Goal: Information Seeking & Learning: Learn about a topic

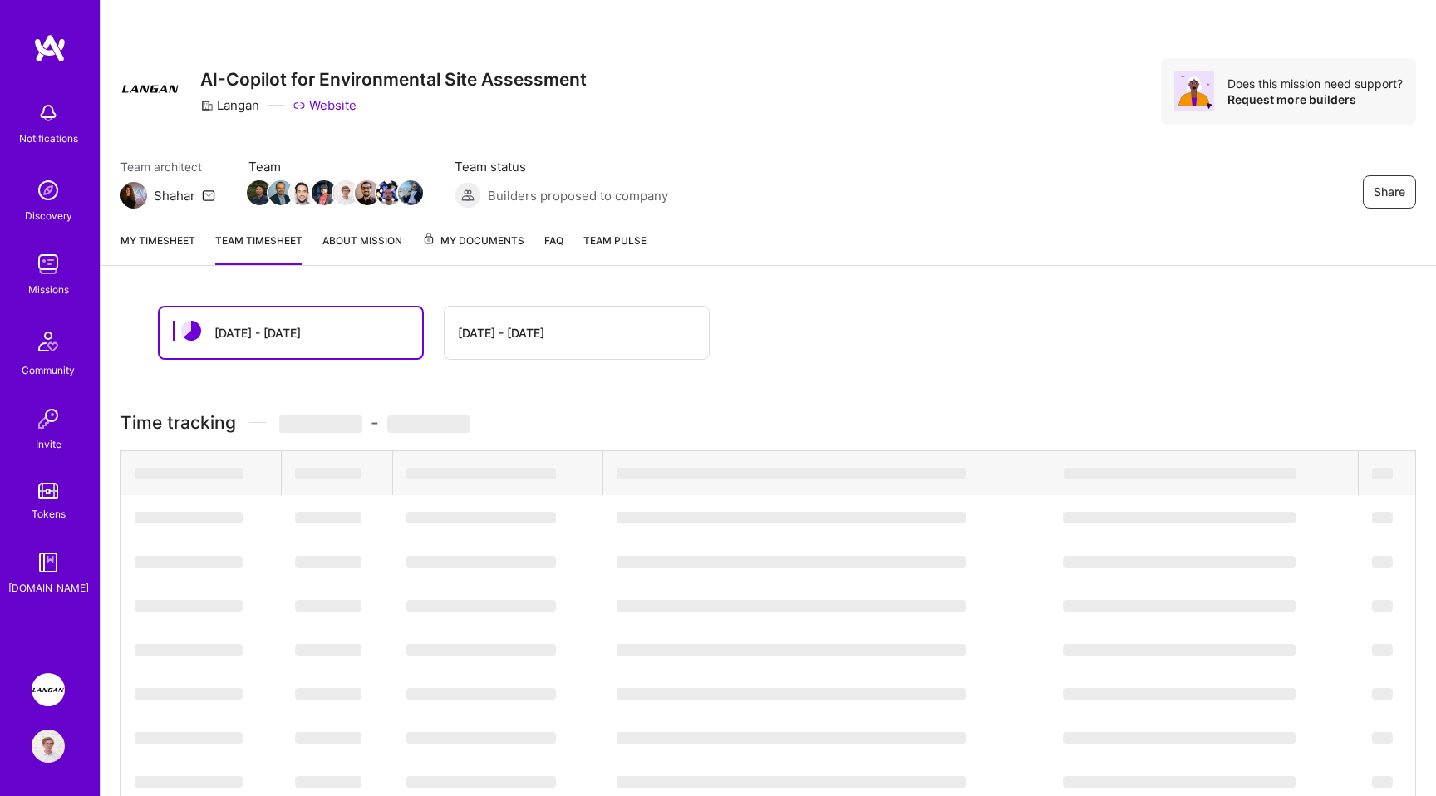
scroll to position [222, 0]
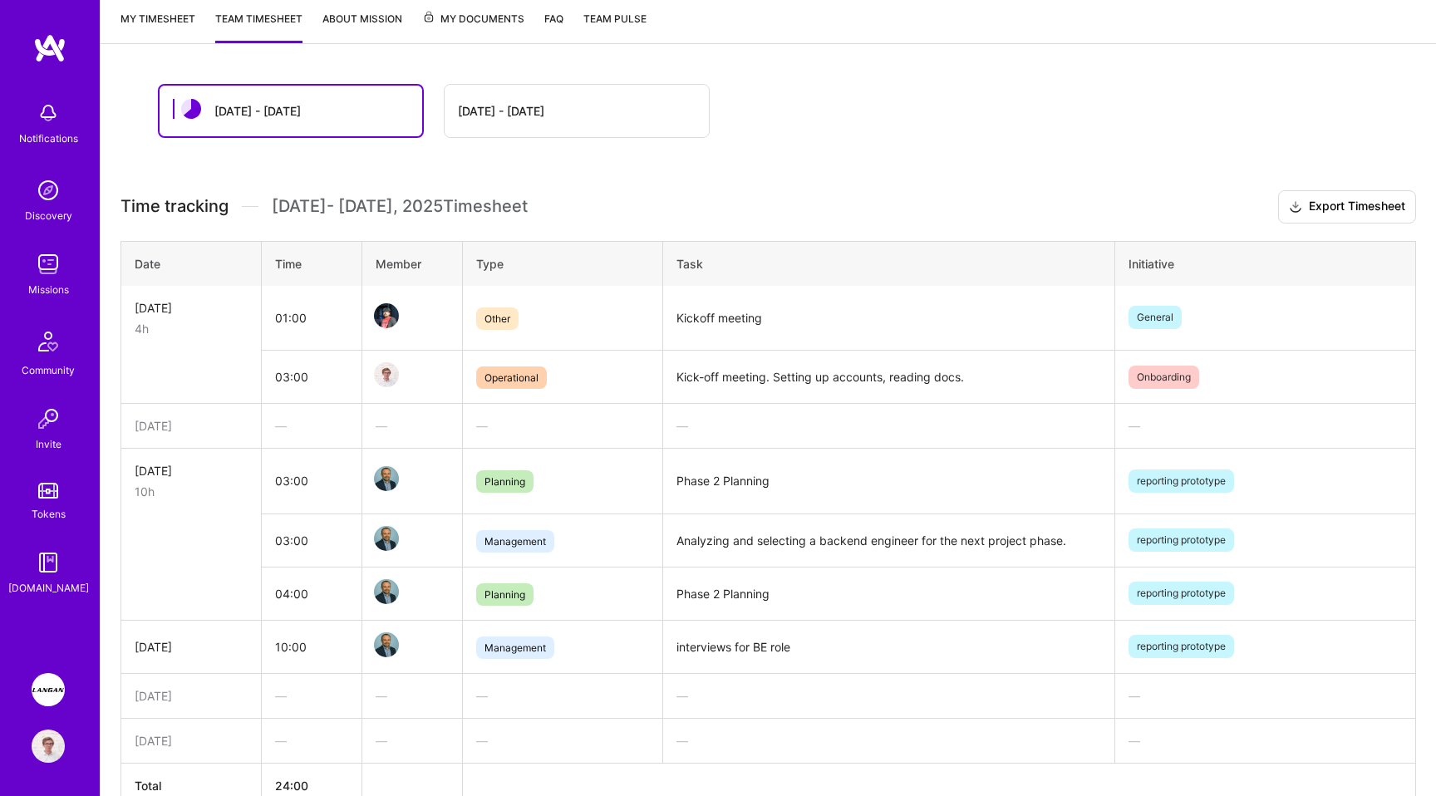
click at [977, 96] on div "[DATE] - [DATE] [DATE] - [DATE]" at bounding box center [768, 111] width 1221 height 54
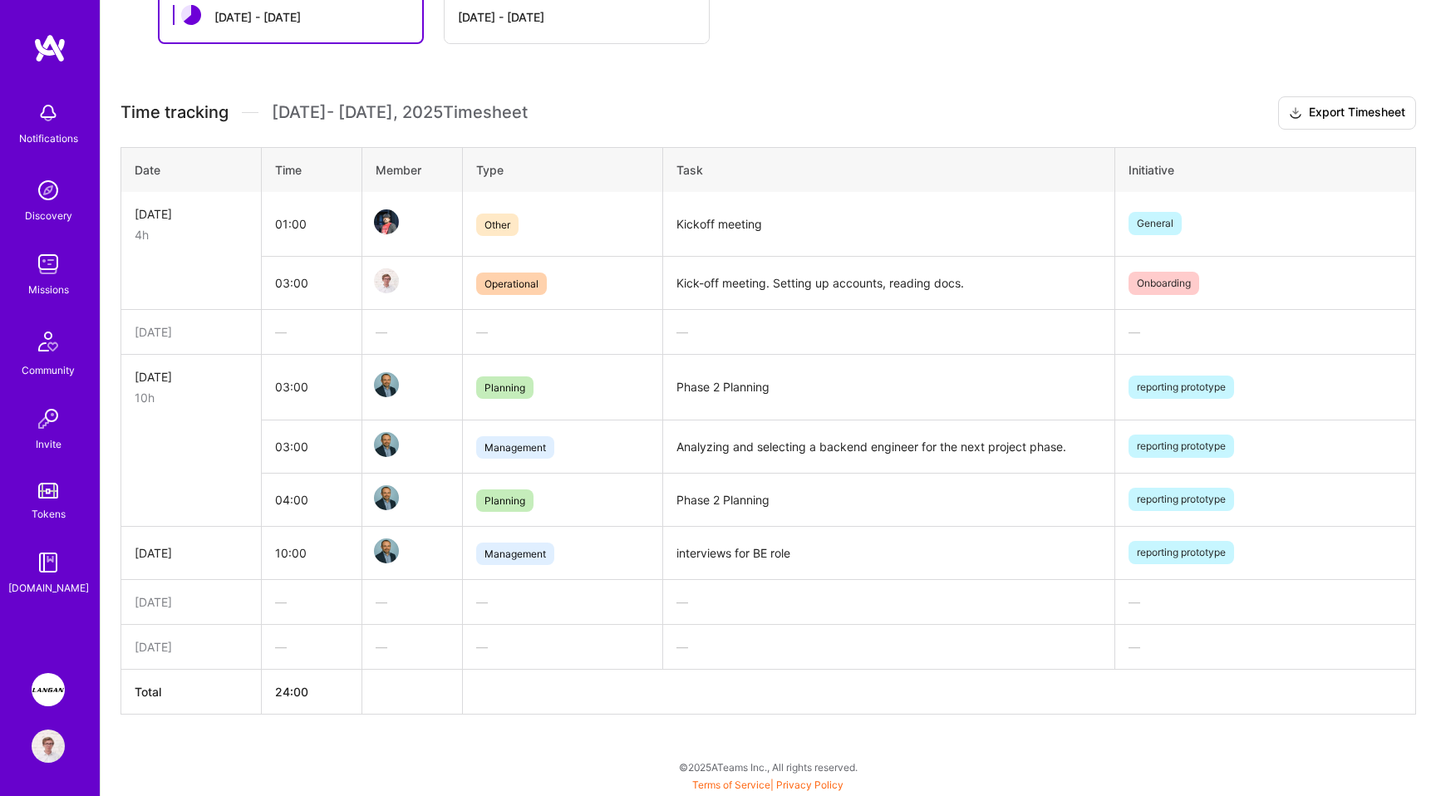
scroll to position [0, 0]
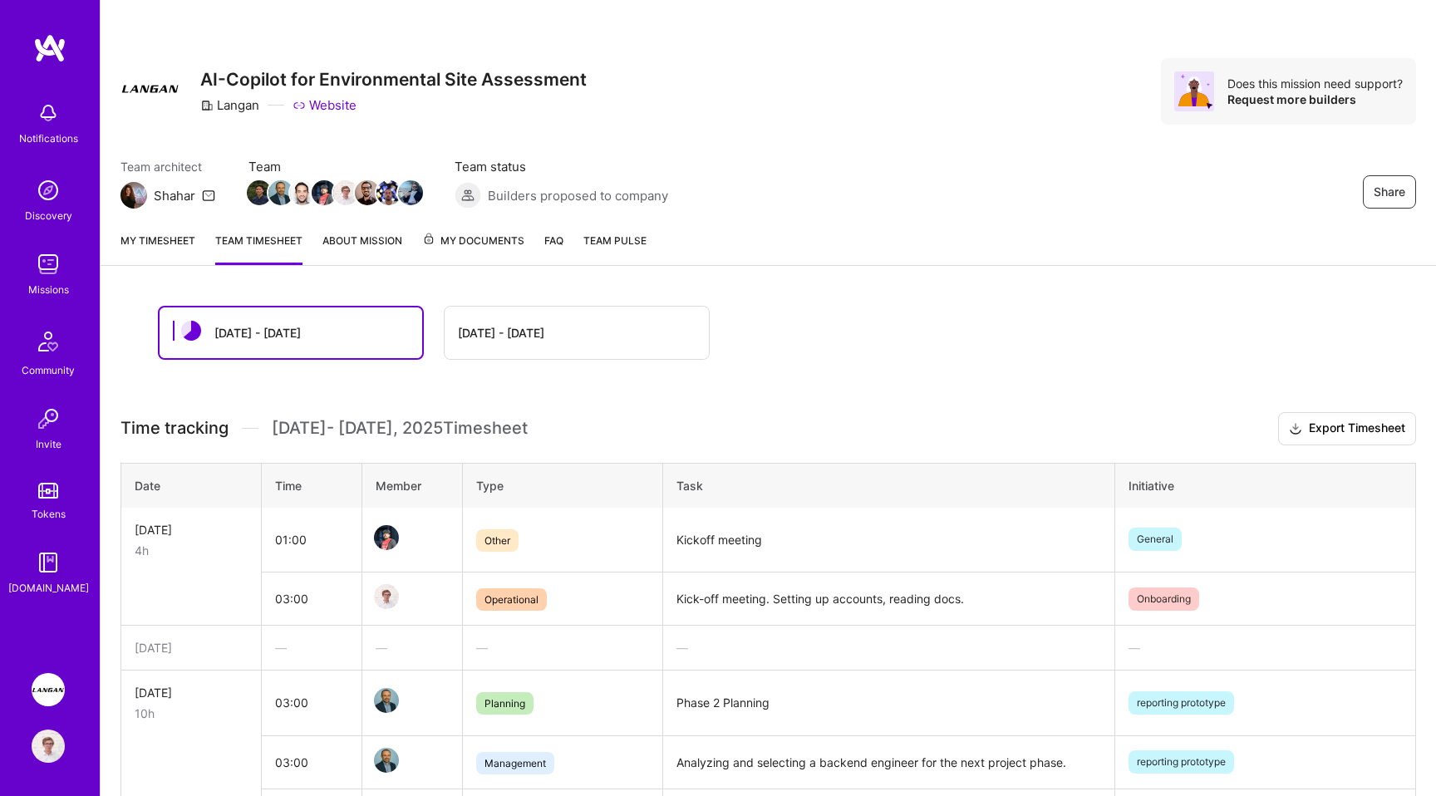
click at [795, 280] on div "Share AI-Copilot for Environmental Site Assessment [PERSON_NAME] Website Does t…" at bounding box center [768, 556] width 1336 height 1112
click at [885, 126] on div "Share AI-Copilot for Environmental Site Assessment [PERSON_NAME] Website Does t…" at bounding box center [769, 109] width 1336 height 219
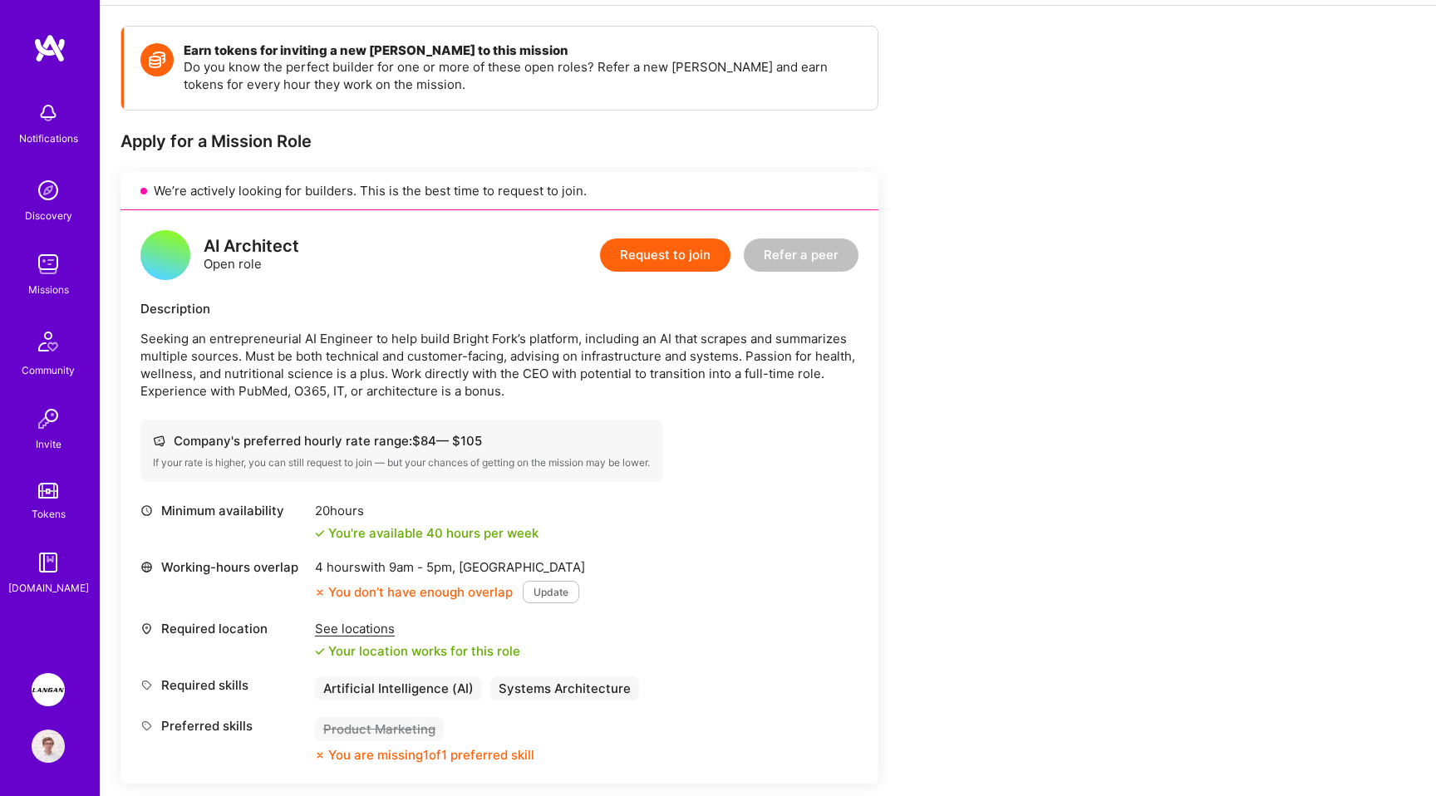
scroll to position [289, 0]
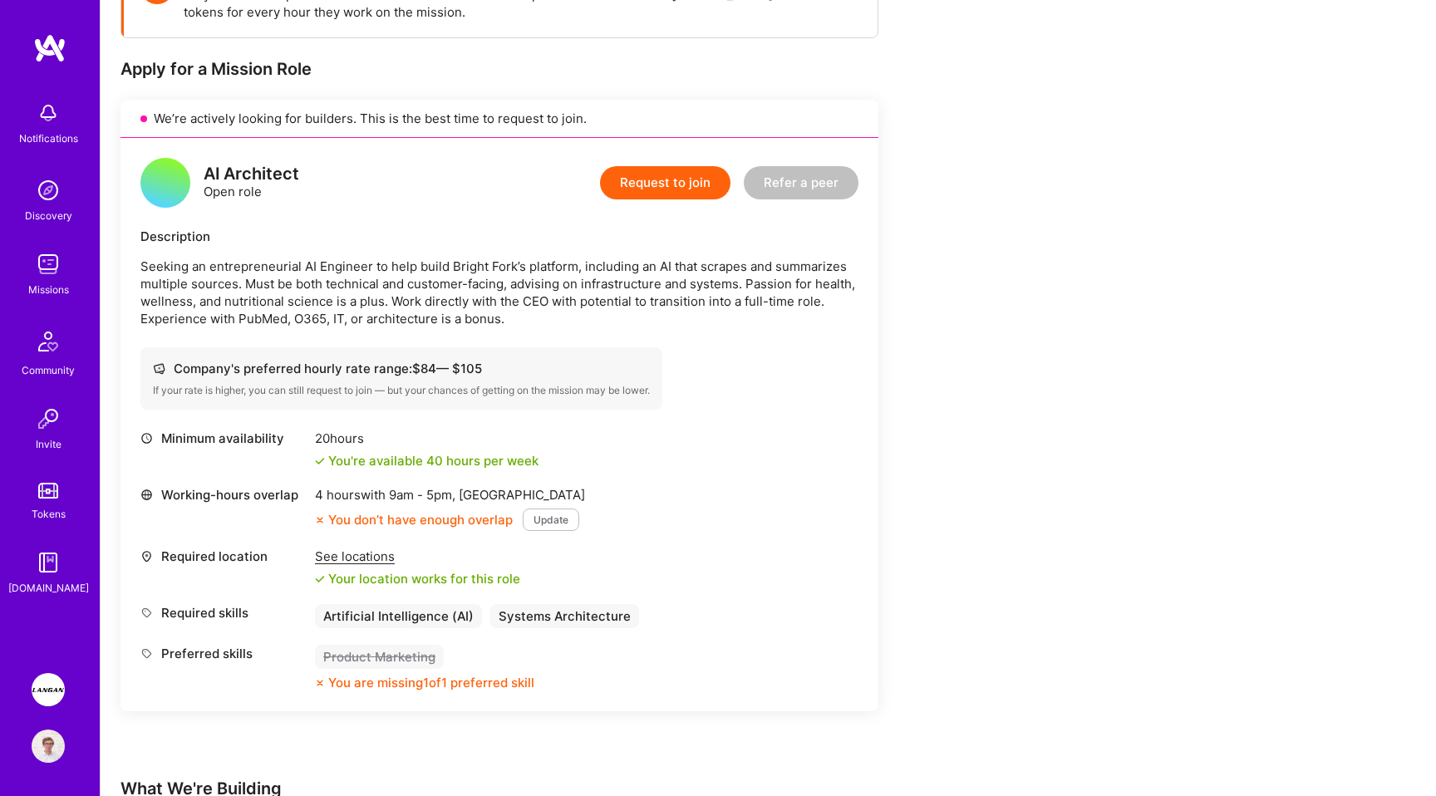
click at [467, 270] on p "Seeking an entrepreneurial AI Engineer to help build Bright Fork’s platform, in…" at bounding box center [499, 293] width 718 height 70
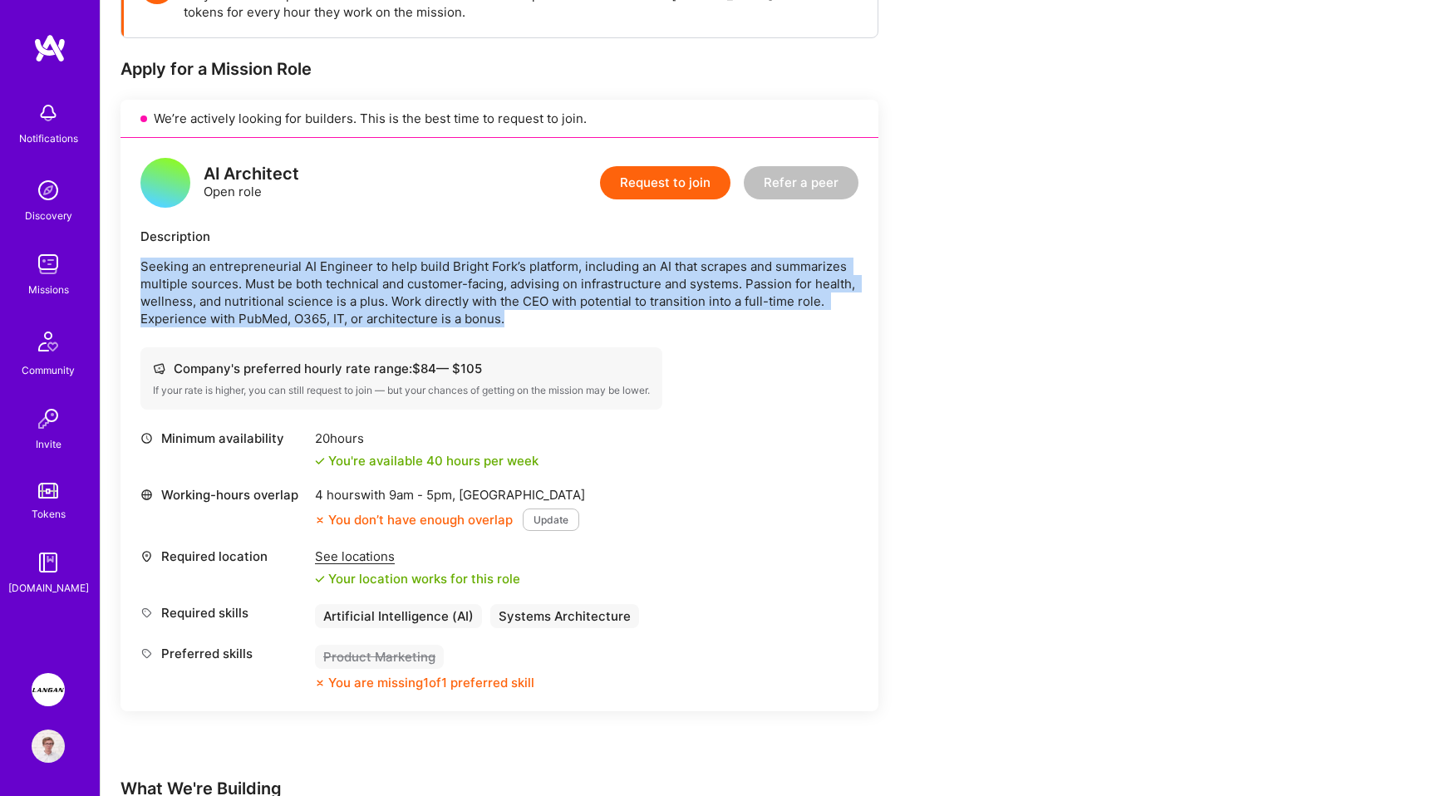
click at [528, 291] on p "Seeking an entrepreneurial AI Engineer to help build Bright Fork’s platform, in…" at bounding box center [499, 293] width 718 height 70
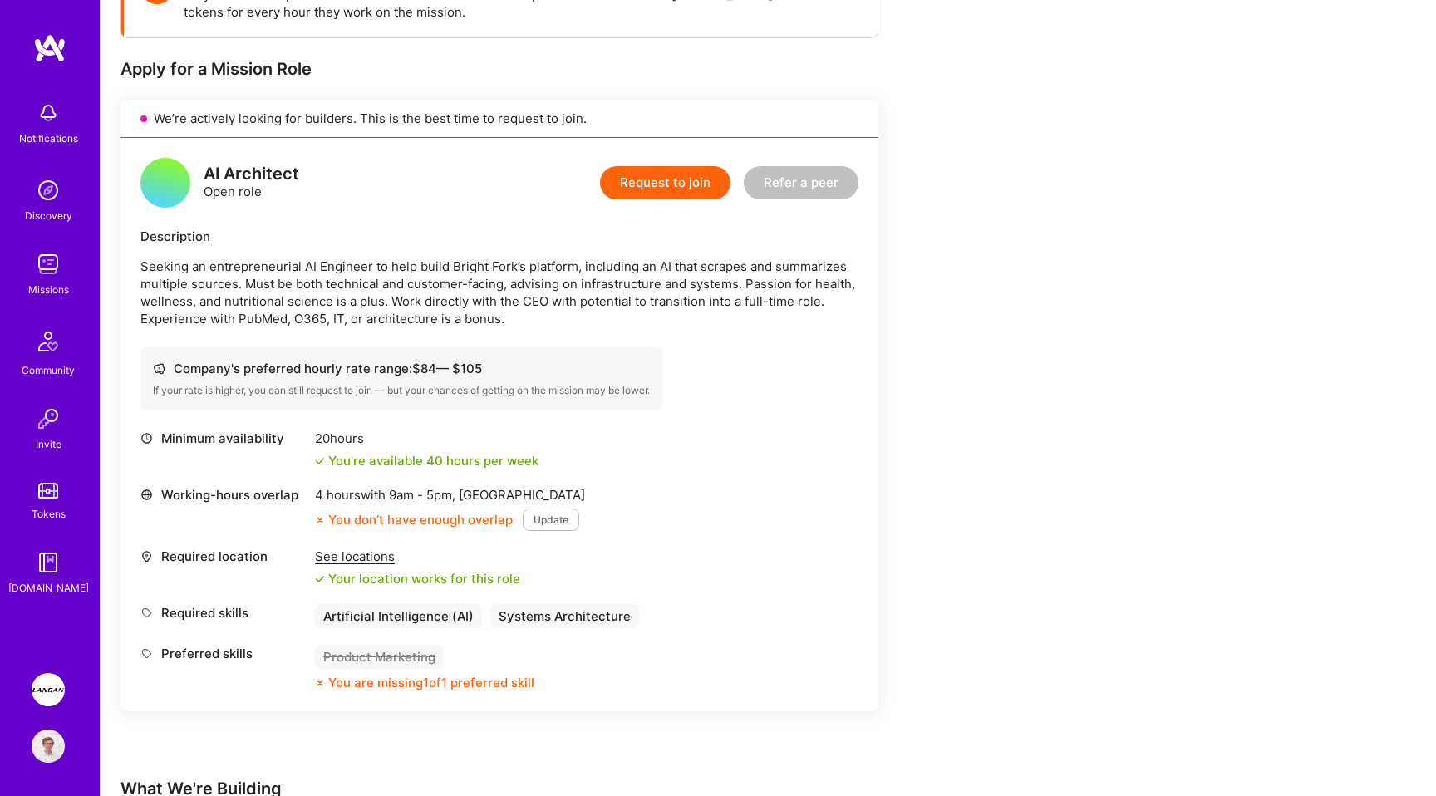
click at [528, 291] on p "Seeking an entrepreneurial AI Engineer to help build Bright Fork’s platform, in…" at bounding box center [499, 293] width 718 height 70
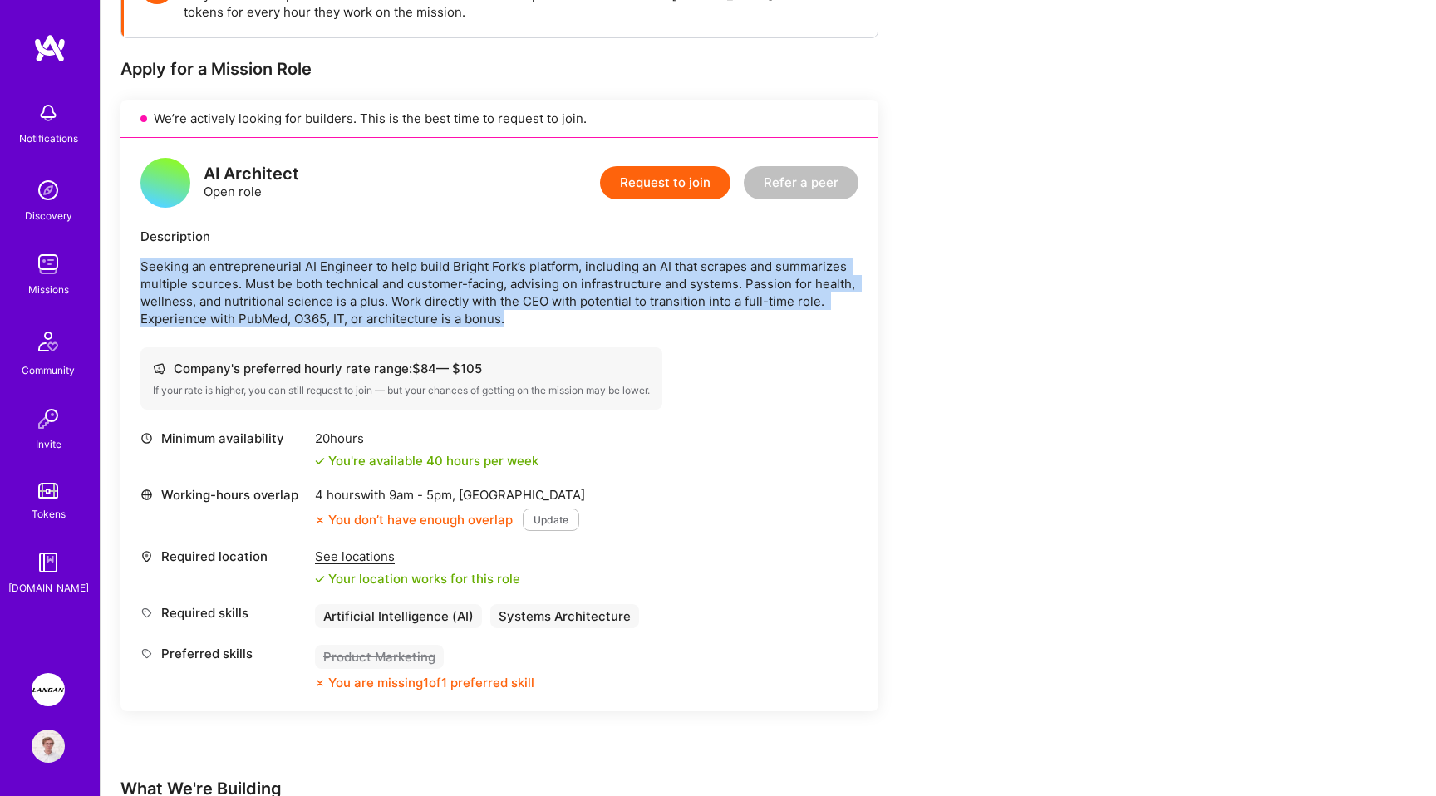
click at [528, 291] on p "Seeking an entrepreneurial AI Engineer to help build Bright Fork’s platform, in…" at bounding box center [499, 293] width 718 height 70
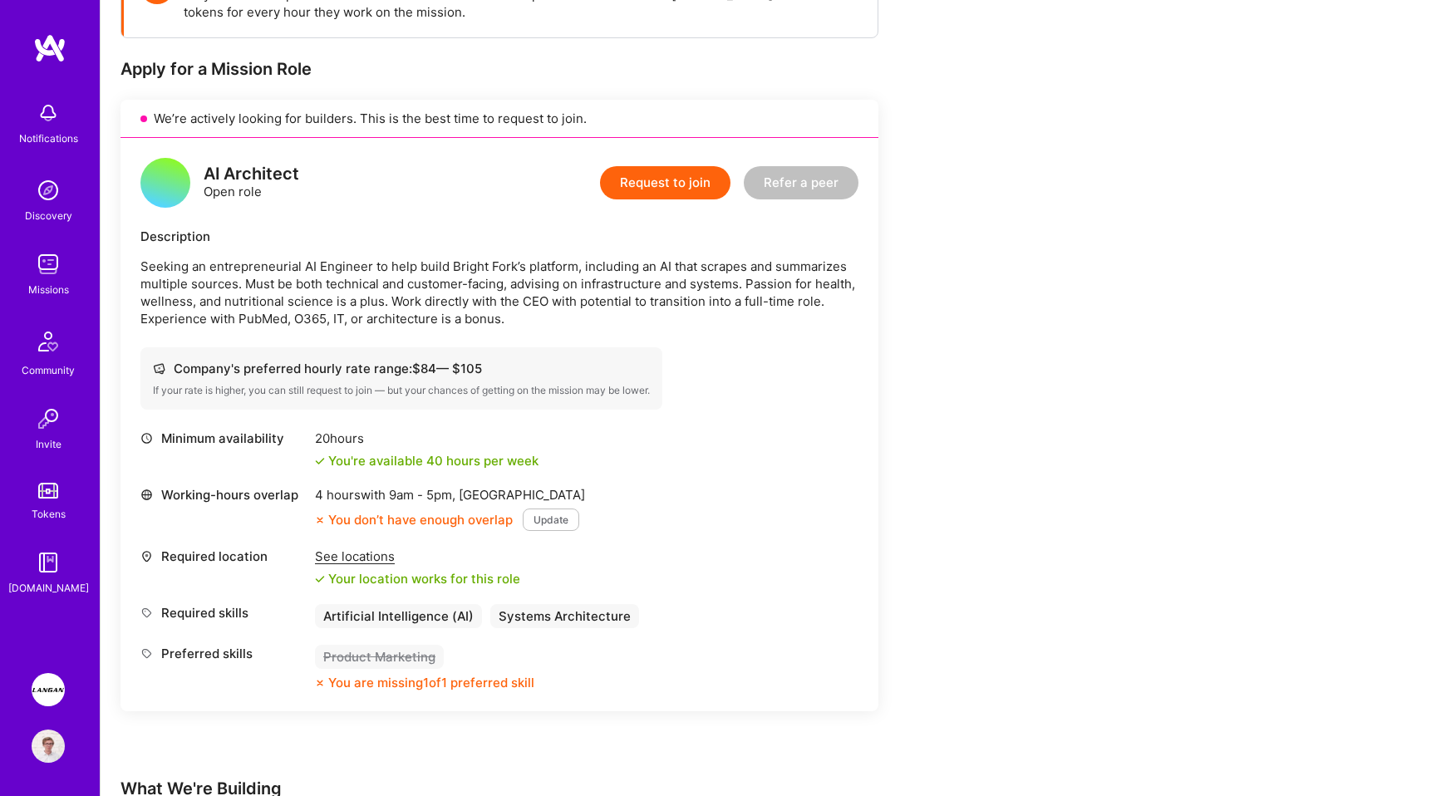
click at [528, 291] on p "Seeking an entrepreneurial AI Engineer to help build Bright Fork’s platform, in…" at bounding box center [499, 293] width 718 height 70
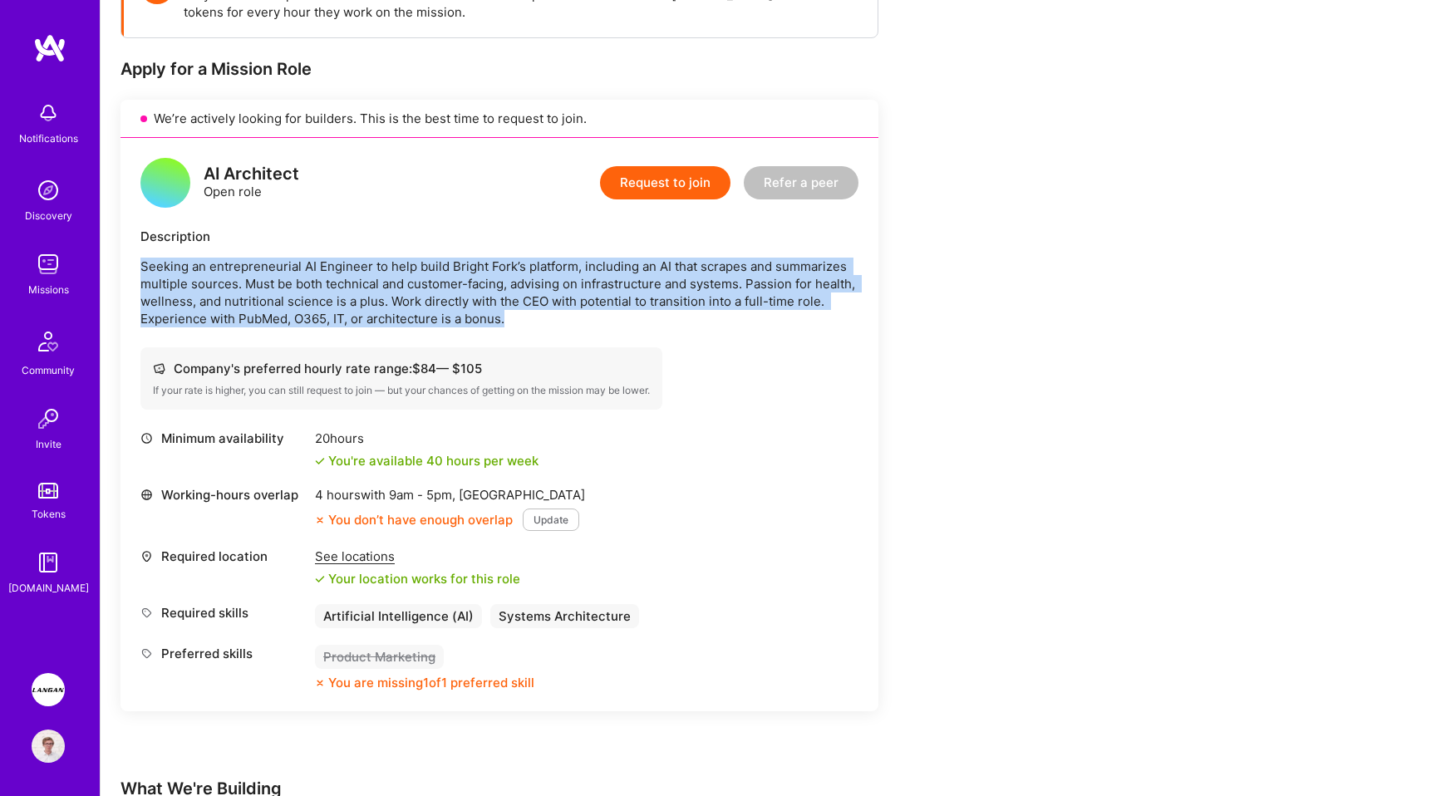
click at [710, 338] on div "AI Architect Open role Request to join Refer a peer Description Seeking an entr…" at bounding box center [500, 424] width 758 height 573
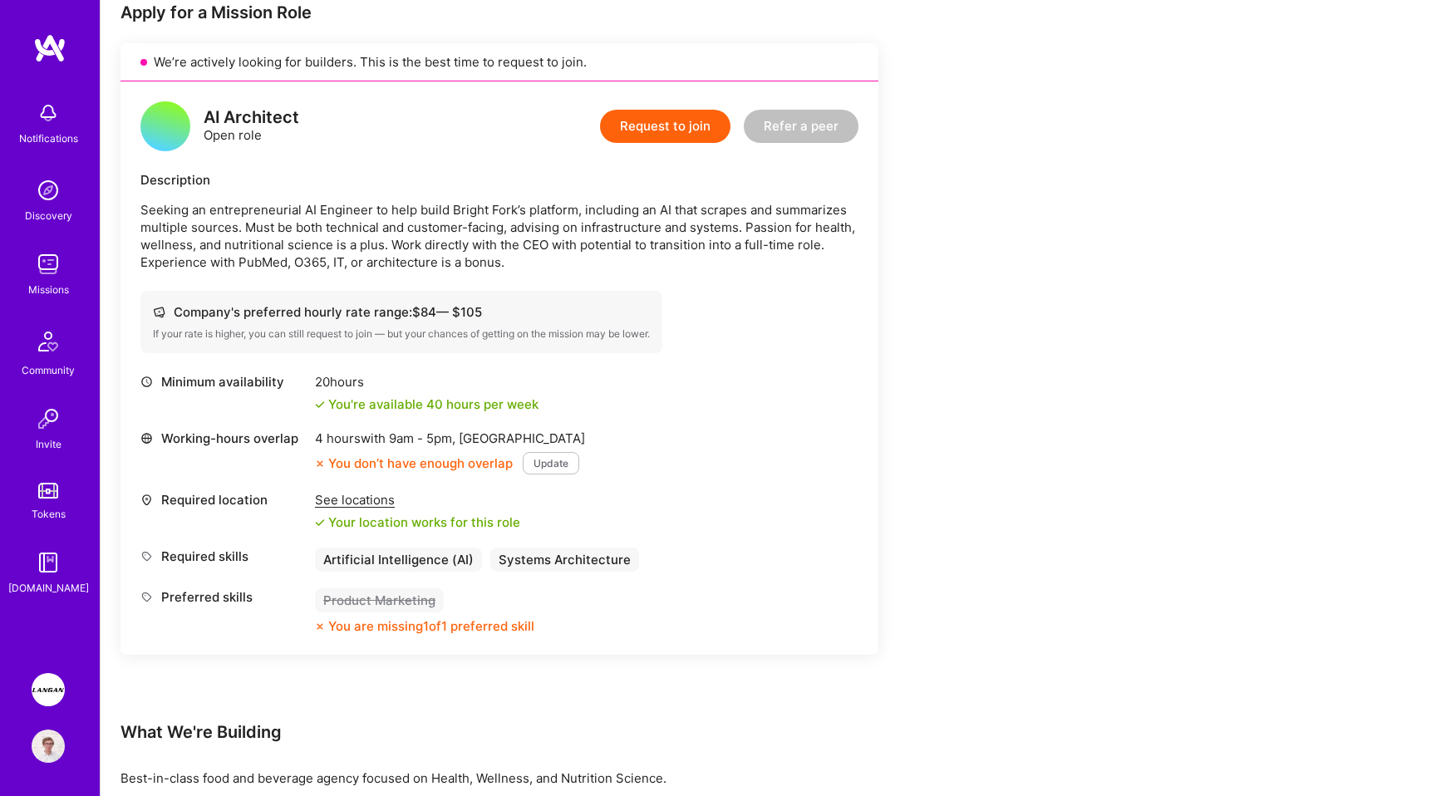
scroll to position [352, 0]
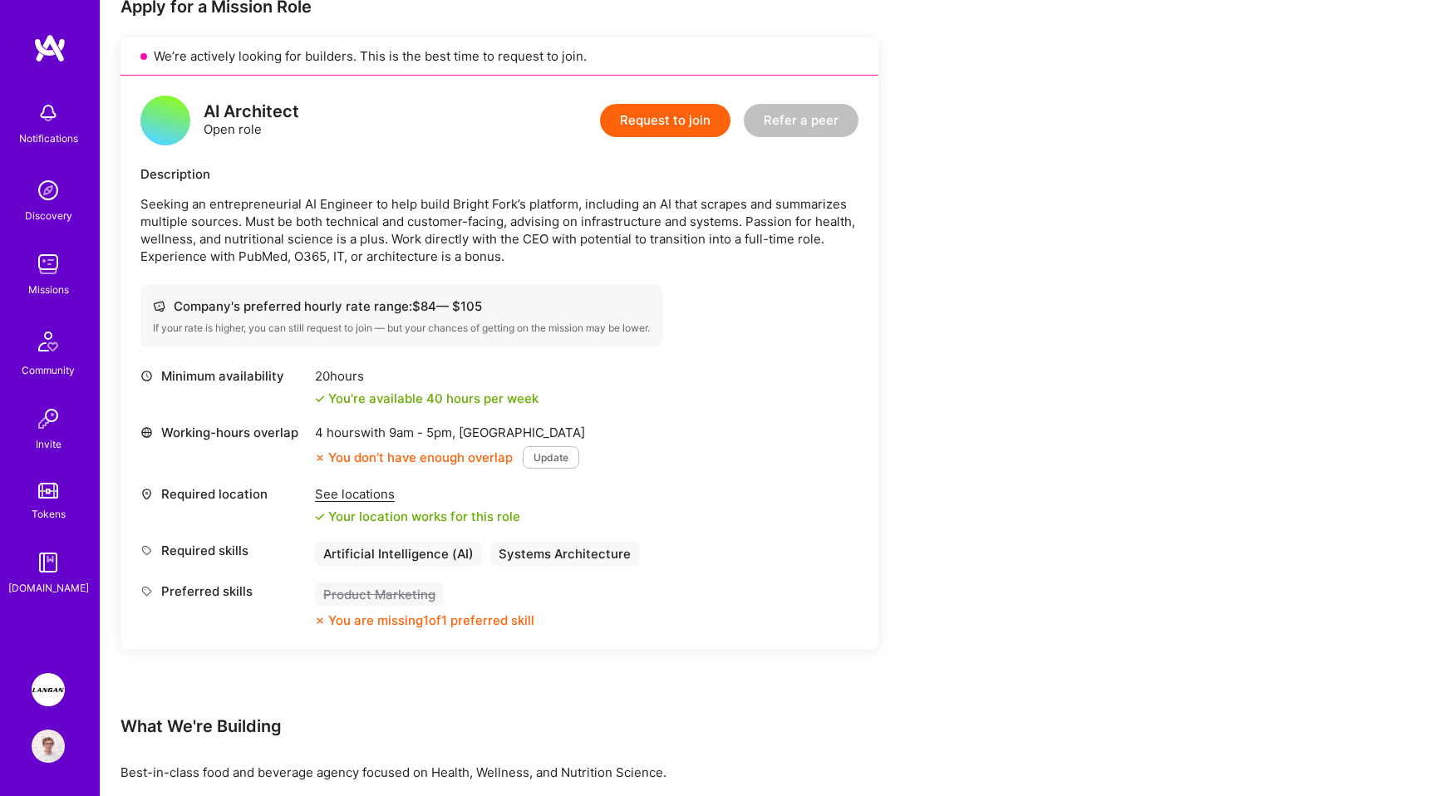
click at [398, 227] on p "Seeking an entrepreneurial AI Engineer to help build Bright Fork’s platform, in…" at bounding box center [499, 230] width 718 height 70
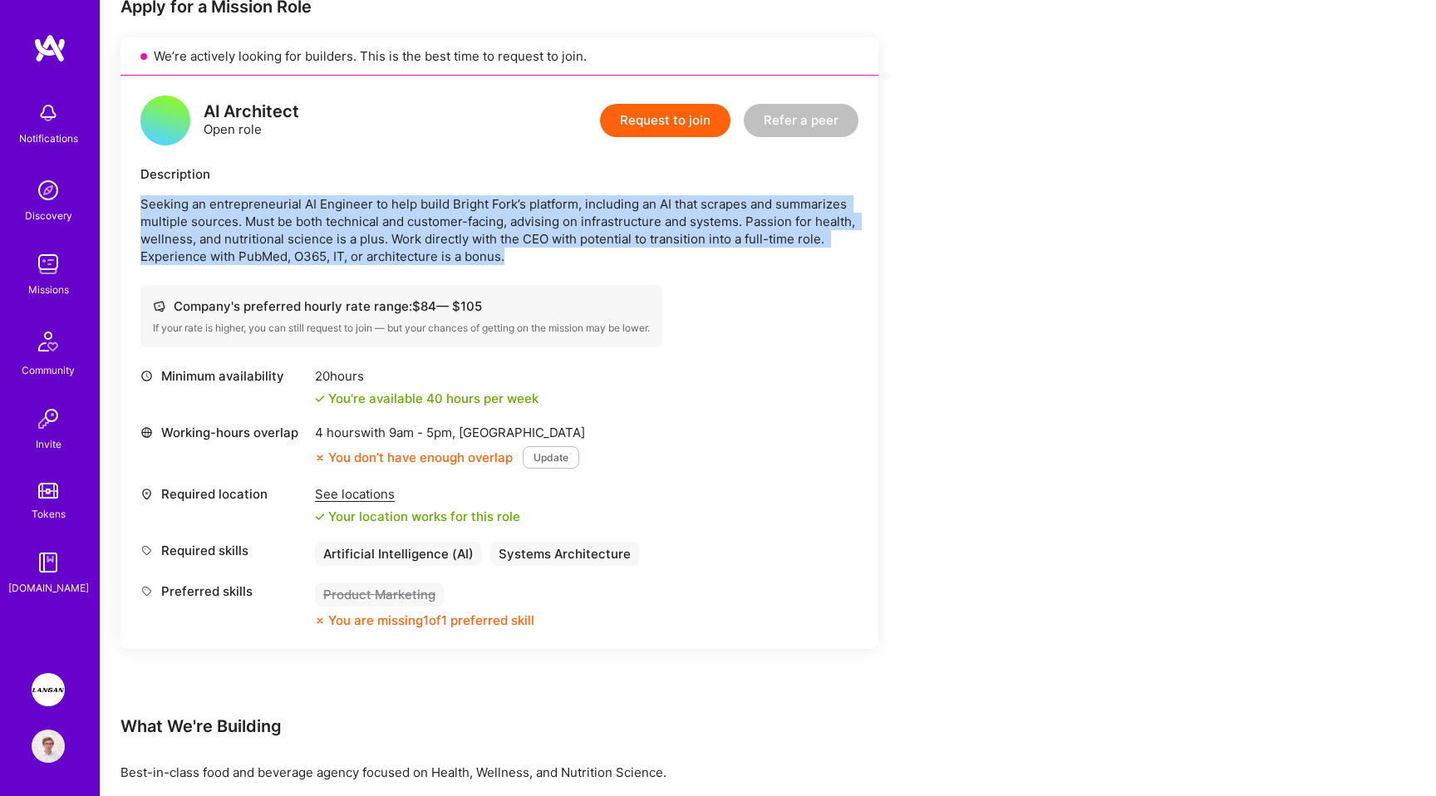
click at [452, 232] on p "Seeking an entrepreneurial AI Engineer to help build Bright Fork’s platform, in…" at bounding box center [499, 230] width 718 height 70
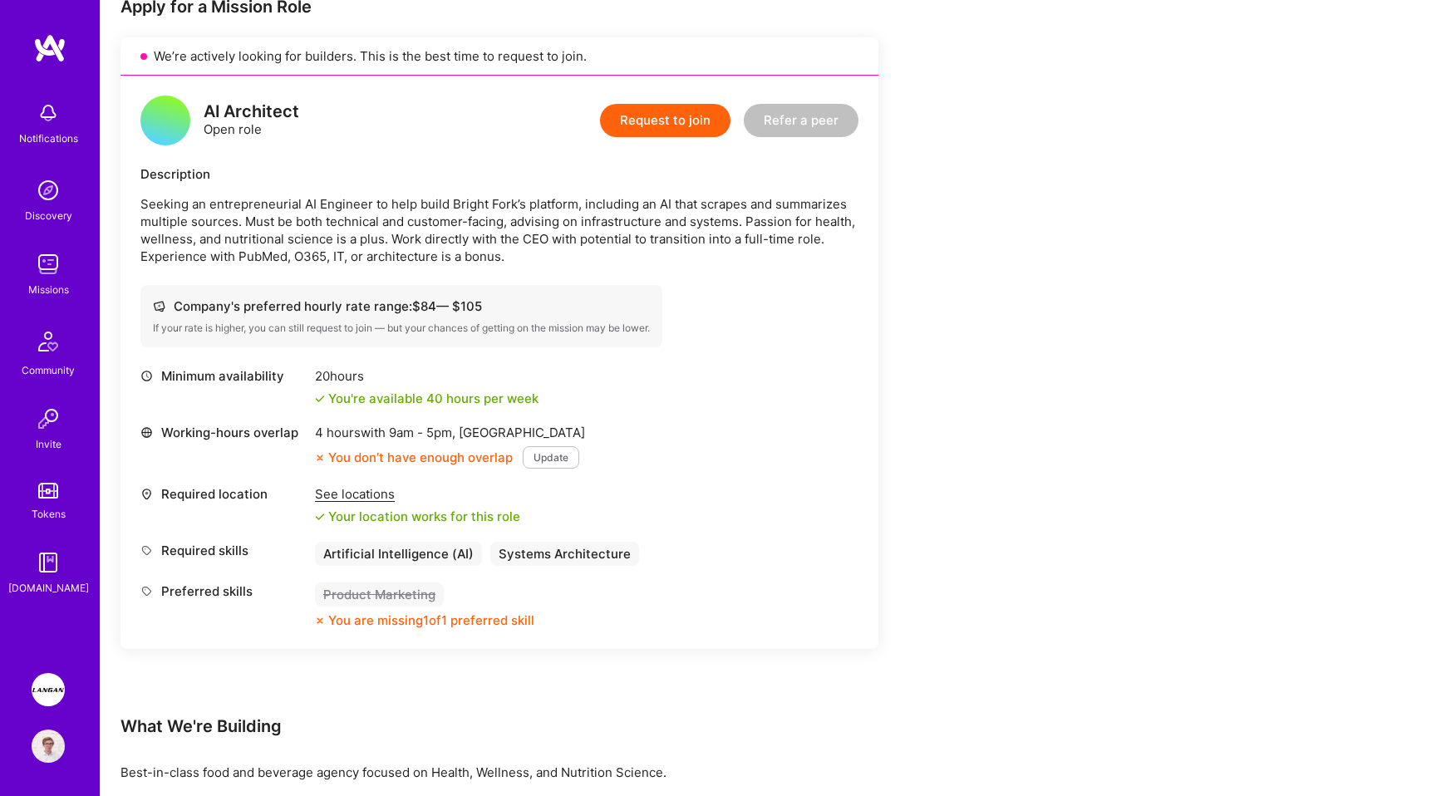
click at [452, 232] on p "Seeking an entrepreneurial AI Engineer to help build Bright Fork’s platform, in…" at bounding box center [499, 230] width 718 height 70
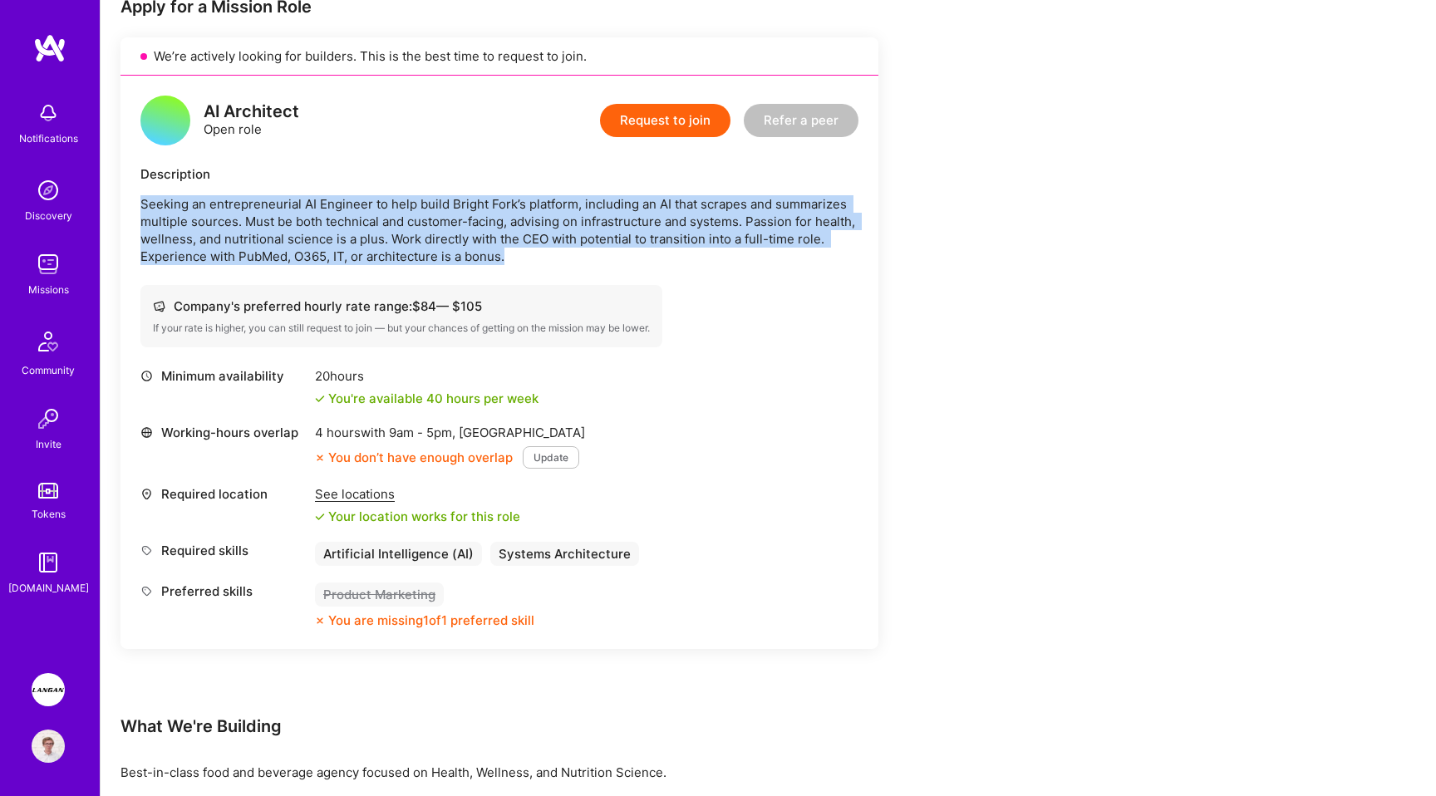
click at [490, 250] on p "Seeking an entrepreneurial AI Engineer to help build Bright Fork’s platform, in…" at bounding box center [499, 230] width 718 height 70
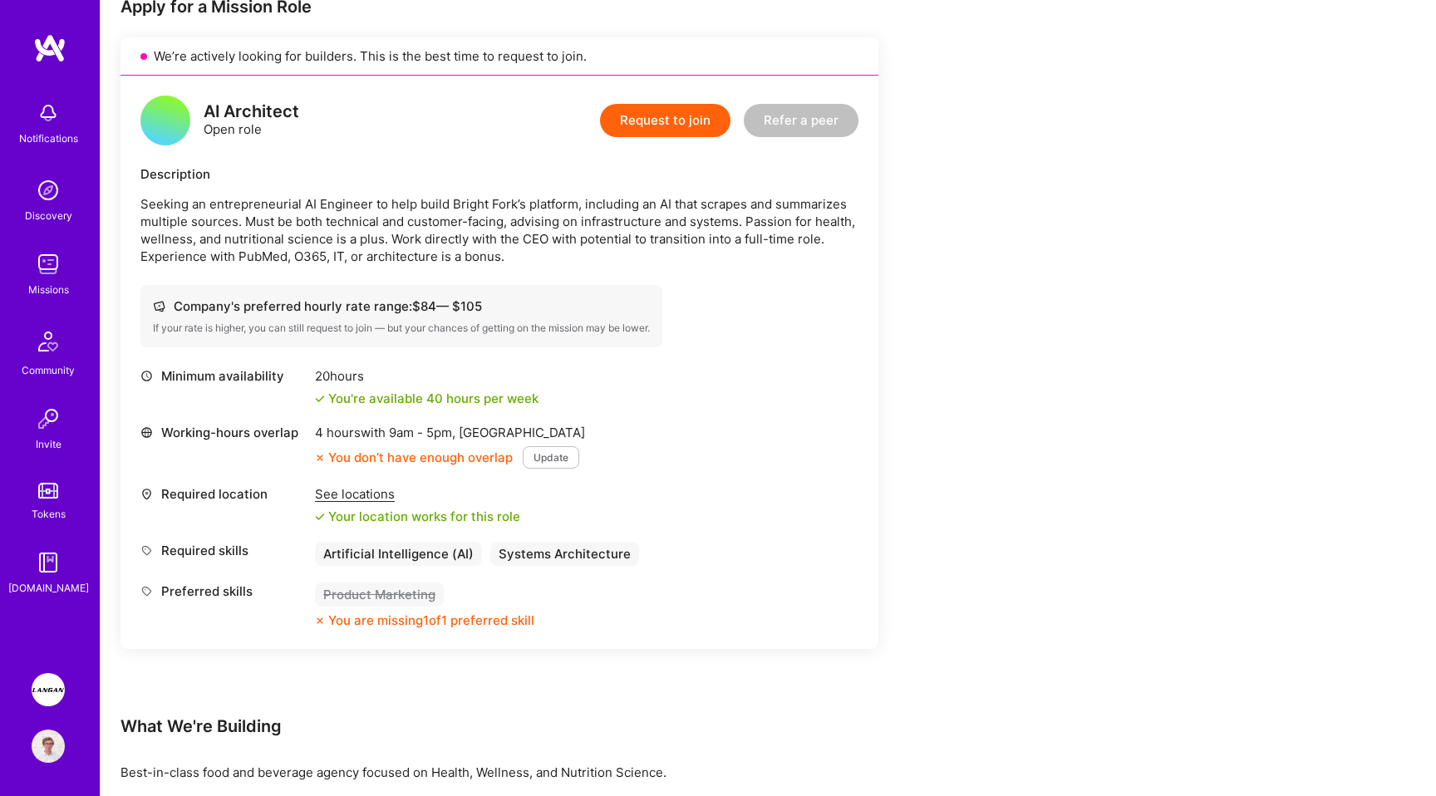
click at [490, 250] on p "Seeking an entrepreneurial AI Engineer to help build Bright Fork’s platform, in…" at bounding box center [499, 230] width 718 height 70
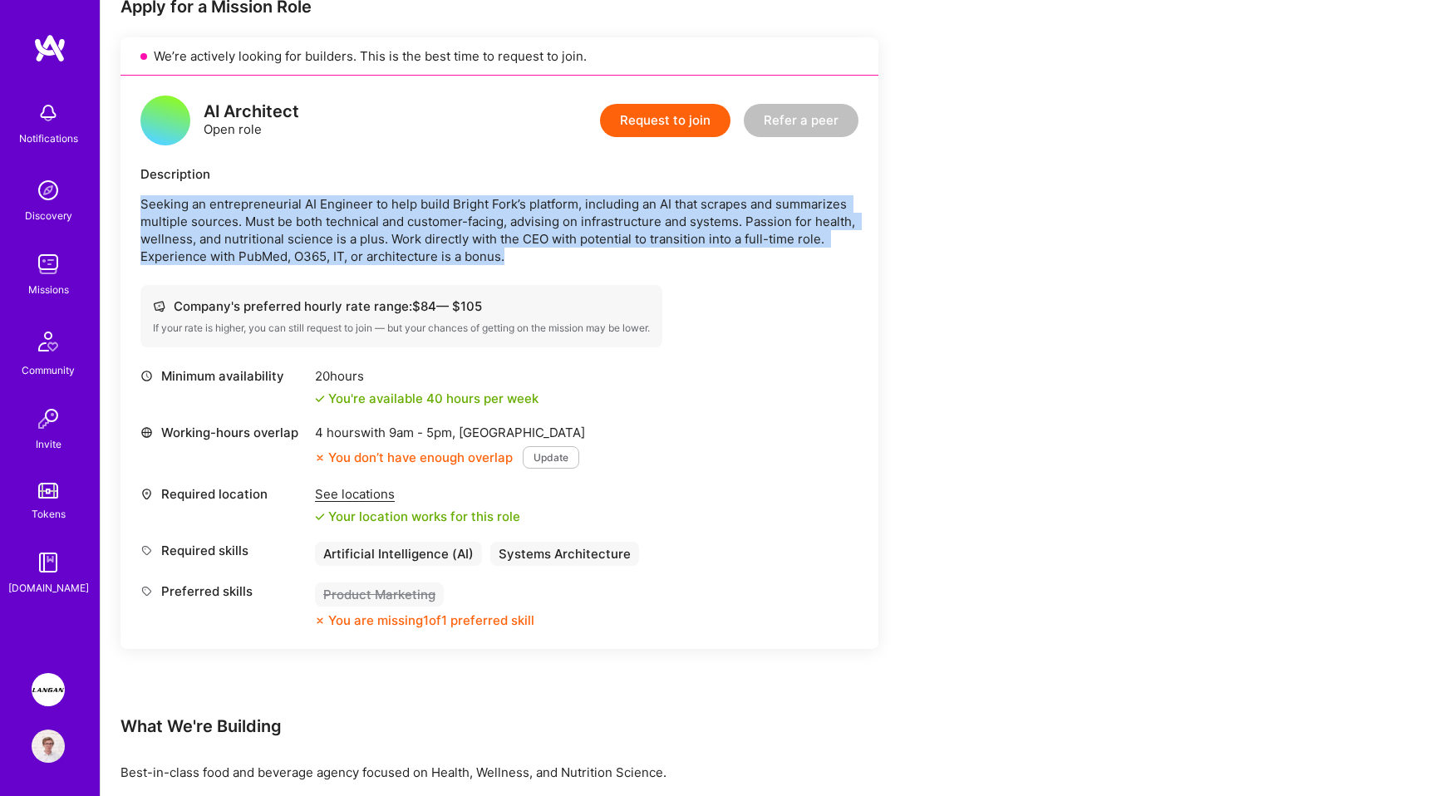
click at [597, 245] on p "Seeking an entrepreneurial AI Engineer to help build Bright Fork’s platform, in…" at bounding box center [499, 230] width 718 height 70
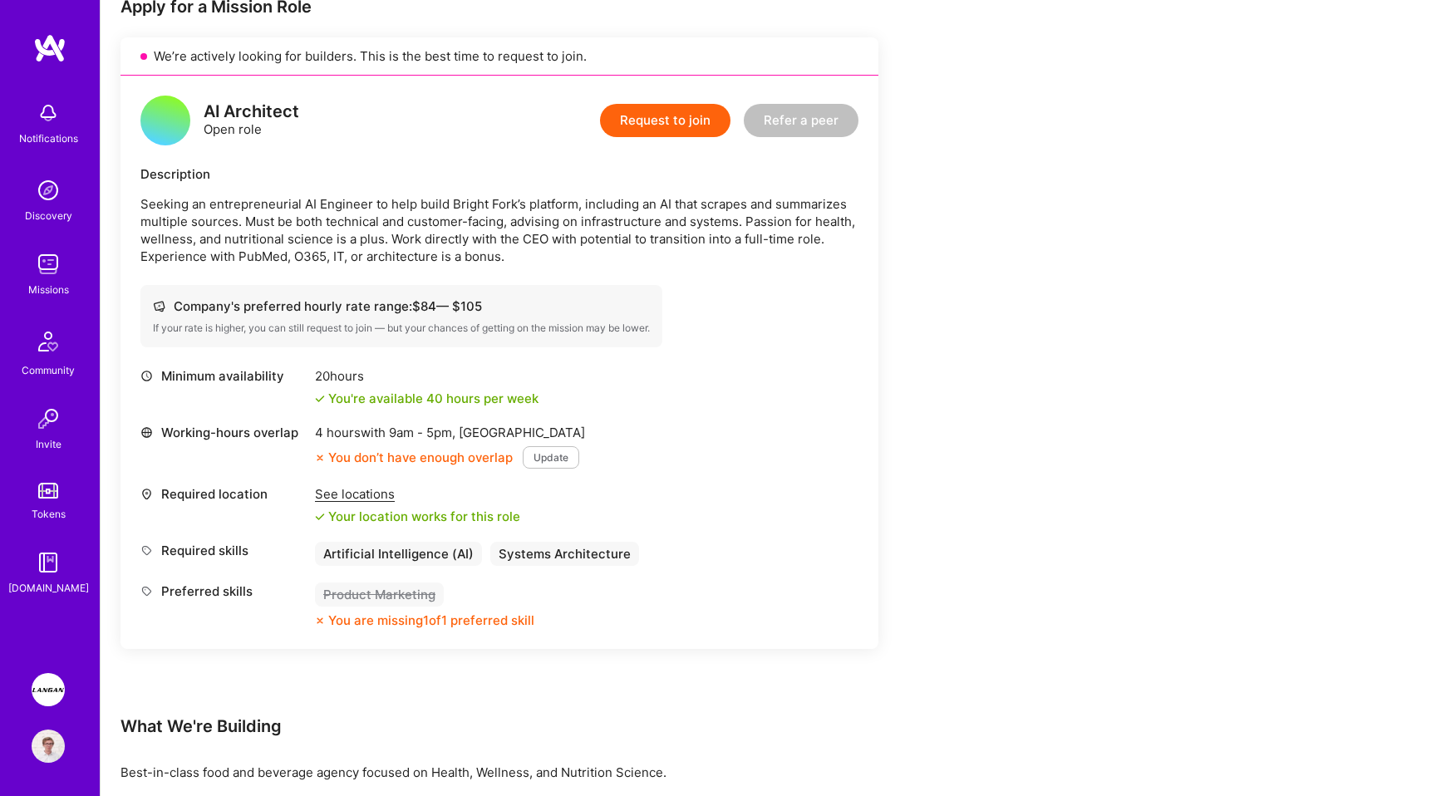
click at [322, 261] on p "Seeking an entrepreneurial AI Engineer to help build Bright Fork’s platform, in…" at bounding box center [499, 230] width 718 height 70
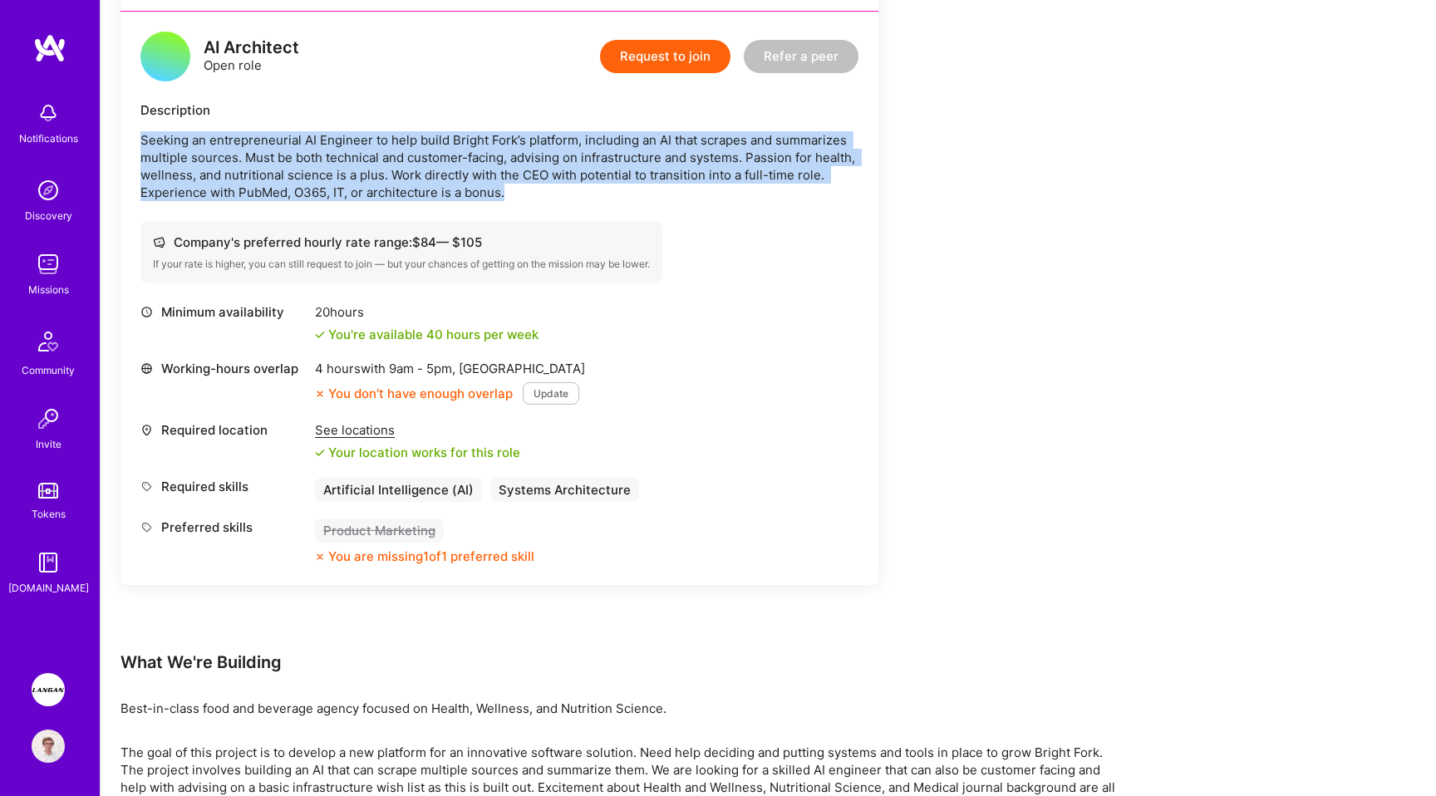
scroll to position [415, 0]
click at [415, 131] on div "Description Seeking an entrepreneurial AI Engineer to help build Bright Fork’s …" at bounding box center [499, 152] width 718 height 100
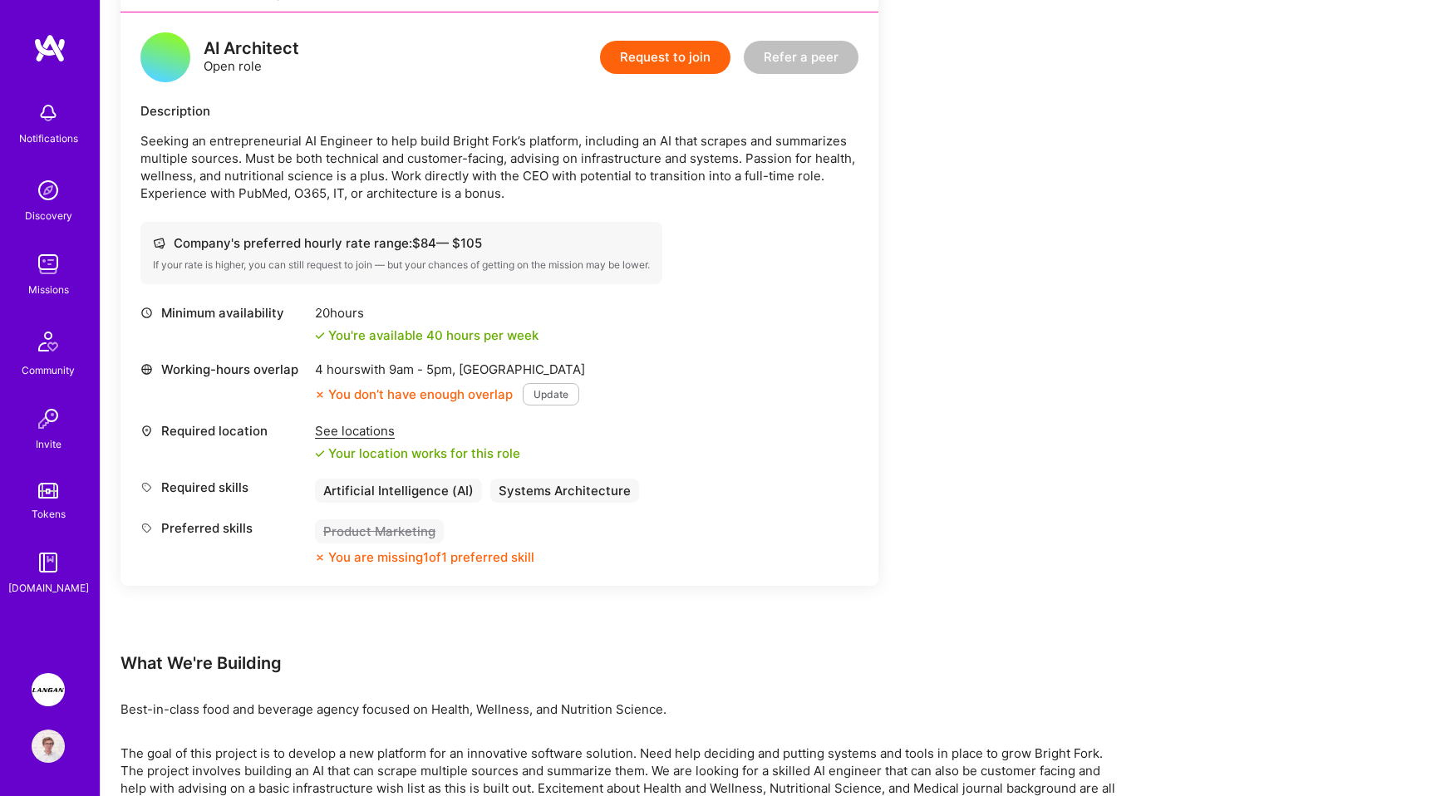
click at [415, 131] on div "Description Seeking an entrepreneurial AI Engineer to help build Bright Fork’s …" at bounding box center [499, 152] width 718 height 100
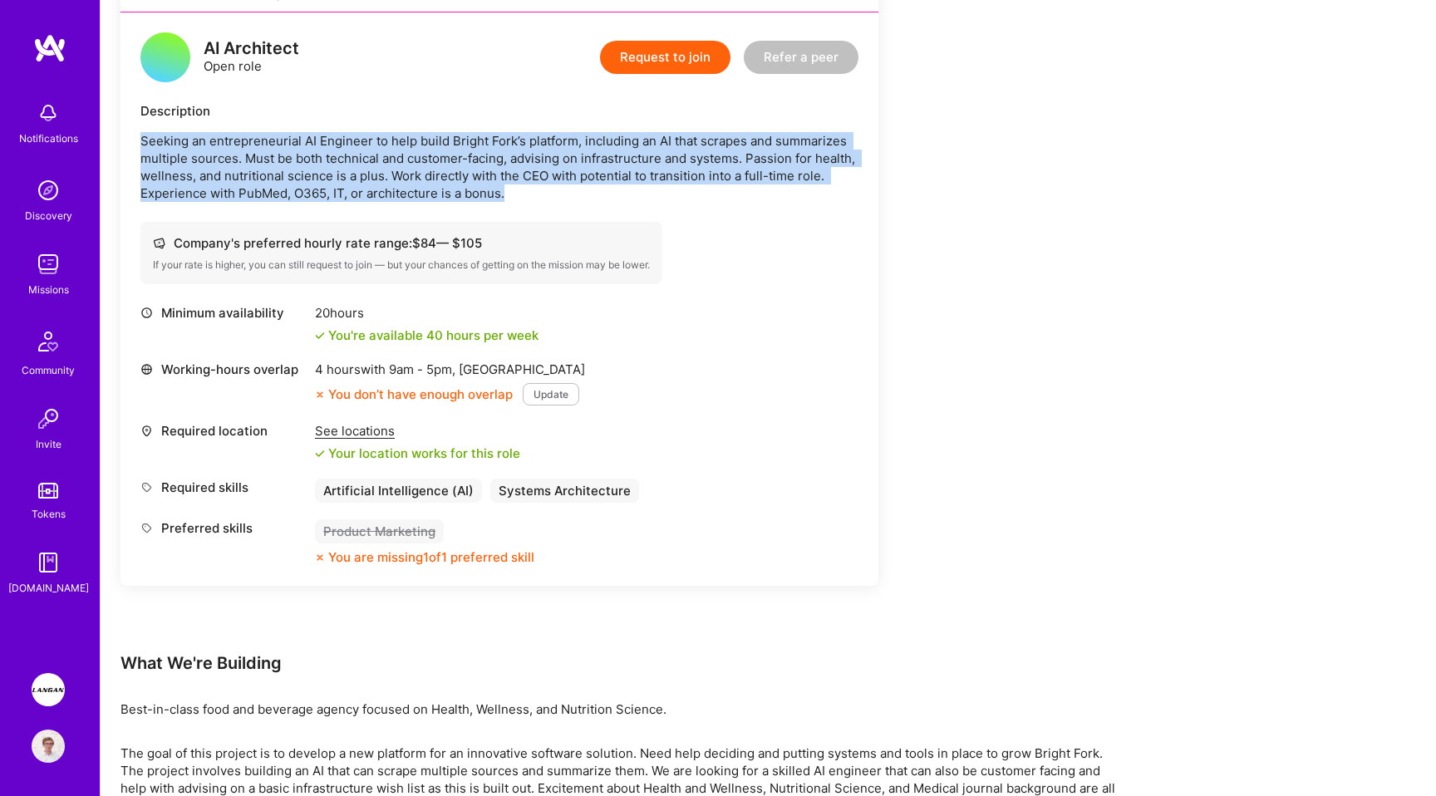
click at [471, 194] on p "Seeking an entrepreneurial AI Engineer to help build Bright Fork’s platform, in…" at bounding box center [499, 167] width 718 height 70
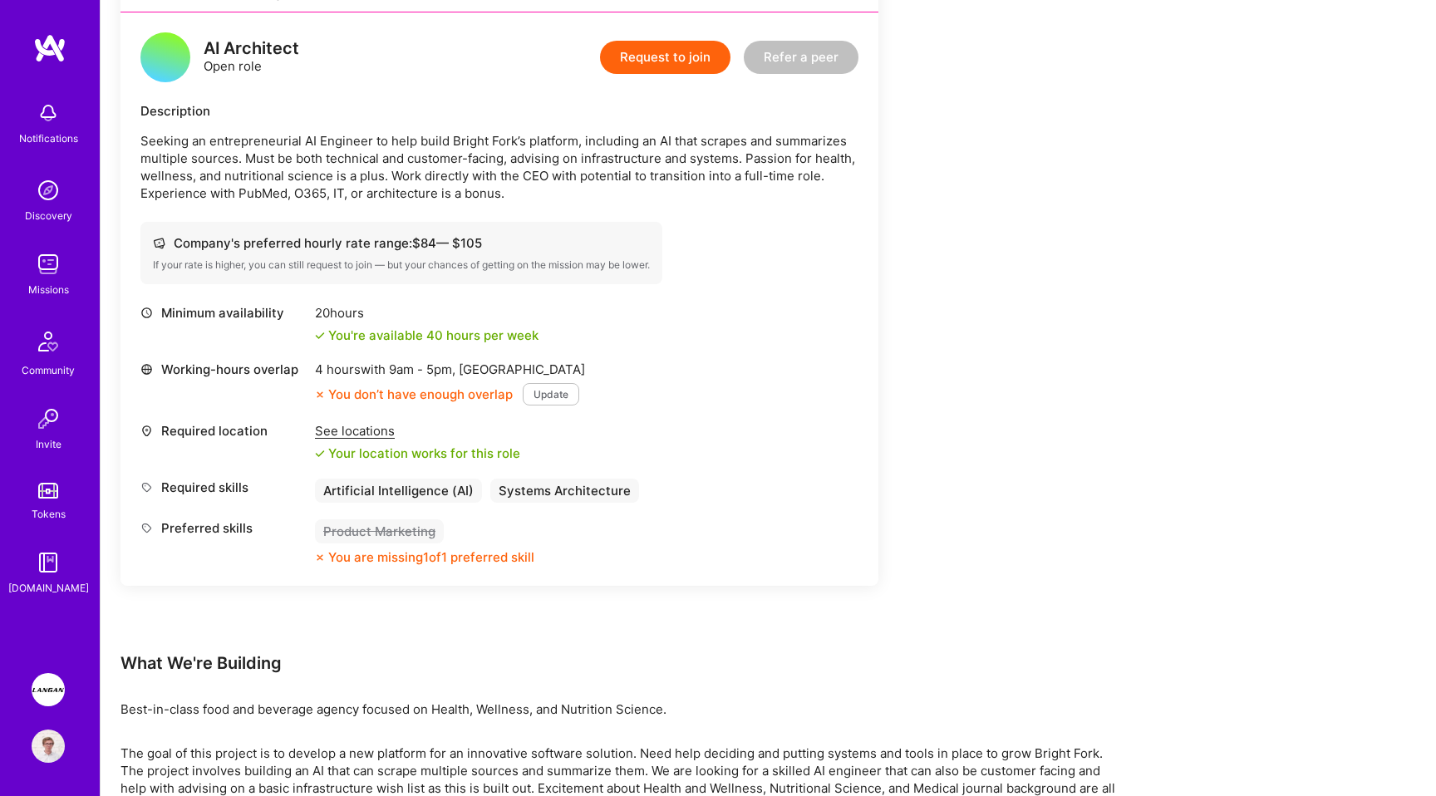
scroll to position [485, 0]
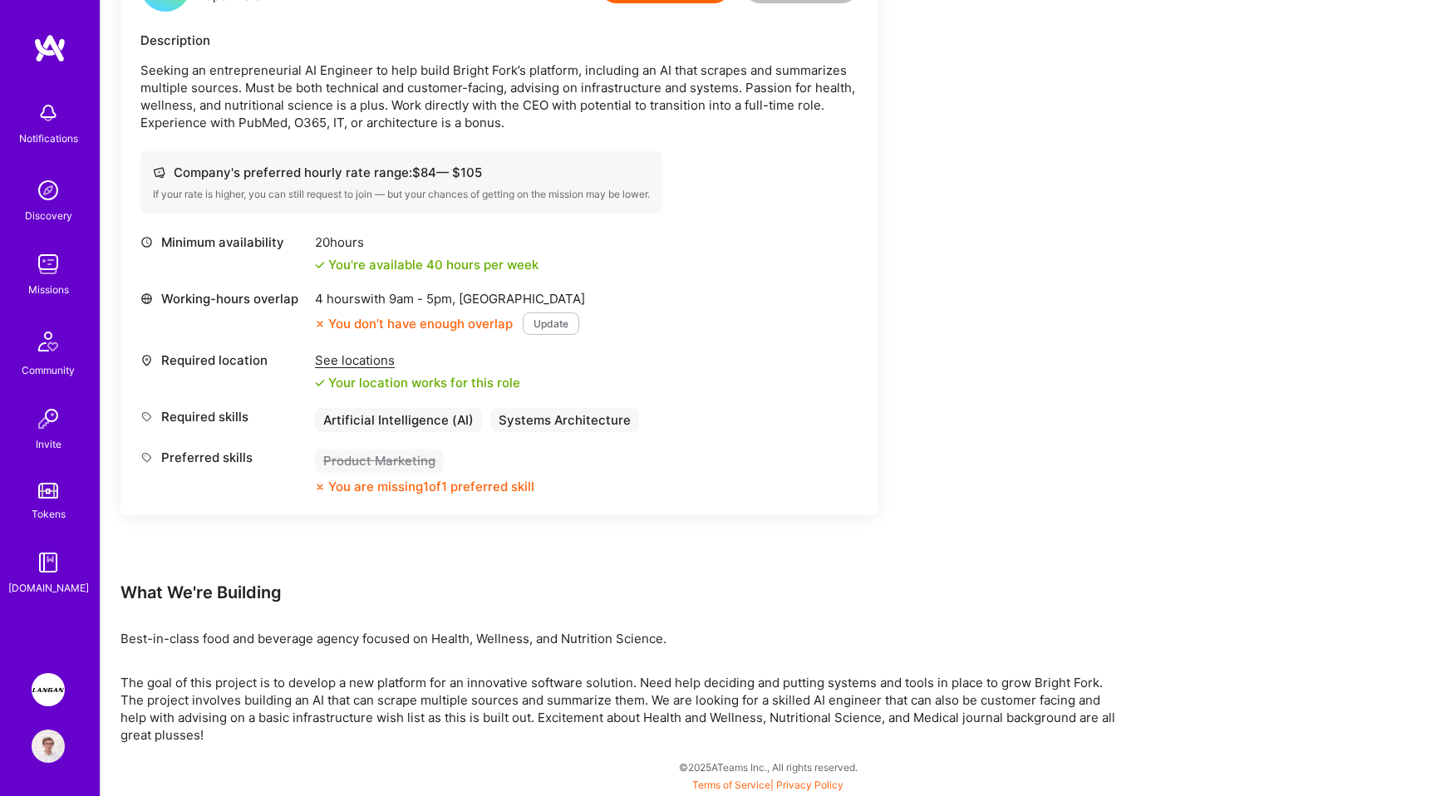
click at [259, 682] on p "The goal of this project is to develop a new platform for an innovative softwar…" at bounding box center [619, 709] width 997 height 70
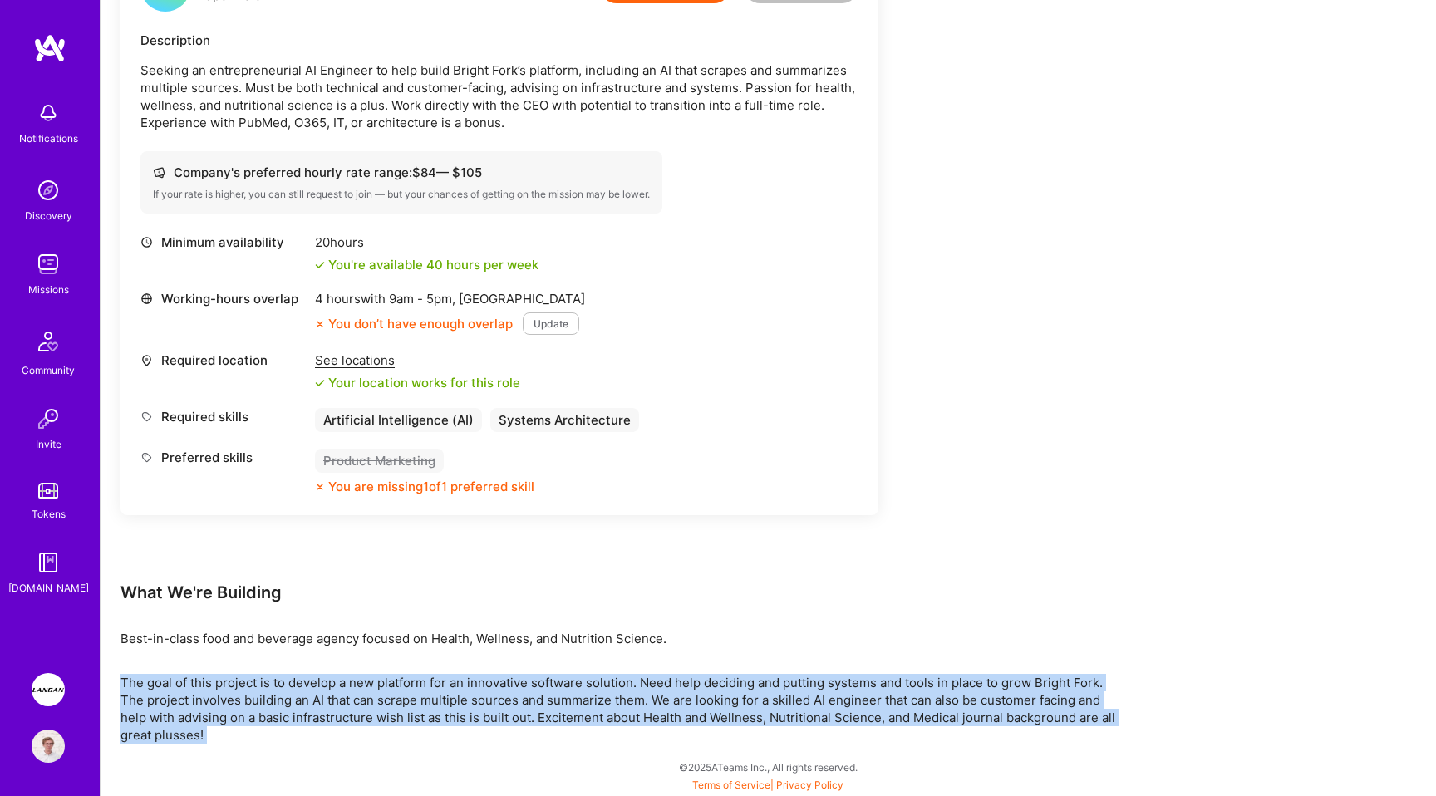
click at [309, 705] on p "The goal of this project is to develop a new platform for an innovative softwar…" at bounding box center [619, 709] width 997 height 70
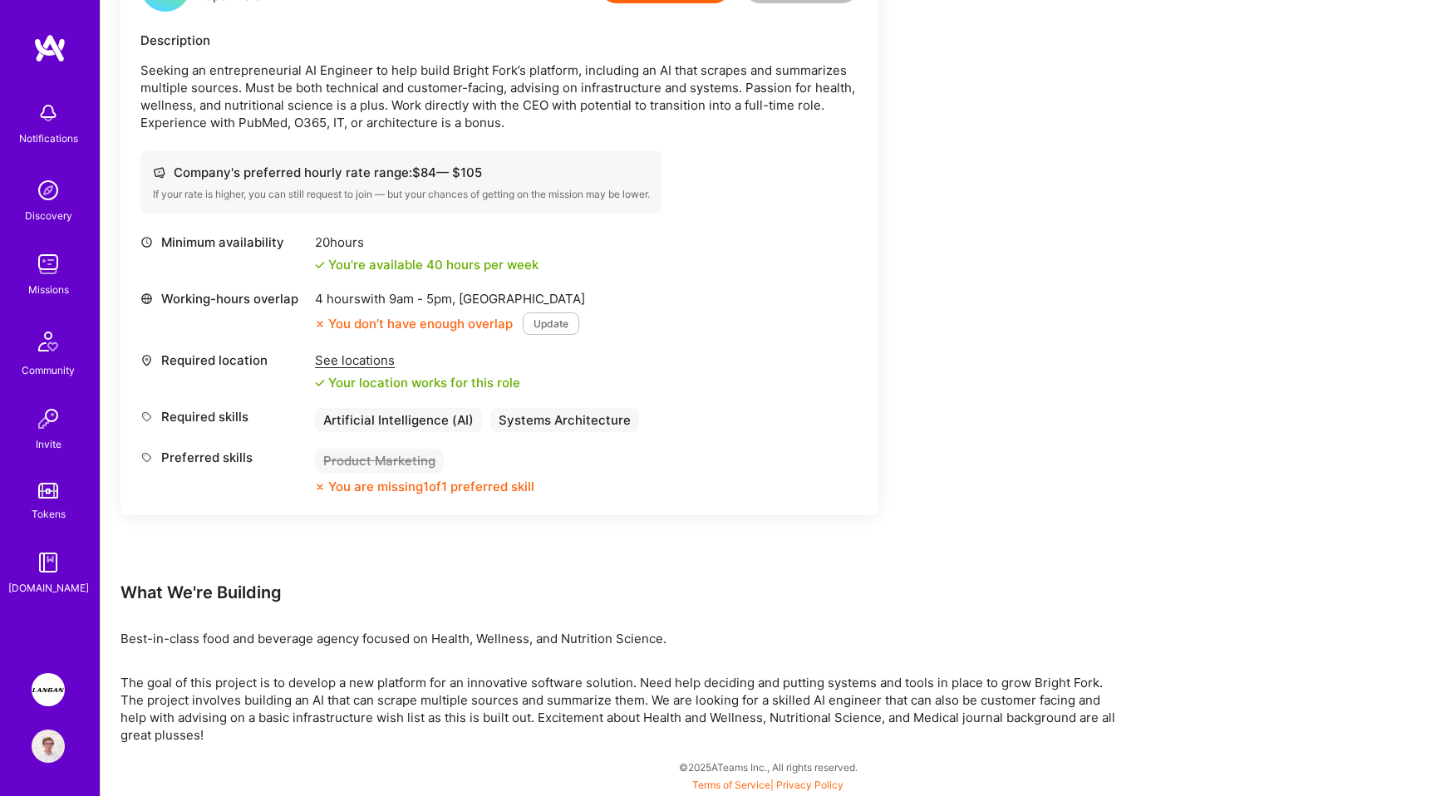
click at [309, 705] on p "The goal of this project is to develop a new platform for an innovative softwar…" at bounding box center [619, 709] width 997 height 70
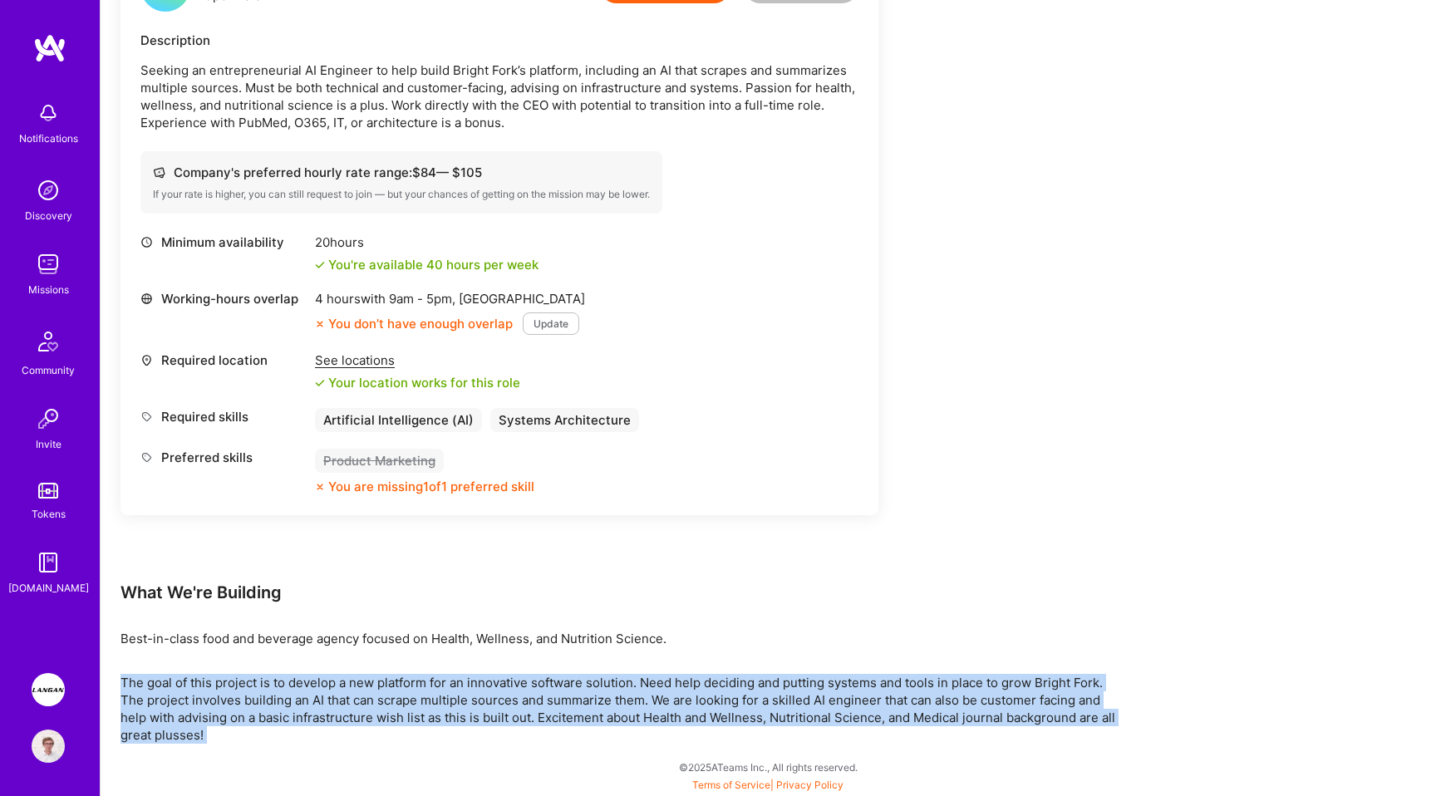
click at [331, 640] on p "Best-in-class food and beverage agency focused on Health, Wellness, and Nutriti…" at bounding box center [619, 638] width 997 height 17
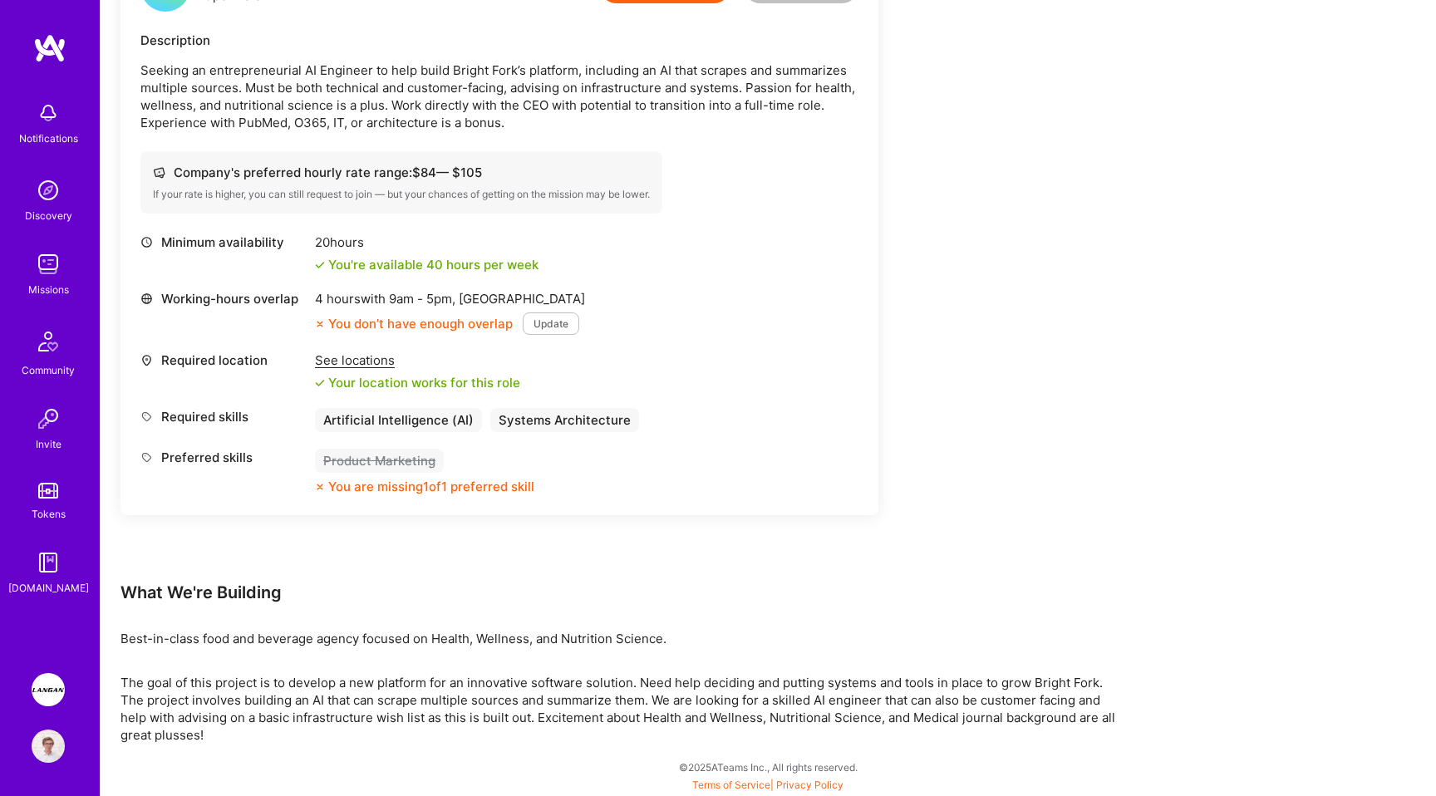
click at [331, 640] on p "Best-in-class food and beverage agency focused on Health, Wellness, and Nutriti…" at bounding box center [619, 638] width 997 height 17
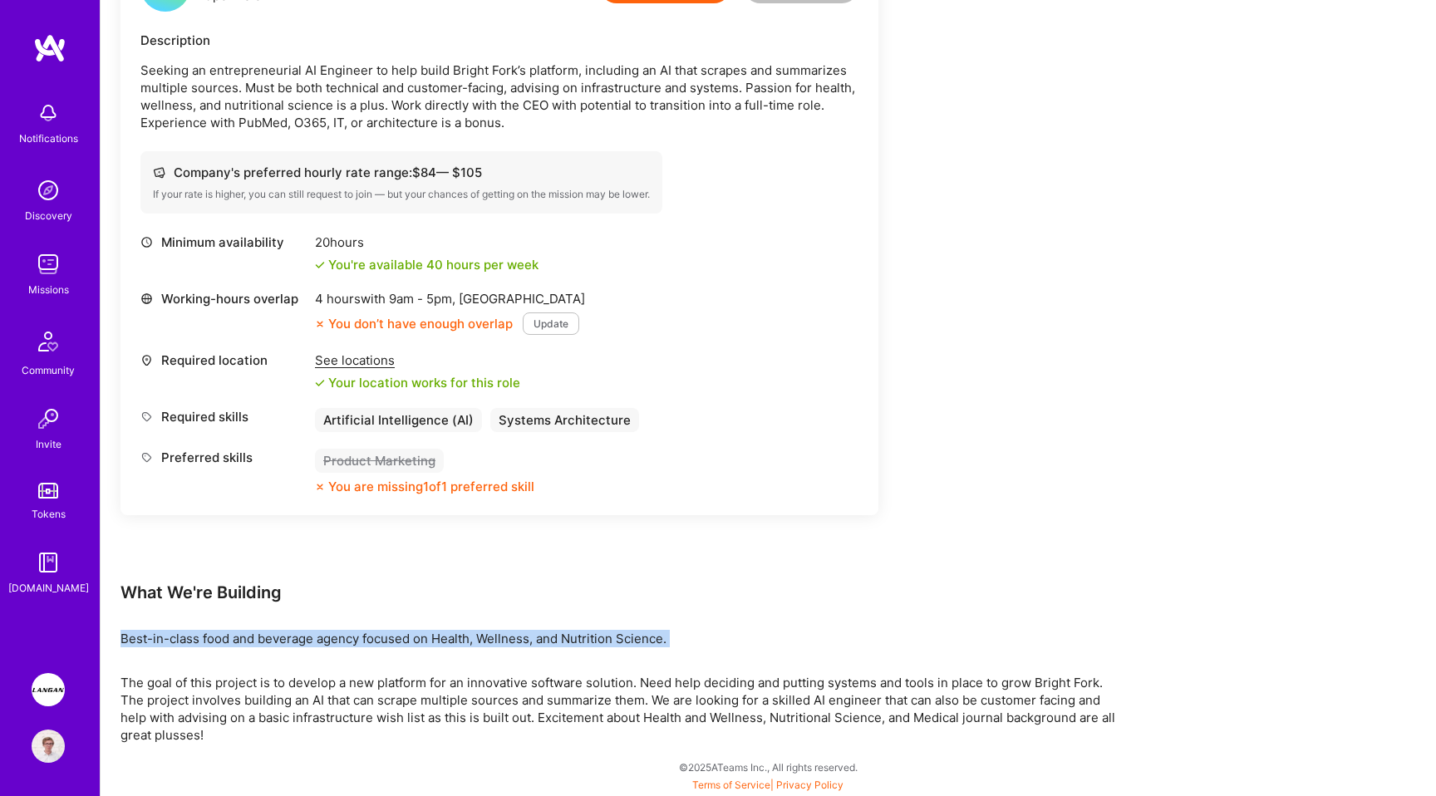
click at [375, 706] on p "The goal of this project is to develop a new platform for an innovative softwar…" at bounding box center [619, 709] width 997 height 70
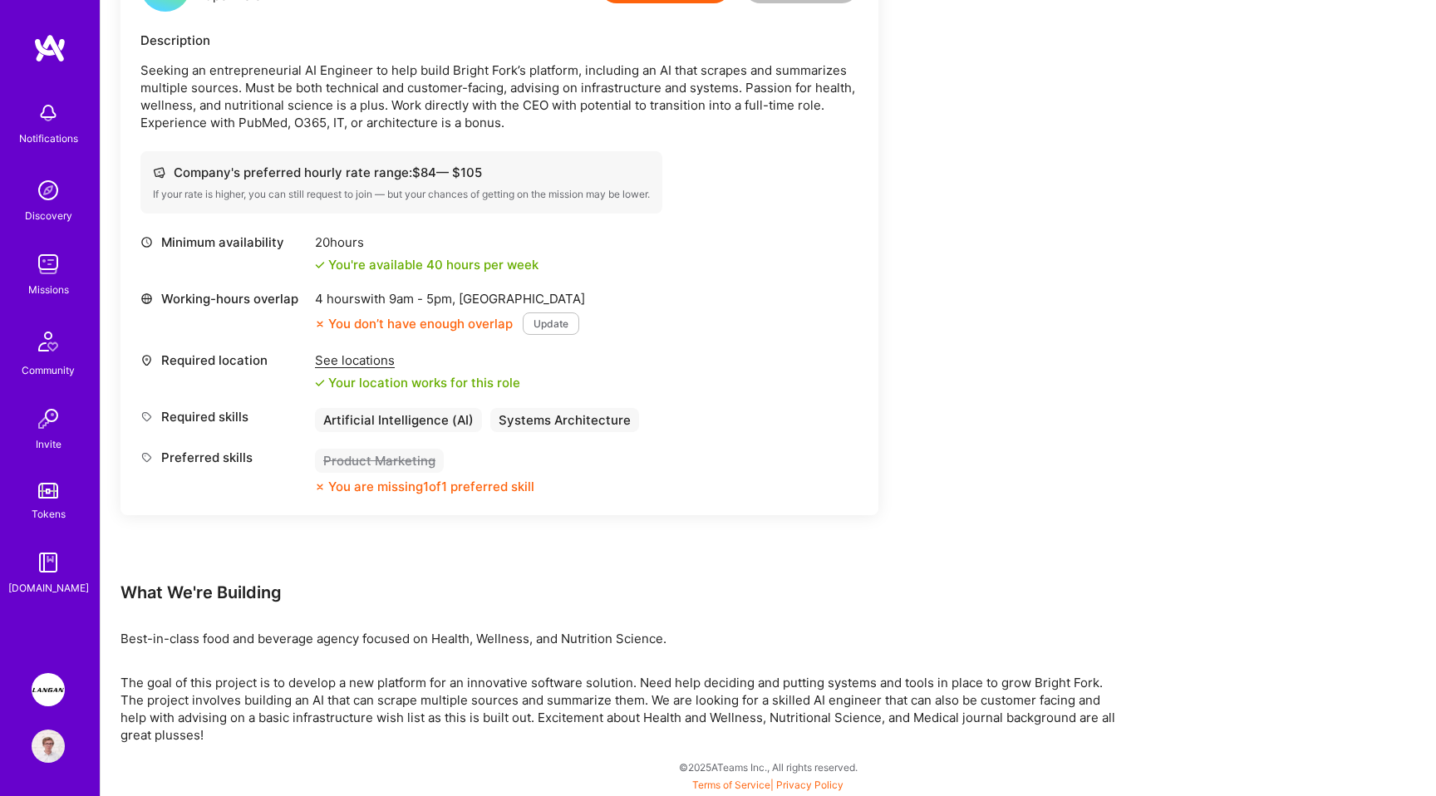
click at [375, 706] on p "The goal of this project is to develop a new platform for an innovative softwar…" at bounding box center [619, 709] width 997 height 70
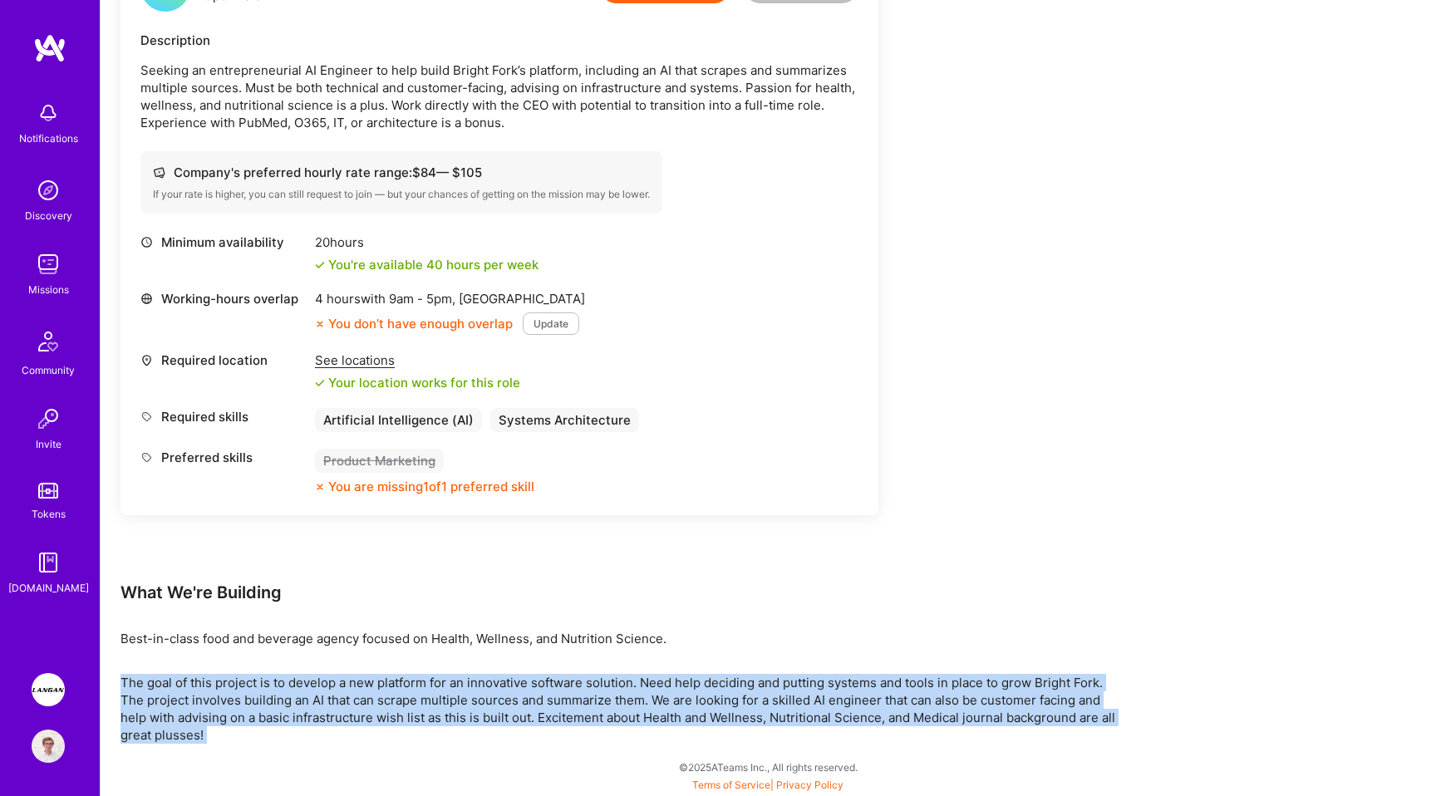
click at [427, 687] on p "The goal of this project is to develop a new platform for an innovative softwar…" at bounding box center [619, 709] width 997 height 70
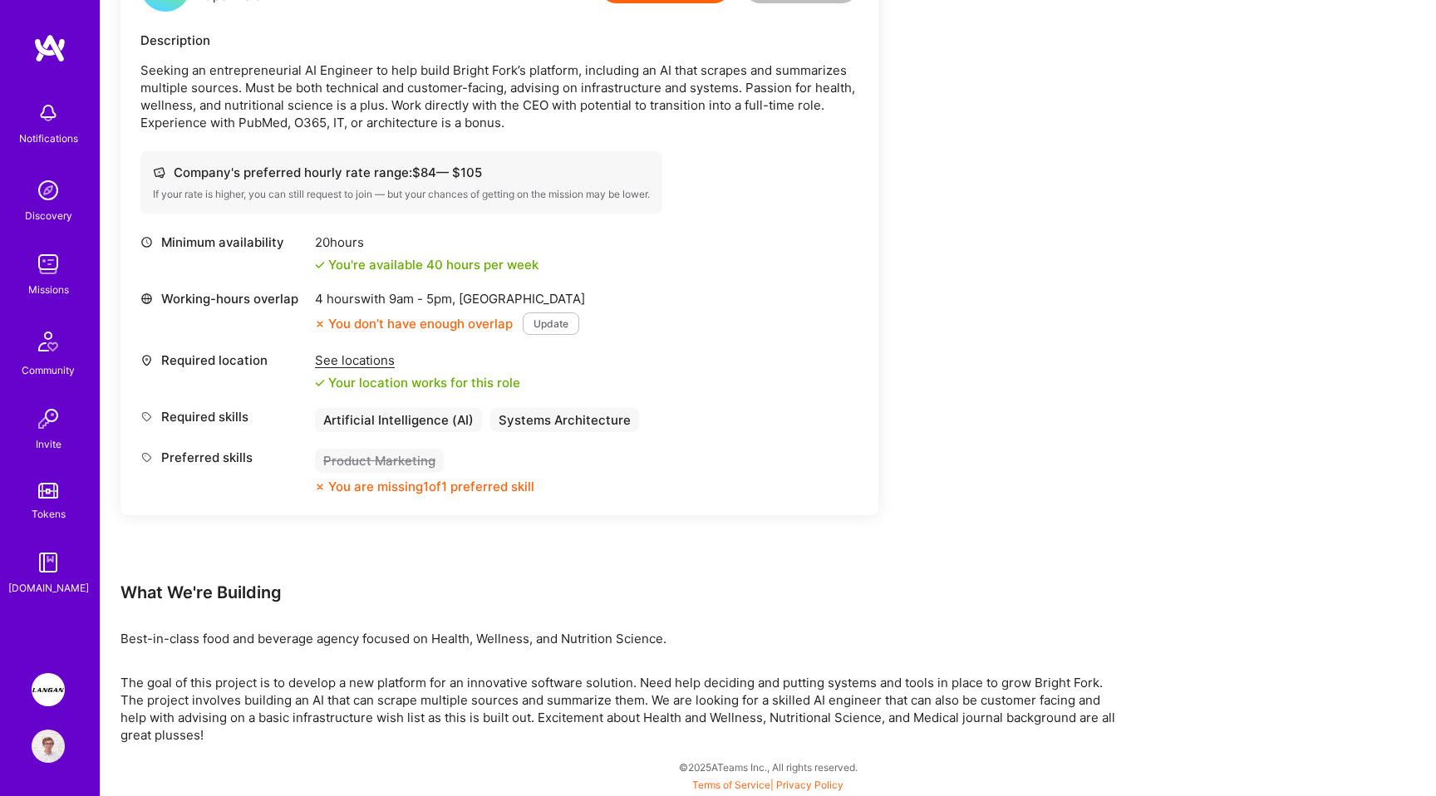
click at [427, 687] on p "The goal of this project is to develop a new platform for an innovative softwar…" at bounding box center [619, 709] width 997 height 70
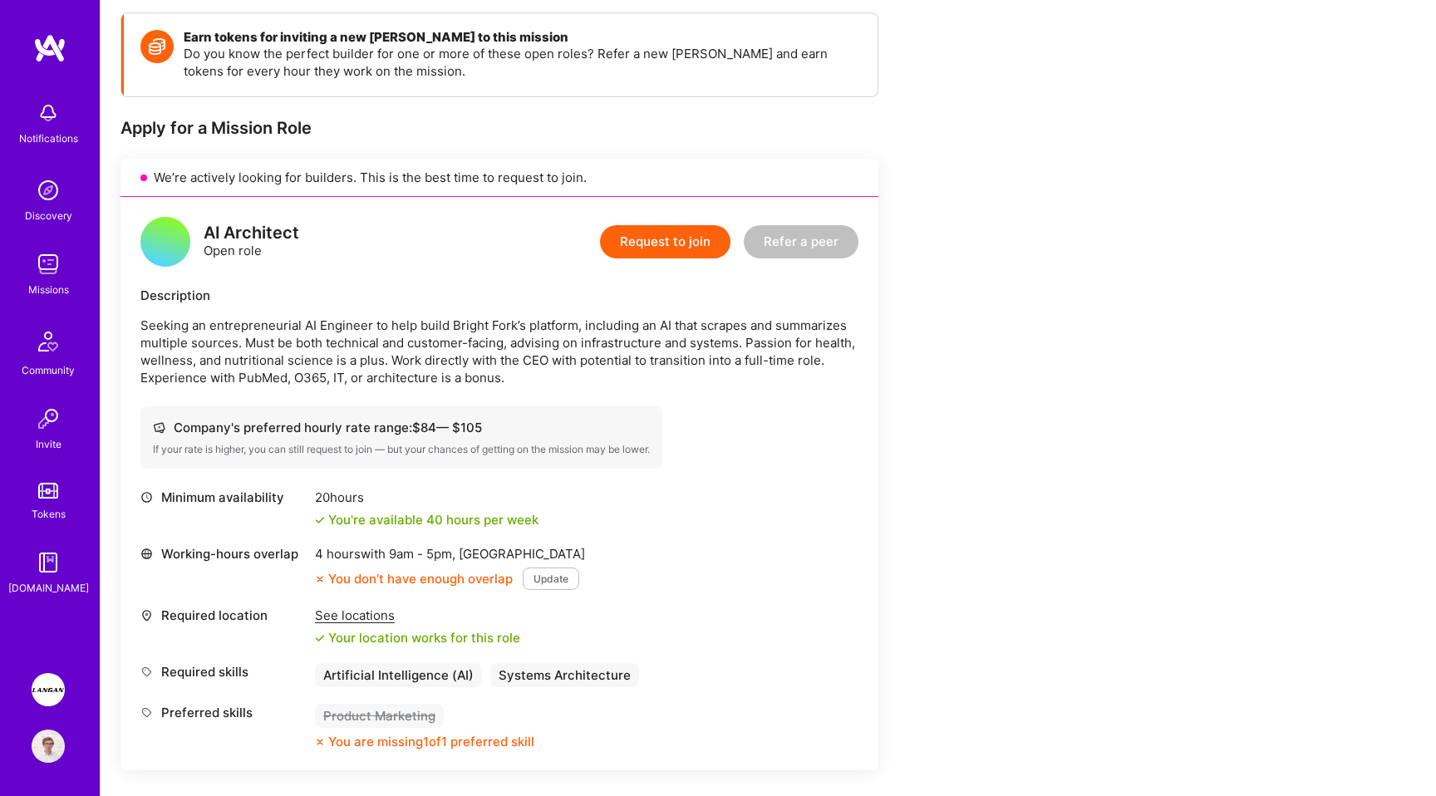
scroll to position [51, 0]
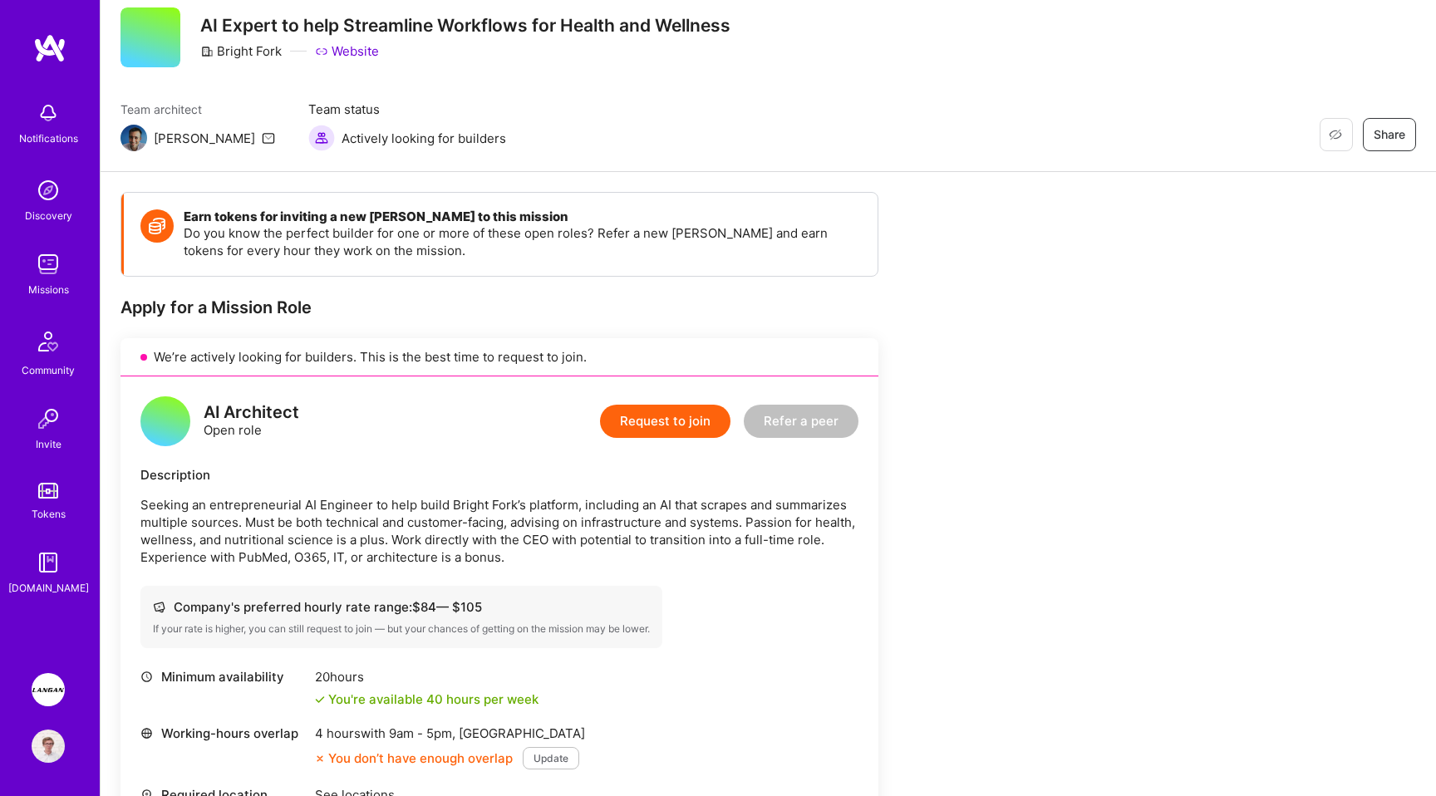
click at [353, 49] on link "Website" at bounding box center [347, 50] width 64 height 17
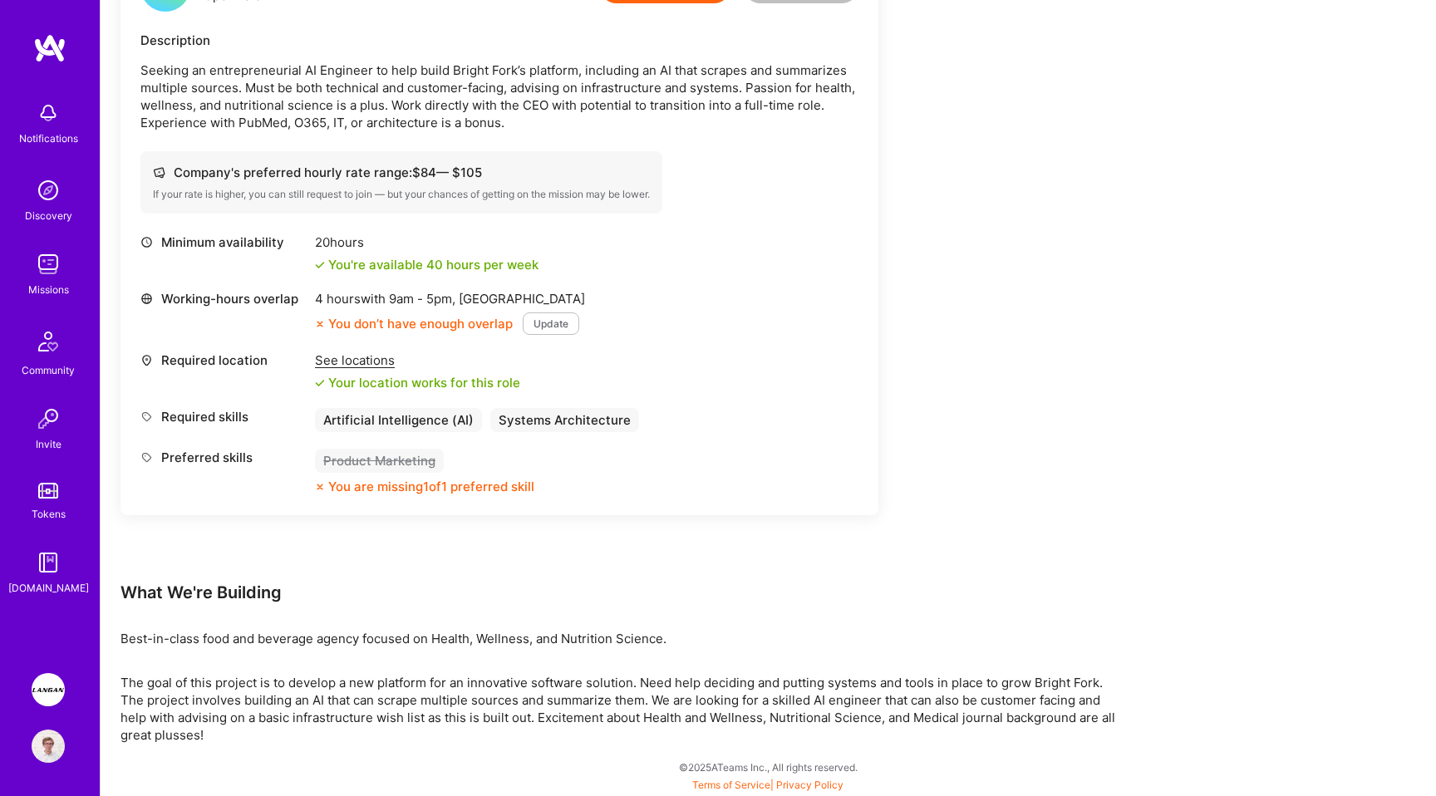
click at [1051, 688] on p "The goal of this project is to develop a new platform for an innovative softwar…" at bounding box center [619, 709] width 997 height 70
click at [1094, 688] on p "The goal of this project is to develop a new platform for an innovative softwar…" at bounding box center [619, 709] width 997 height 70
copy p "Bright Fork"
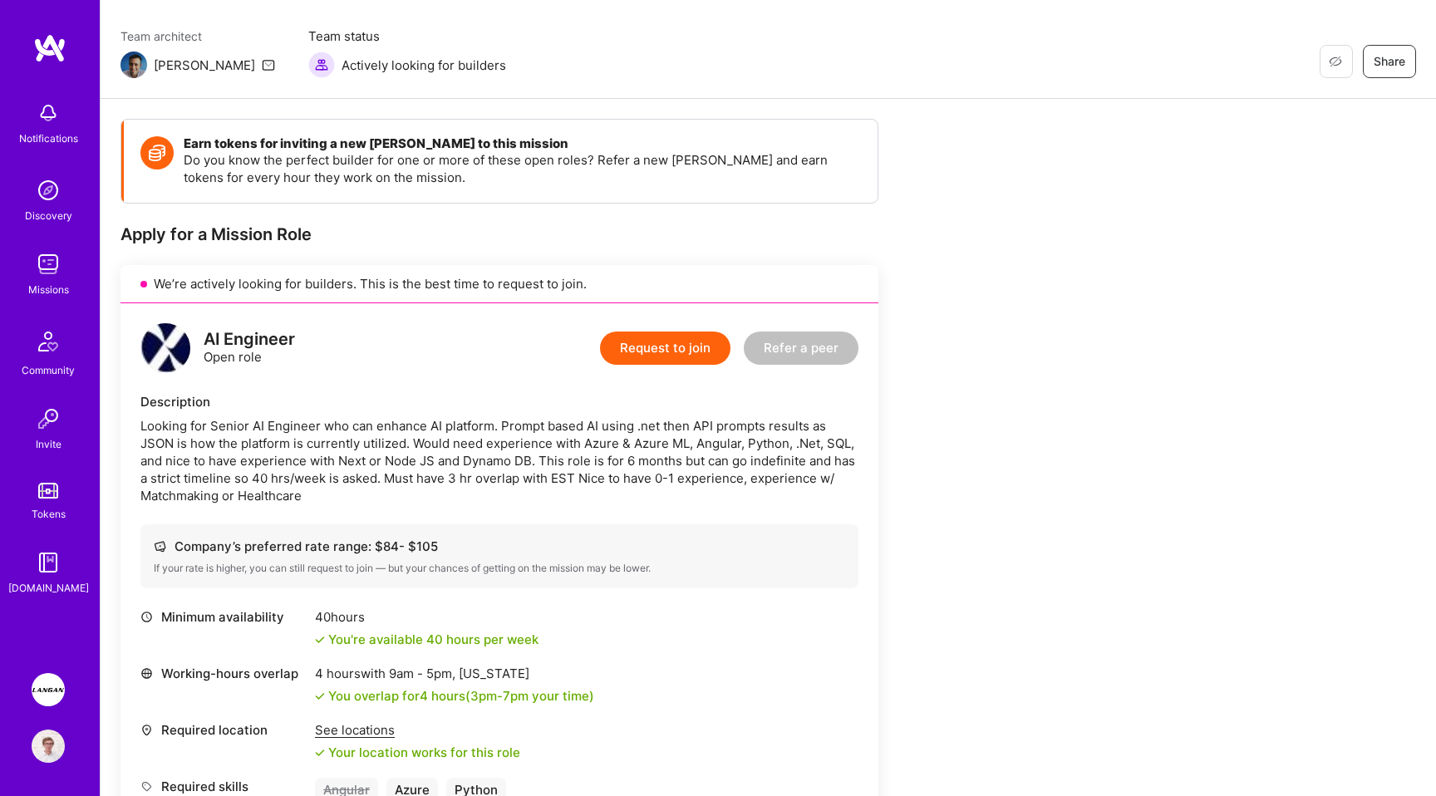
scroll to position [127, 0]
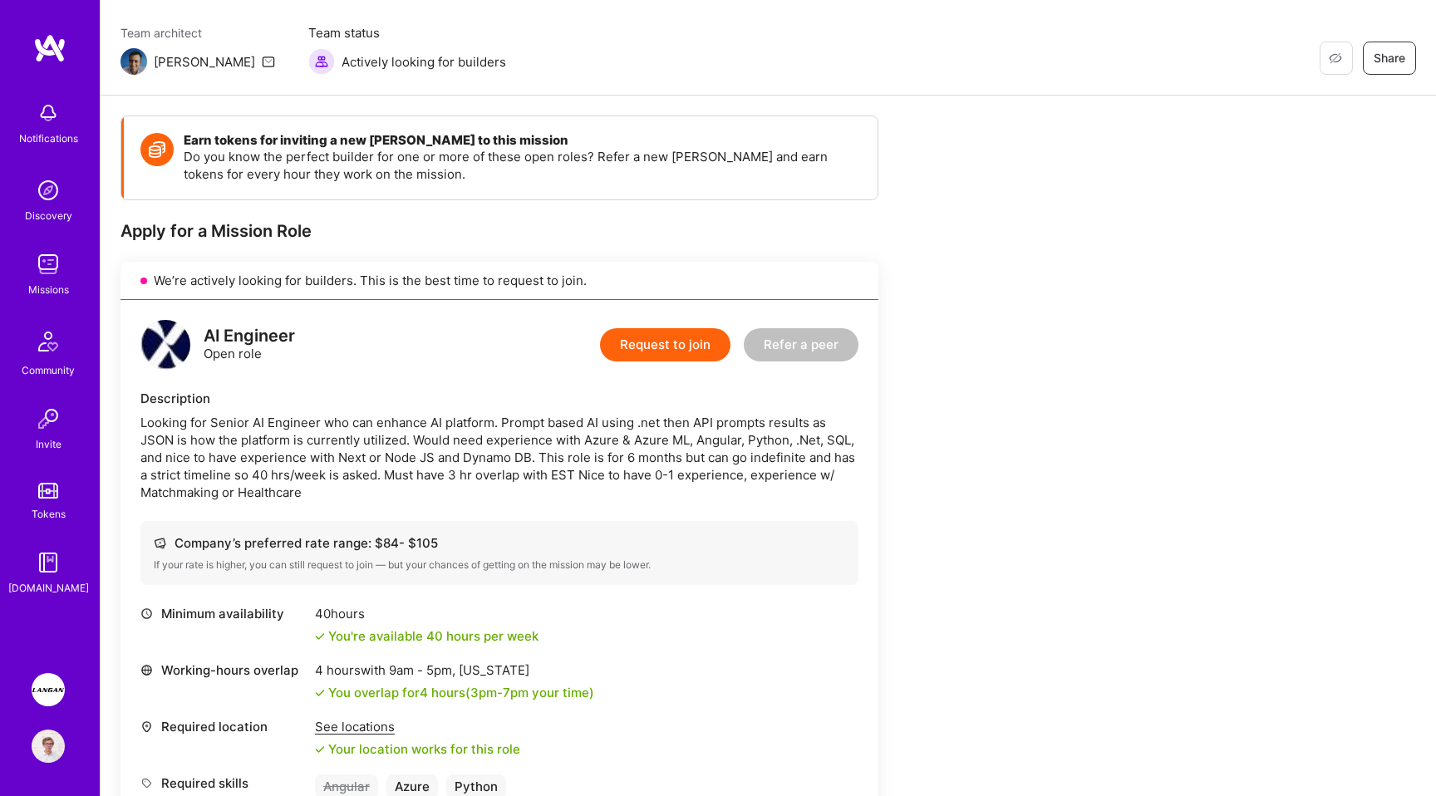
click at [273, 442] on div "Looking for Senior AI Engineer who can enhance AI platform. Prompt based AI usi…" at bounding box center [499, 457] width 718 height 87
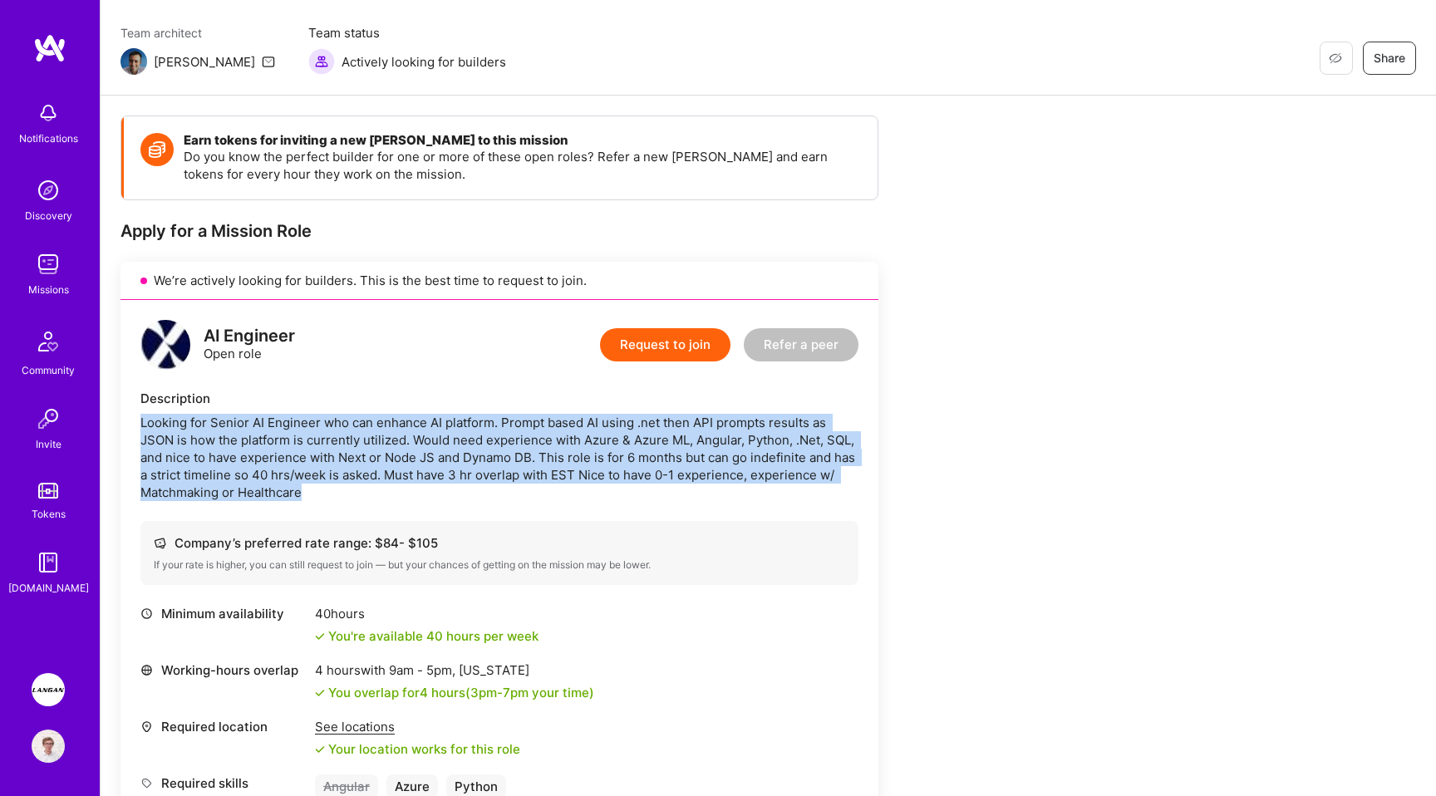
click at [327, 472] on div "Looking for Senior AI Engineer who can enhance AI platform. Prompt based AI usi…" at bounding box center [499, 457] width 718 height 87
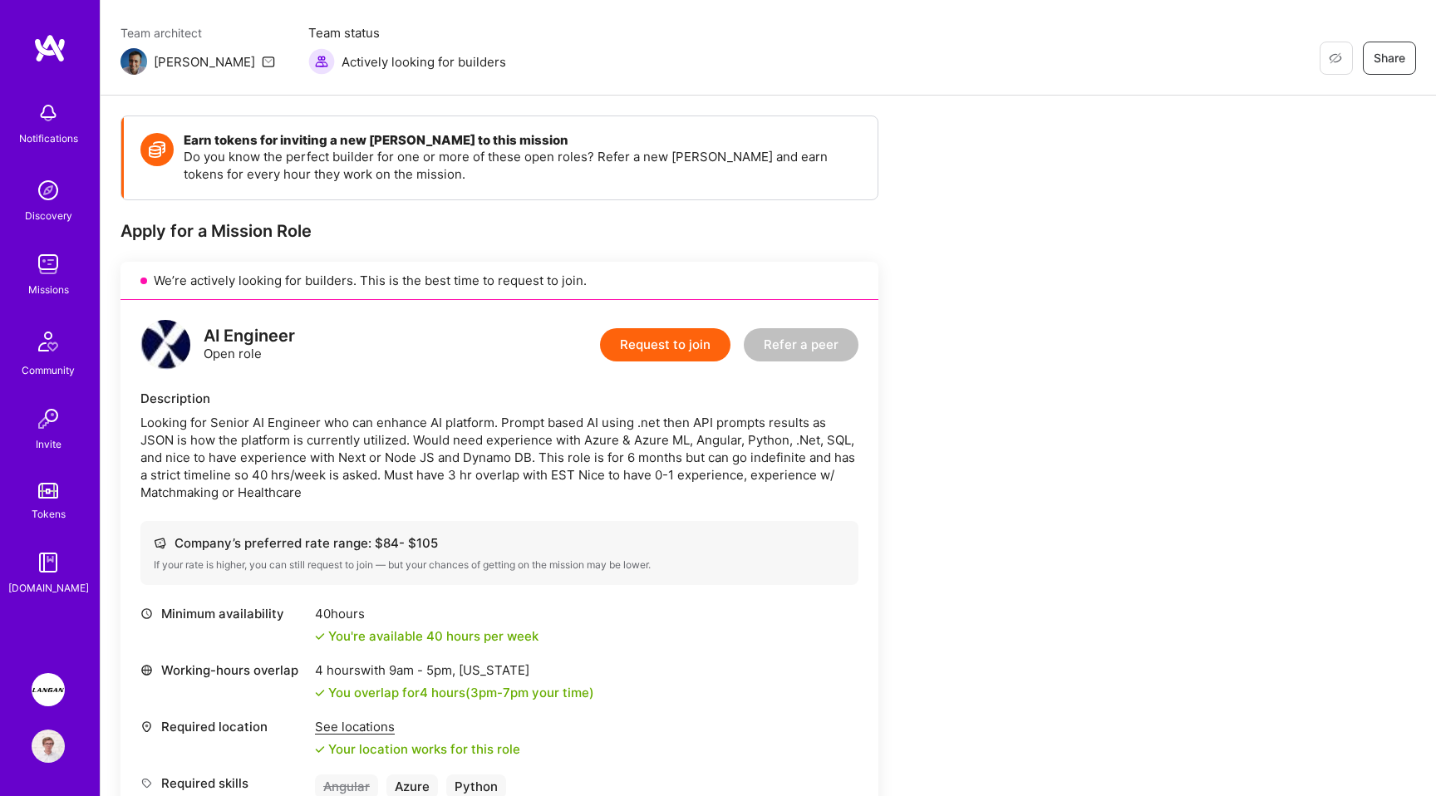
click at [327, 472] on div "Looking for Senior AI Engineer who can enhance AI platform. Prompt based AI usi…" at bounding box center [499, 457] width 718 height 87
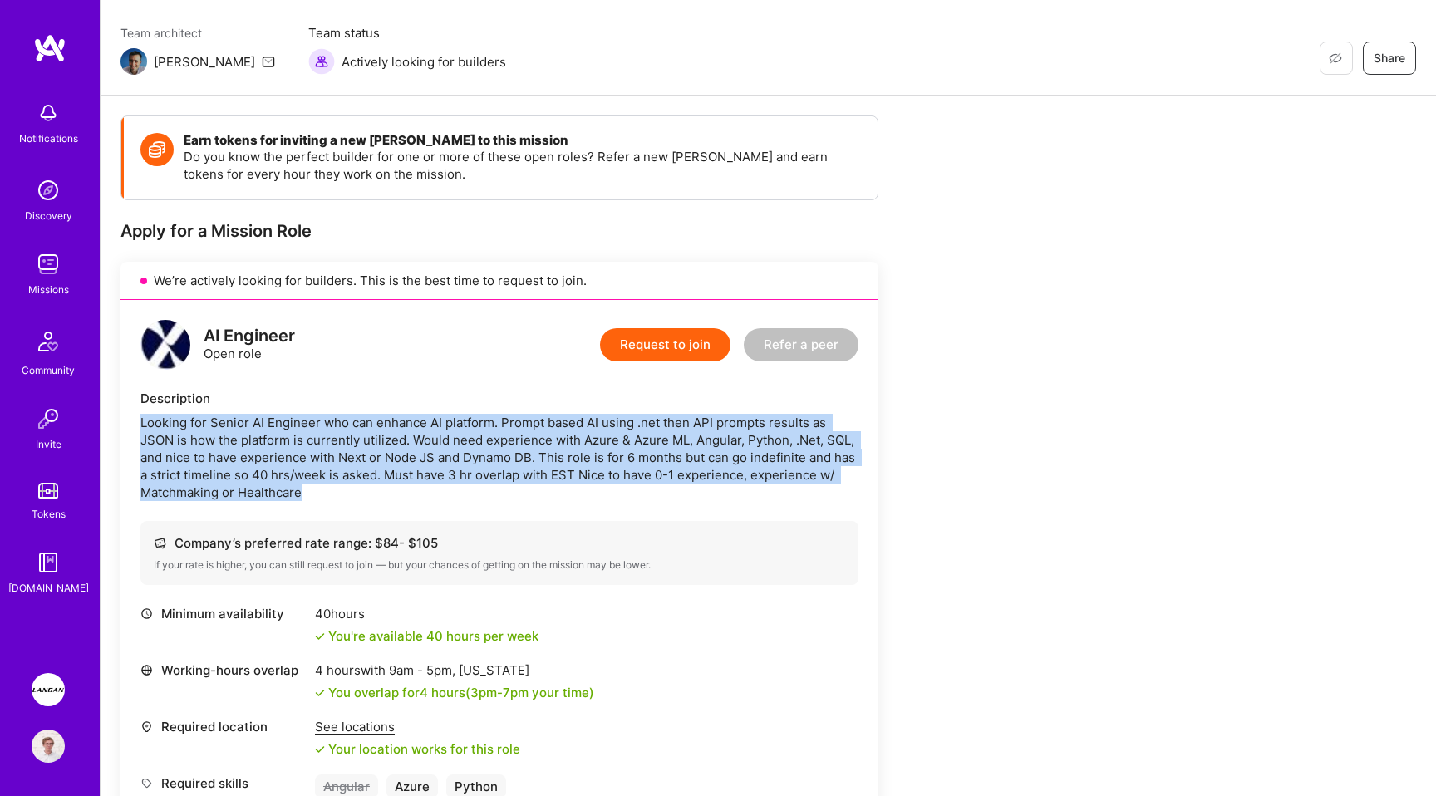
click at [889, 538] on div "Earn tokens for inviting a new A.Teamer to this mission Do you know the perfect…" at bounding box center [619, 776] width 997 height 1321
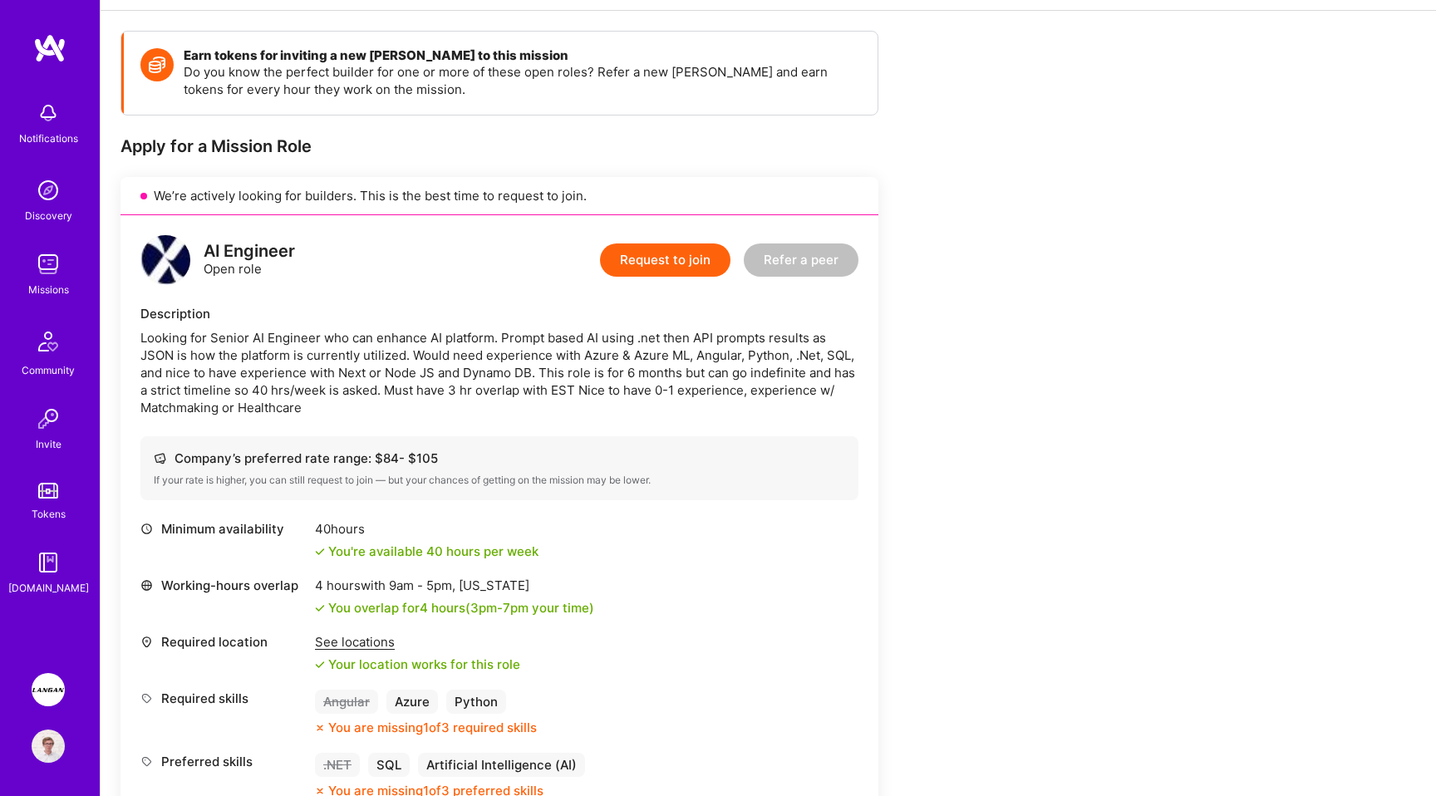
scroll to position [218, 0]
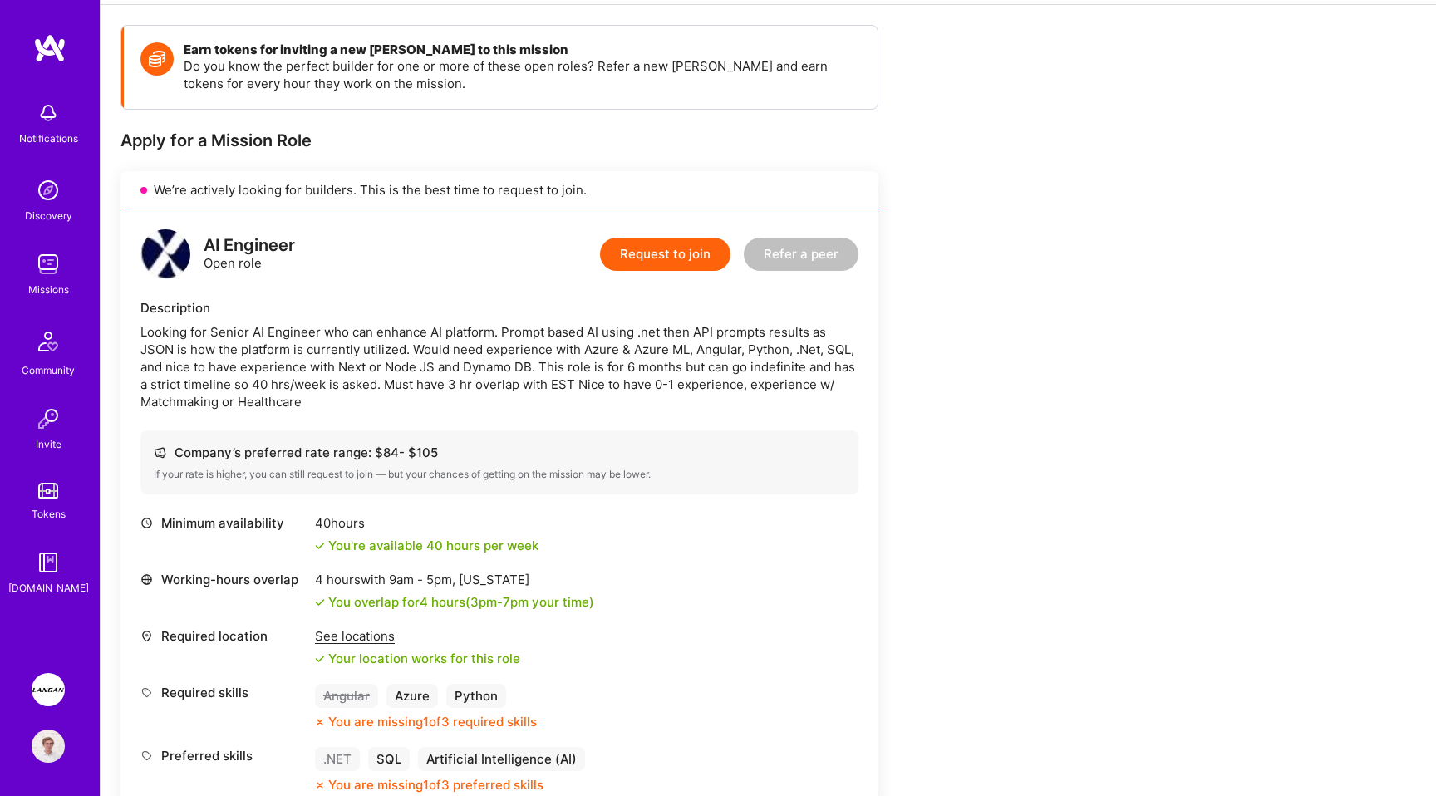
click at [734, 364] on div "Looking for Senior AI Engineer who can enhance AI platform. Prompt based AI usi…" at bounding box center [499, 366] width 718 height 87
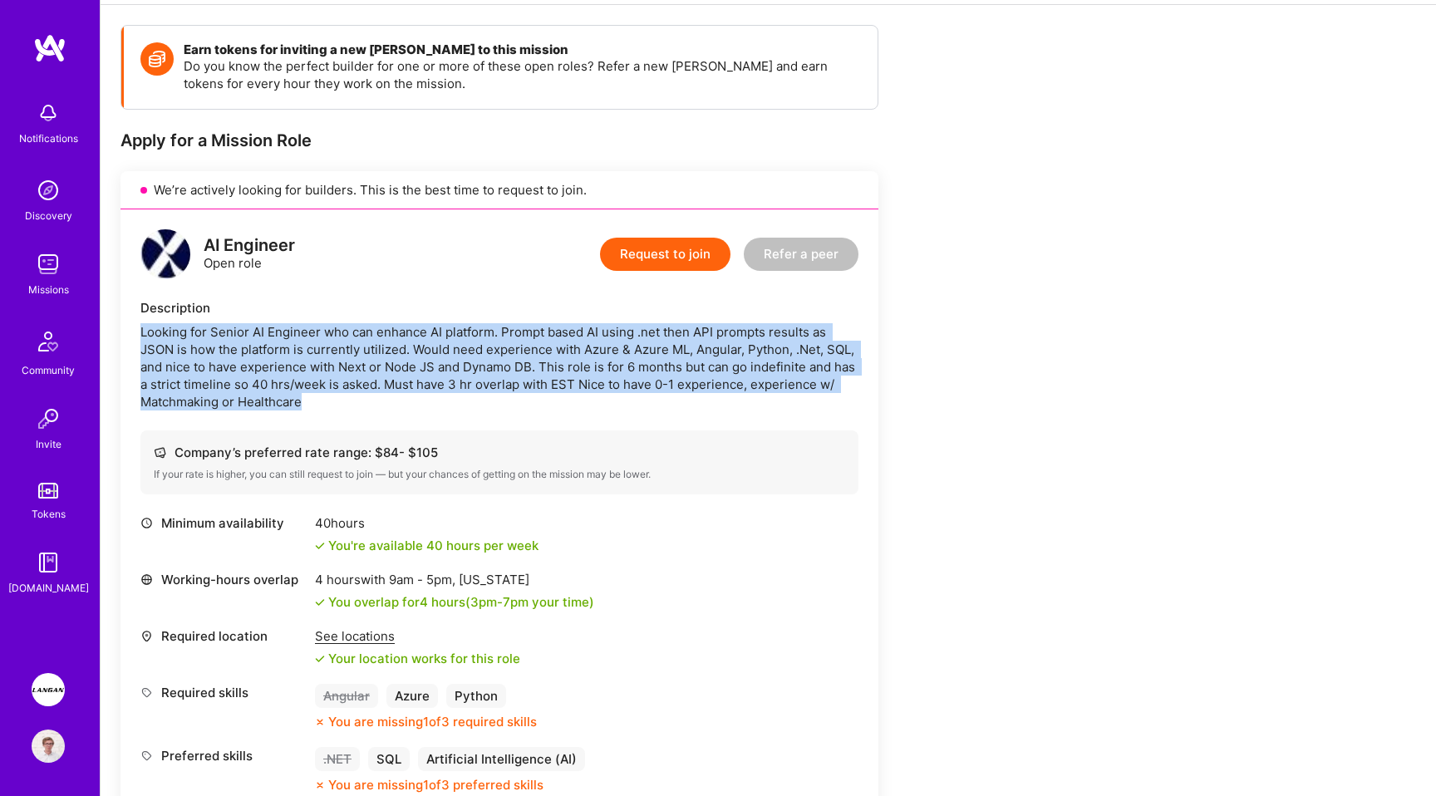
click at [768, 398] on div "Looking for Senior AI Engineer who can enhance AI platform. Prompt based AI usi…" at bounding box center [499, 366] width 718 height 87
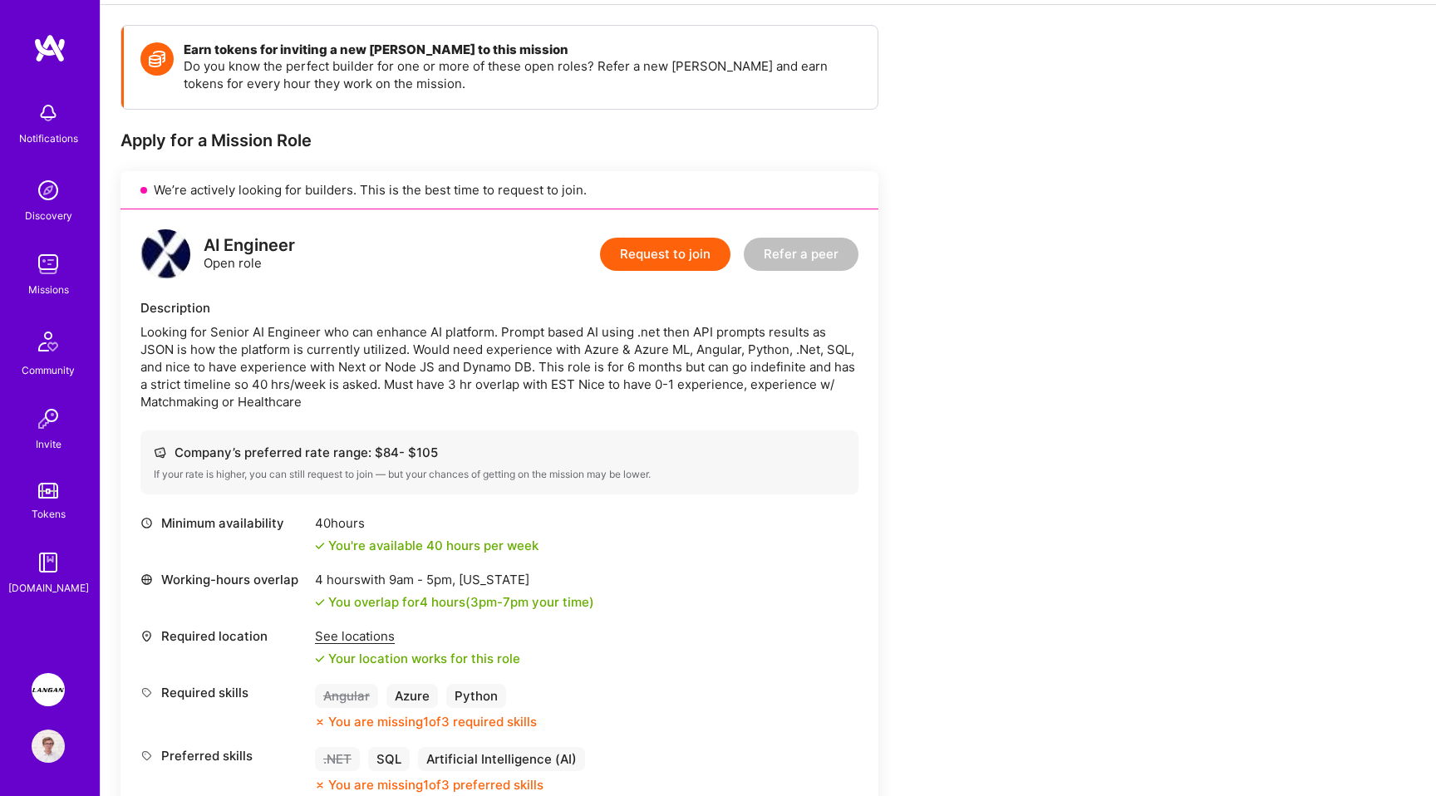
click at [768, 398] on div "Looking for Senior AI Engineer who can enhance AI platform. Prompt based AI usi…" at bounding box center [499, 366] width 718 height 87
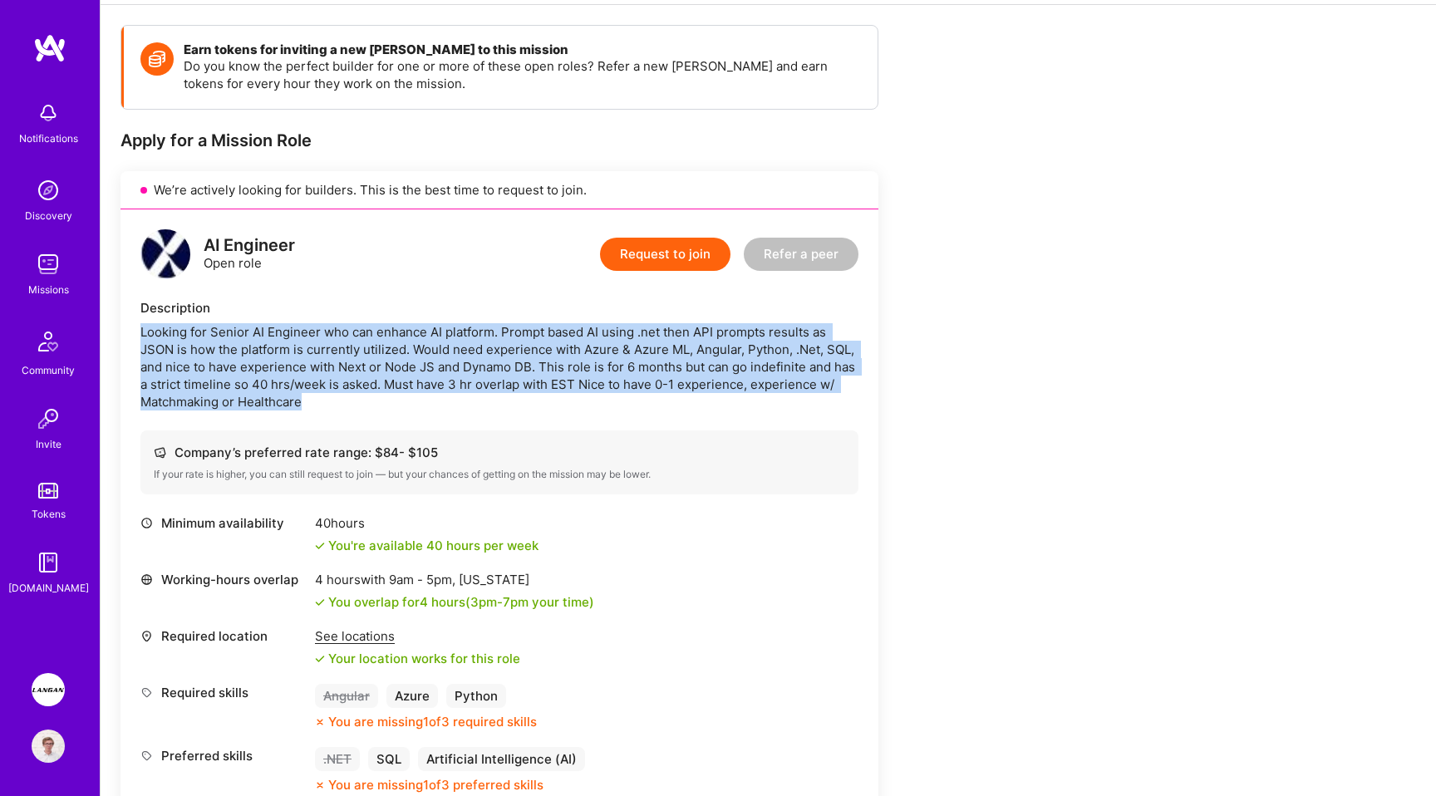
click at [501, 372] on div "Looking for Senior AI Engineer who can enhance AI platform. Prompt based AI usi…" at bounding box center [499, 366] width 718 height 87
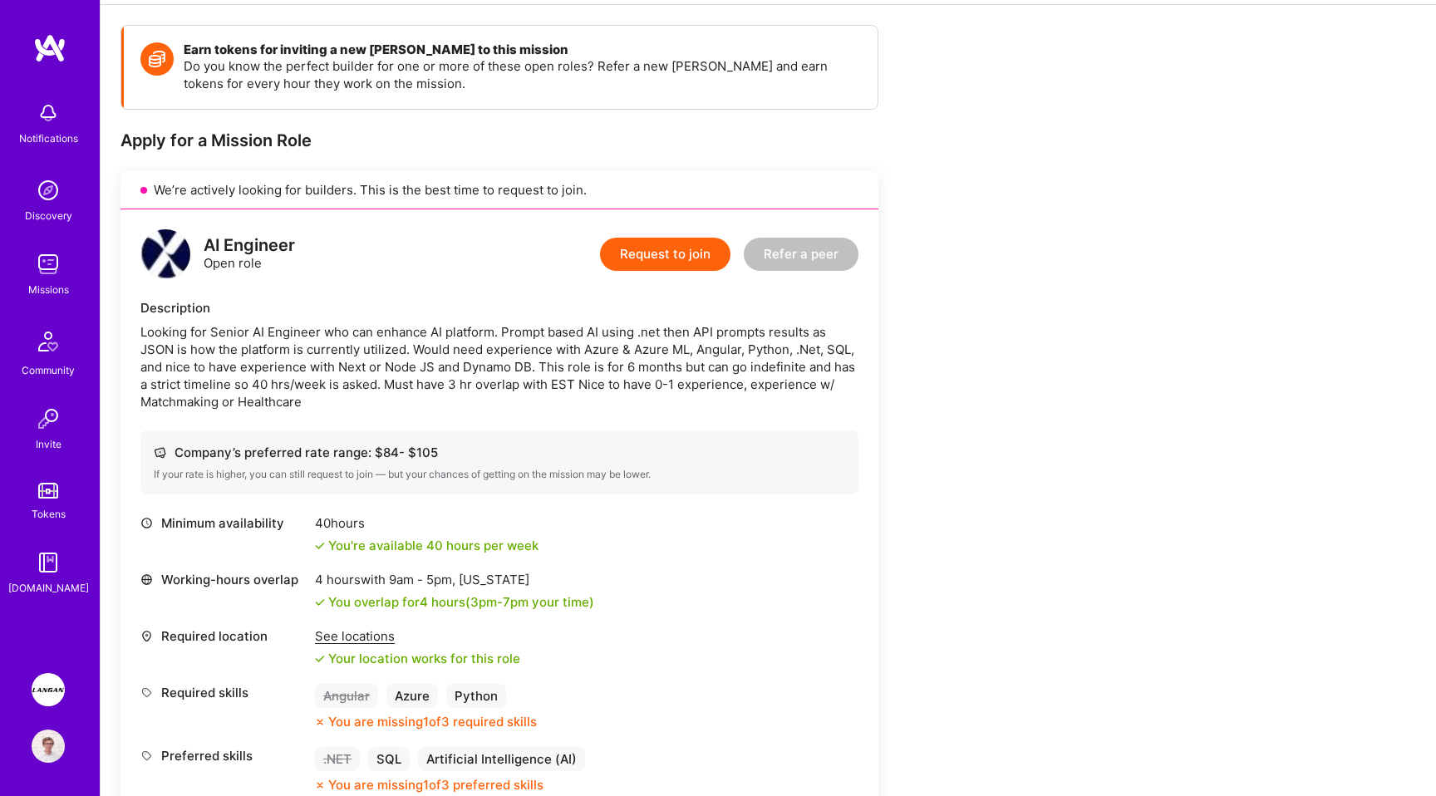
click at [501, 372] on div "Looking for Senior AI Engineer who can enhance AI platform. Prompt based AI usi…" at bounding box center [499, 366] width 718 height 87
click at [450, 337] on div "Looking for Senior AI Engineer who can enhance AI platform. Prompt based AI usi…" at bounding box center [499, 366] width 718 height 87
click at [481, 379] on div "Looking for Senior AI Engineer who can enhance AI platform. Prompt based AI usi…" at bounding box center [499, 366] width 718 height 87
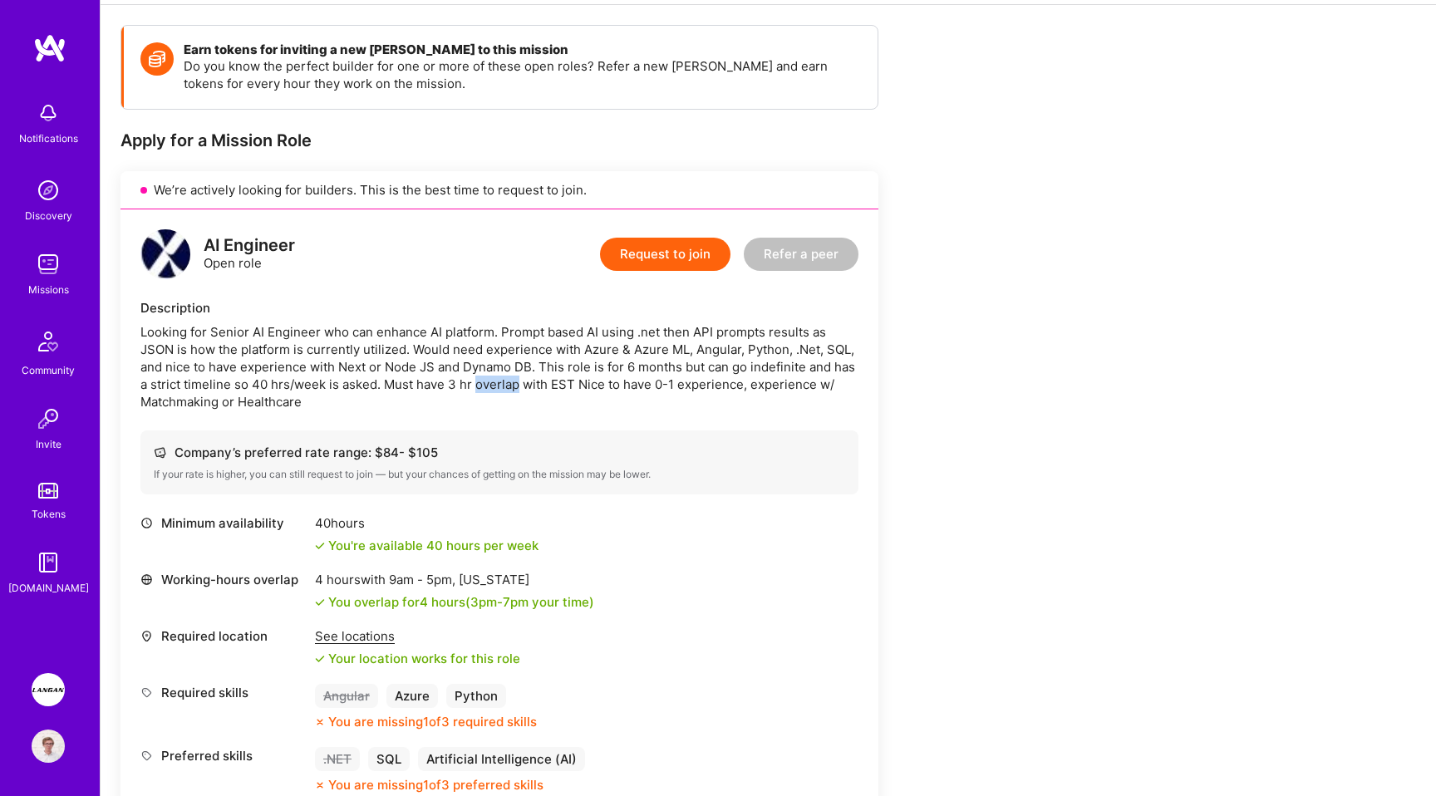
click at [448, 336] on div "Looking for Senior AI Engineer who can enhance AI platform. Prompt based AI usi…" at bounding box center [499, 366] width 718 height 87
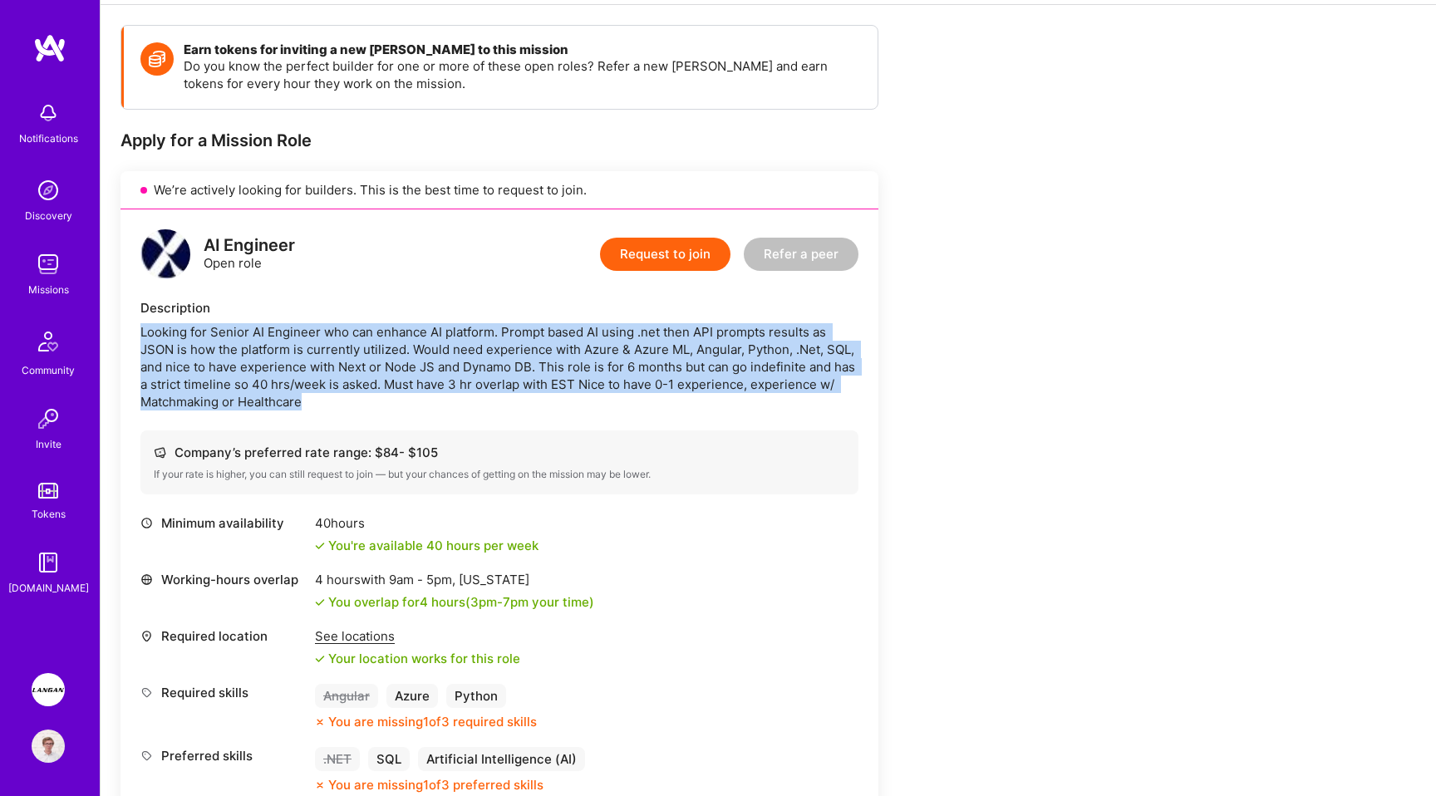
click at [441, 346] on div "Looking for Senior AI Engineer who can enhance AI platform. Prompt based AI usi…" at bounding box center [499, 366] width 718 height 87
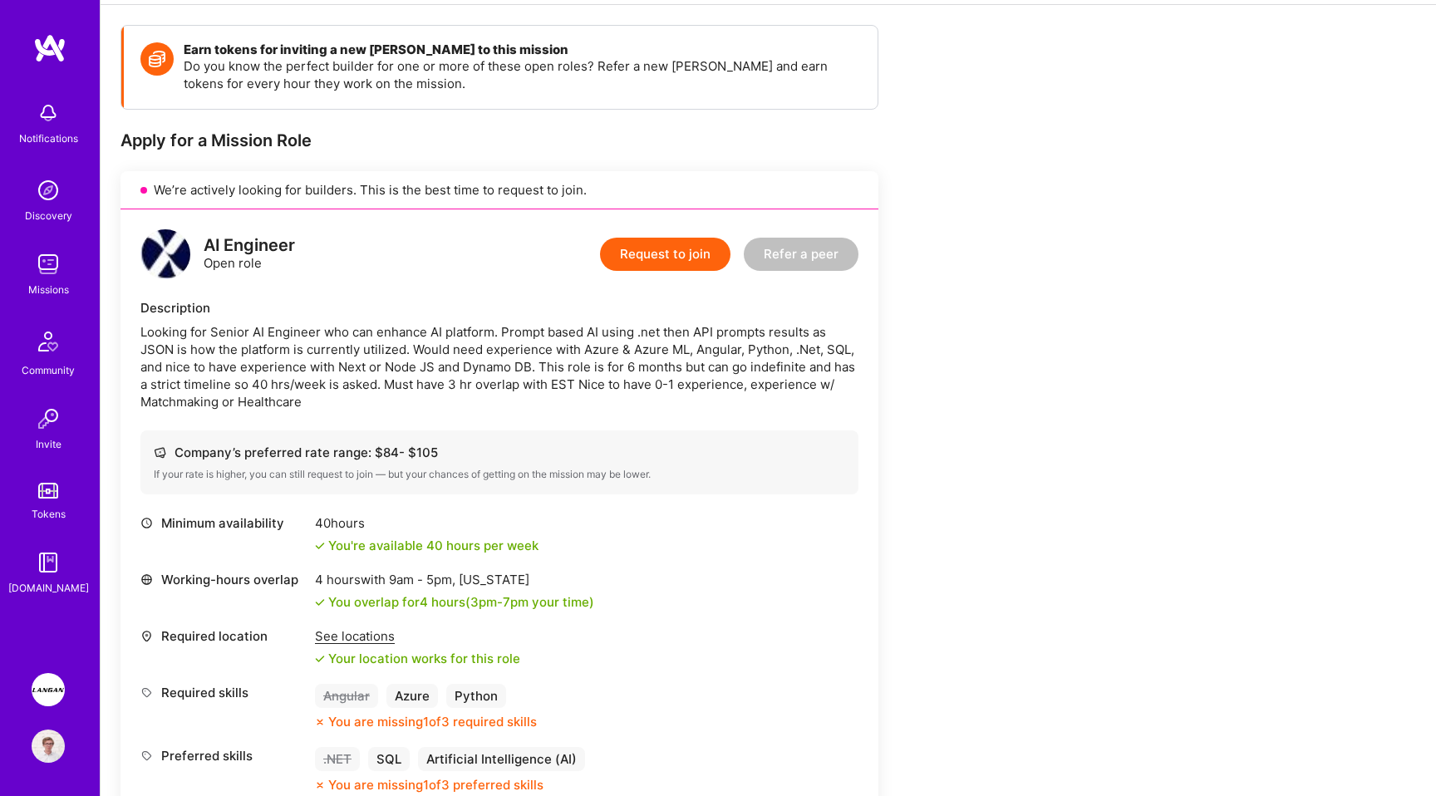
click at [441, 346] on div "Looking for Senior AI Engineer who can enhance AI platform. Prompt based AI usi…" at bounding box center [499, 366] width 718 height 87
click at [313, 376] on div "Looking for Senior AI Engineer who can enhance AI platform. Prompt based AI usi…" at bounding box center [499, 366] width 718 height 87
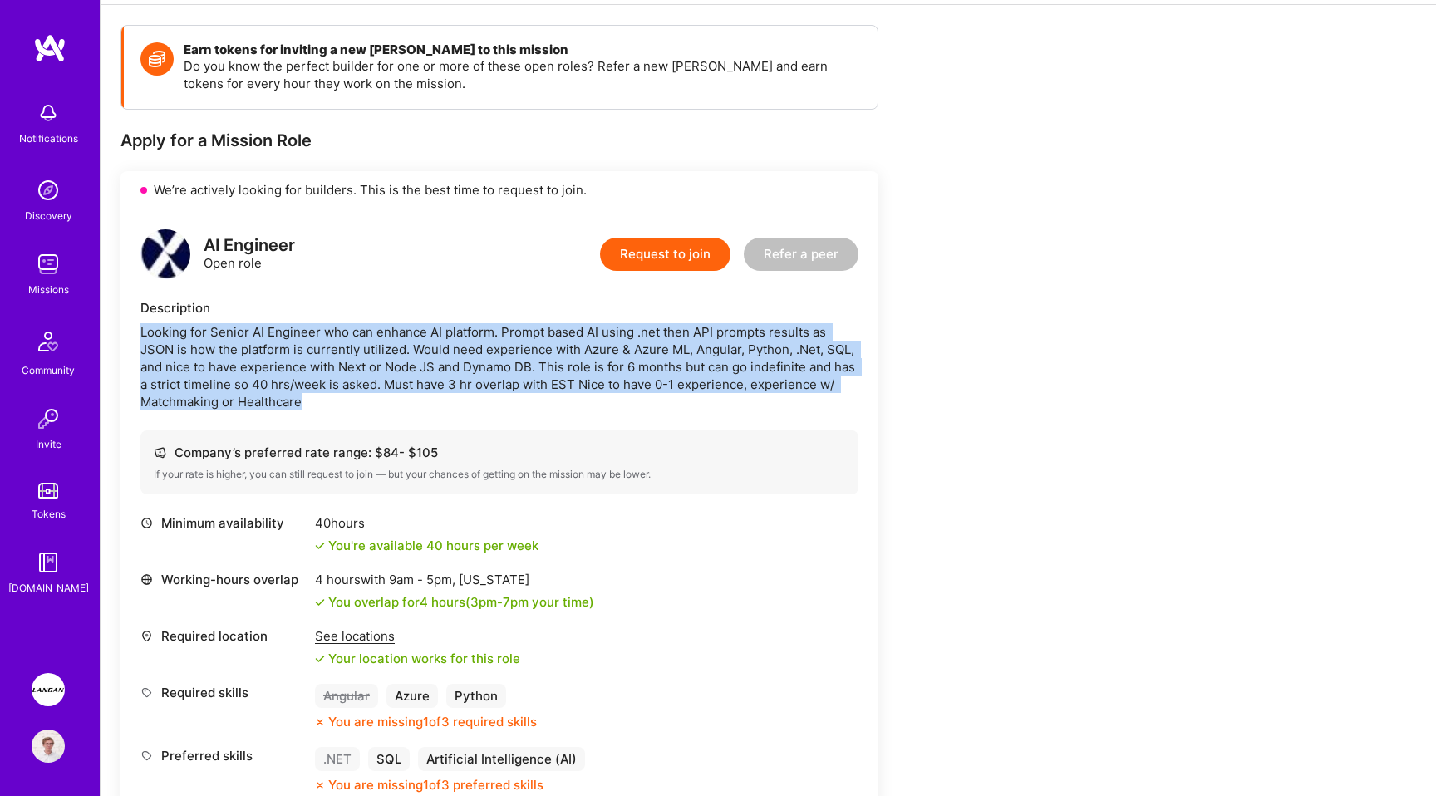
click at [450, 394] on div "Looking for Senior AI Engineer who can enhance AI platform. Prompt based AI usi…" at bounding box center [499, 366] width 718 height 87
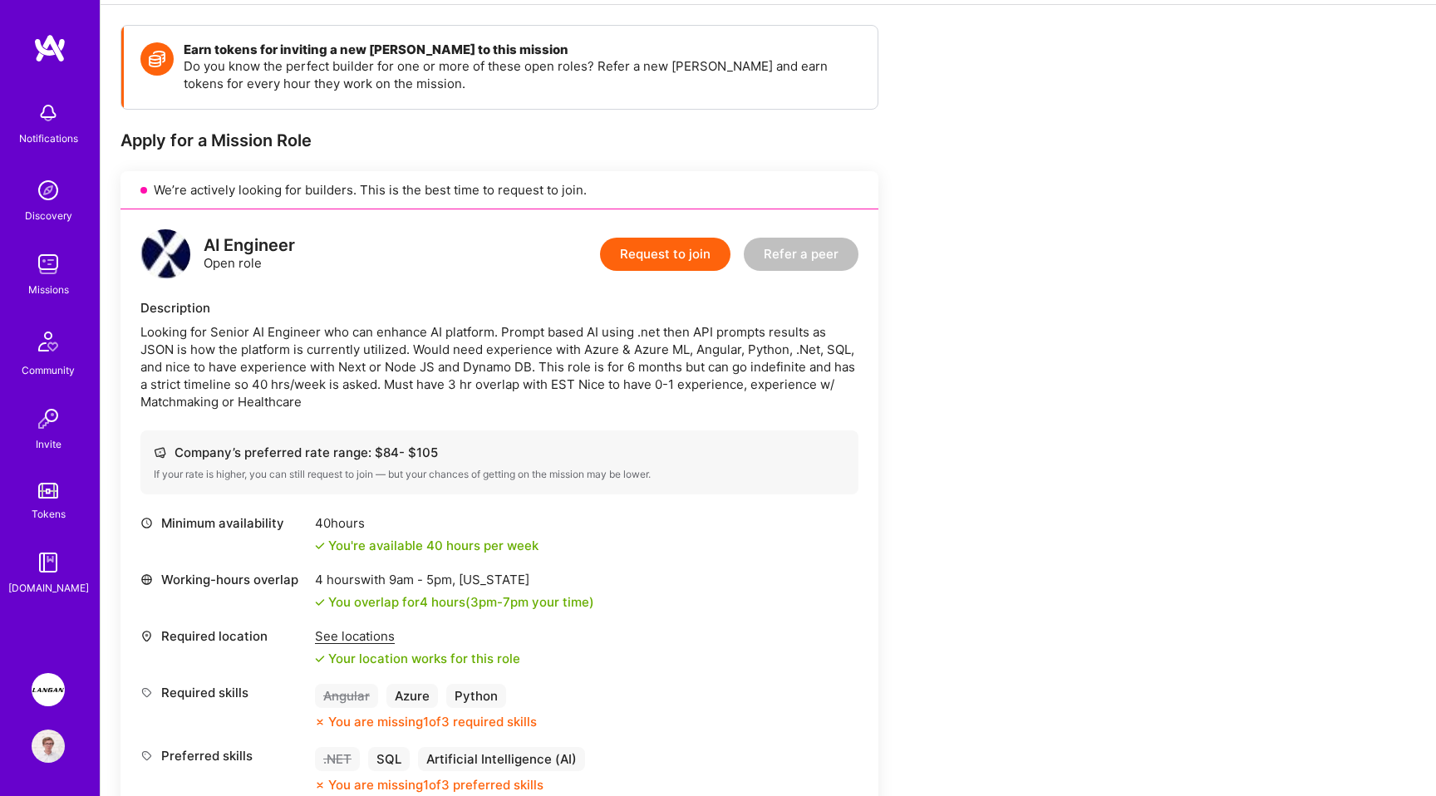
click at [376, 369] on div "Looking for Senior AI Engineer who can enhance AI platform. Prompt based AI usi…" at bounding box center [499, 366] width 718 height 87
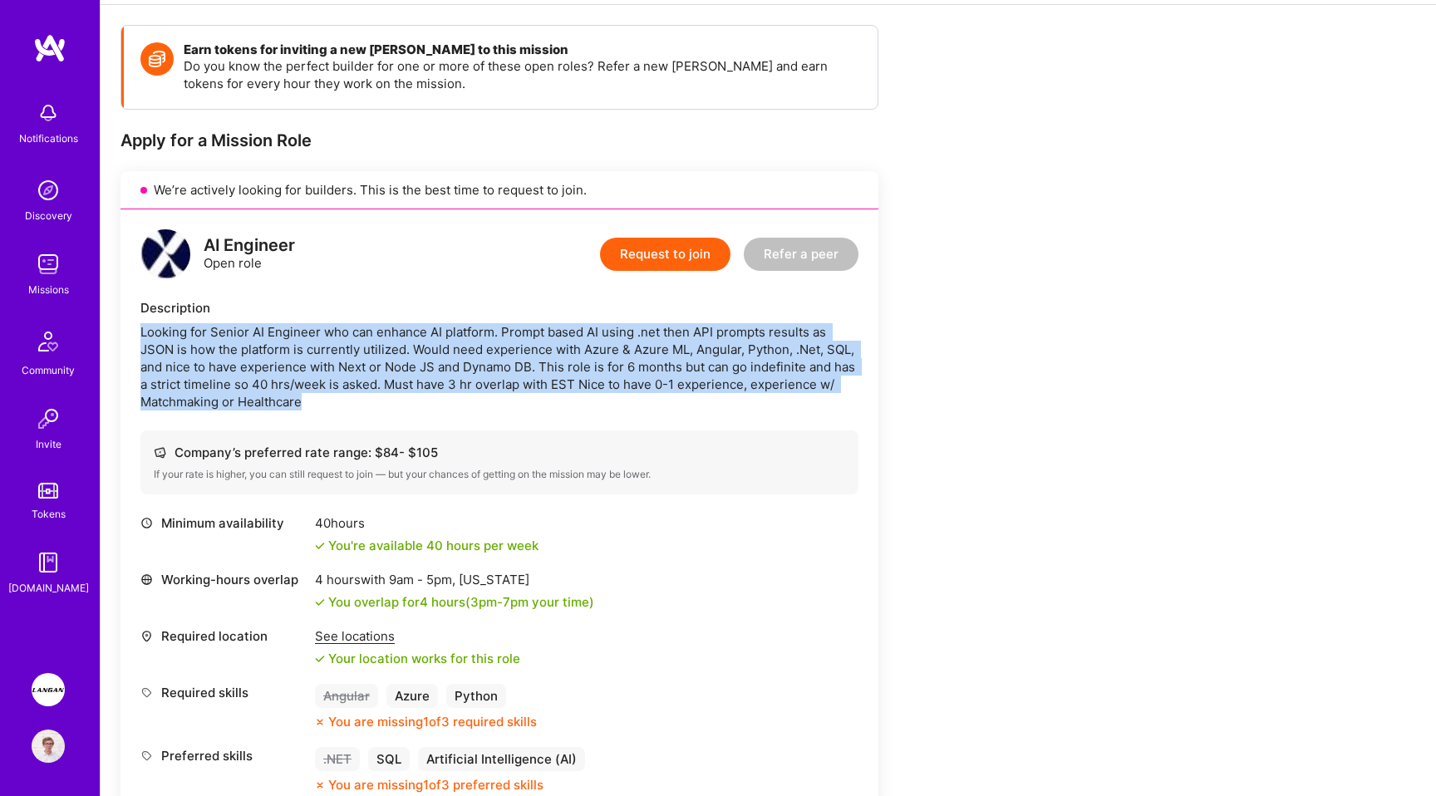
click at [380, 403] on div "Looking for Senior AI Engineer who can enhance AI platform. Prompt based AI usi…" at bounding box center [499, 366] width 718 height 87
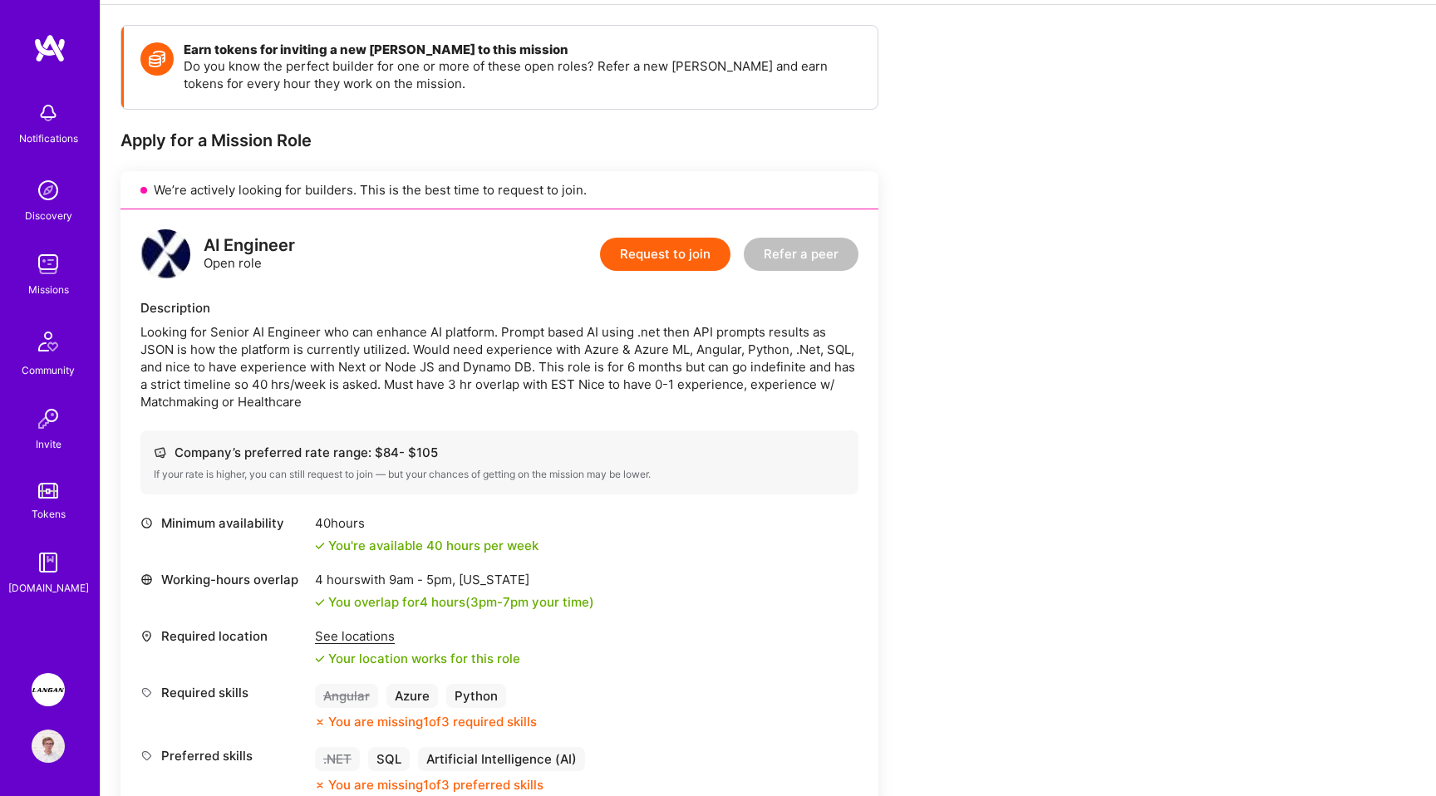
click at [380, 403] on div "Looking for Senior AI Engineer who can enhance AI platform. Prompt based AI usi…" at bounding box center [499, 366] width 718 height 87
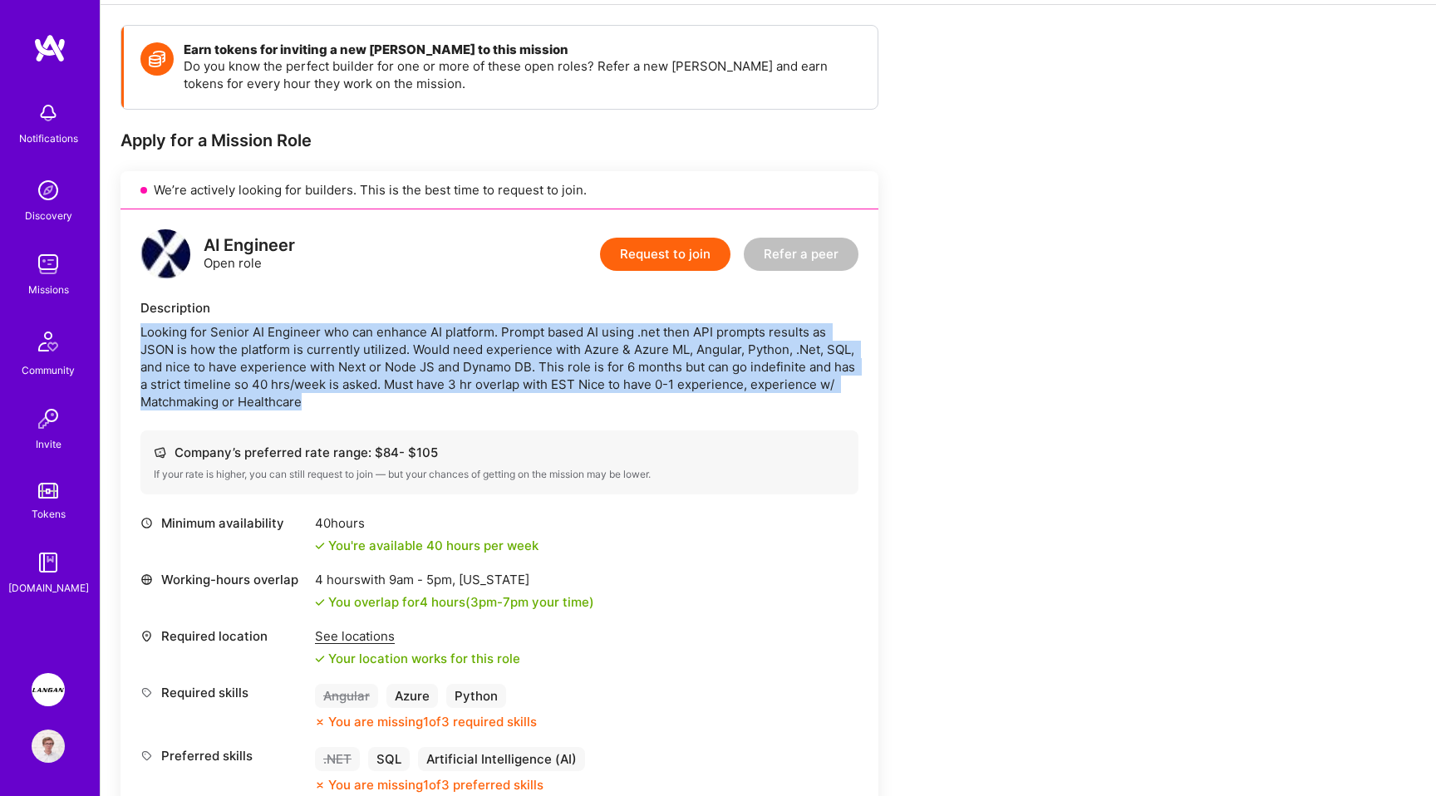
click at [431, 402] on div "Looking for Senior AI Engineer who can enhance AI platform. Prompt based AI usi…" at bounding box center [499, 366] width 718 height 87
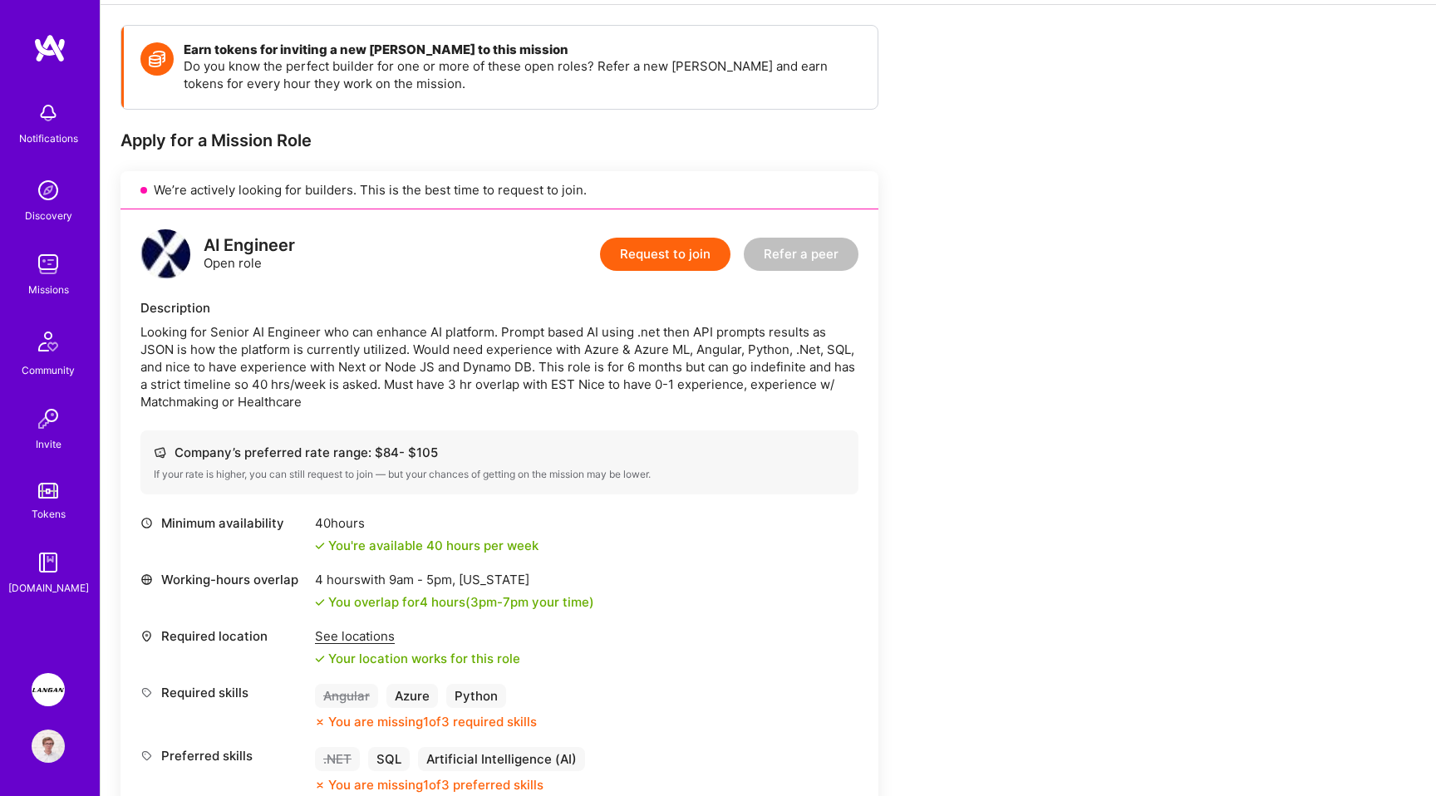
click at [431, 402] on div "Looking for Senior AI Engineer who can enhance AI platform. Prompt based AI usi…" at bounding box center [499, 366] width 718 height 87
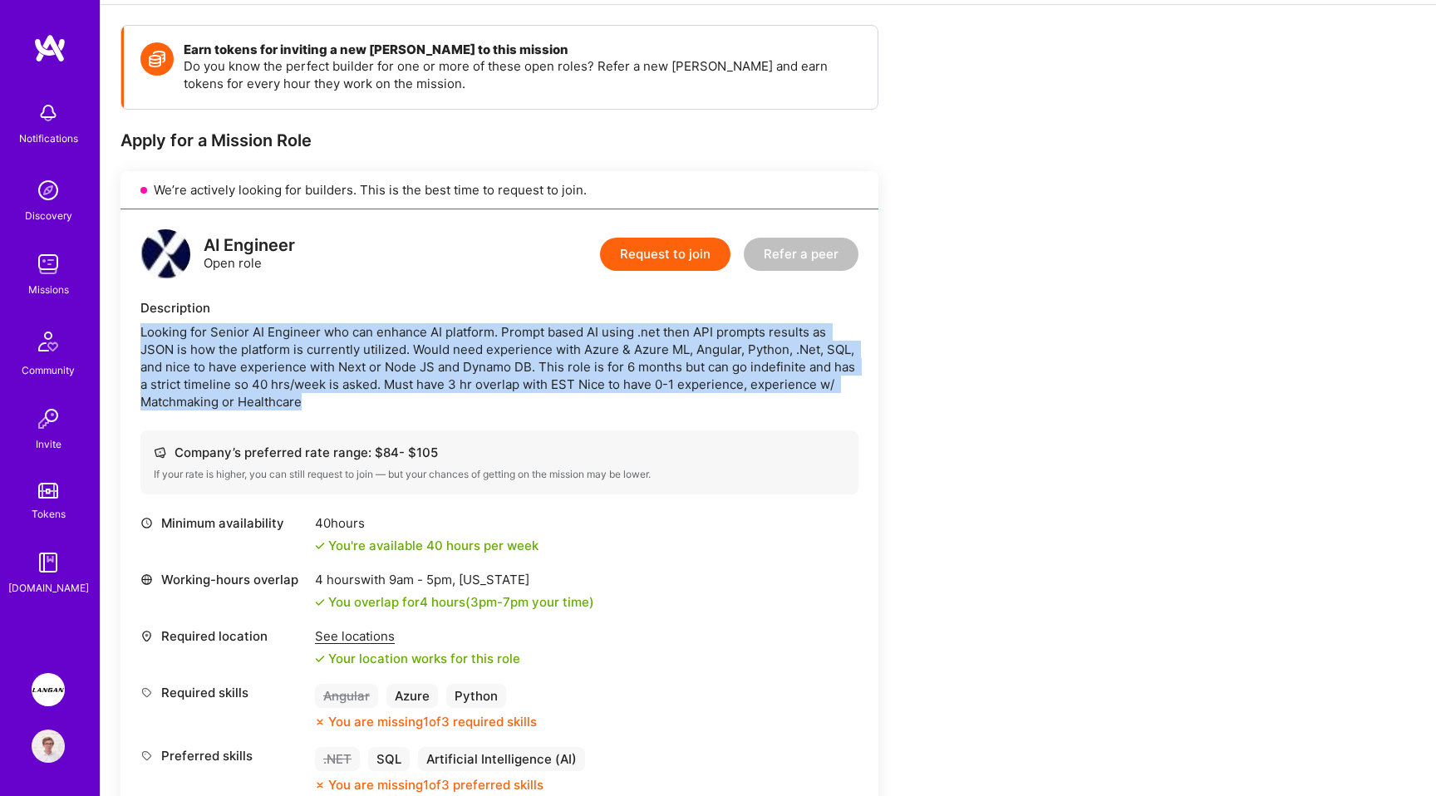
click at [534, 404] on div "Looking for Senior AI Engineer who can enhance AI platform. Prompt based AI usi…" at bounding box center [499, 366] width 718 height 87
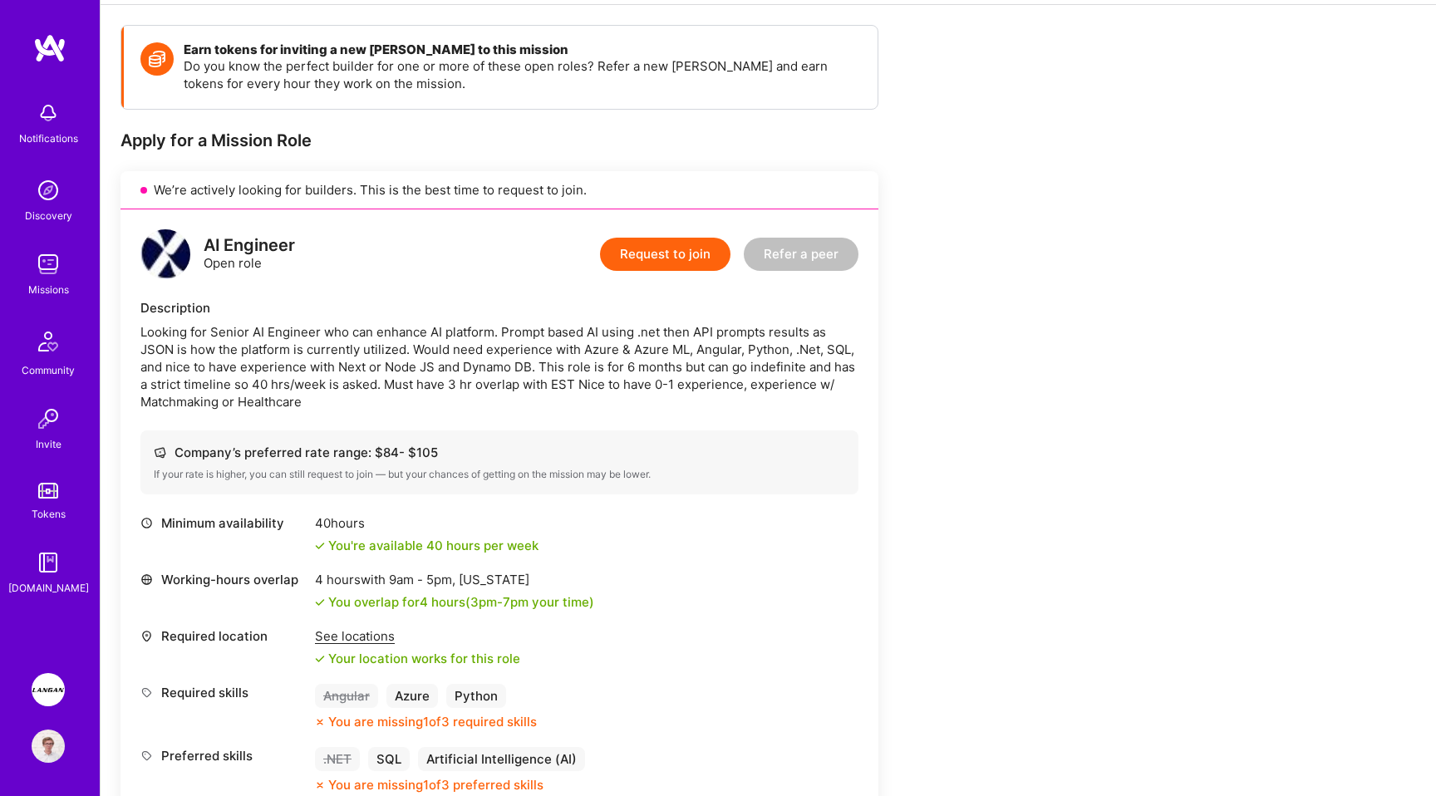
click at [534, 404] on div "Looking for Senior AI Engineer who can enhance AI platform. Prompt based AI usi…" at bounding box center [499, 366] width 718 height 87
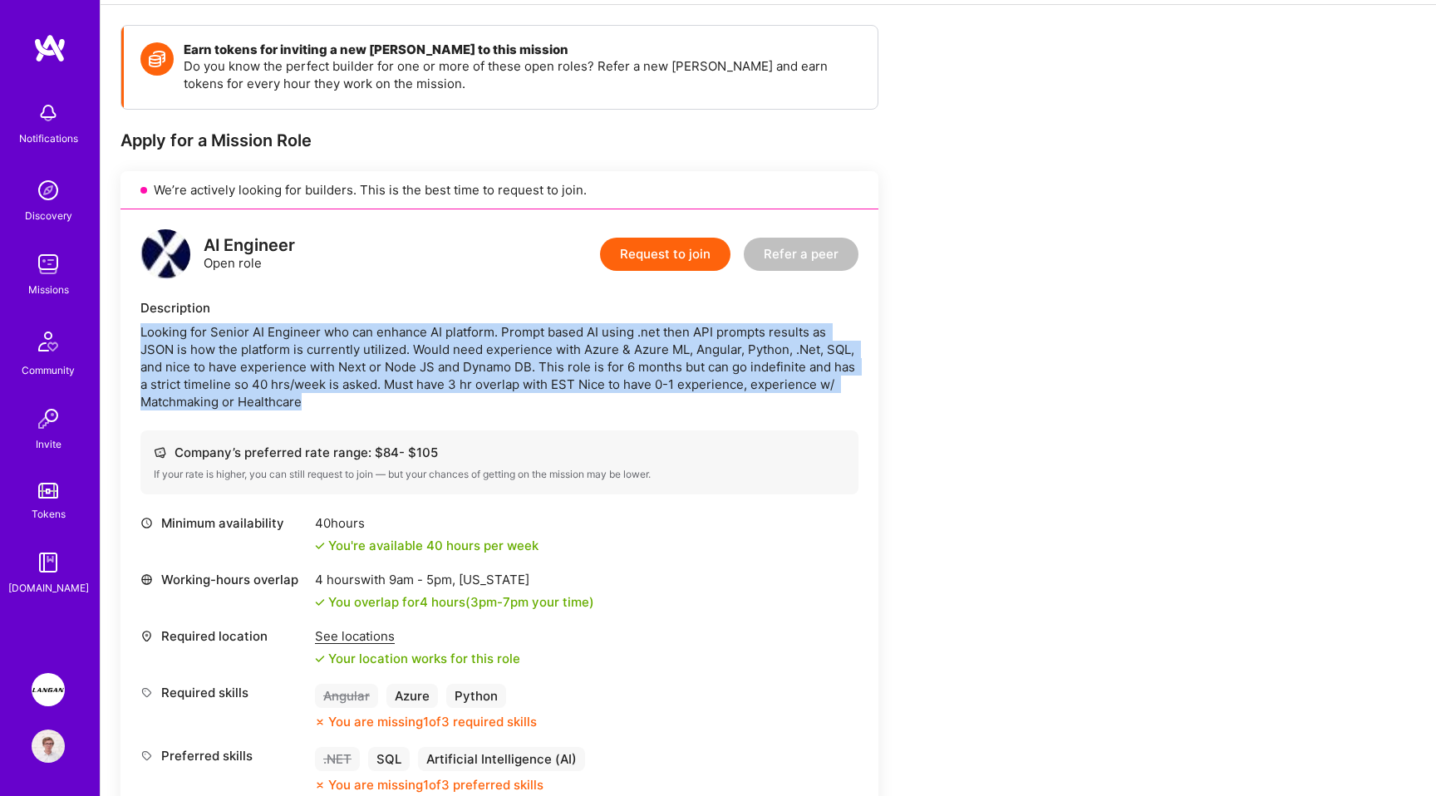
click at [683, 406] on div "Looking for Senior AI Engineer who can enhance AI platform. Prompt based AI usi…" at bounding box center [499, 366] width 718 height 87
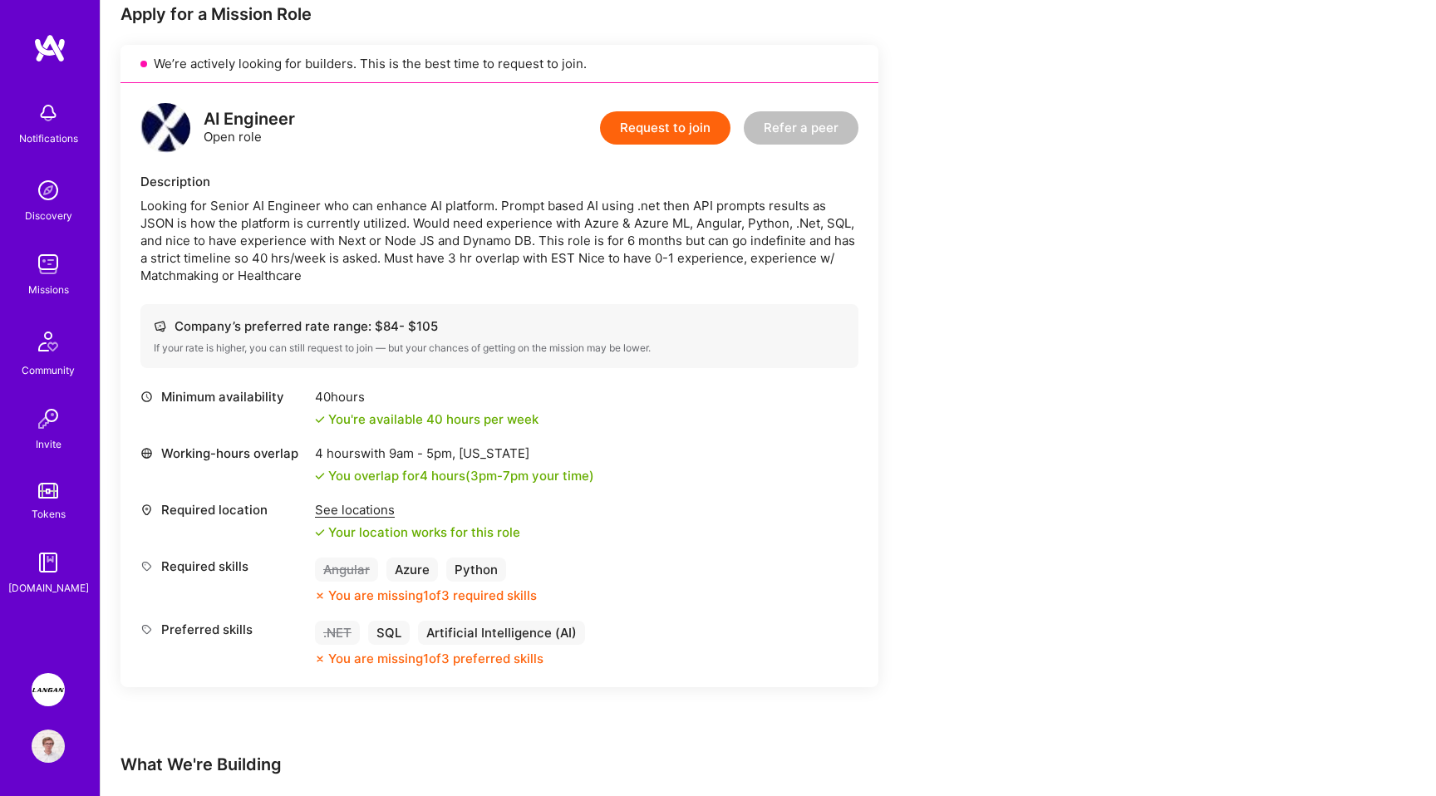
scroll to position [358, 0]
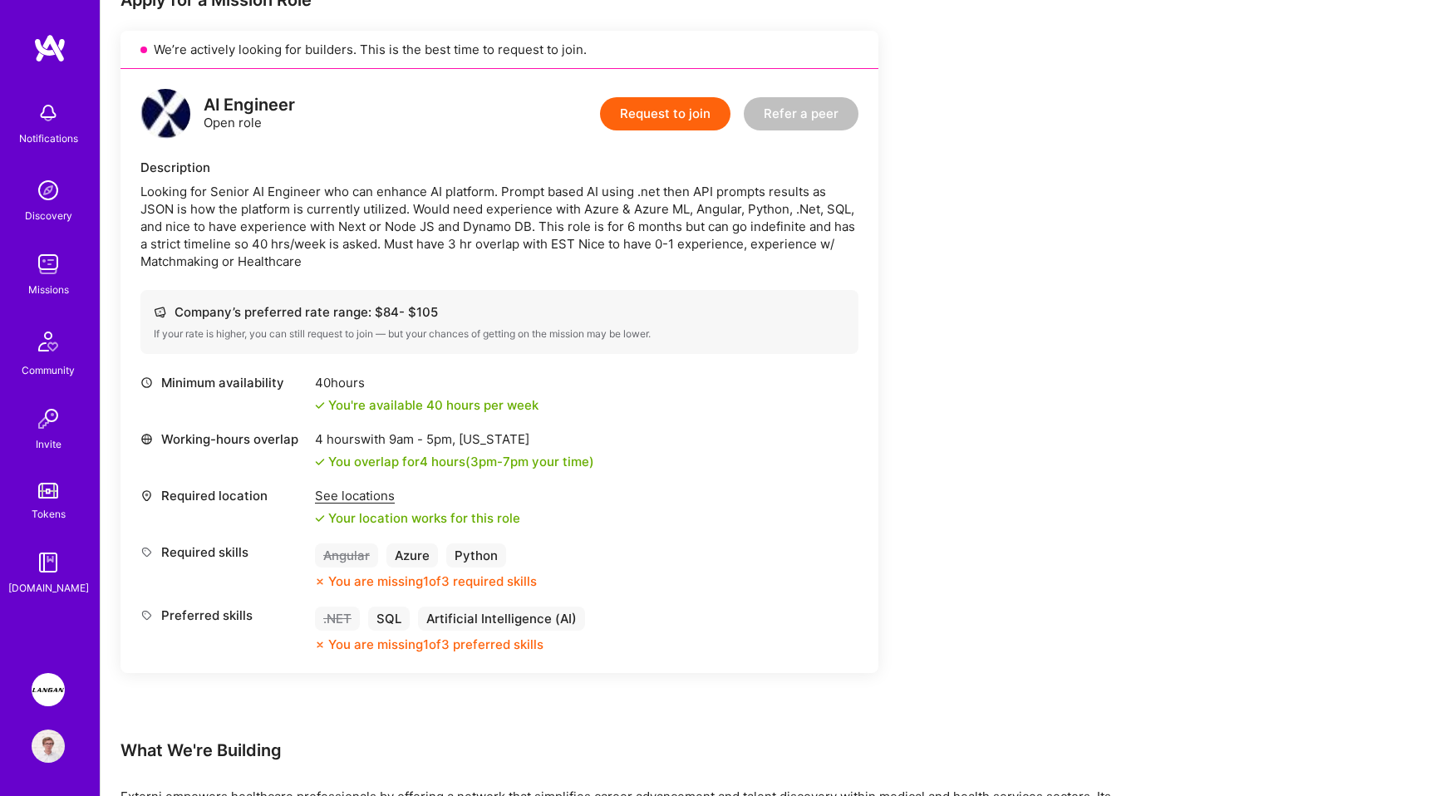
click at [715, 223] on div "Looking for Senior AI Engineer who can enhance AI platform. Prompt based AI usi…" at bounding box center [499, 226] width 718 height 87
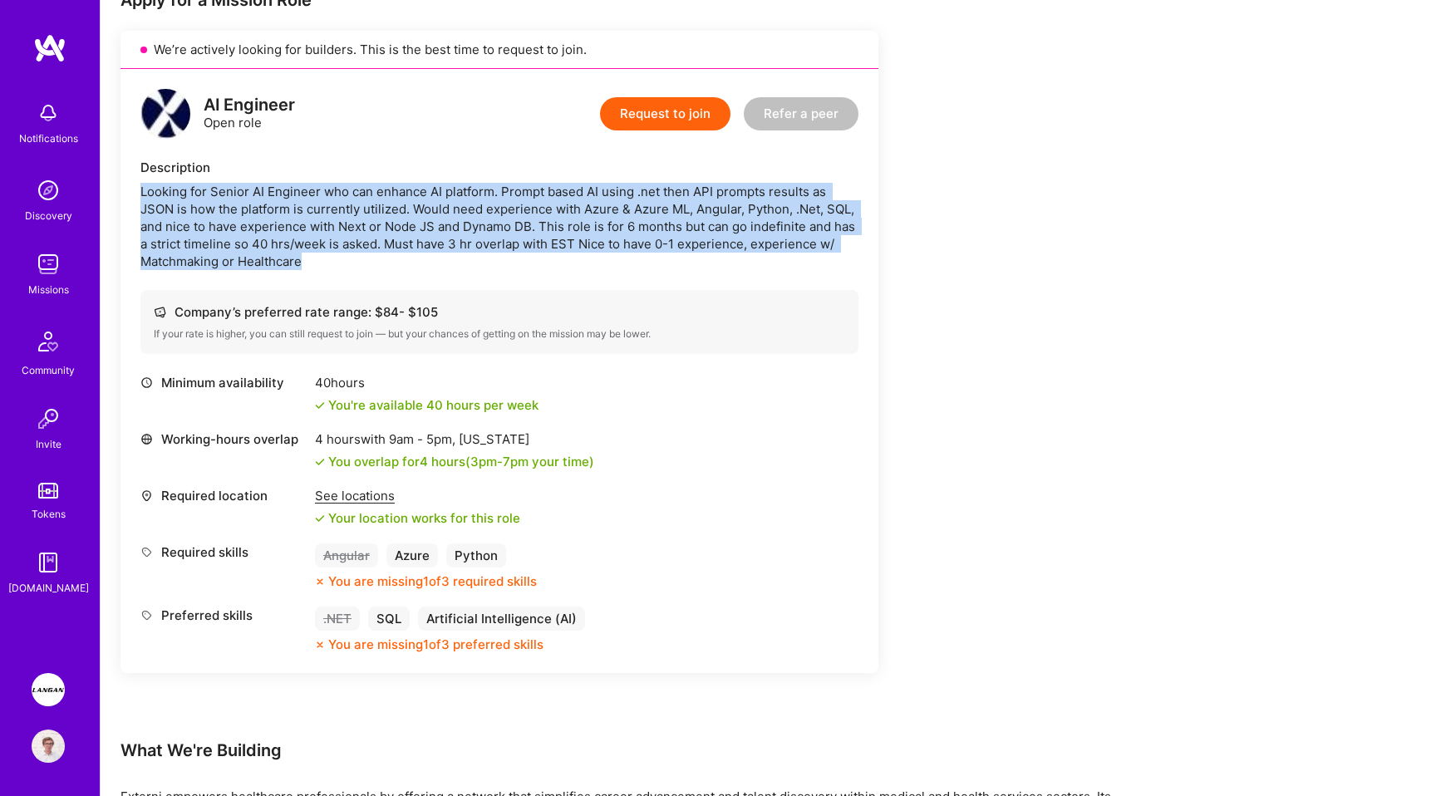
click at [765, 239] on div "Looking for Senior AI Engineer who can enhance AI platform. Prompt based AI usi…" at bounding box center [499, 226] width 718 height 87
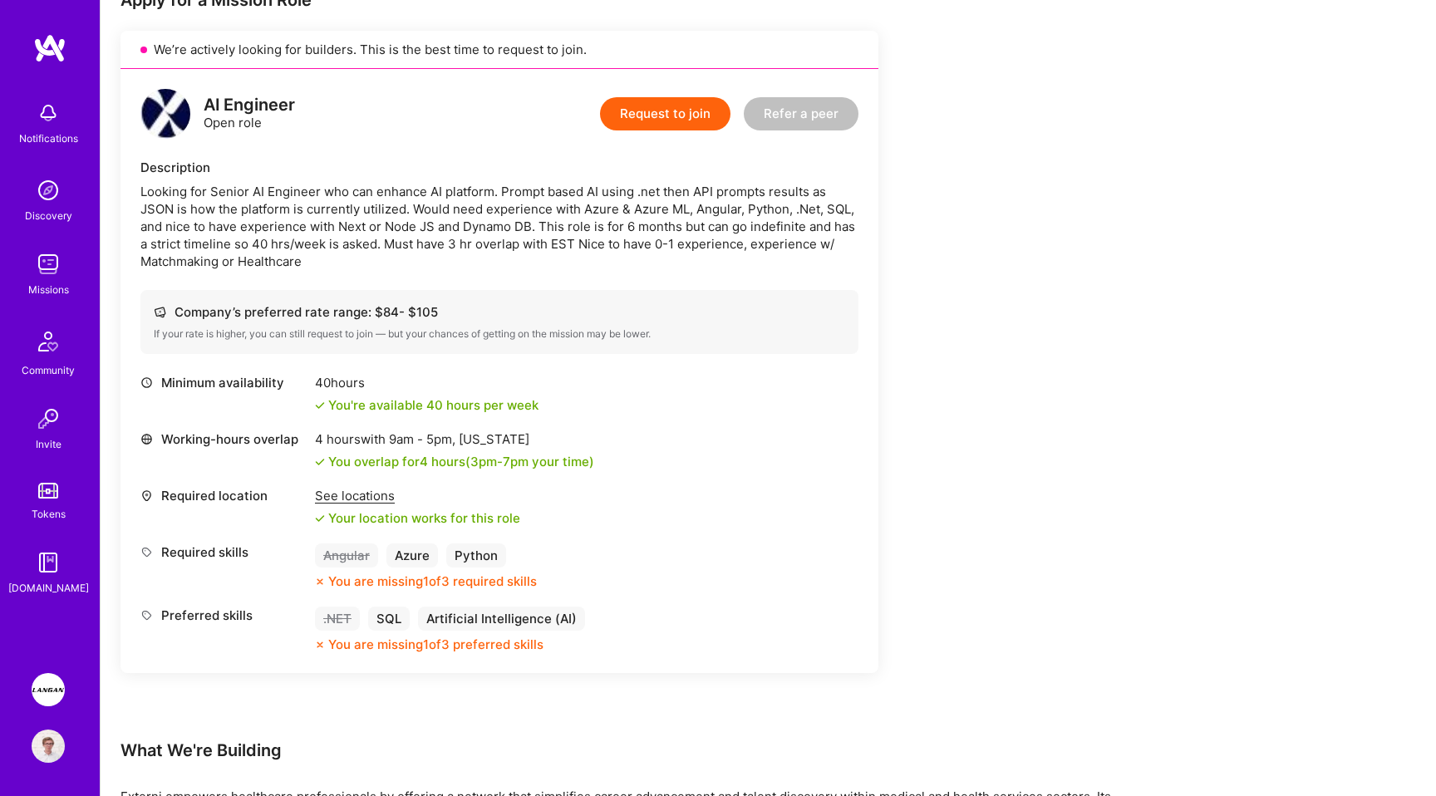
click at [559, 218] on div "Looking for Senior AI Engineer who can enhance AI platform. Prompt based AI usi…" at bounding box center [499, 226] width 718 height 87
click at [622, 228] on div "Looking for Senior AI Engineer who can enhance AI platform. Prompt based AI usi…" at bounding box center [499, 226] width 718 height 87
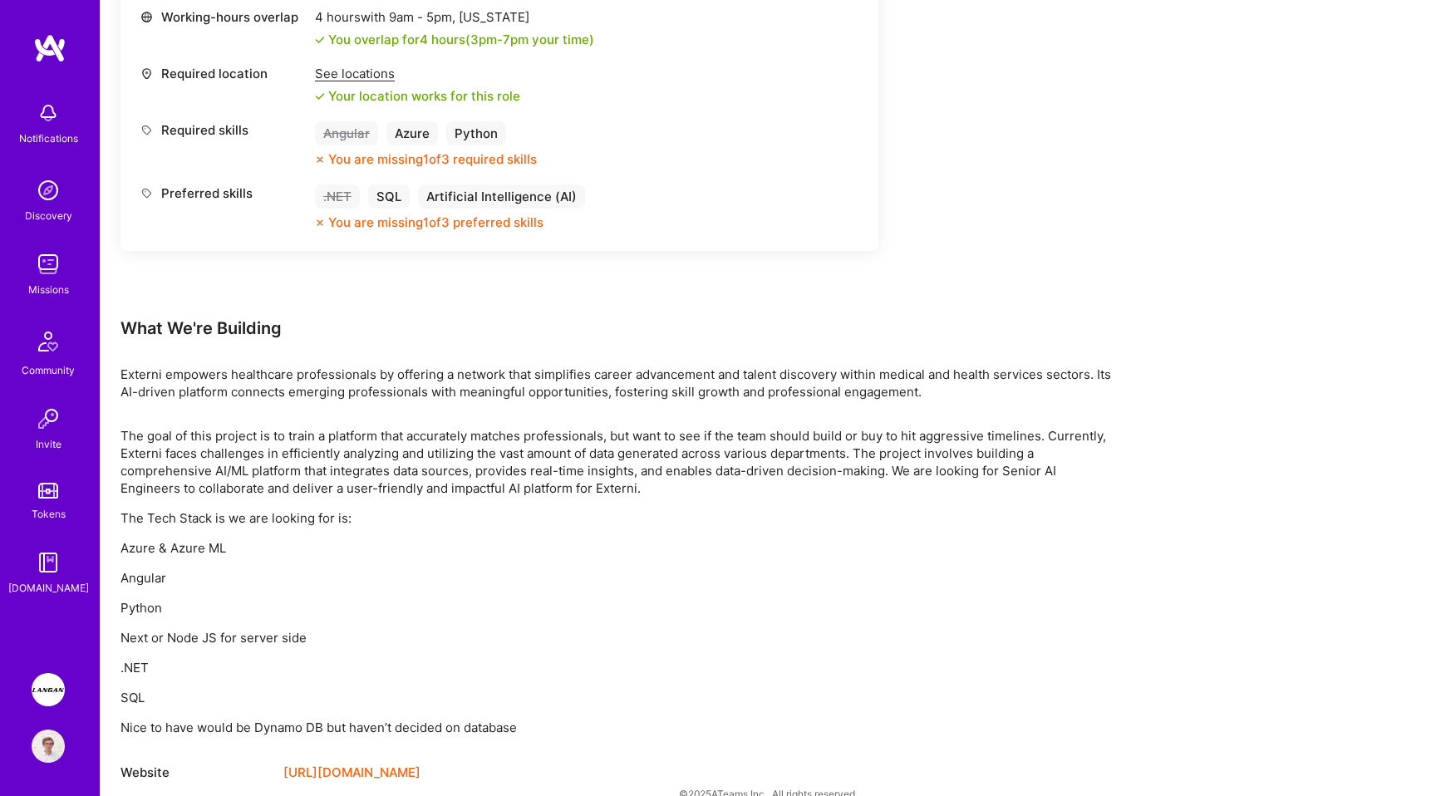
scroll to position [807, 0]
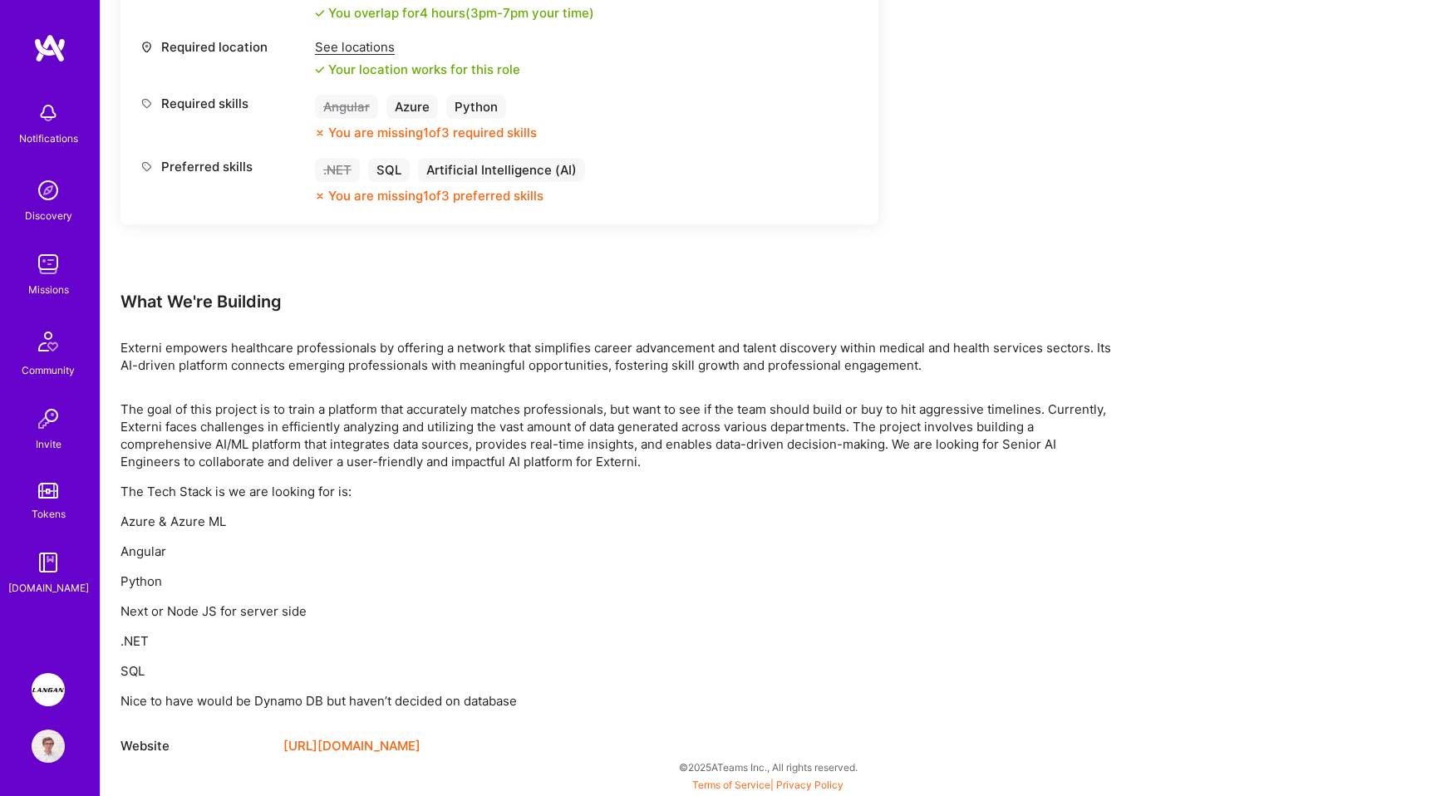
click at [341, 737] on link "https://externi.io/" at bounding box center [351, 746] width 137 height 20
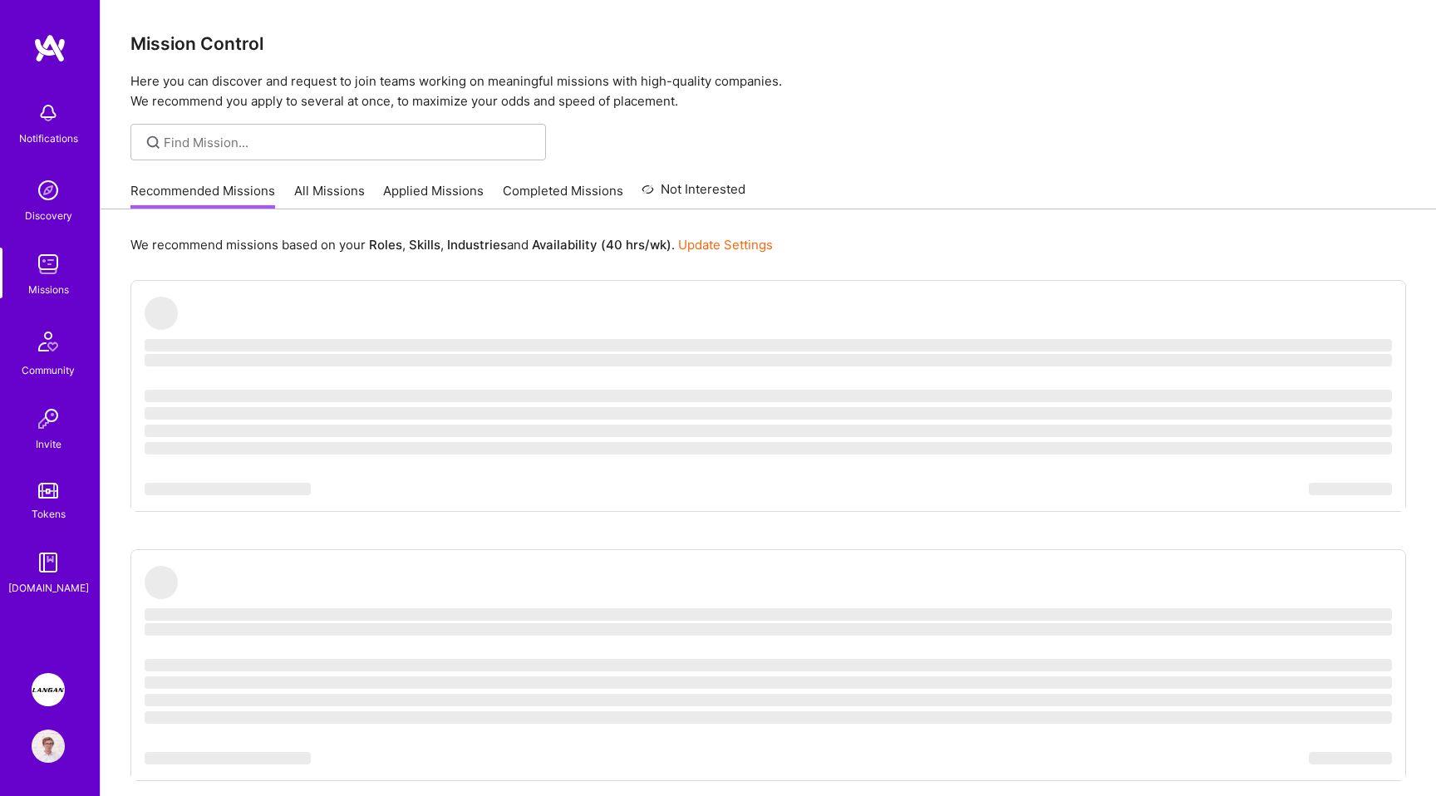
click at [332, 196] on link "All Missions" at bounding box center [329, 195] width 71 height 27
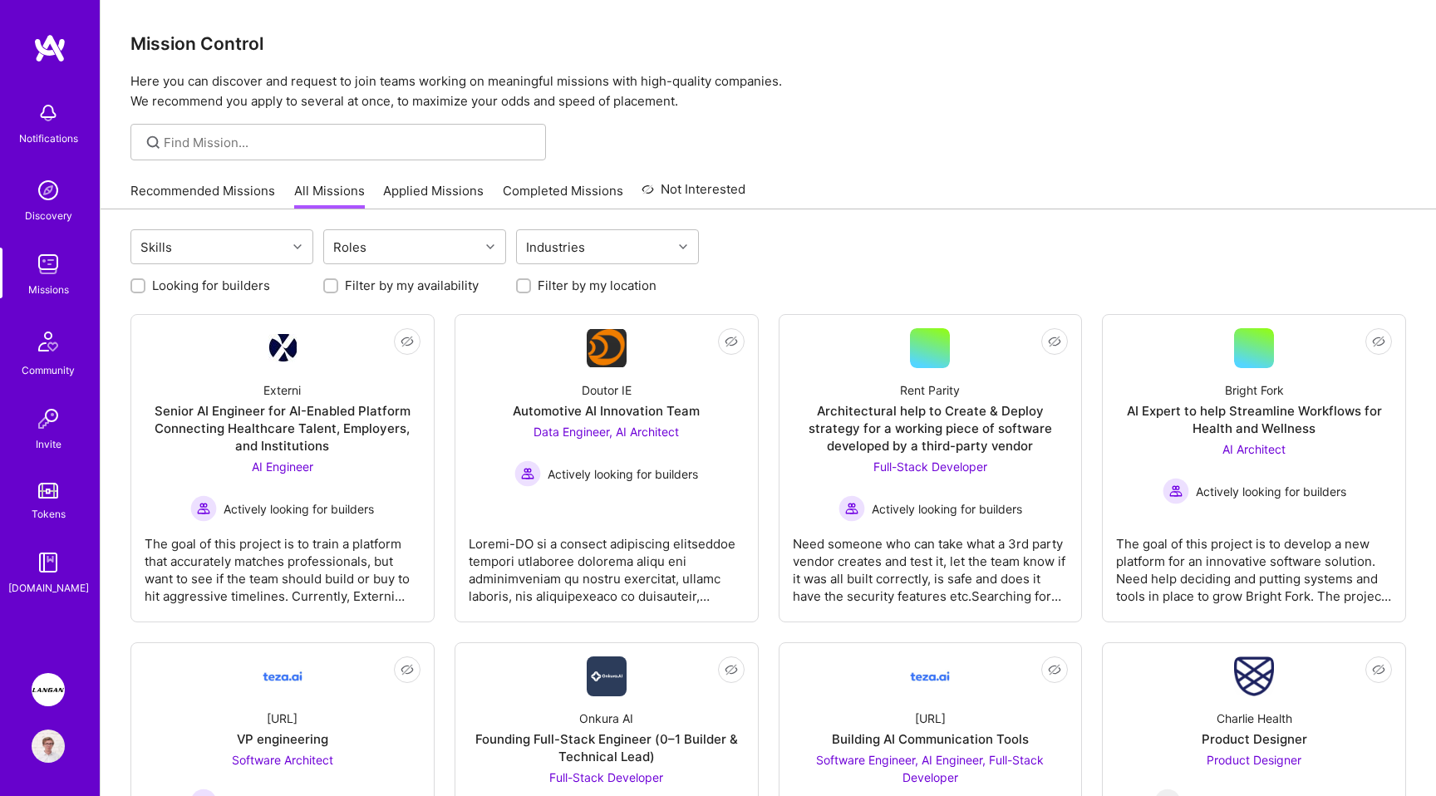
click at [217, 291] on label "Looking for builders" at bounding box center [211, 285] width 118 height 17
click at [145, 291] on input "Looking for builders" at bounding box center [140, 287] width 12 height 12
checkbox input "true"
click at [638, 290] on label "Filter by my location" at bounding box center [597, 285] width 119 height 17
click at [531, 290] on input "Filter by my location" at bounding box center [525, 287] width 12 height 12
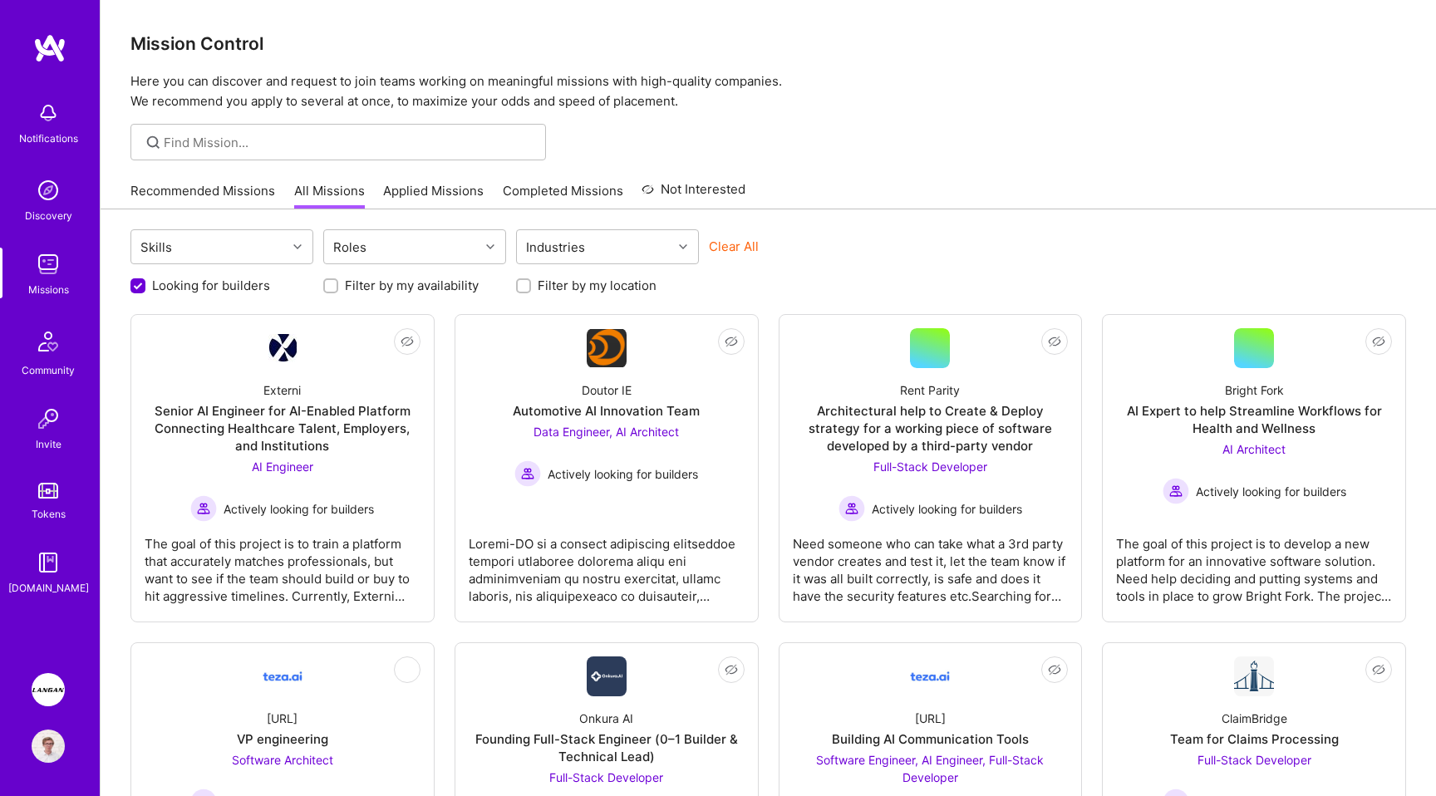
checkbox input "true"
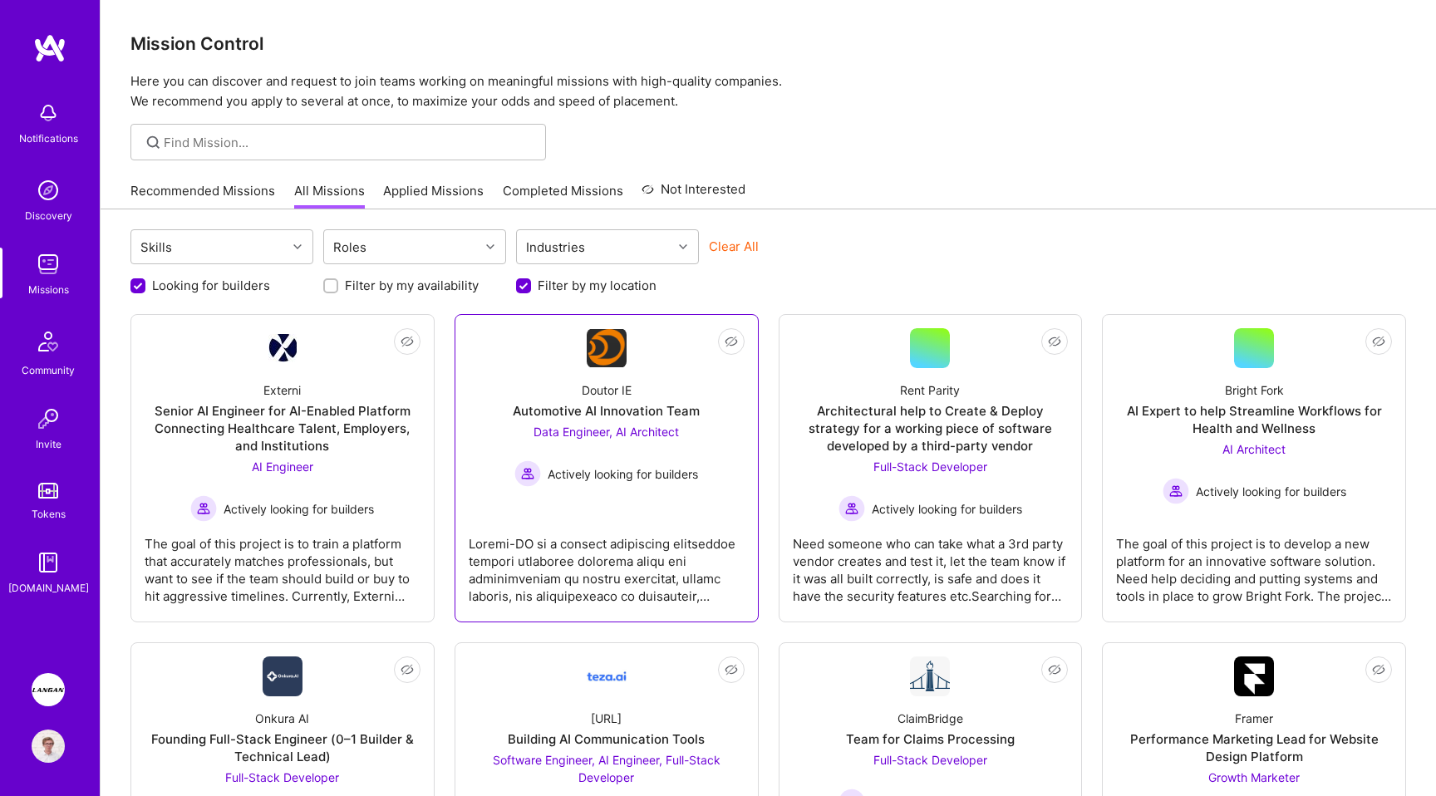
click at [631, 358] on link "Not Interested Doutor IE Automotive AI Innovation Team Data Engineer, AI Archit…" at bounding box center [607, 468] width 276 height 280
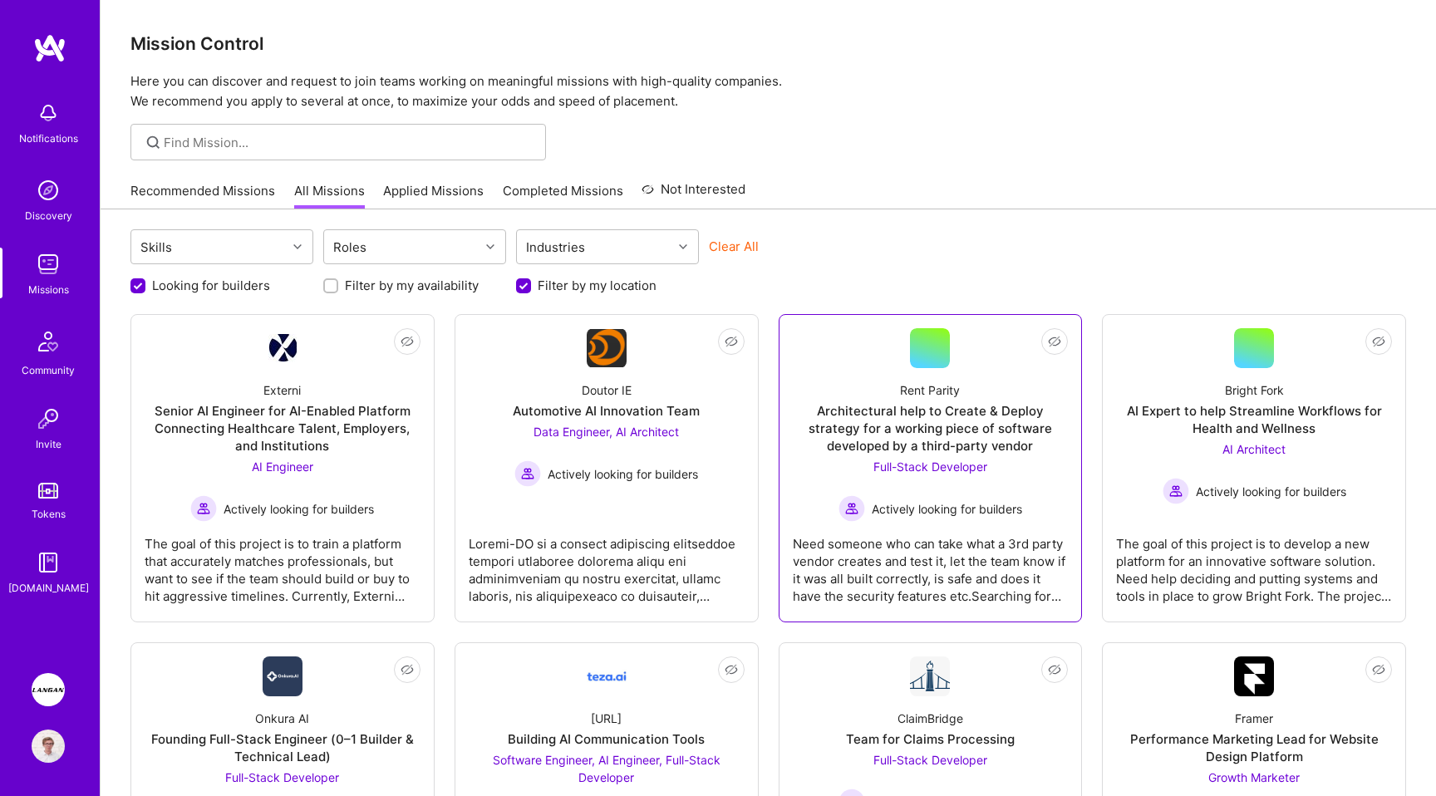
click at [906, 388] on div "Rent Parity" at bounding box center [930, 389] width 60 height 17
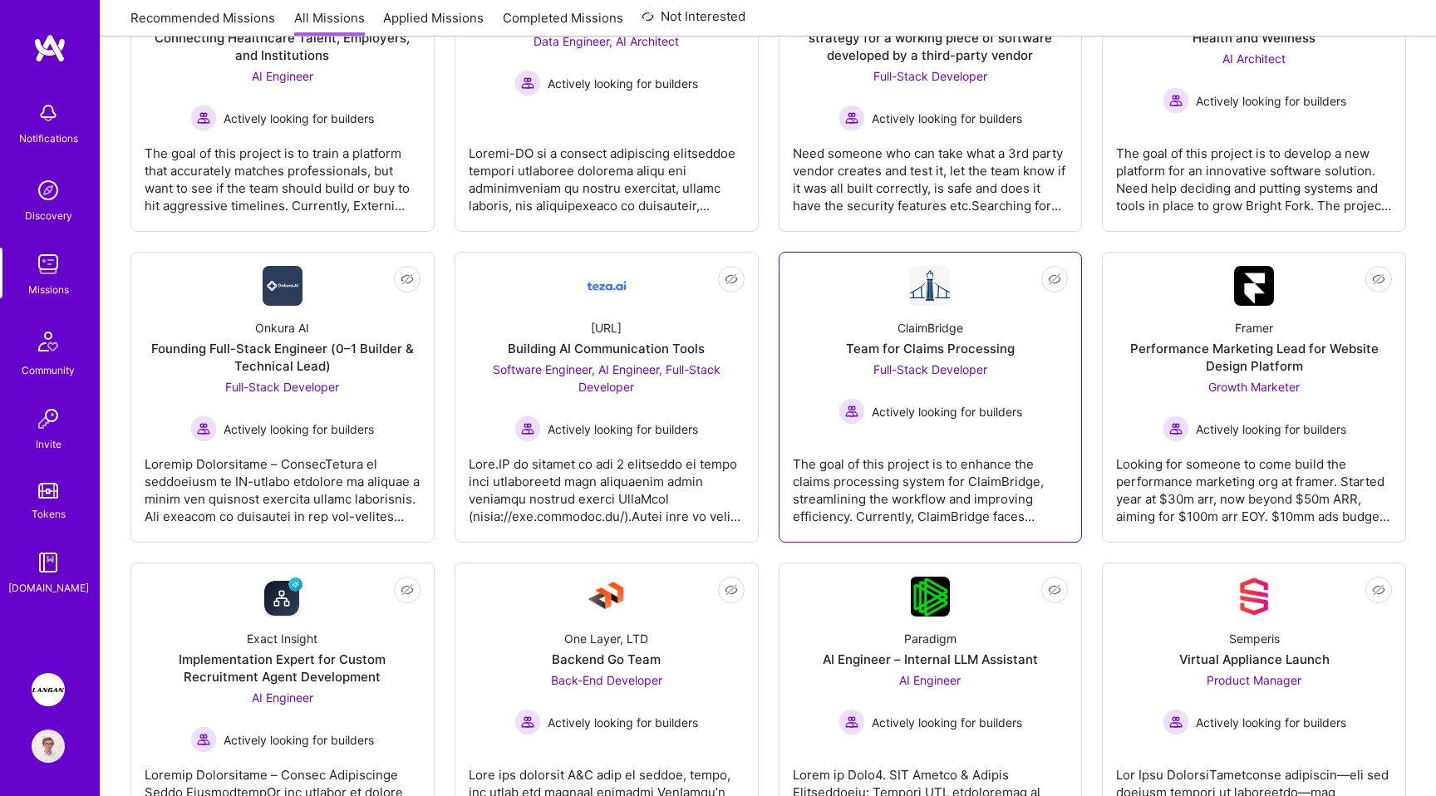
scroll to position [391, 0]
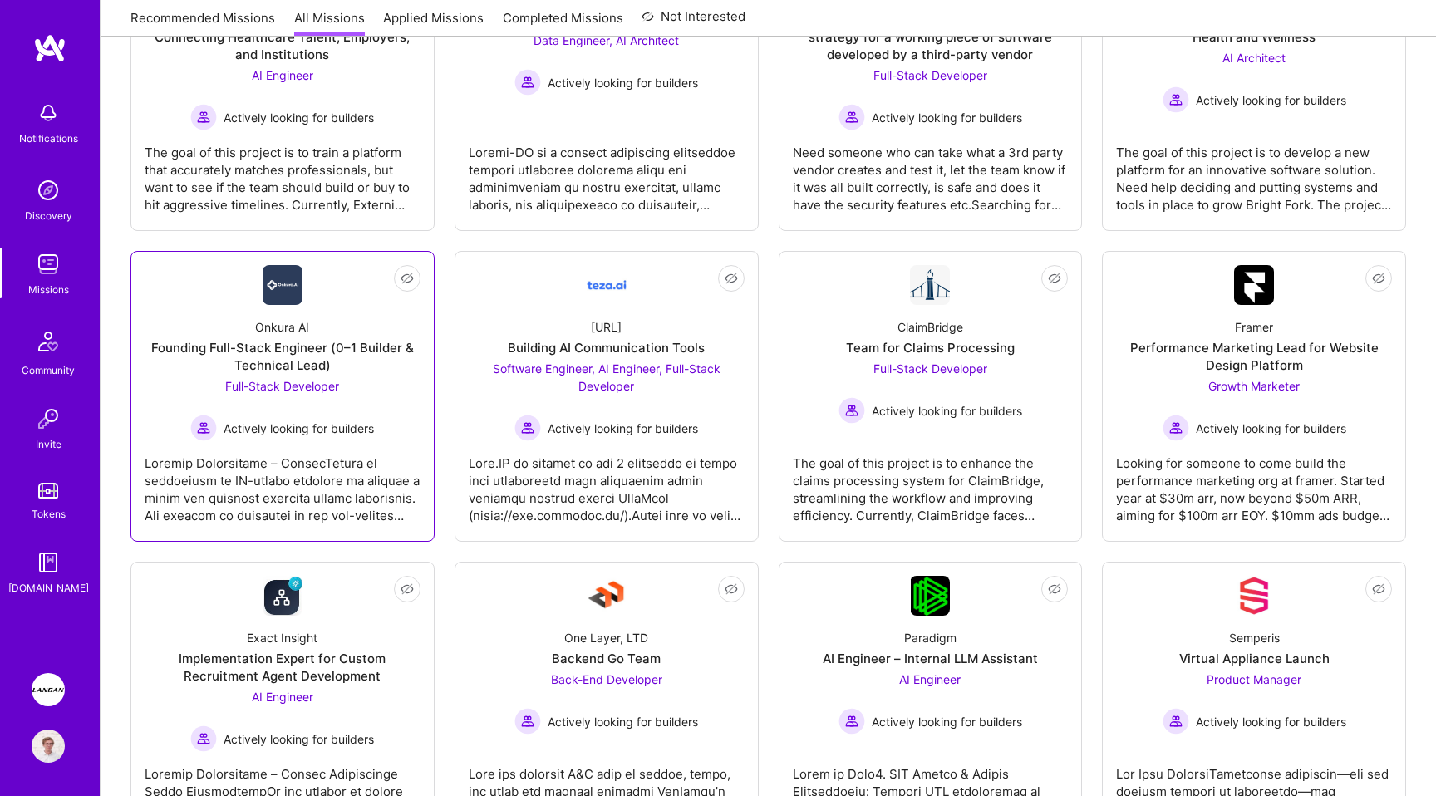
click at [253, 328] on div "Onkura AI Founding Full-Stack Engineer (0–1 Builder & Technical Lead) Full-Stac…" at bounding box center [283, 373] width 276 height 136
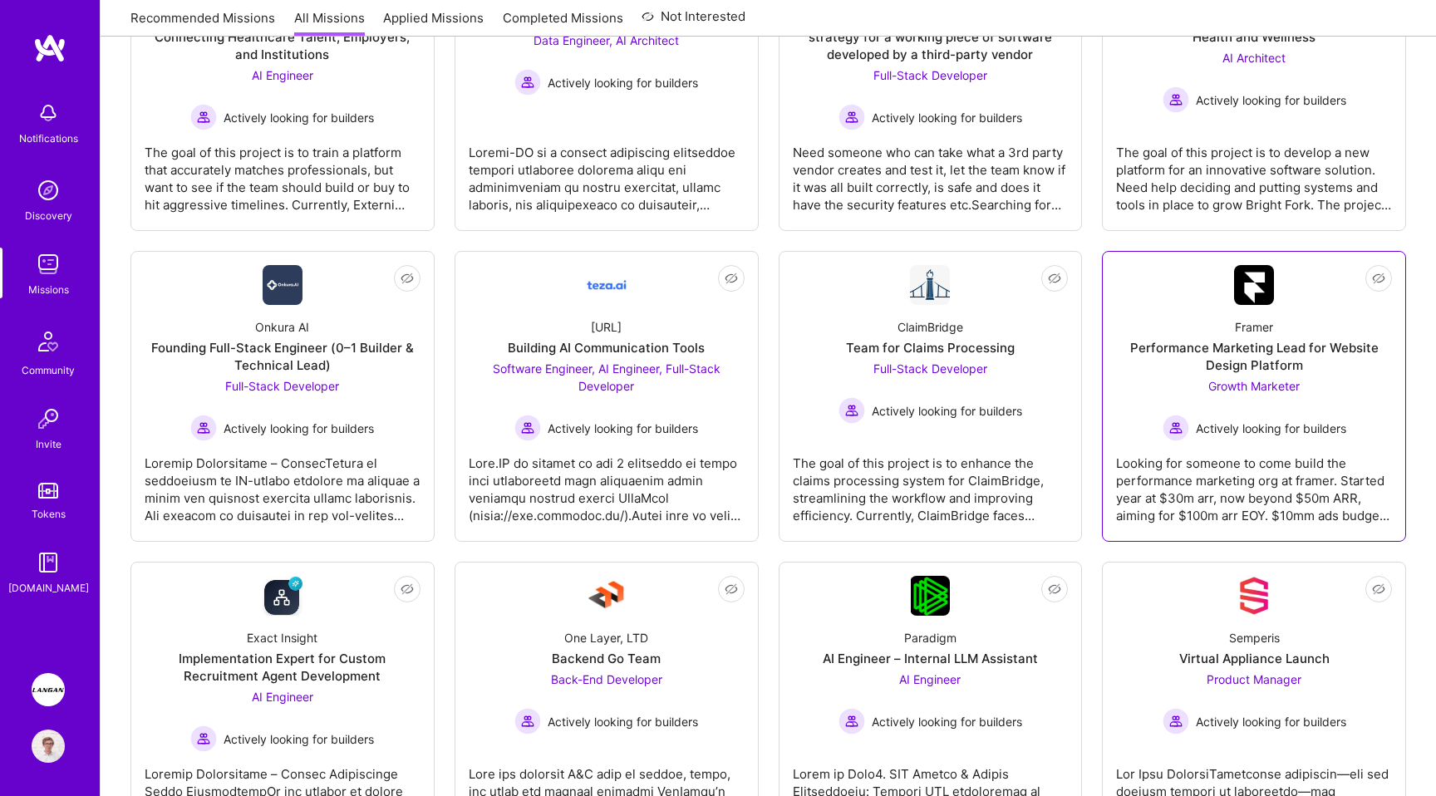
click at [1247, 304] on img at bounding box center [1254, 285] width 40 height 40
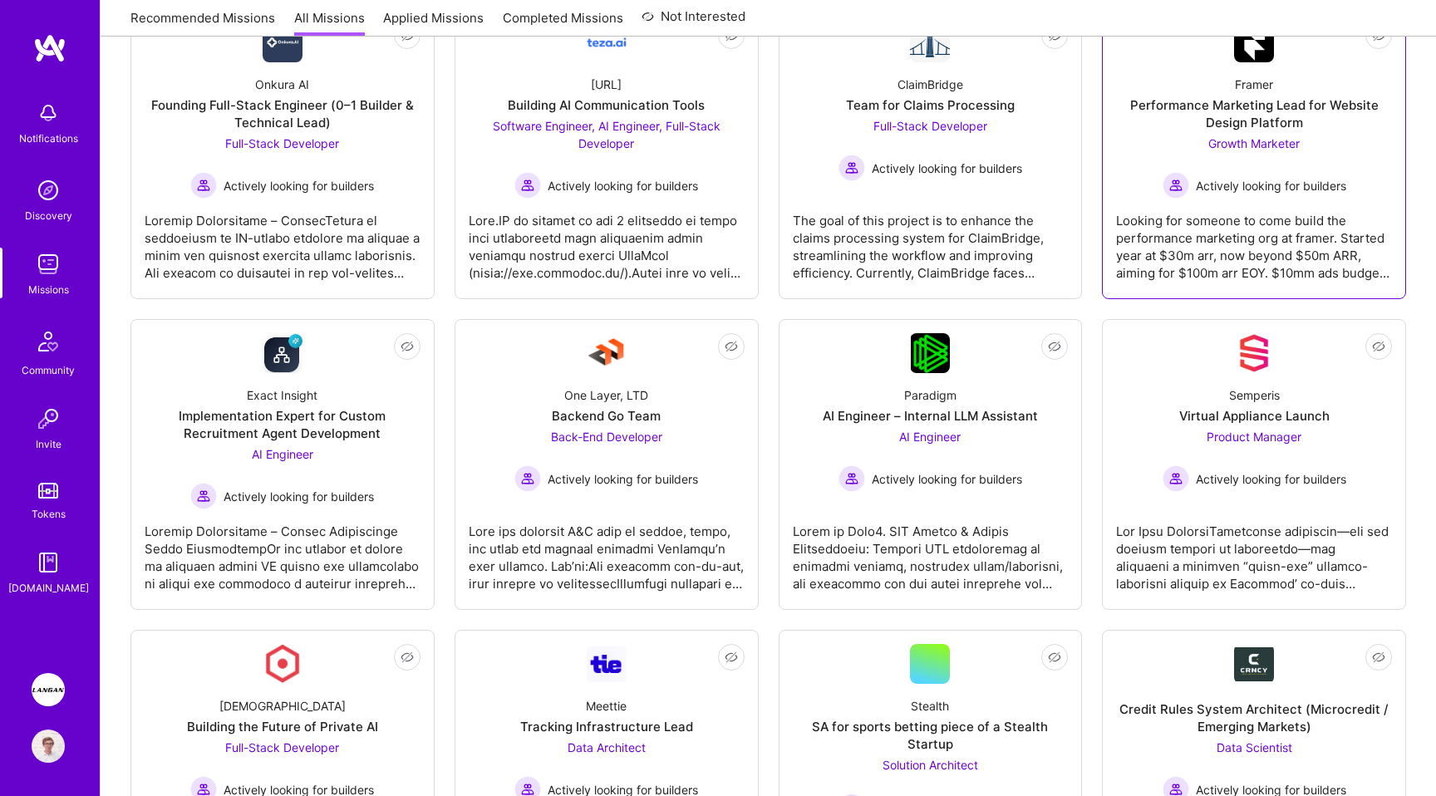
scroll to position [672, 0]
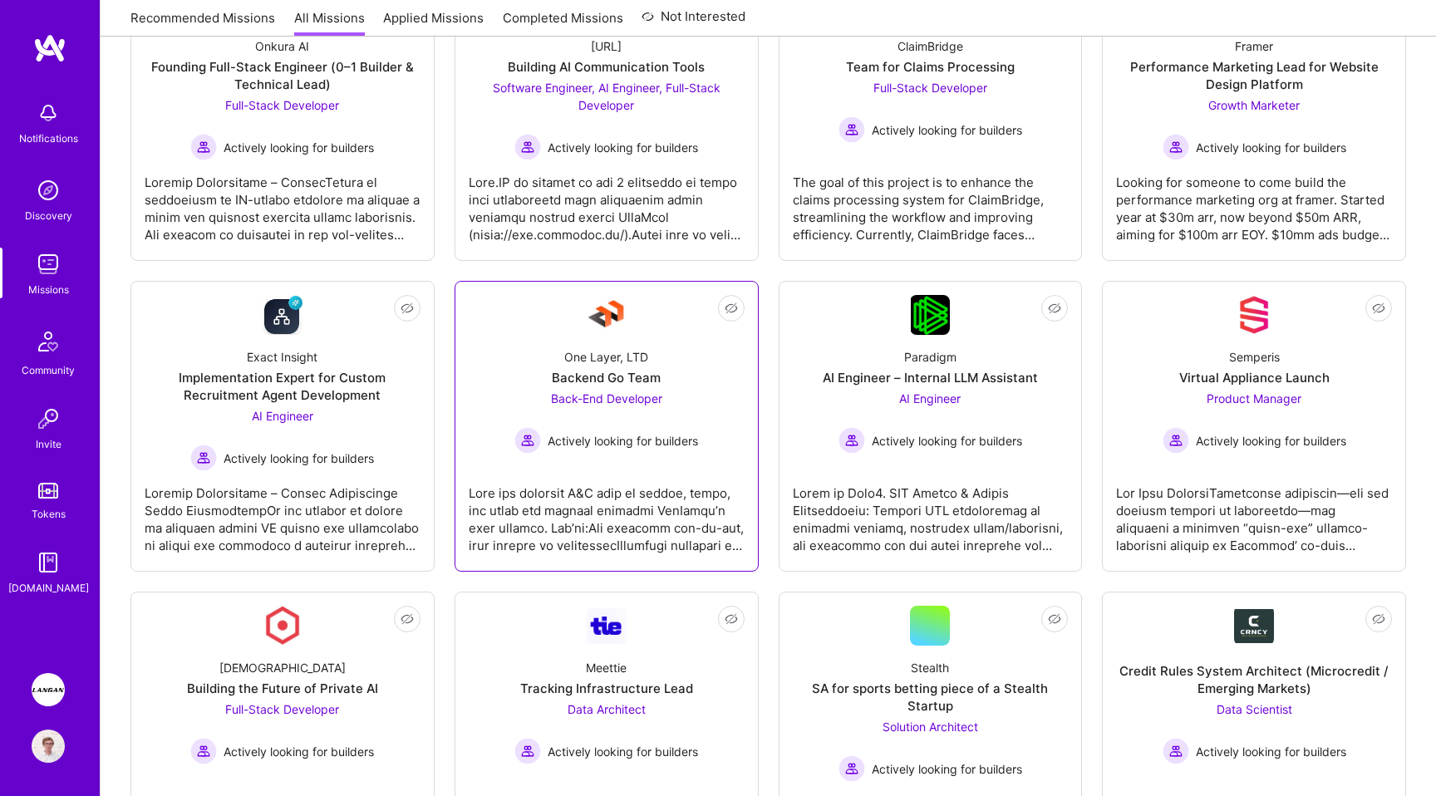
click at [553, 359] on div "One Layer, LTD Backend Go Team Back-End Developer Actively looking for builders" at bounding box center [607, 394] width 276 height 119
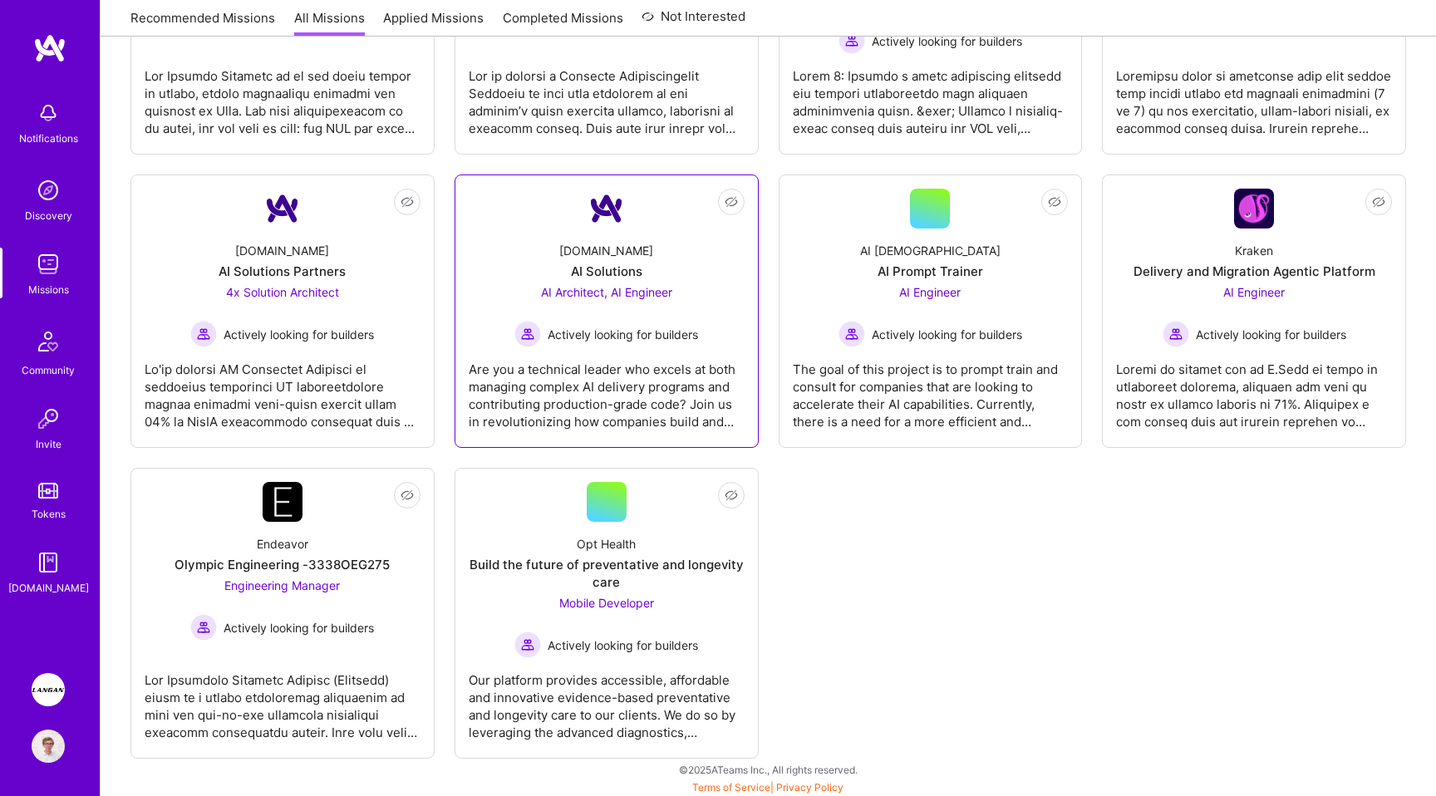
scroll to position [1403, 0]
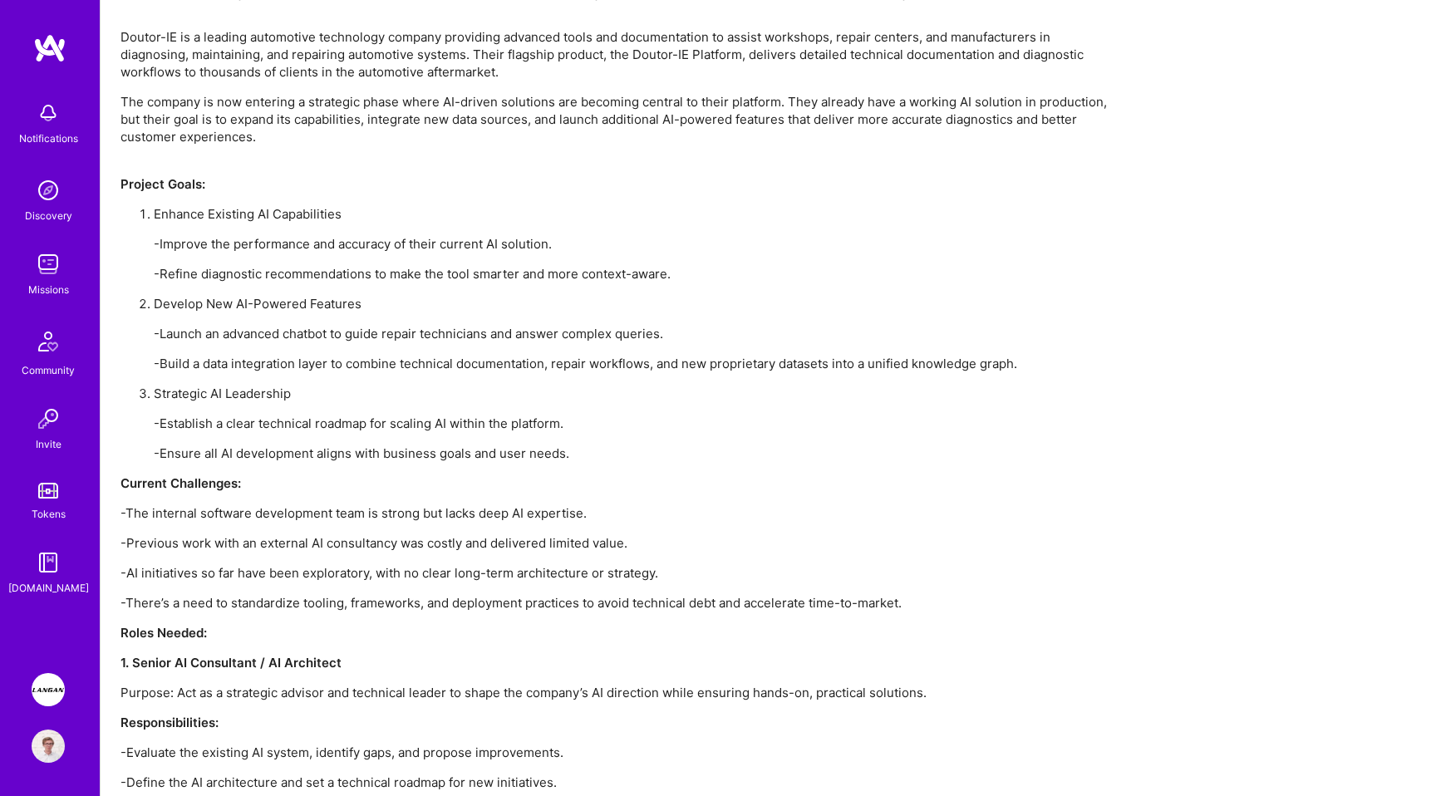
scroll to position [2174, 0]
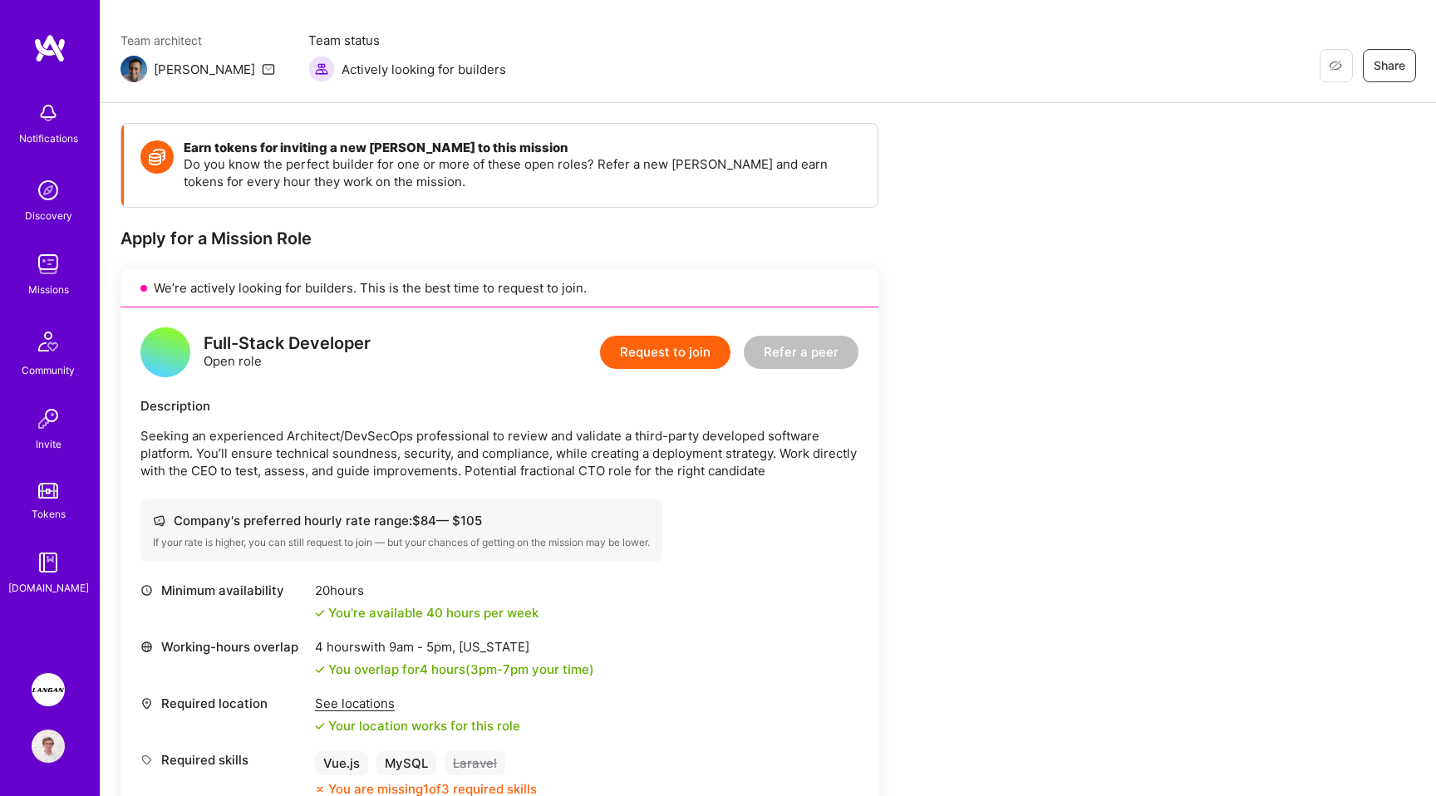
scroll to position [307, 0]
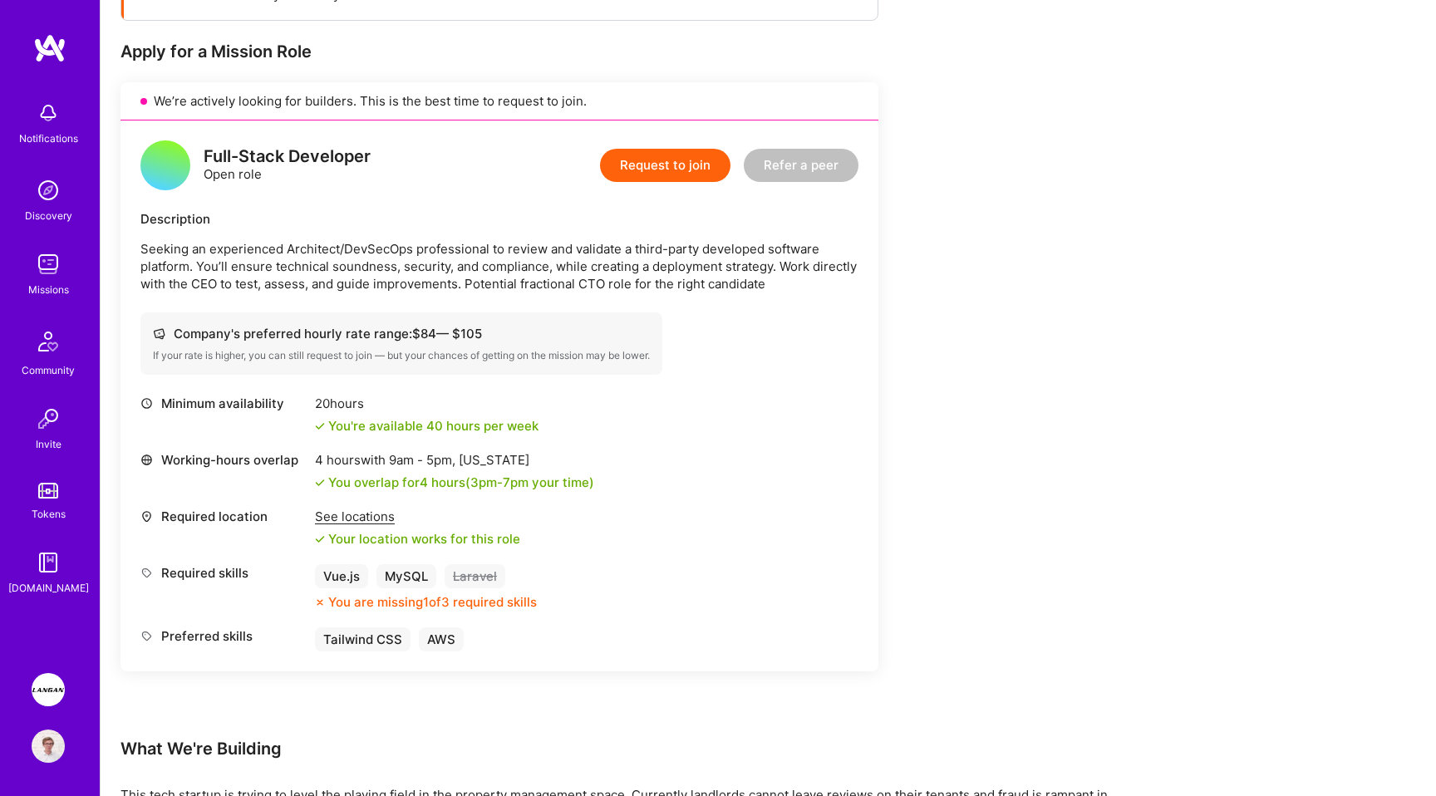
click at [882, 458] on div "Earn tokens for inviting a new [PERSON_NAME] to this mission Do you know the pe…" at bounding box center [619, 544] width 997 height 1216
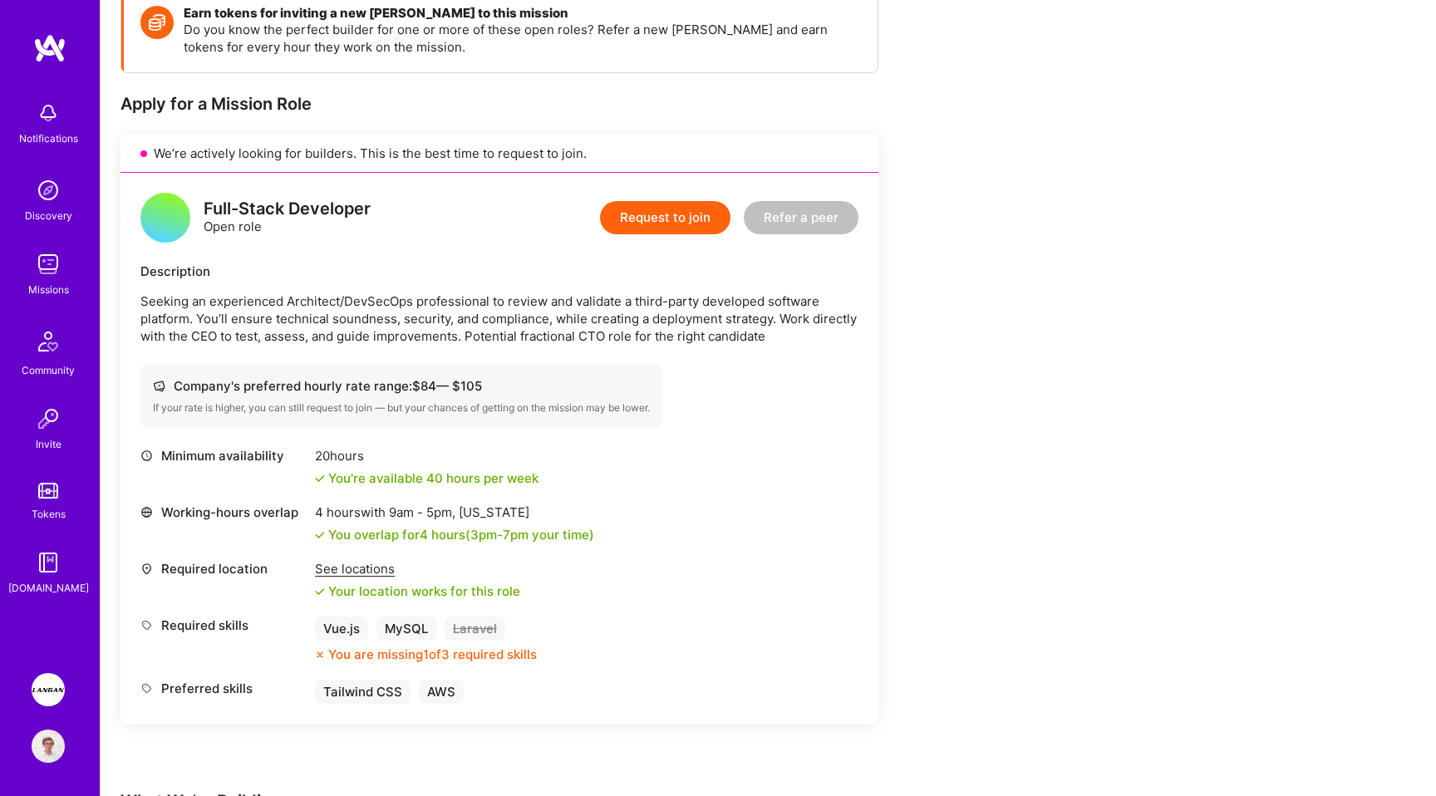
scroll to position [395, 0]
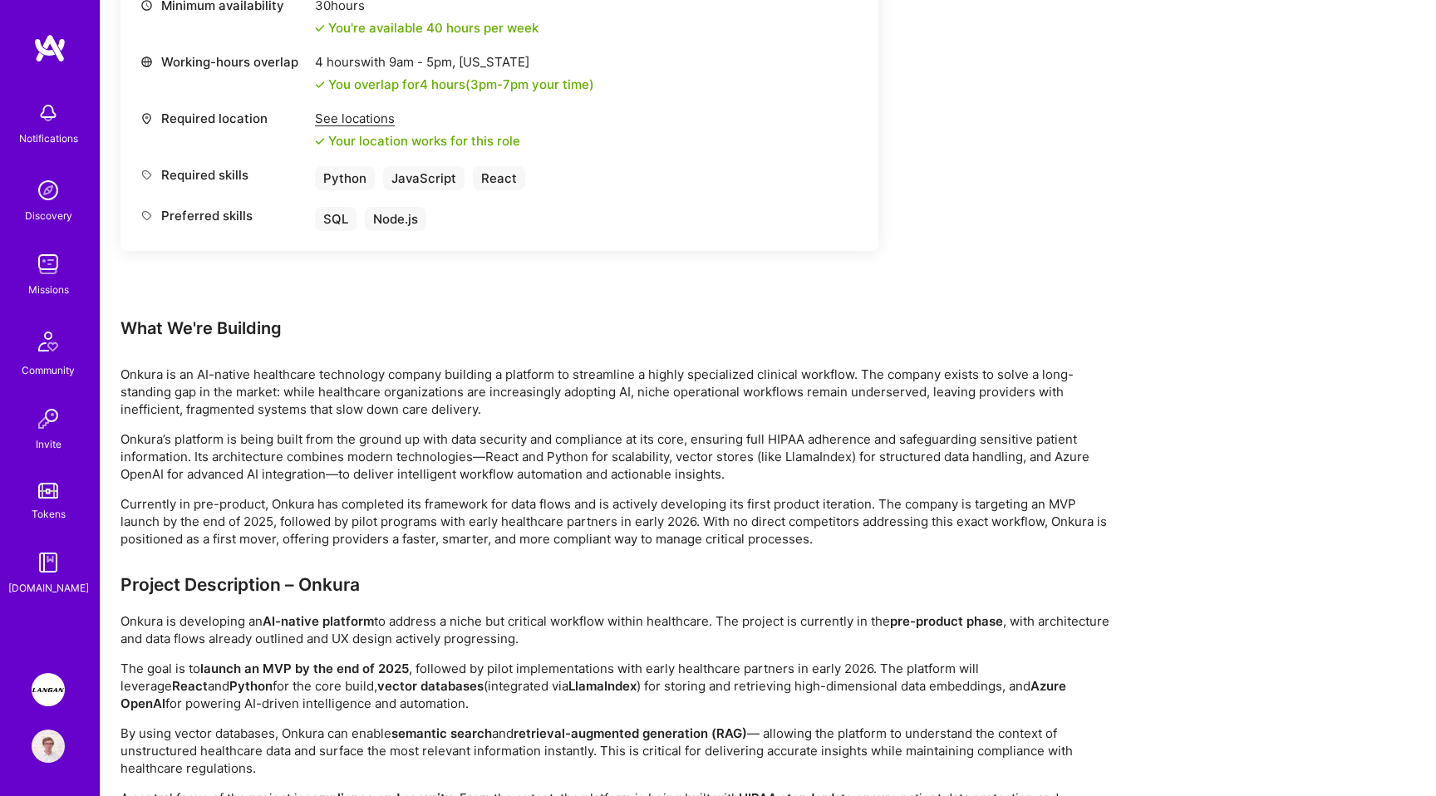
scroll to position [1263, 0]
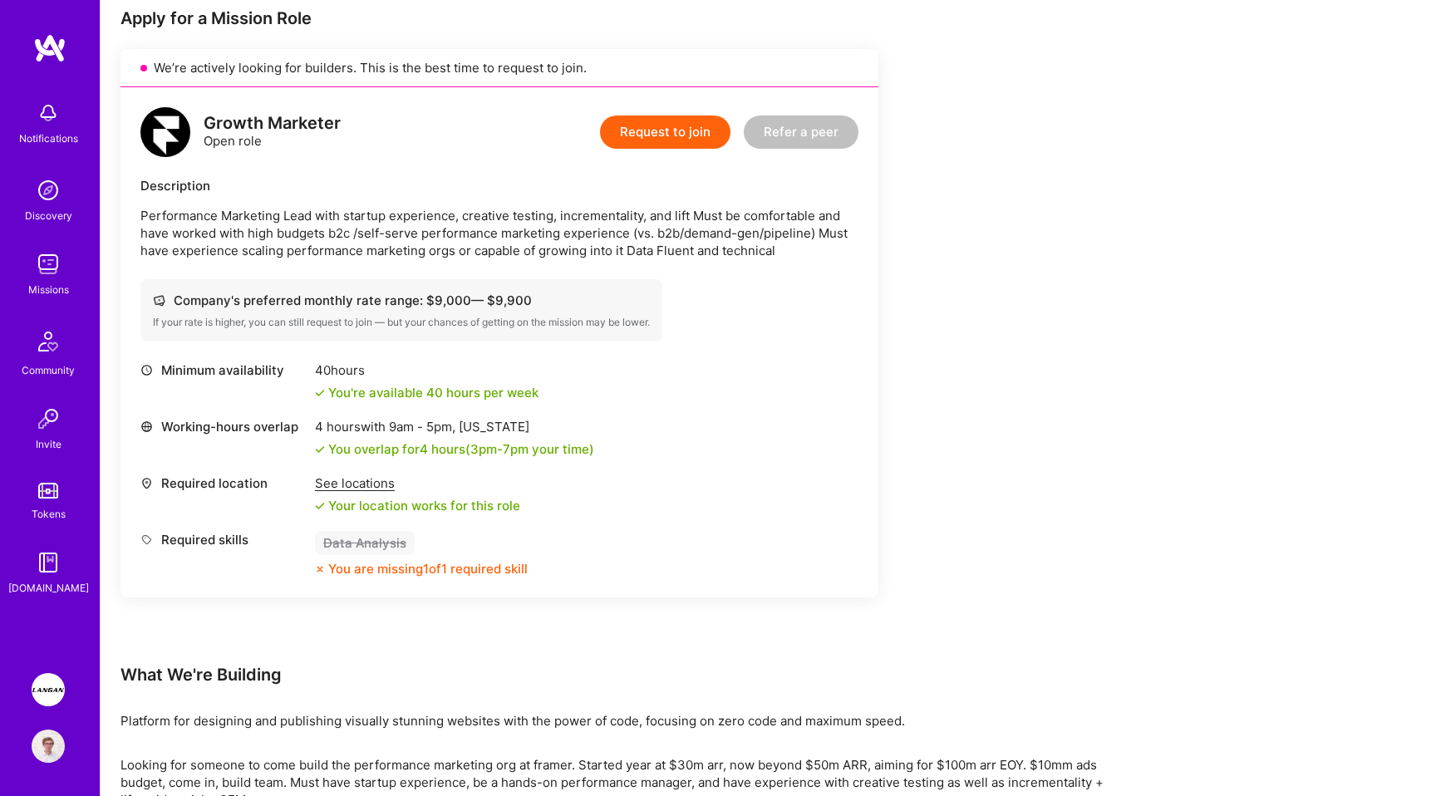
scroll to position [463, 0]
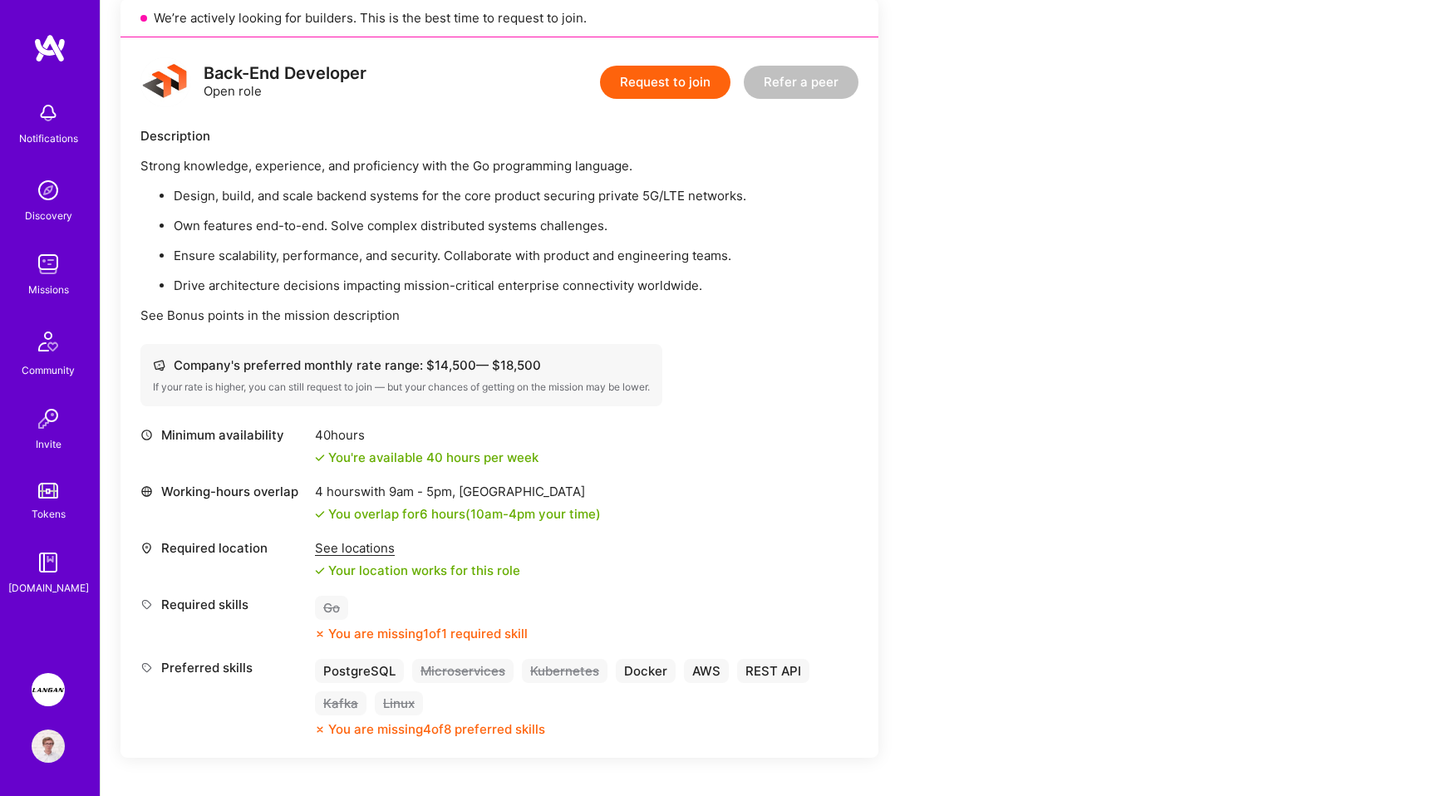
scroll to position [391, 0]
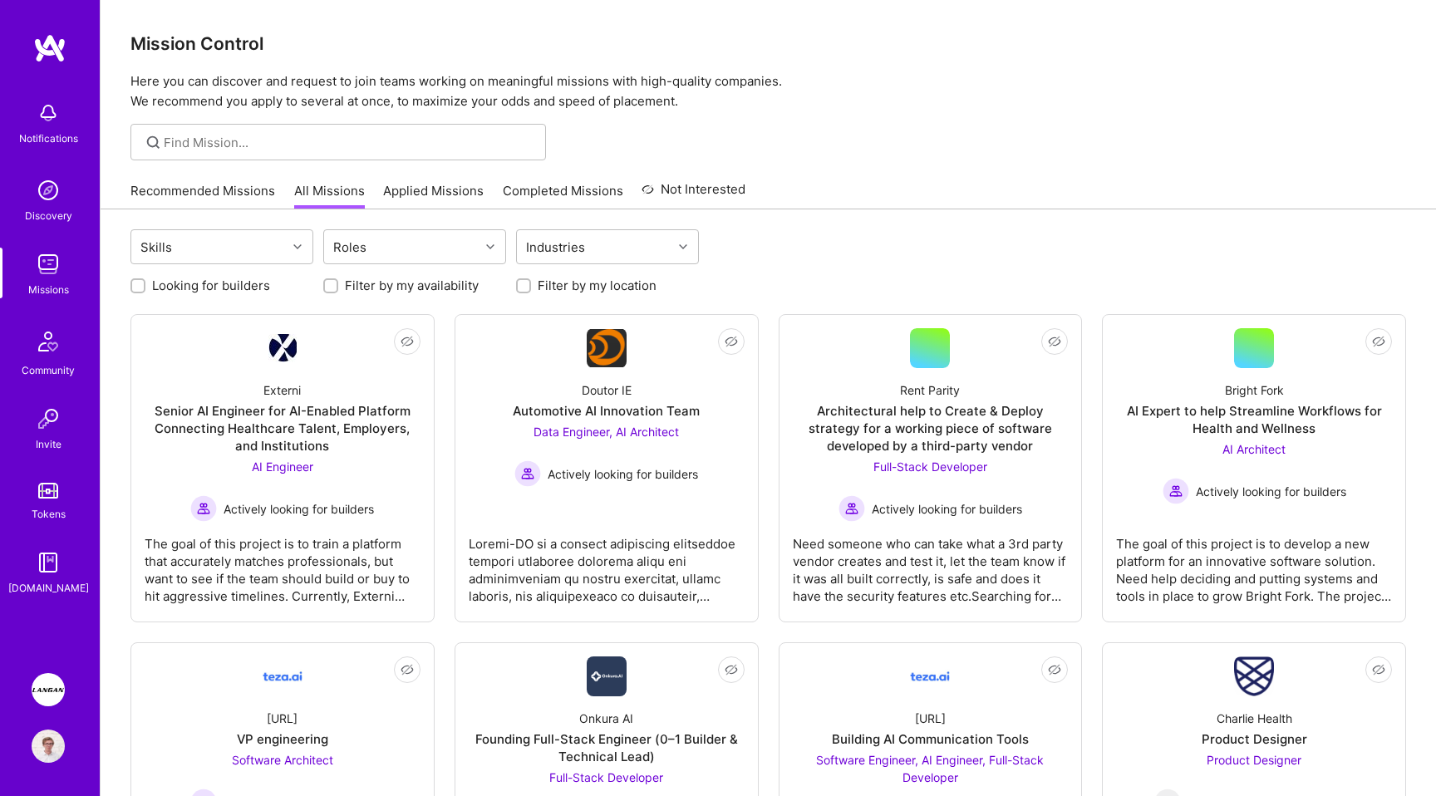
click at [228, 281] on label "Looking for builders" at bounding box center [211, 285] width 118 height 17
click at [145, 281] on input "Looking for builders" at bounding box center [140, 287] width 12 height 12
checkbox input "true"
click at [585, 281] on label "Filter by my location" at bounding box center [597, 285] width 119 height 17
click at [531, 281] on input "Filter by my location" at bounding box center [525, 287] width 12 height 12
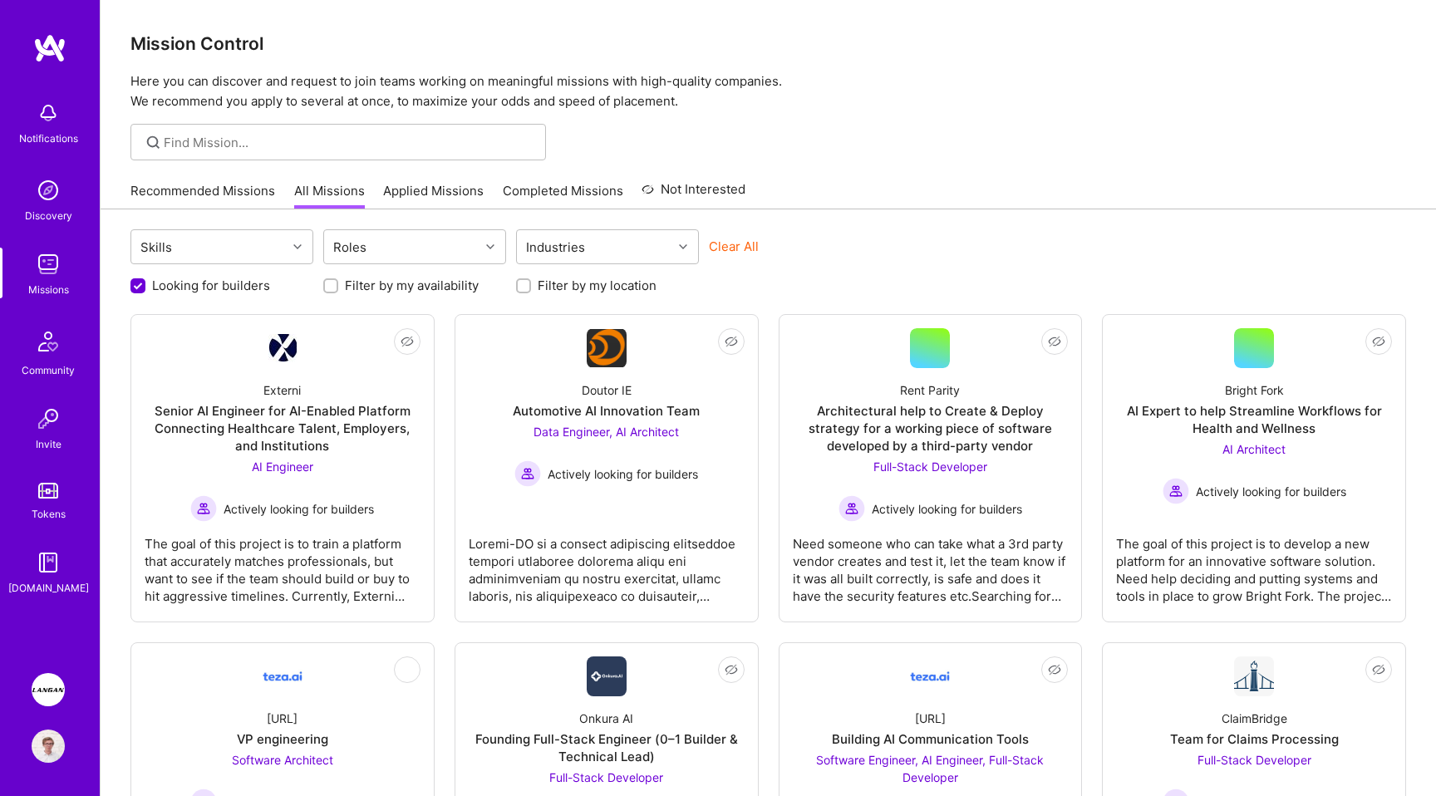
checkbox input "true"
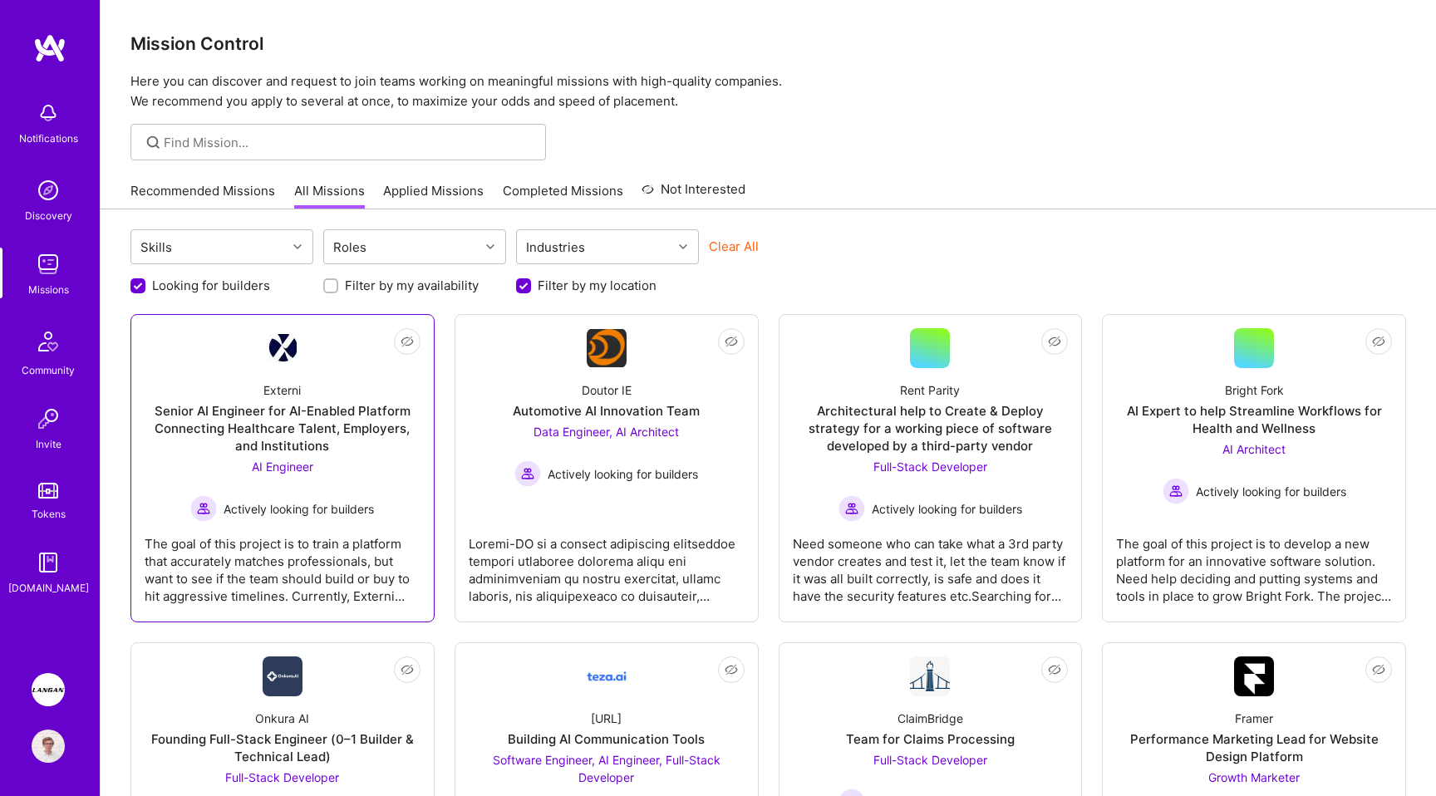
click at [312, 416] on div "Senior AI Engineer for AI-Enabled Platform Connecting Healthcare Talent, Employ…" at bounding box center [283, 428] width 276 height 52
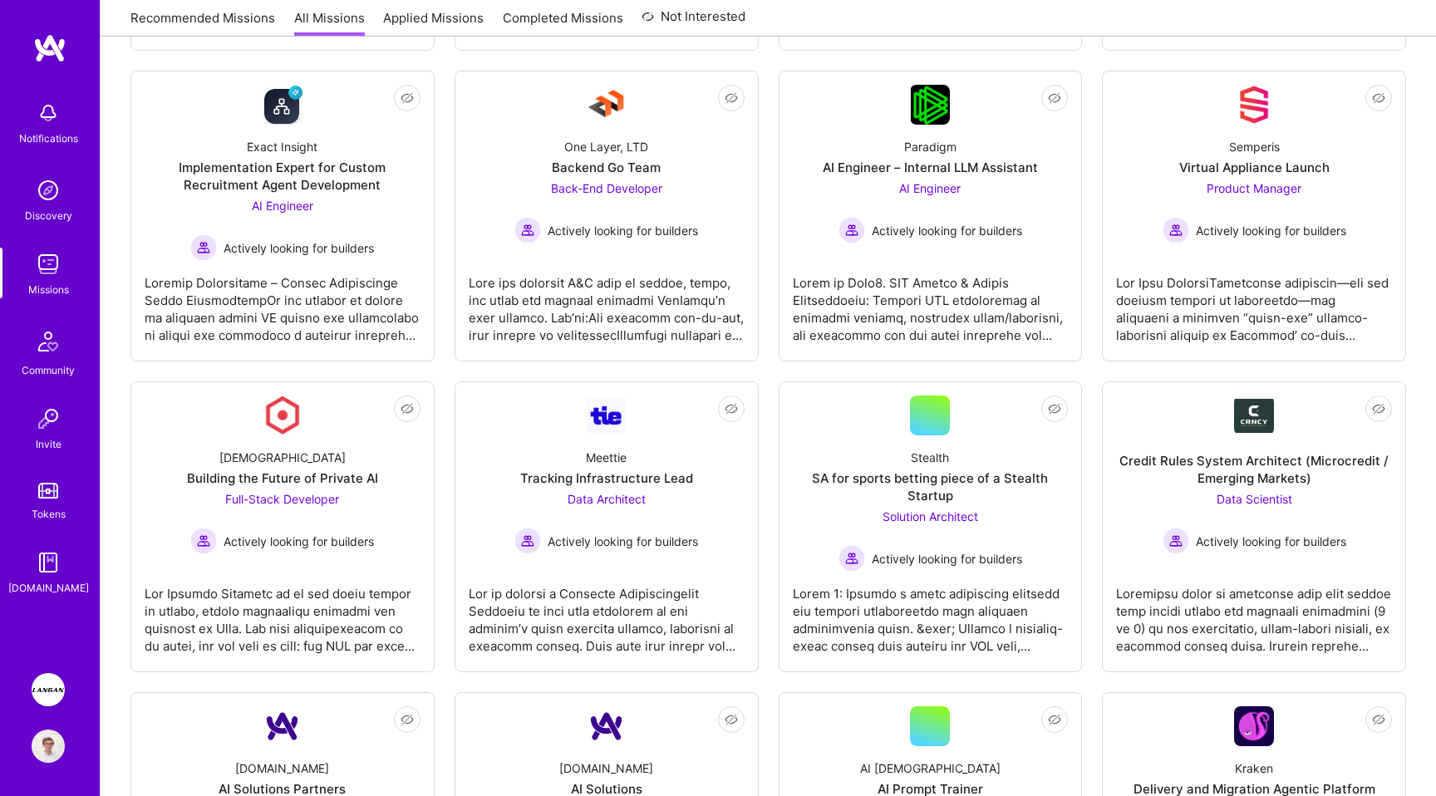
scroll to position [869, 0]
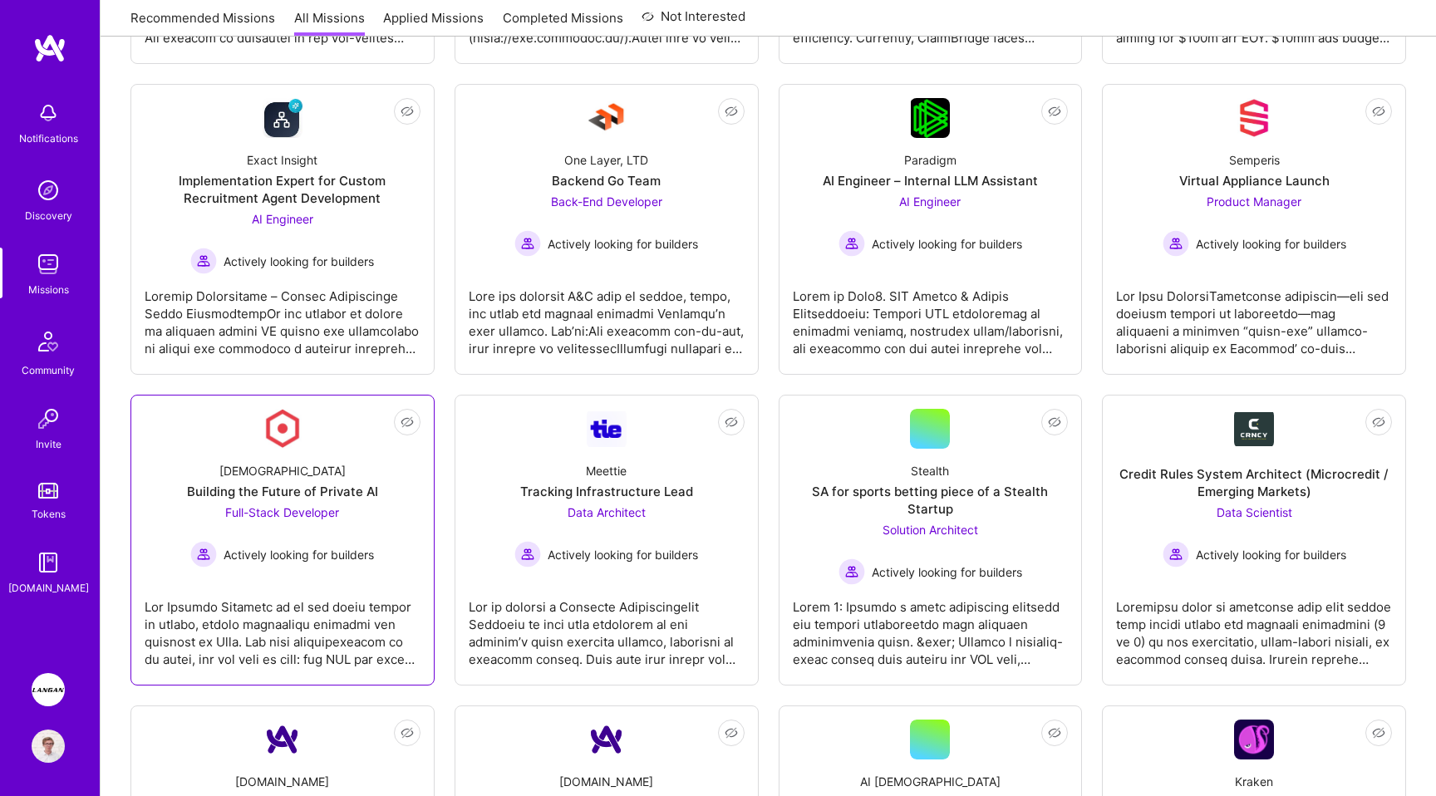
click at [361, 621] on div at bounding box center [283, 626] width 276 height 83
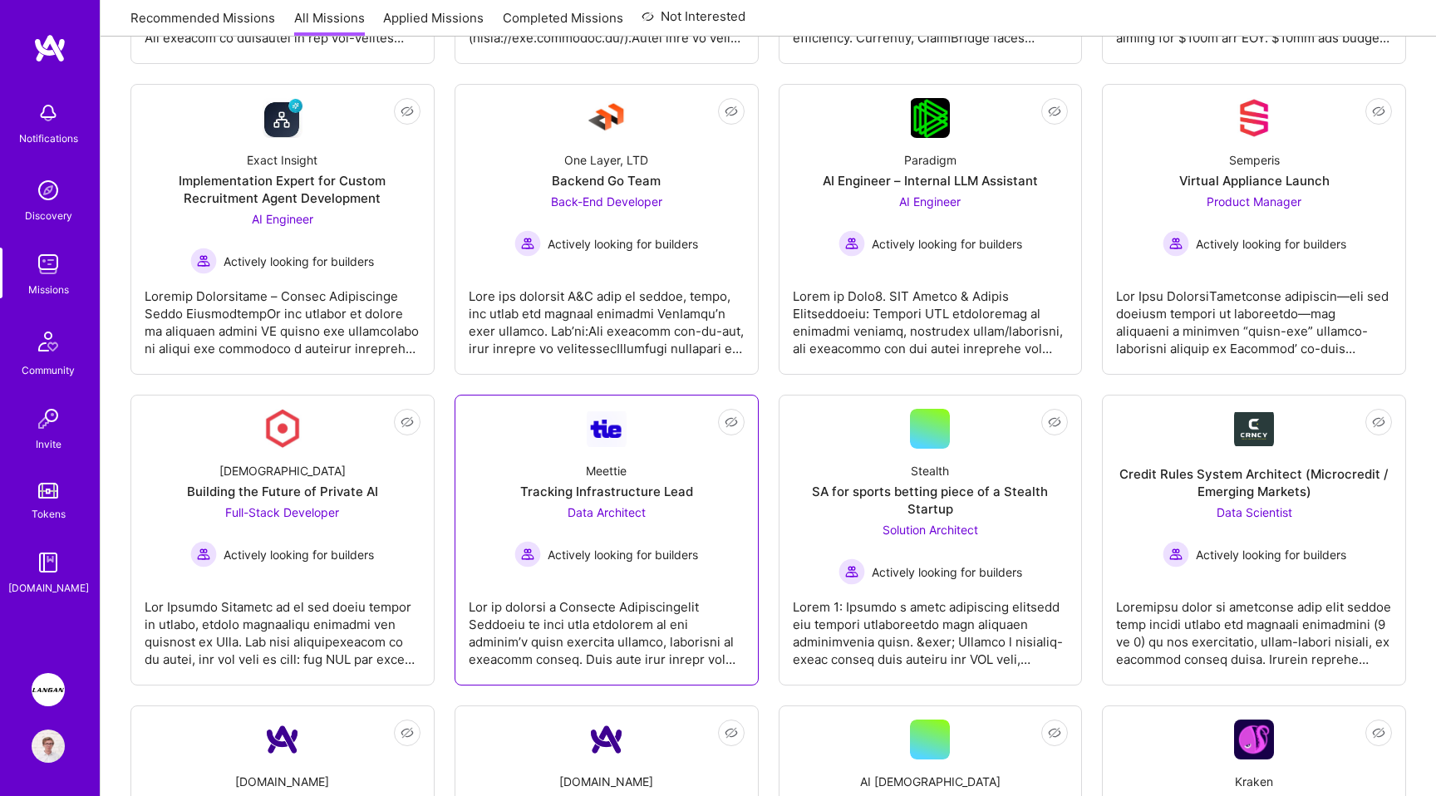
click at [561, 590] on div at bounding box center [607, 626] width 276 height 83
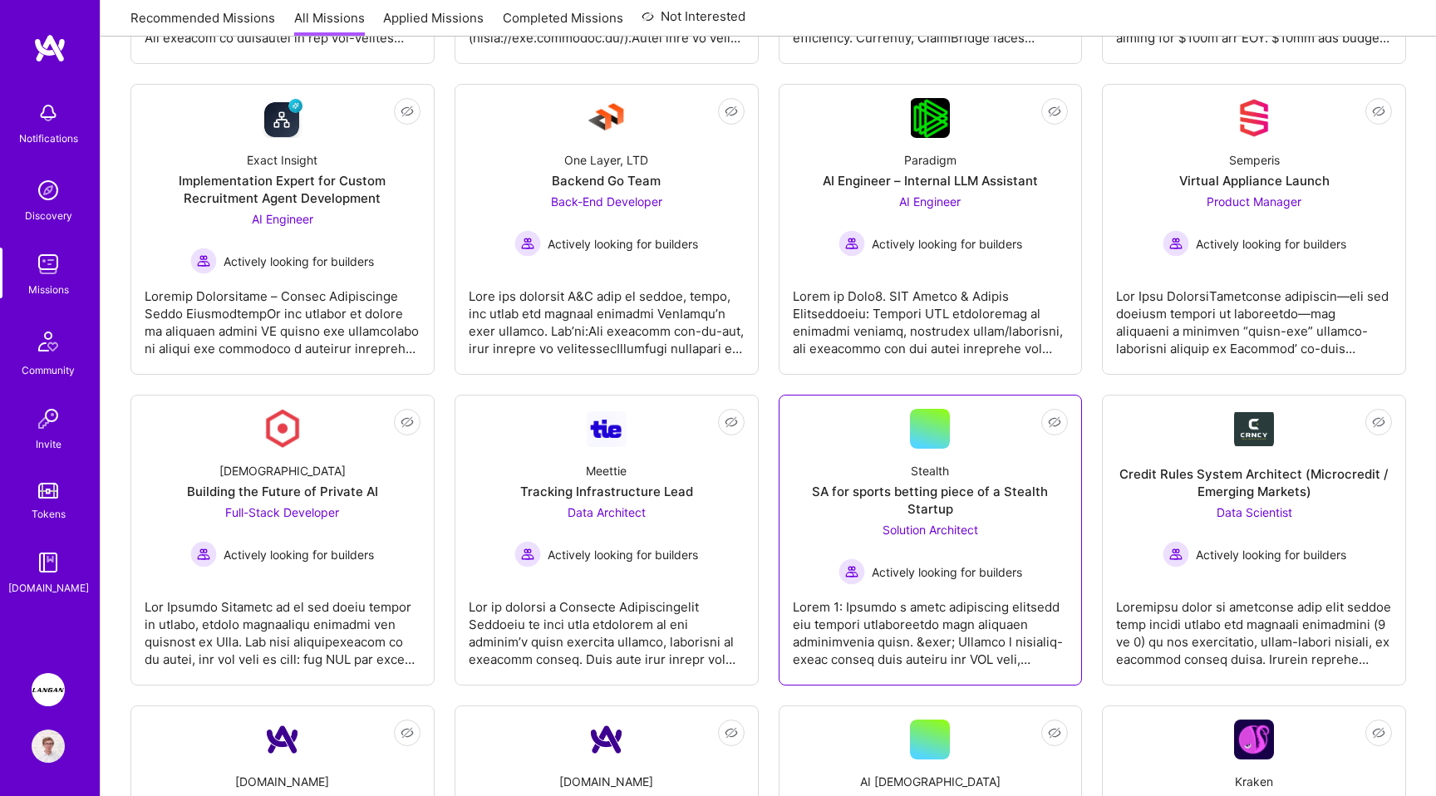
click at [913, 578] on span "Actively looking for builders" at bounding box center [947, 572] width 150 height 17
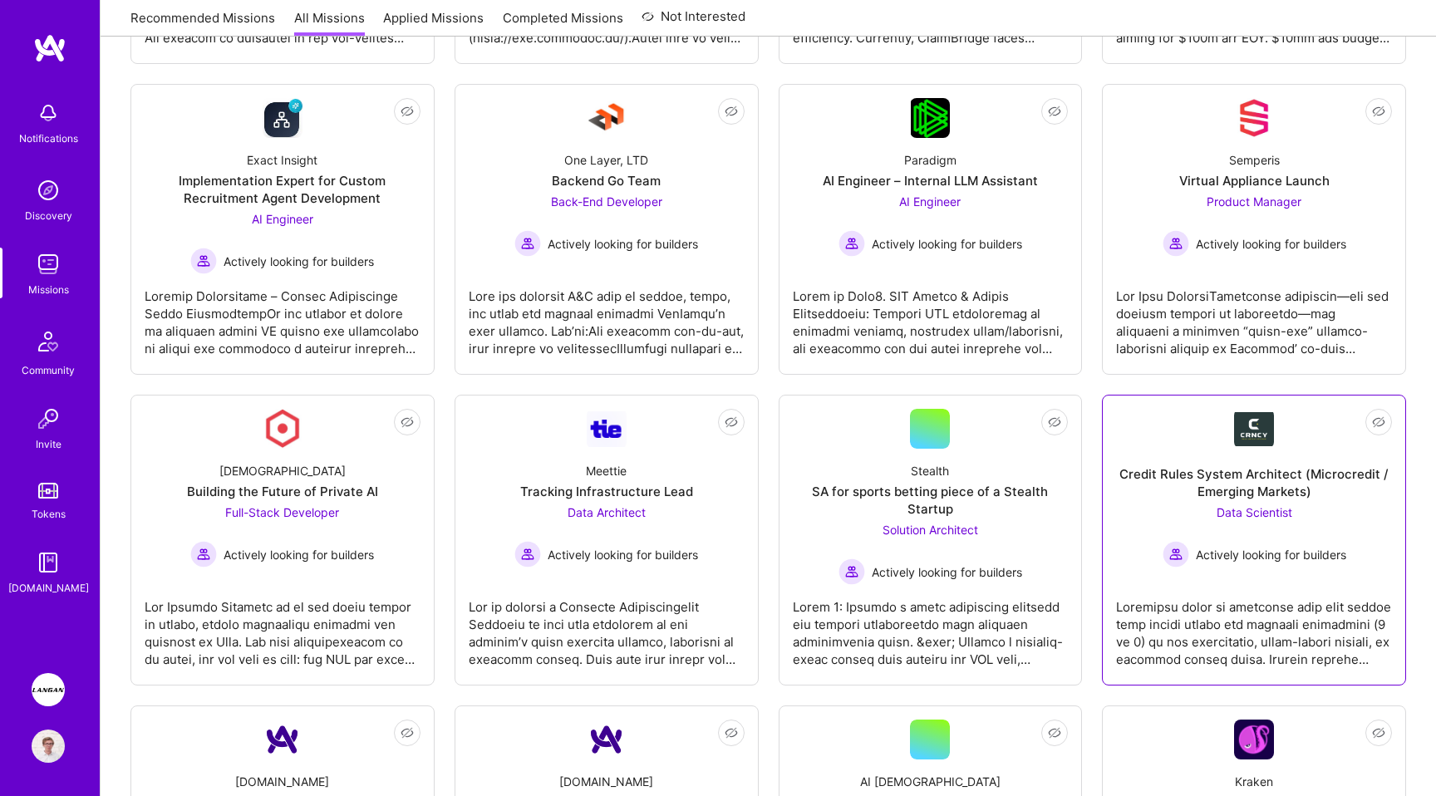
click at [1146, 584] on link "Not Interested Credit Rules System Architect (Microcredit / Emerging Markets) D…" at bounding box center [1254, 540] width 276 height 263
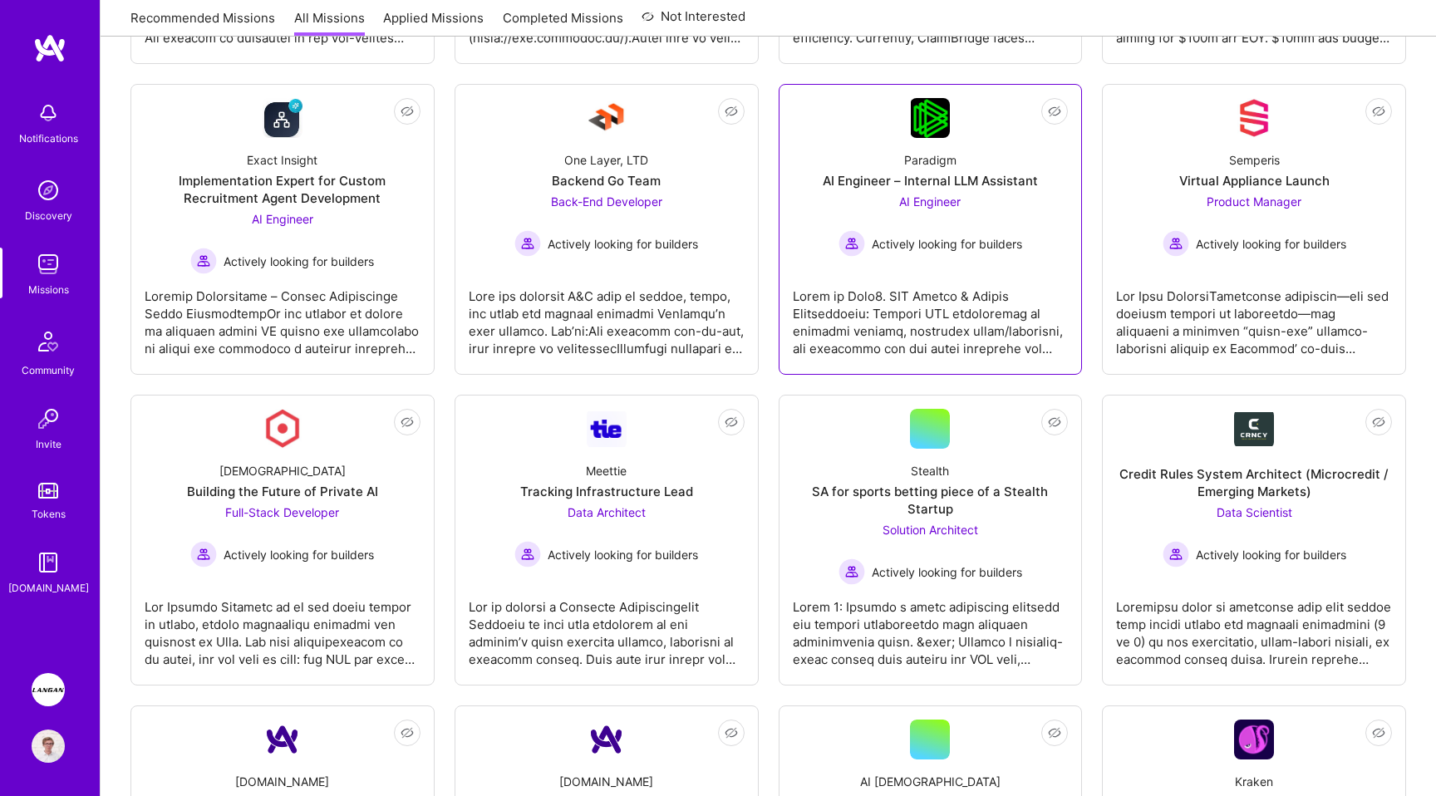
click at [943, 310] on div at bounding box center [931, 315] width 276 height 83
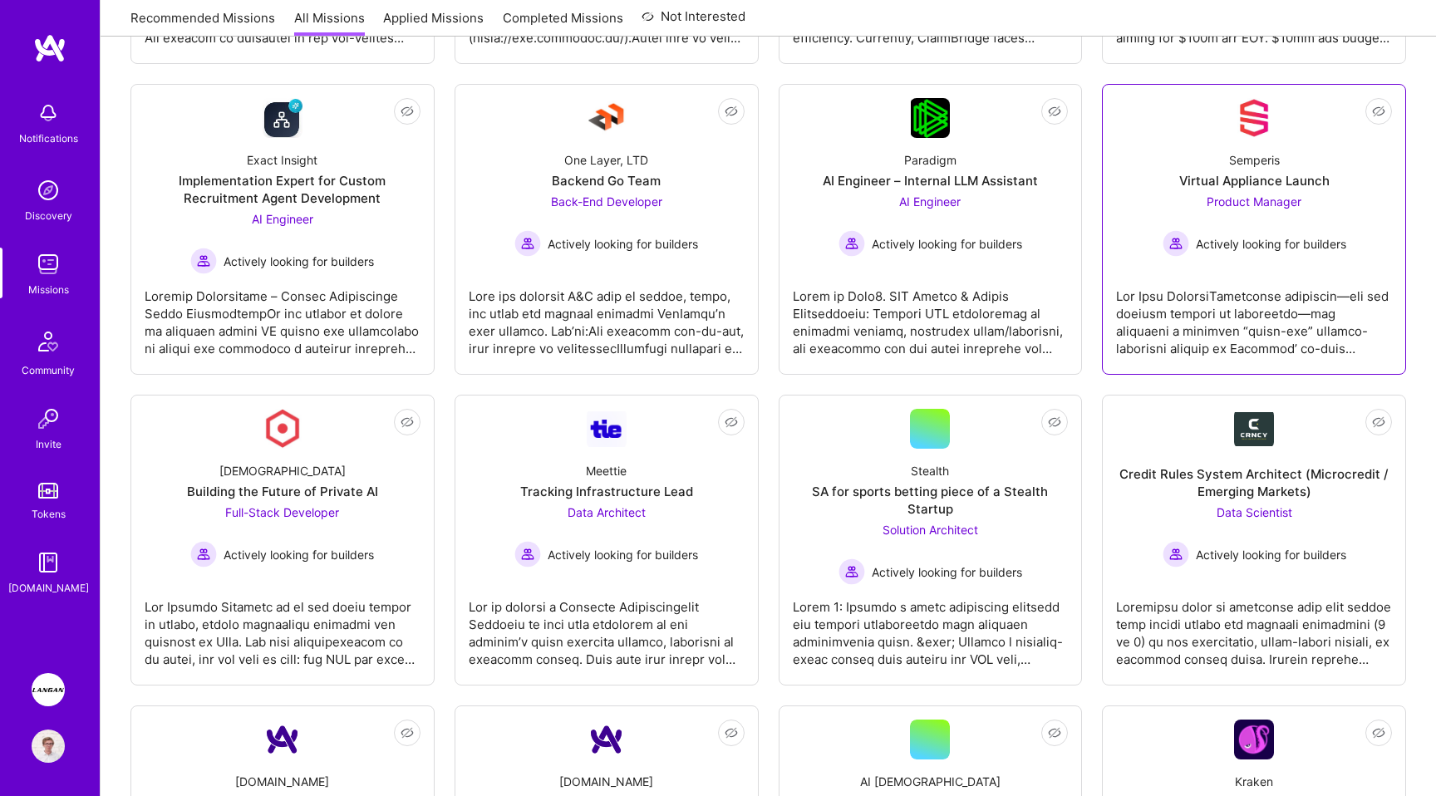
click at [1190, 322] on div at bounding box center [1254, 315] width 276 height 83
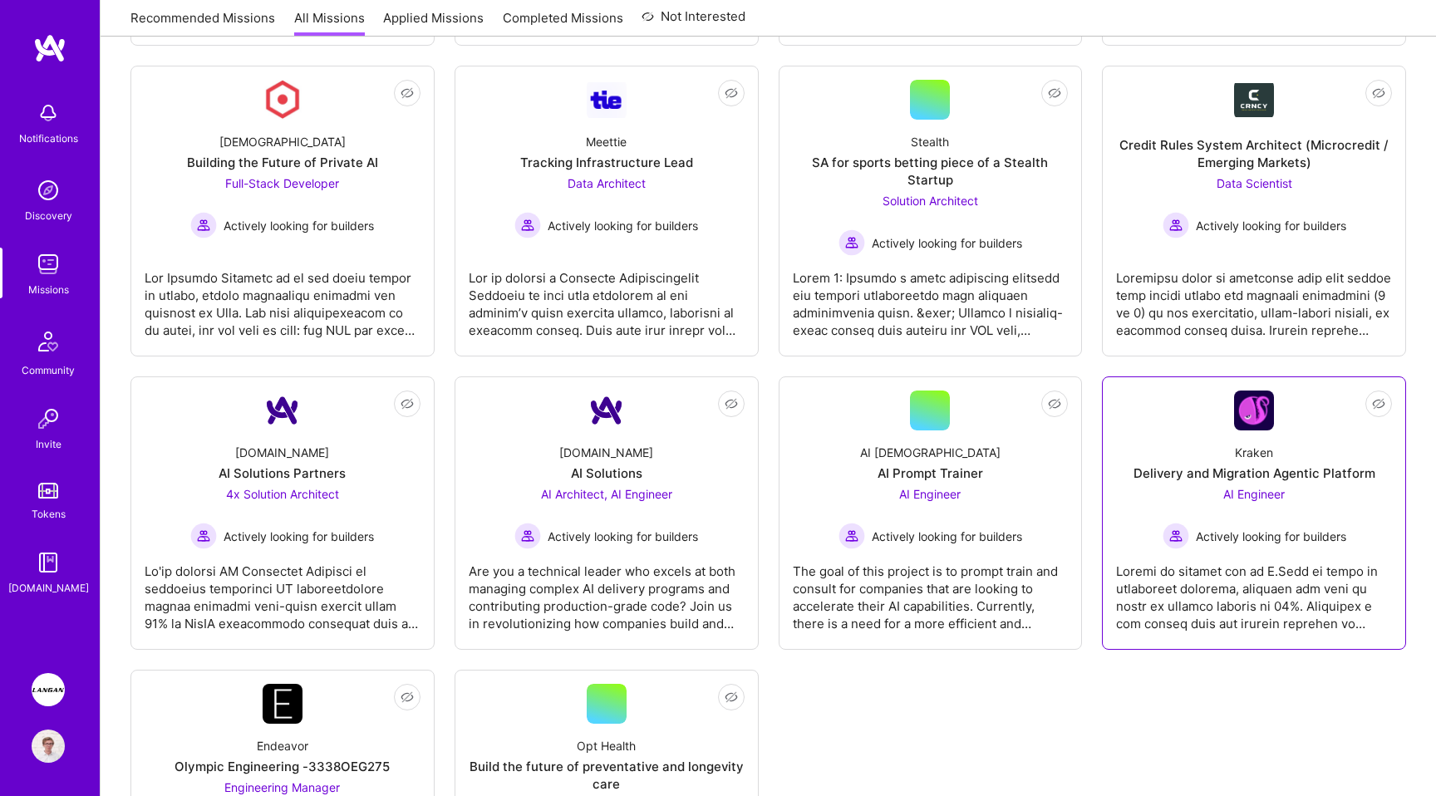
scroll to position [1202, 0]
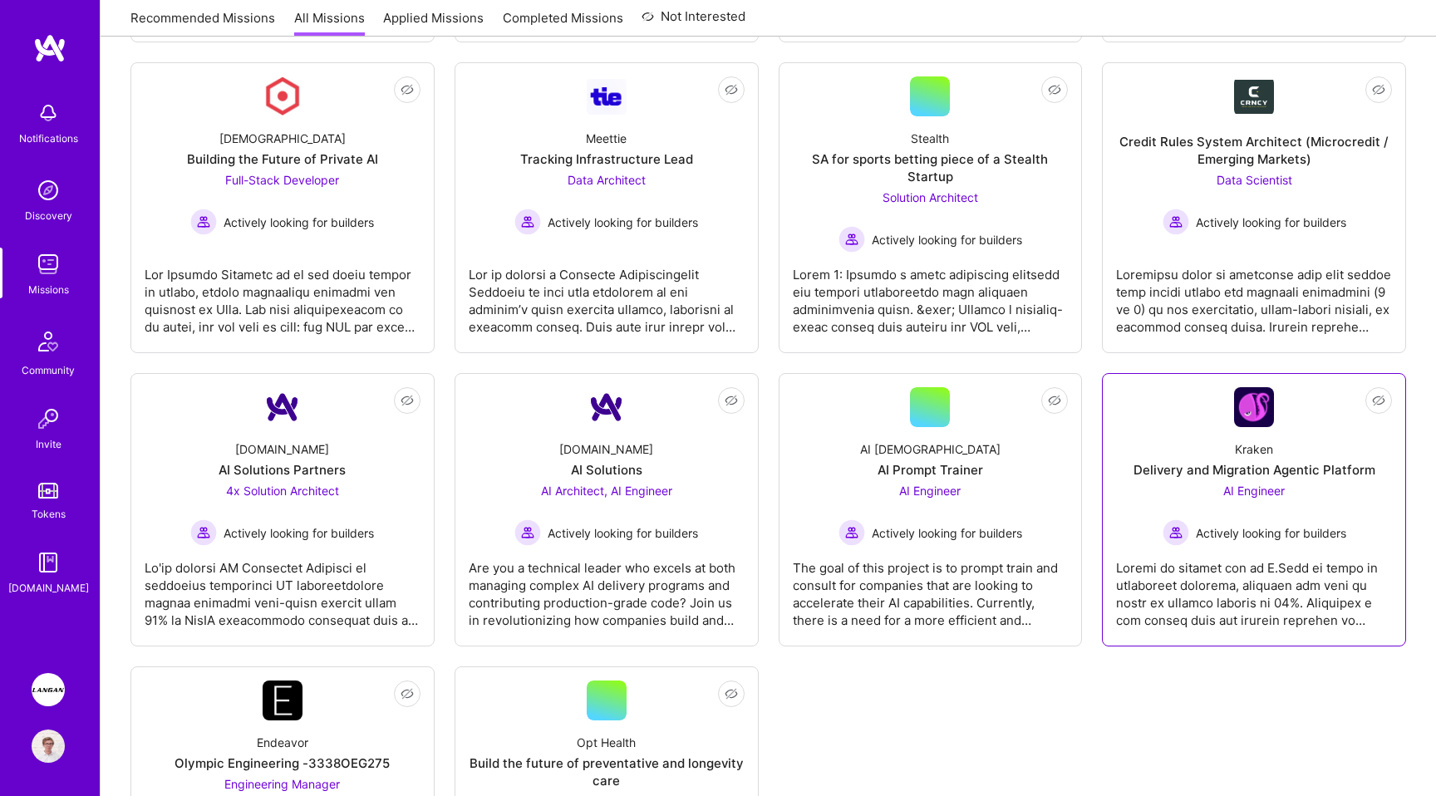
click at [1179, 595] on div at bounding box center [1254, 587] width 276 height 83
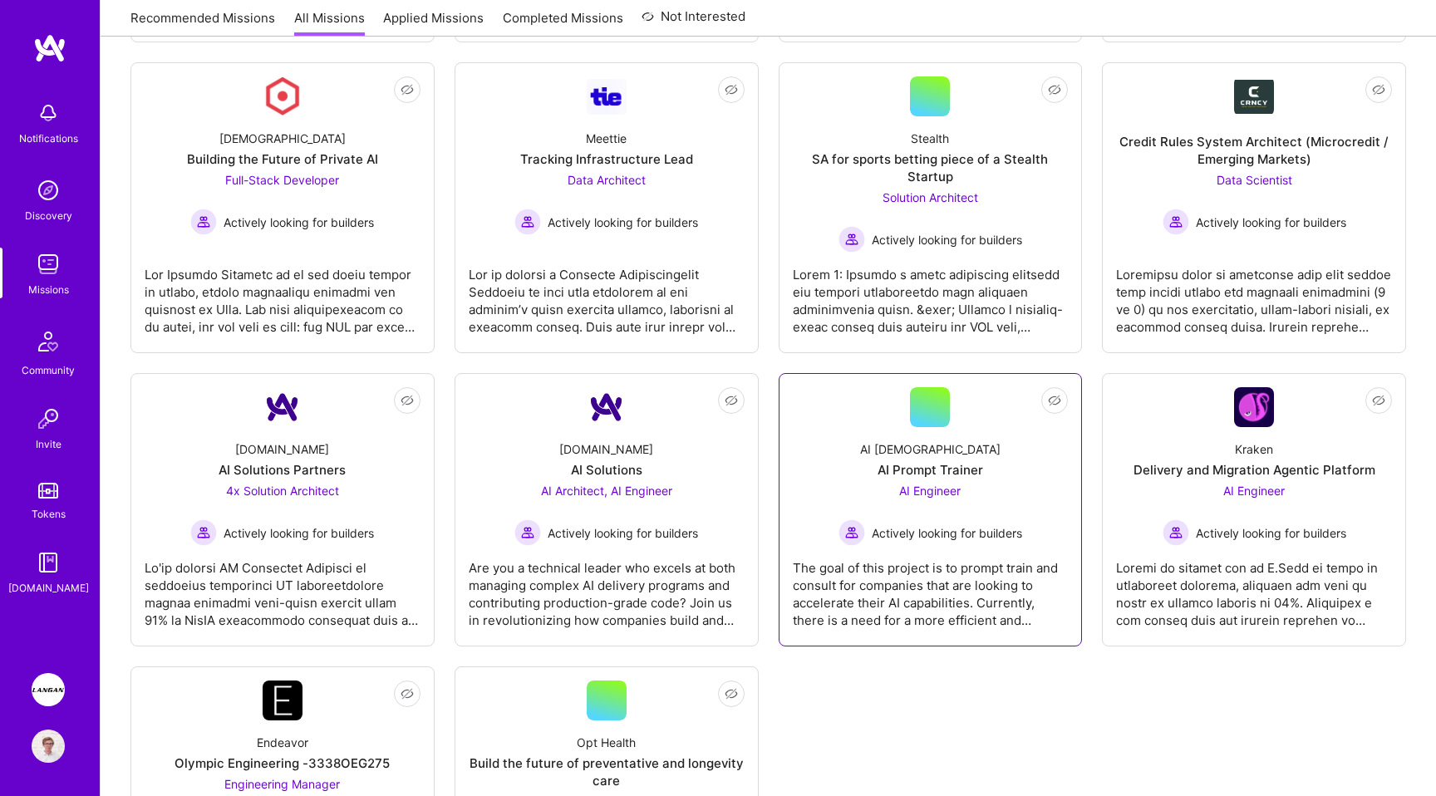
click at [874, 564] on div "The goal of this project is to prompt train and consult for companies that are …" at bounding box center [931, 587] width 276 height 83
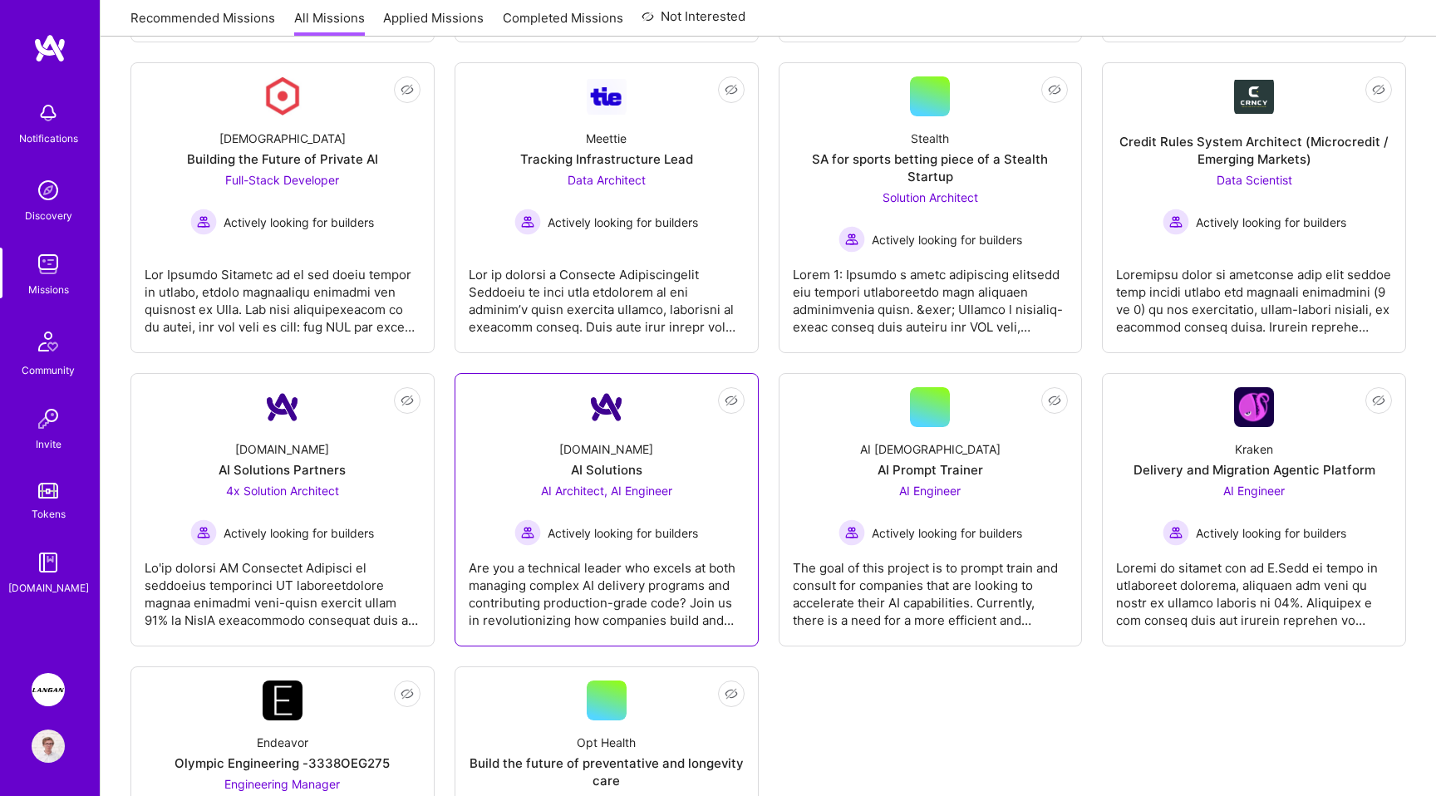
click at [652, 559] on div "Are you a technical leader who excels at both managing complex AI delivery prog…" at bounding box center [607, 587] width 276 height 83
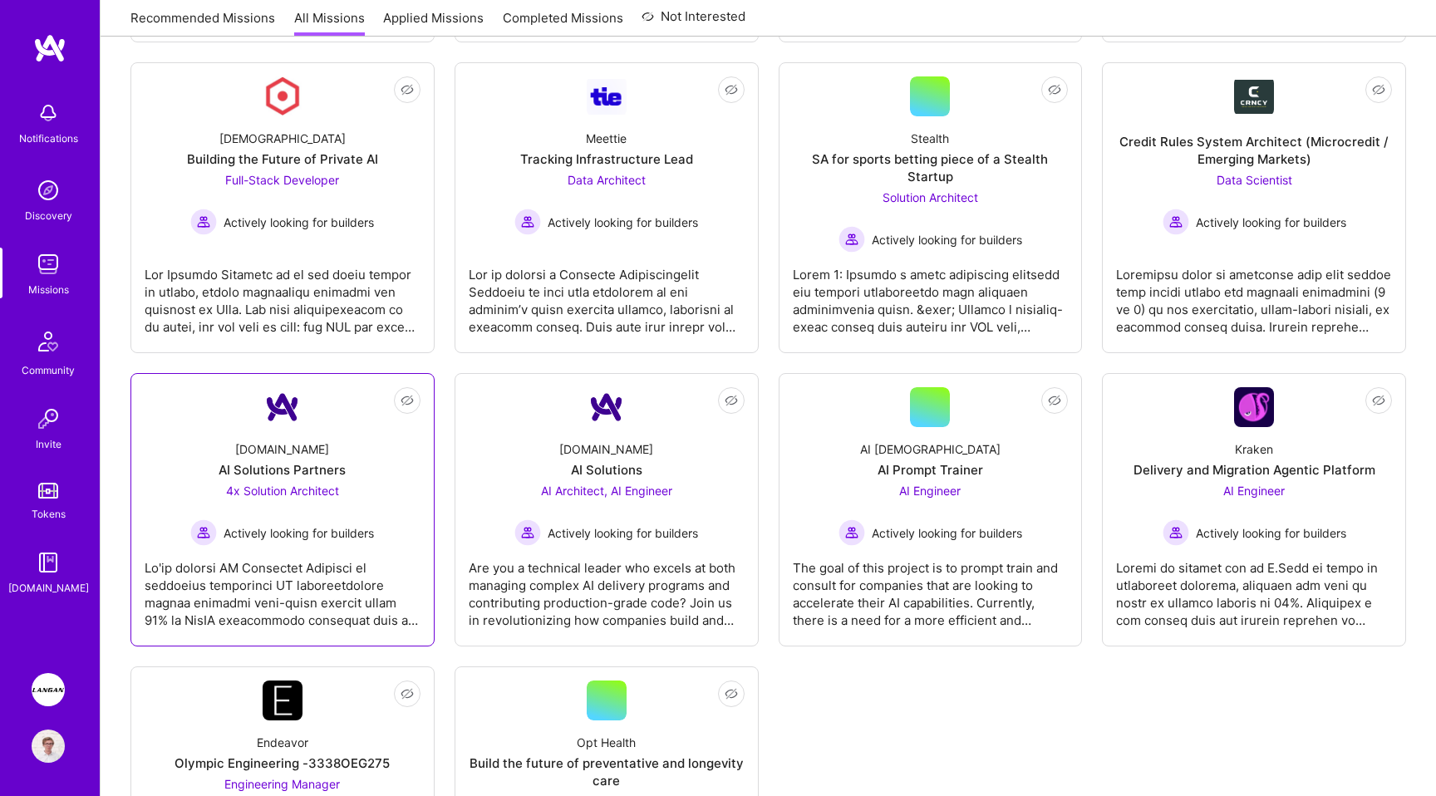
click at [348, 560] on div at bounding box center [283, 587] width 276 height 83
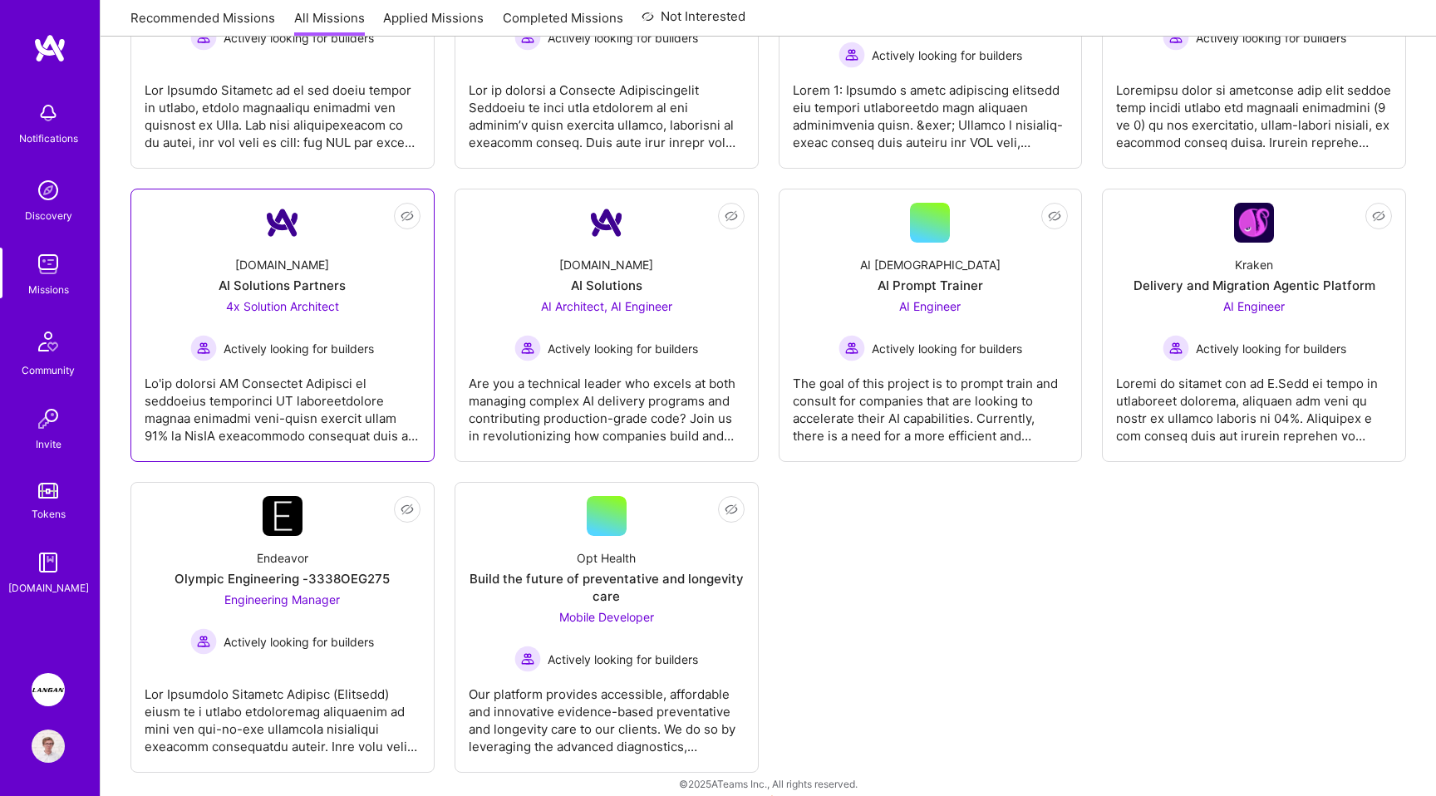
scroll to position [1403, 0]
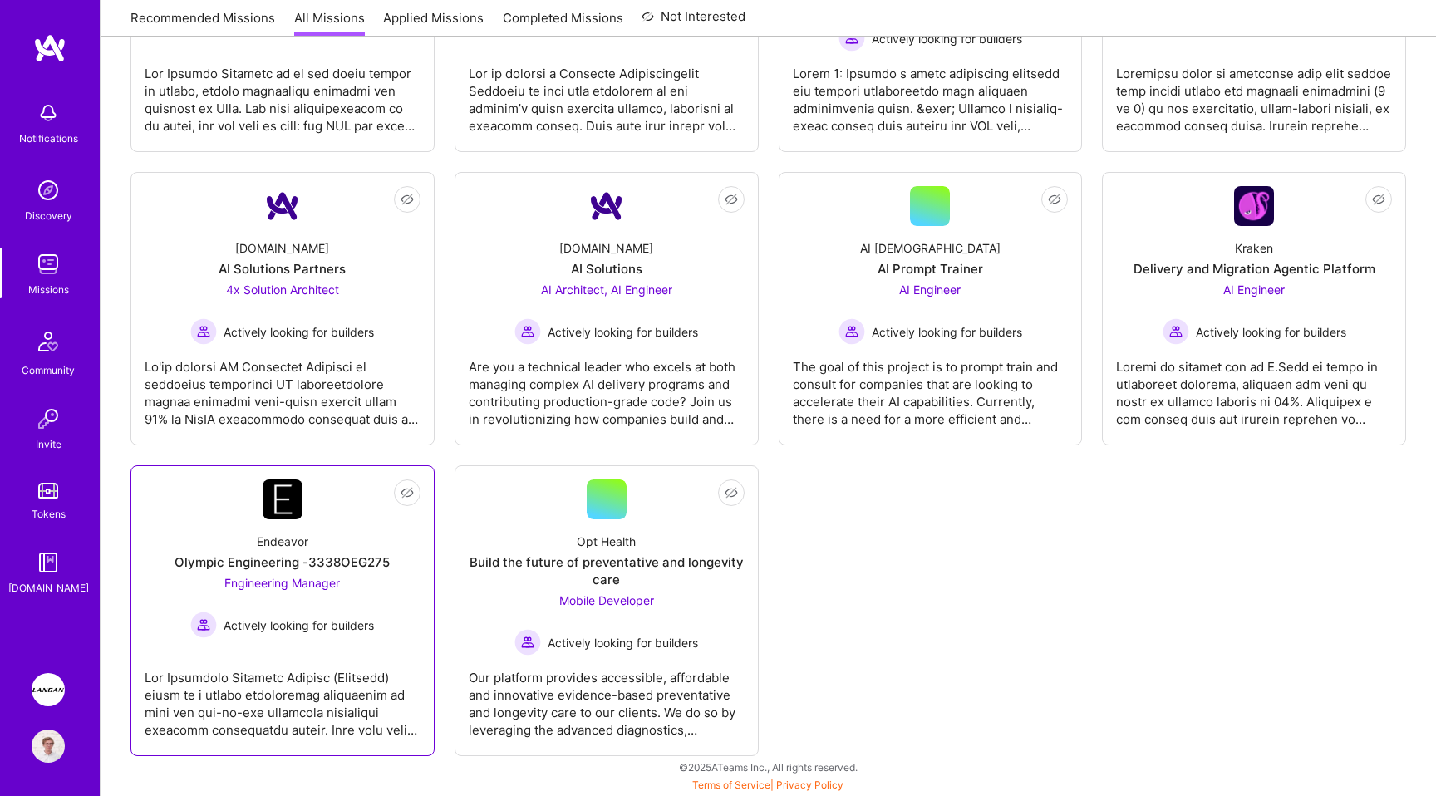
click at [335, 692] on div at bounding box center [283, 697] width 276 height 83
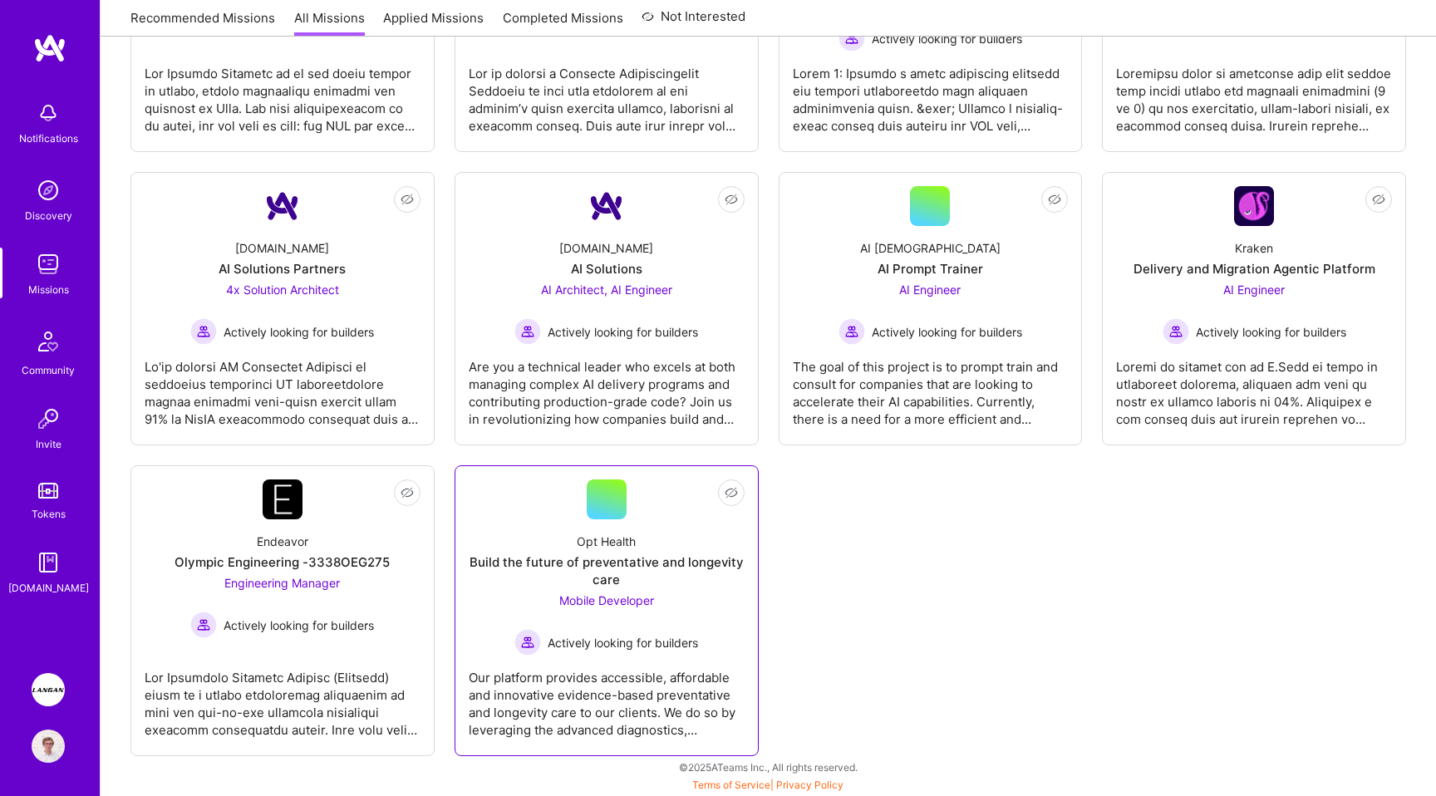
click at [555, 697] on div "Our platform provides accessible, affordable and innovative evidence-based prev…" at bounding box center [607, 697] width 276 height 83
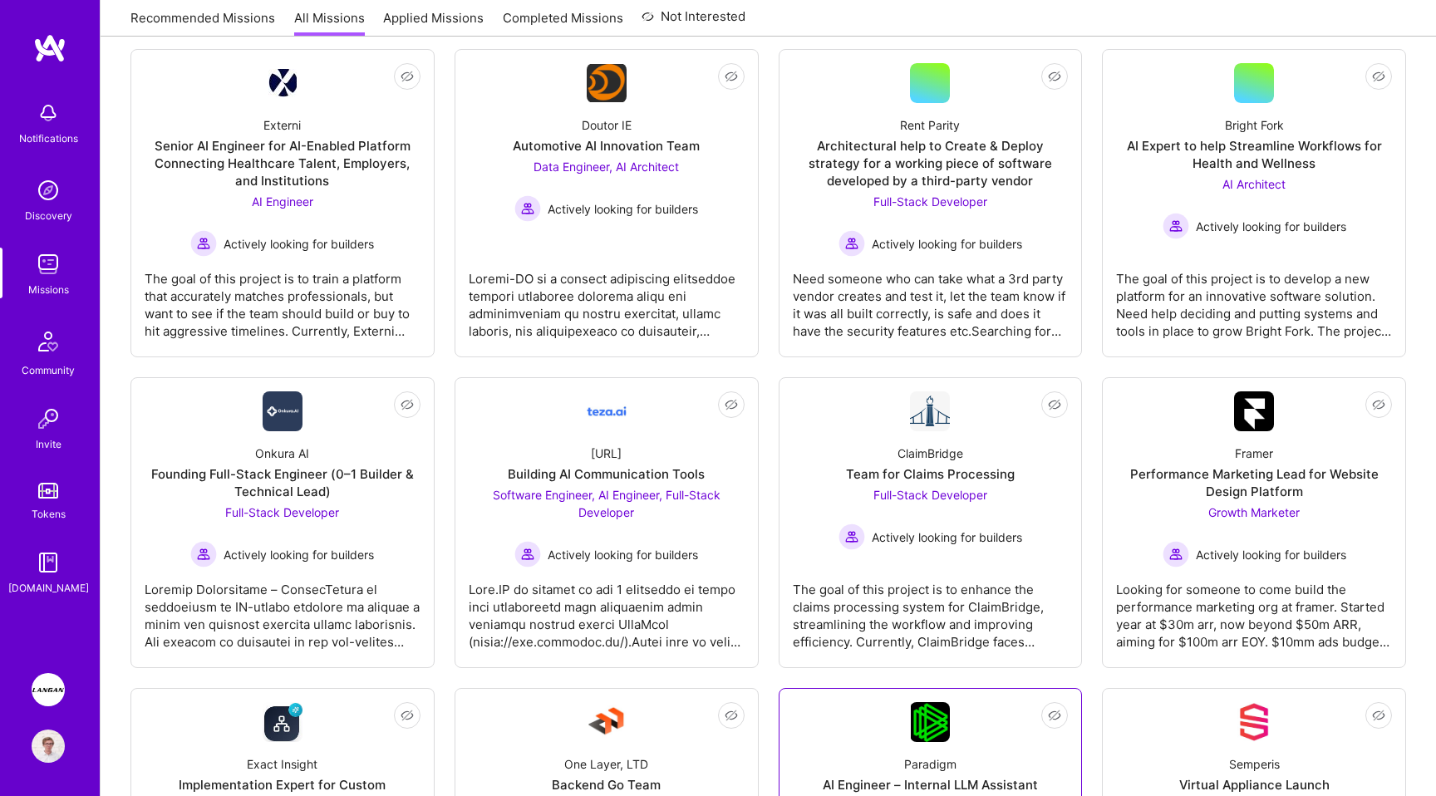
scroll to position [264, 0]
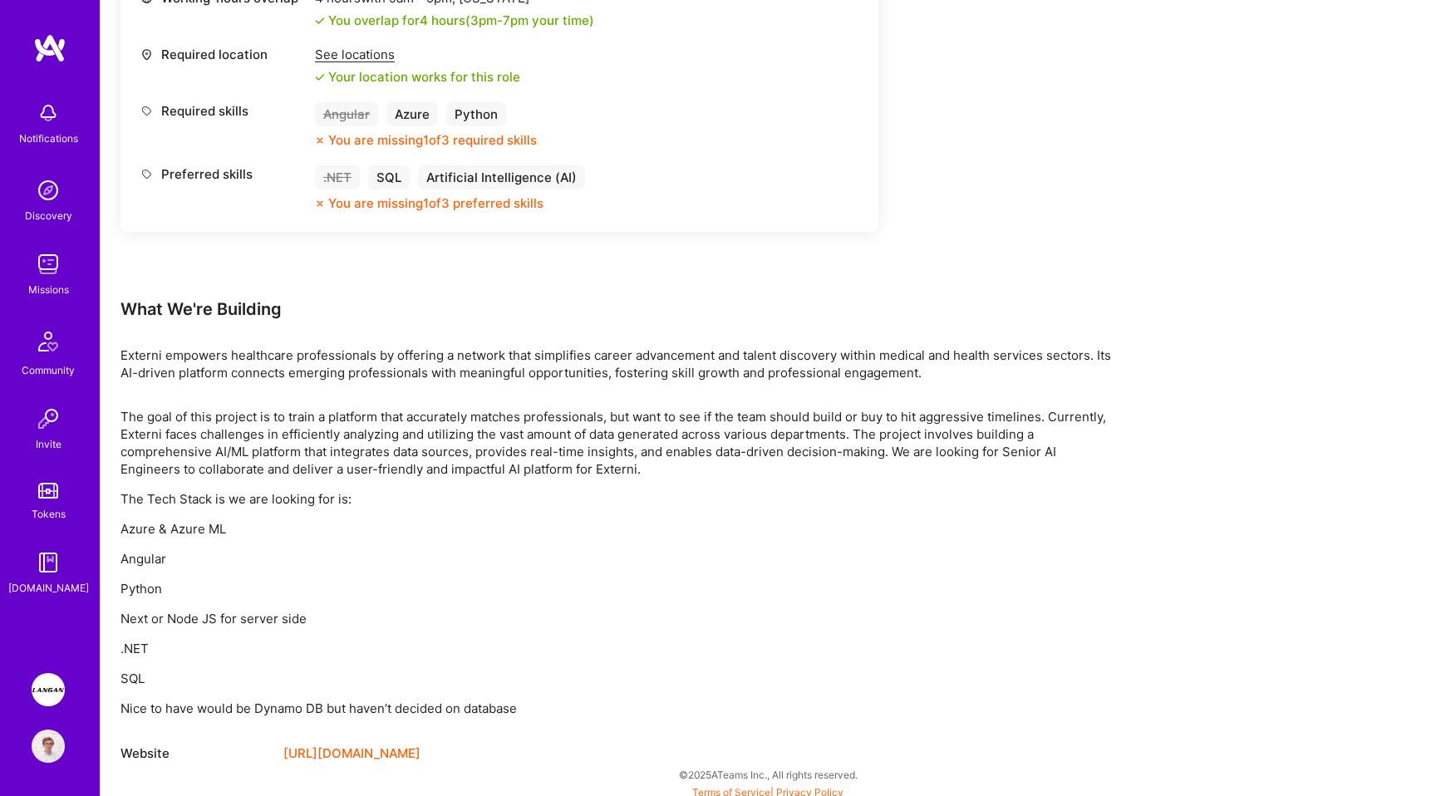
scroll to position [807, 0]
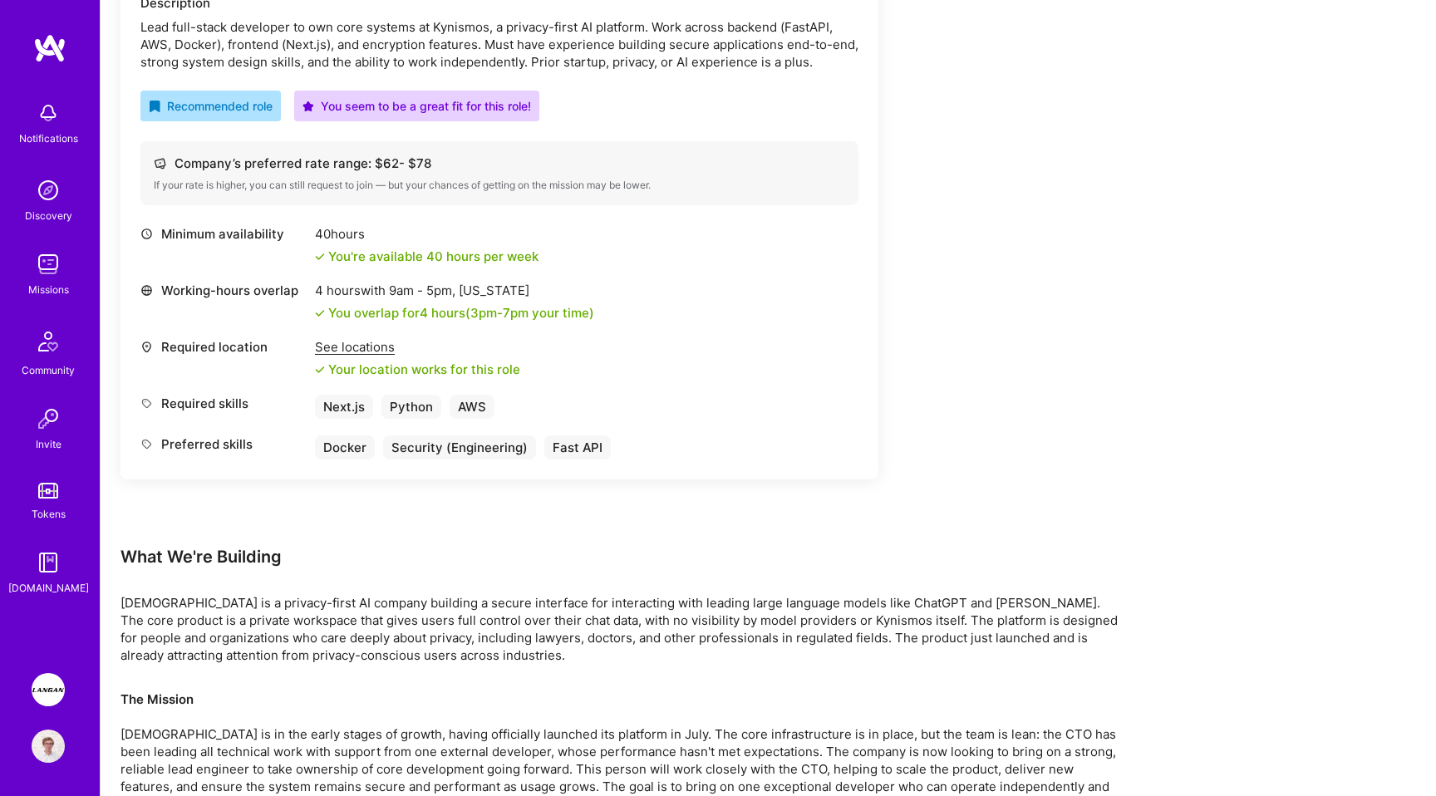
scroll to position [505, 0]
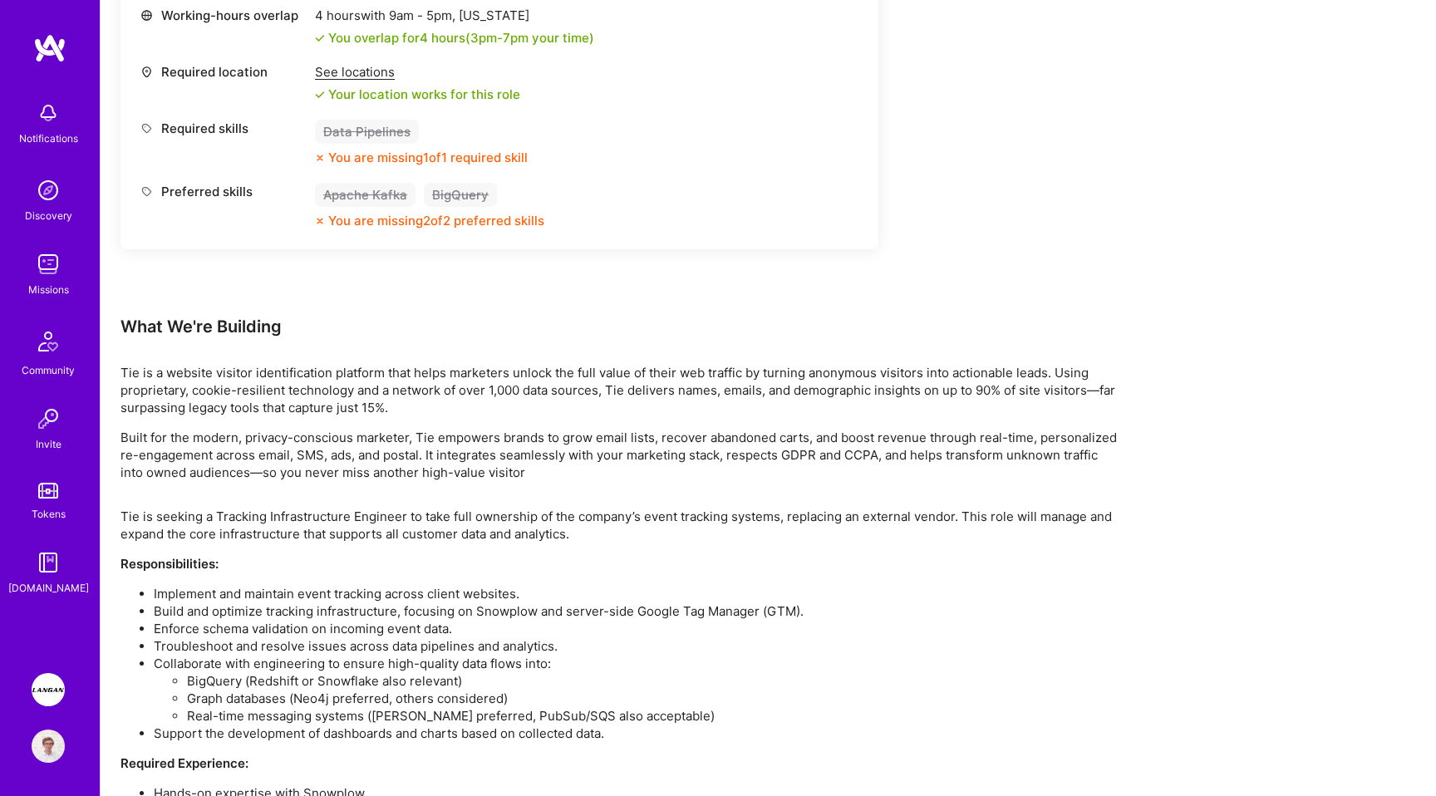
scroll to position [810, 0]
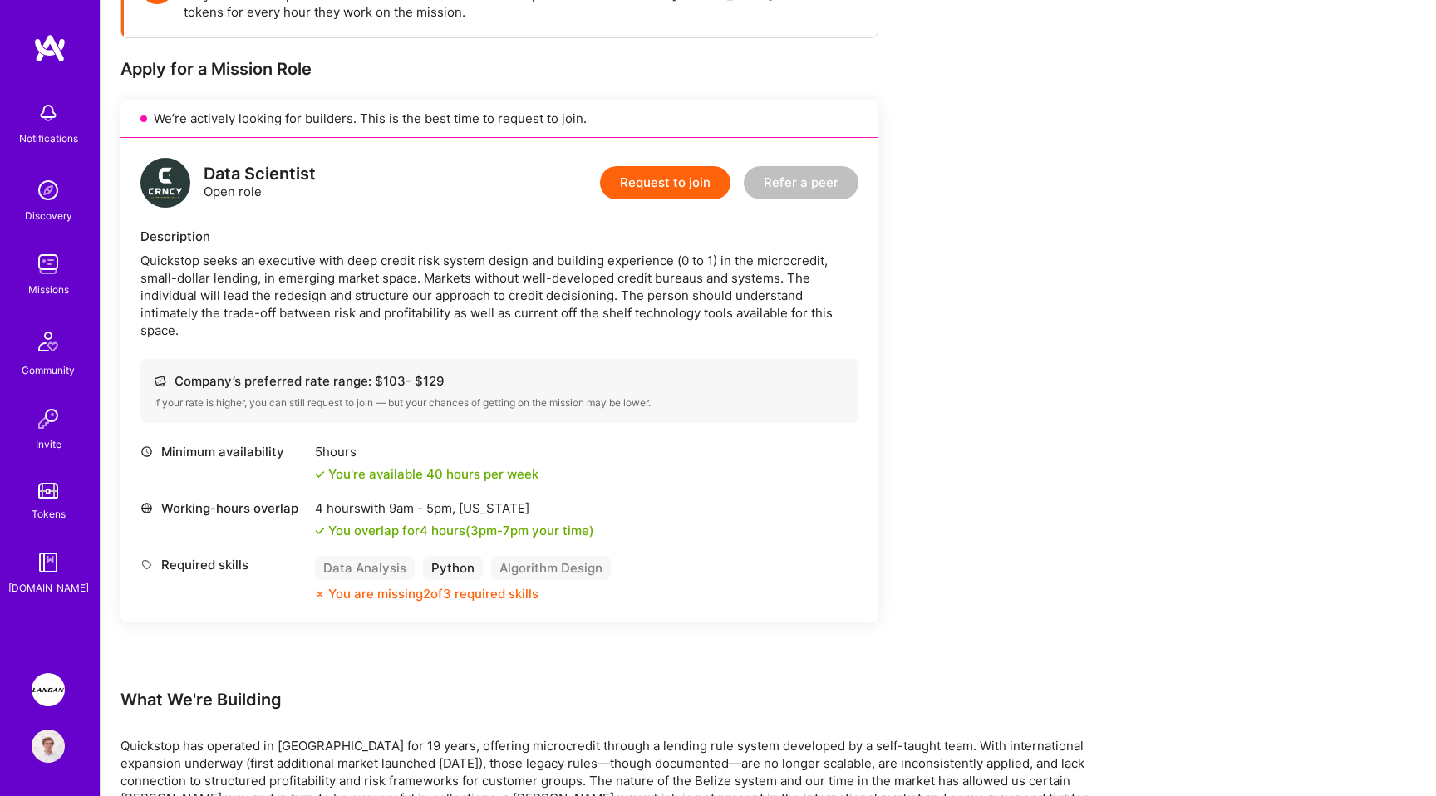
scroll to position [347, 0]
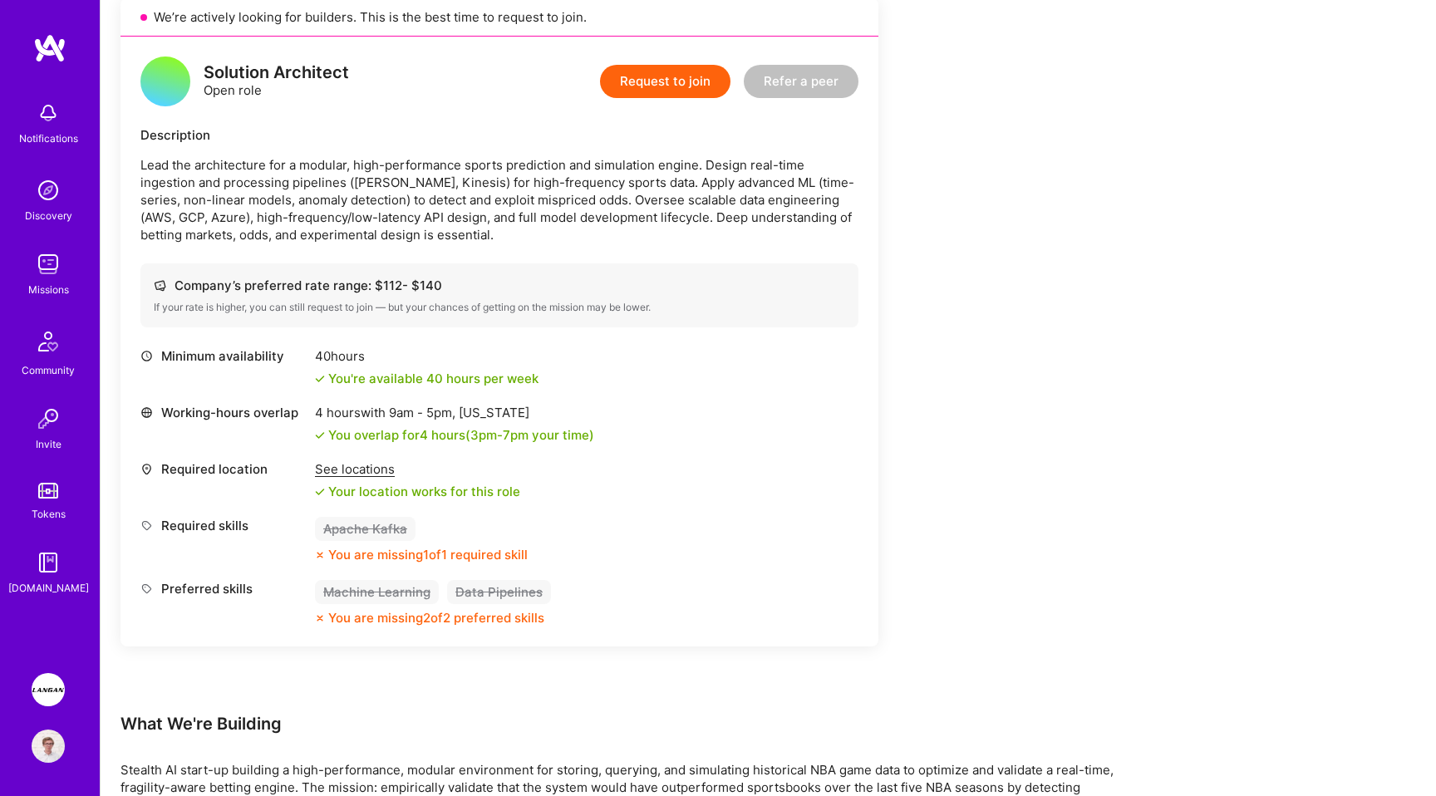
scroll to position [322, 0]
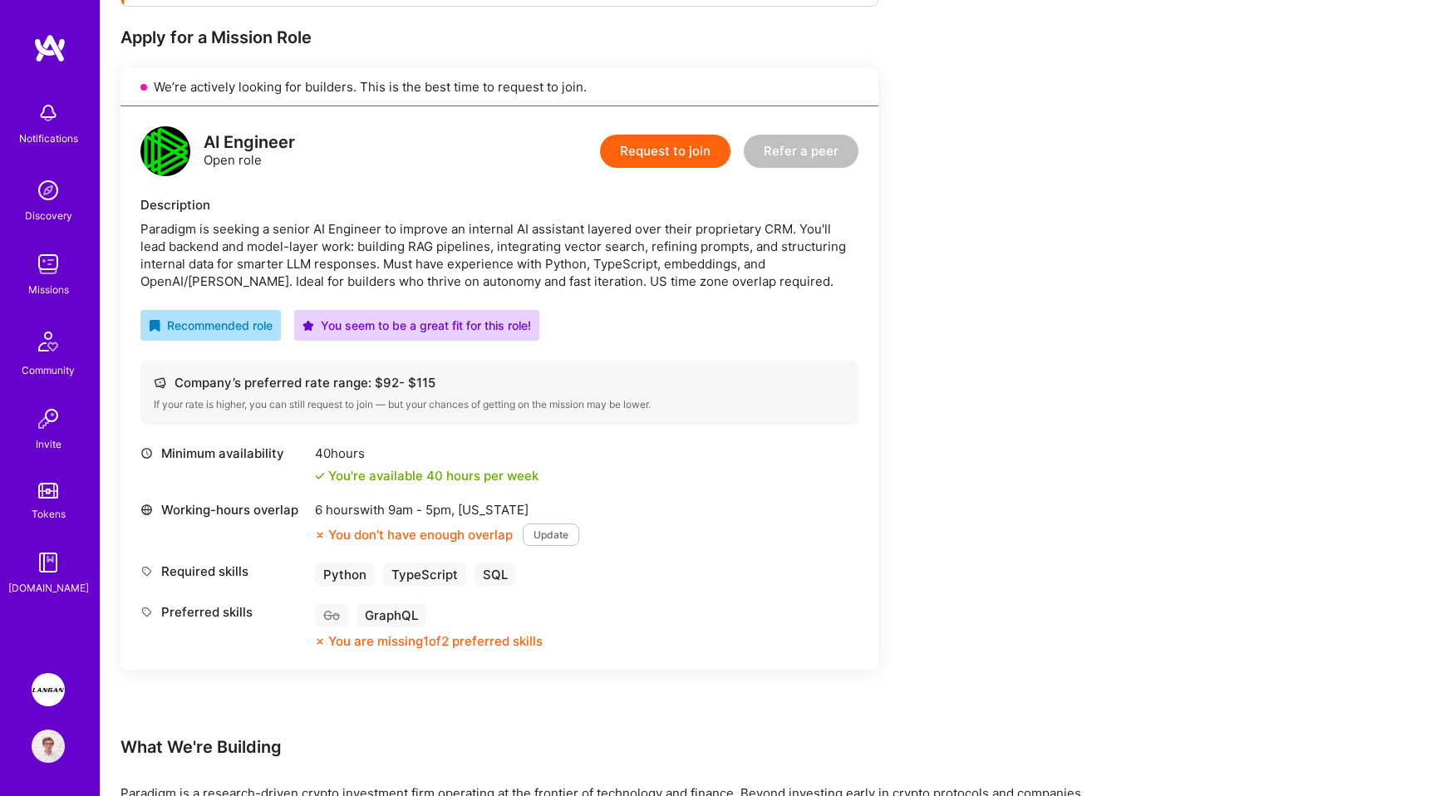
scroll to position [536, 0]
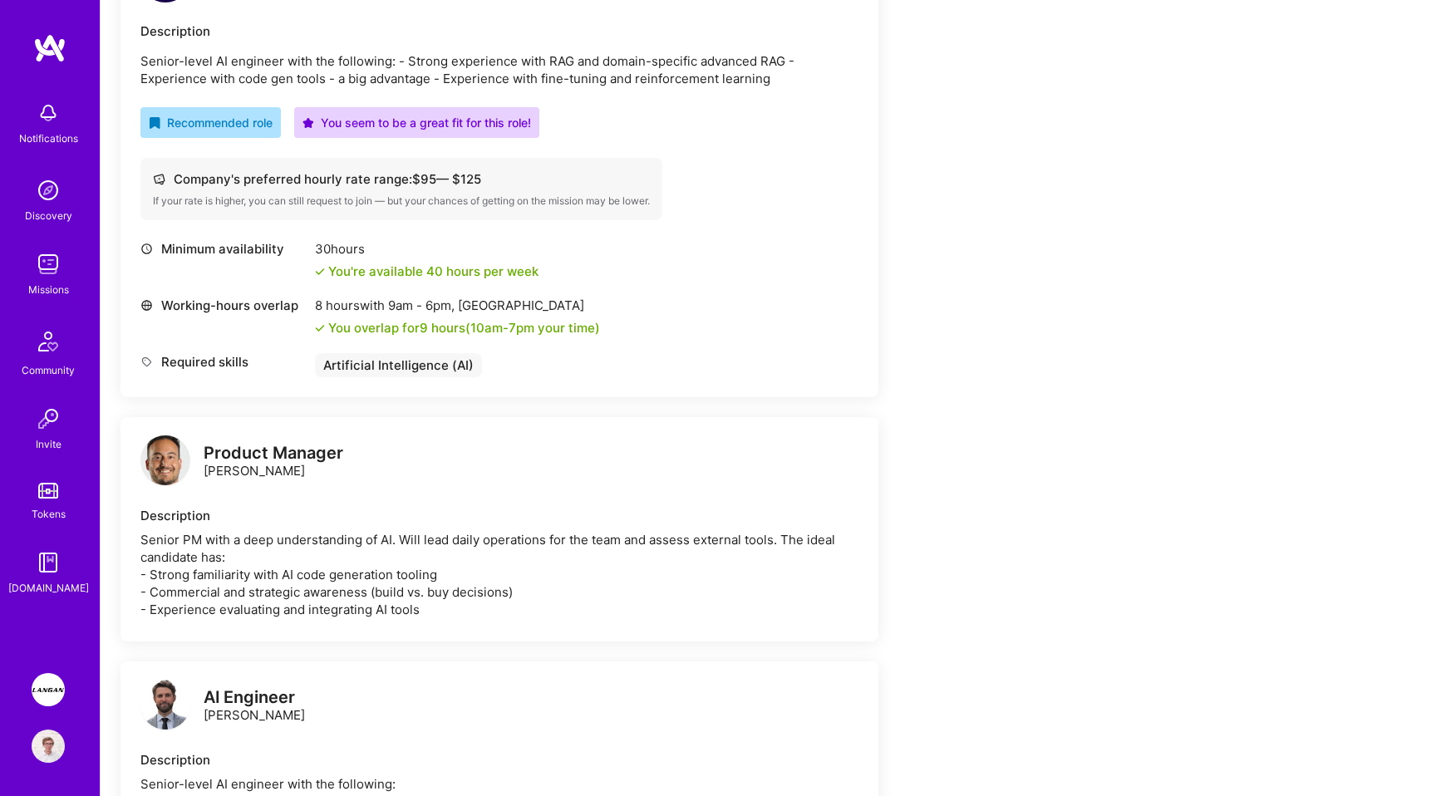
scroll to position [554, 0]
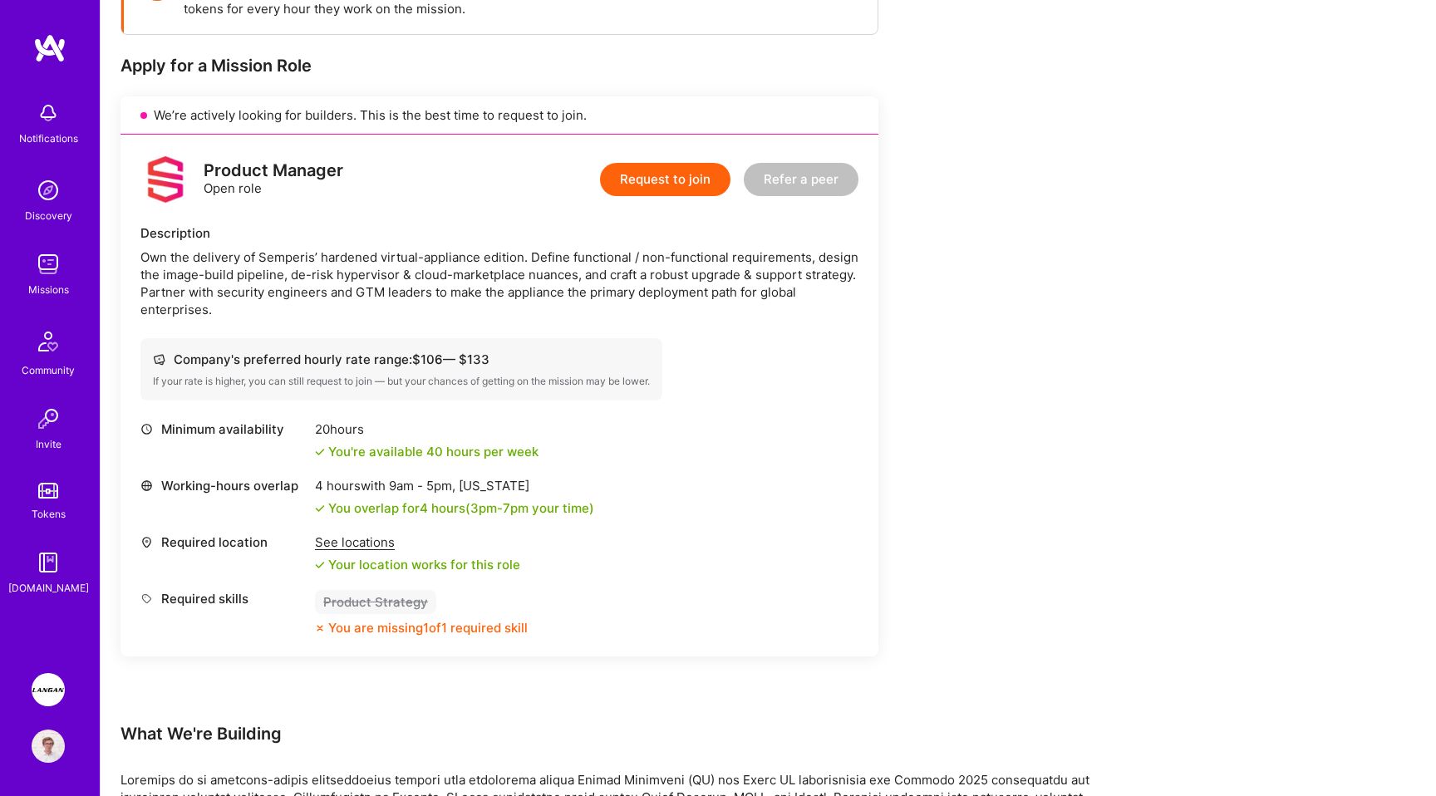
scroll to position [391, 0]
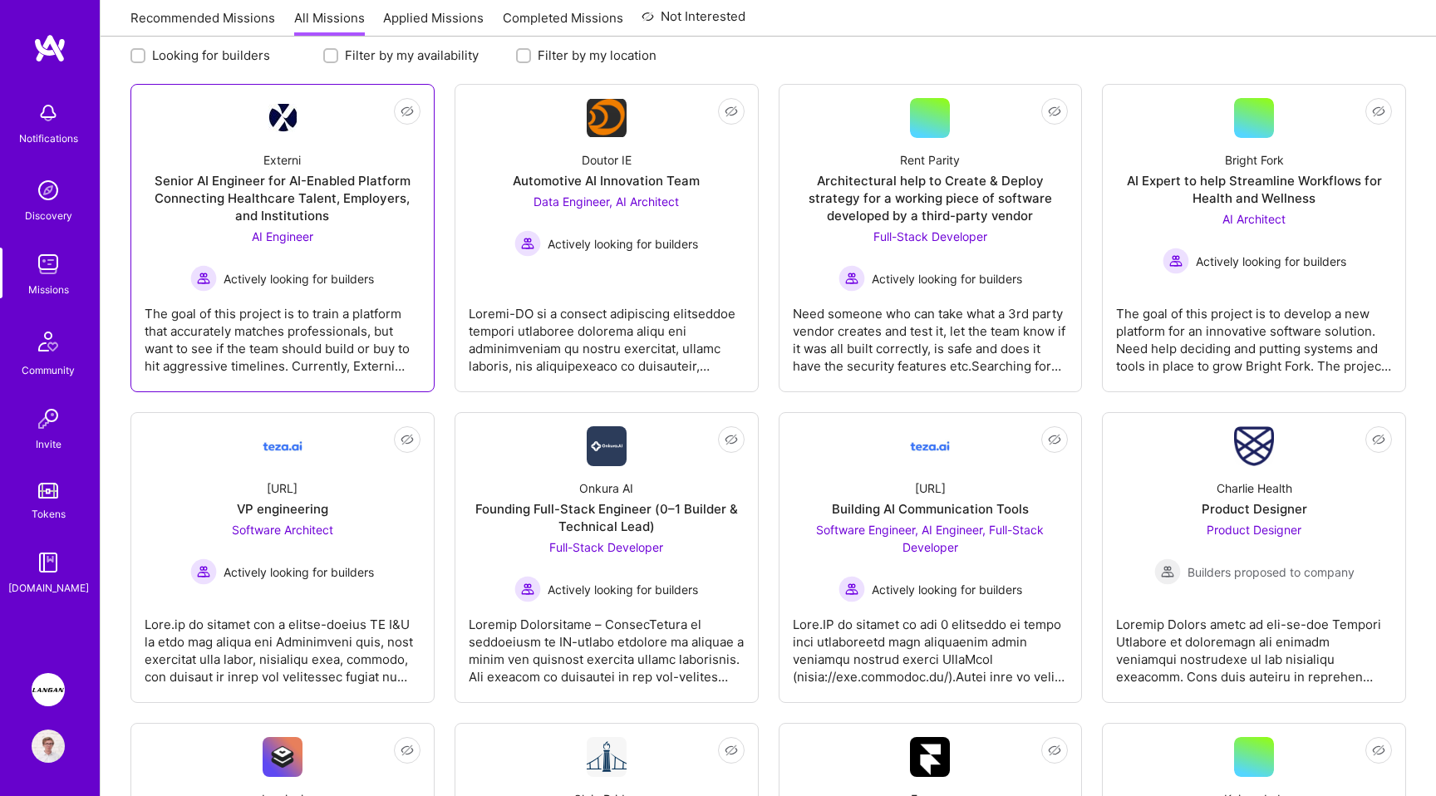
scroll to position [170, 0]
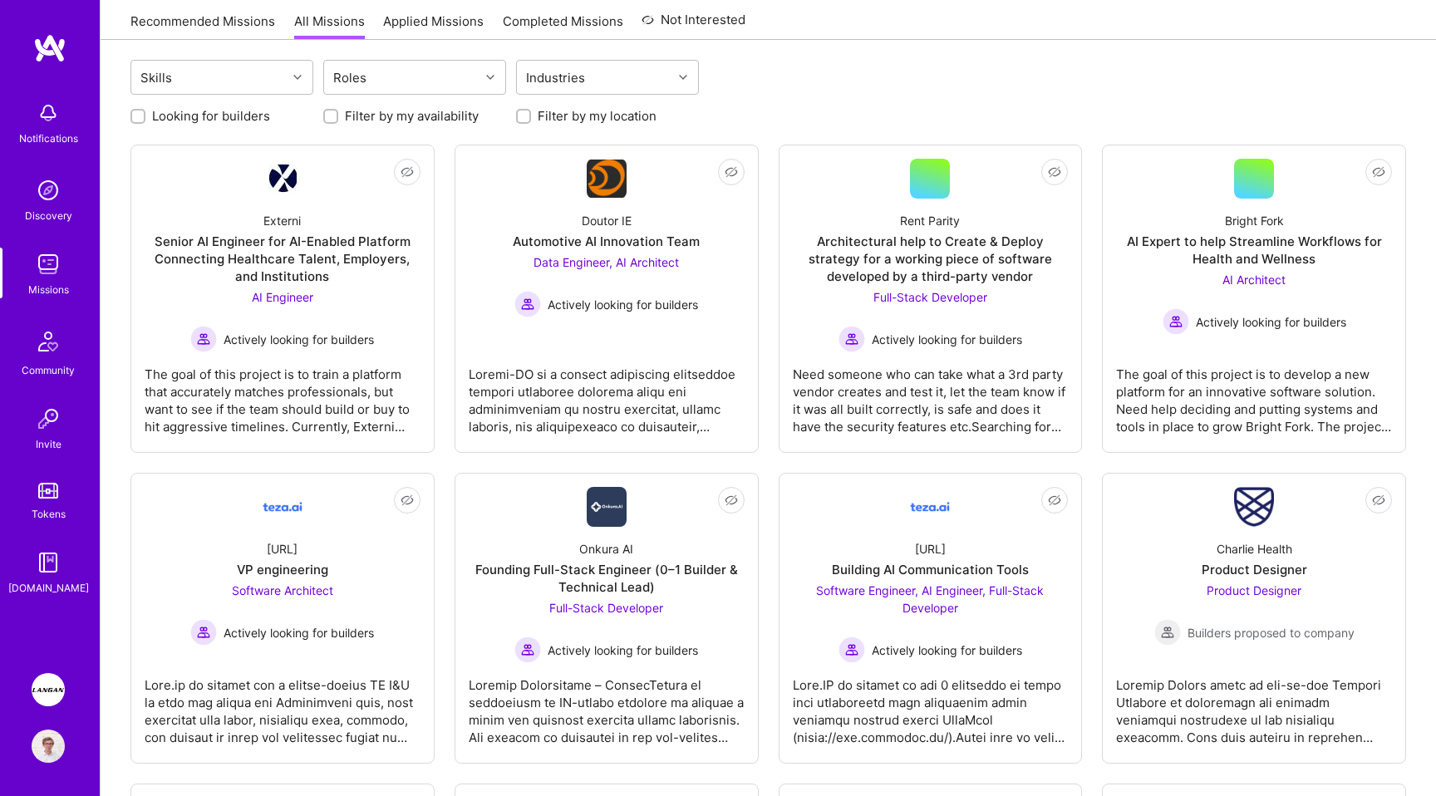
click at [236, 112] on label "Looking for builders" at bounding box center [211, 115] width 118 height 17
click at [145, 112] on input "Looking for builders" at bounding box center [140, 117] width 12 height 12
checkbox input "true"
click at [524, 110] on div at bounding box center [523, 116] width 15 height 15
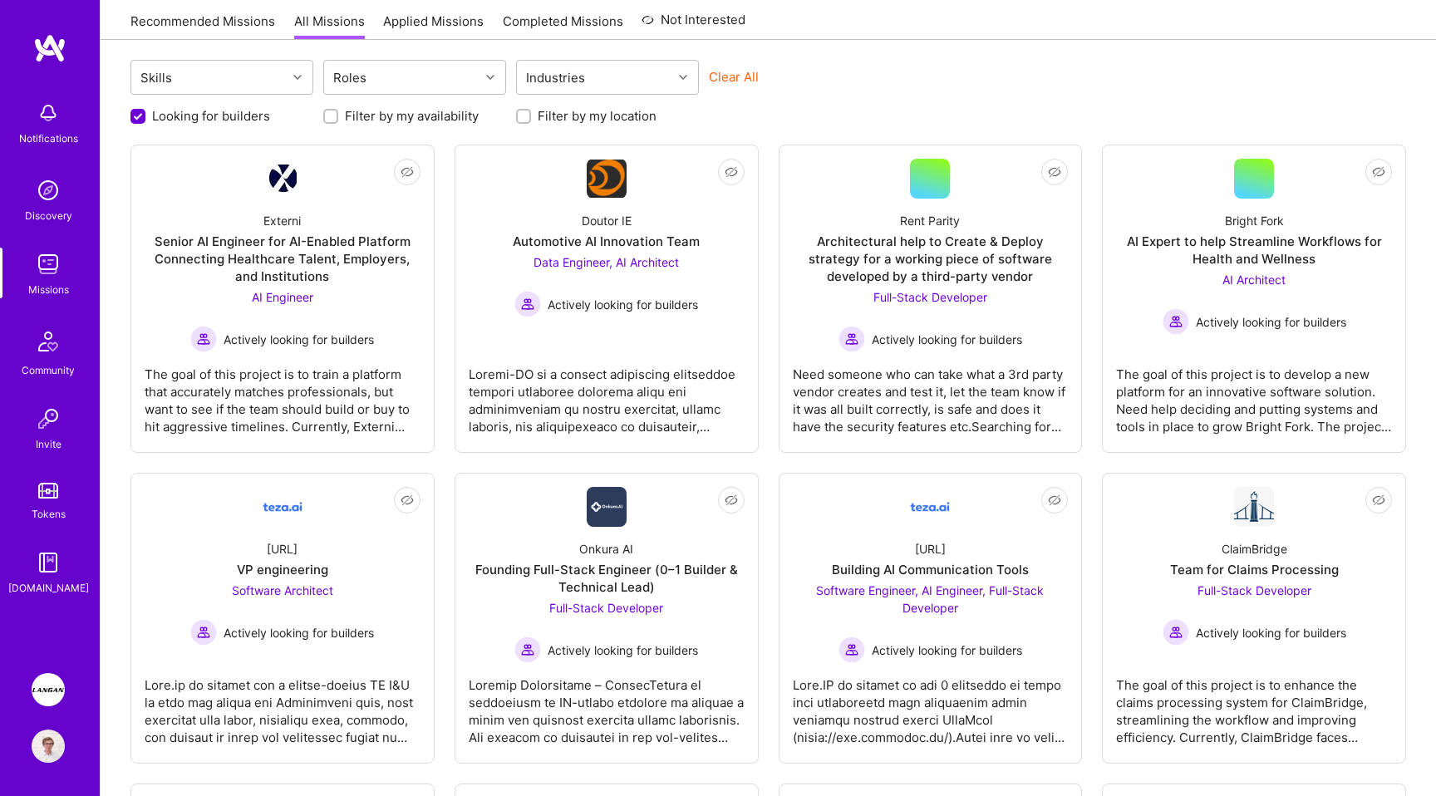
click at [578, 119] on label "Filter by my location" at bounding box center [597, 115] width 119 height 17
click at [531, 119] on input "Filter by my location" at bounding box center [525, 117] width 12 height 12
checkbox input "true"
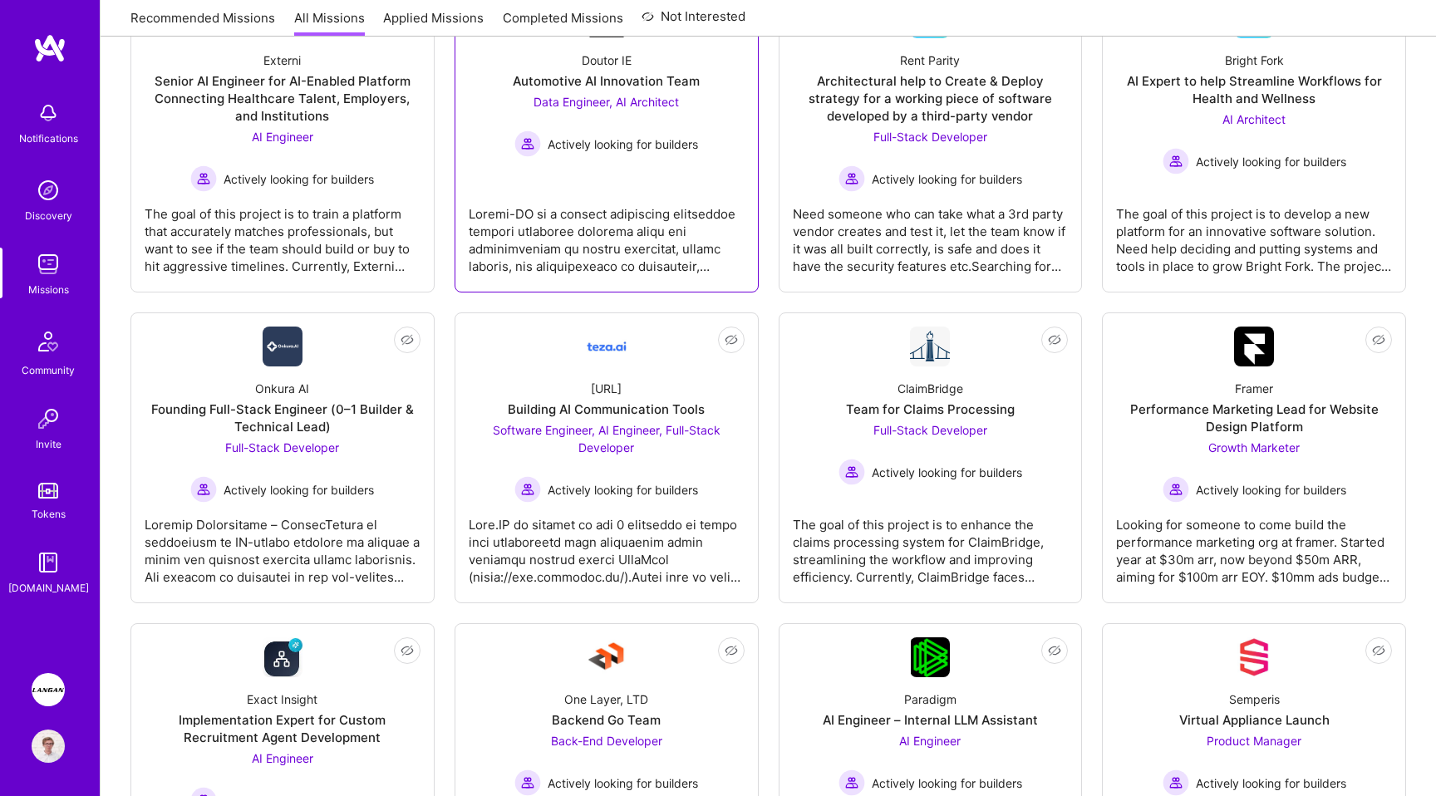
scroll to position [392, 0]
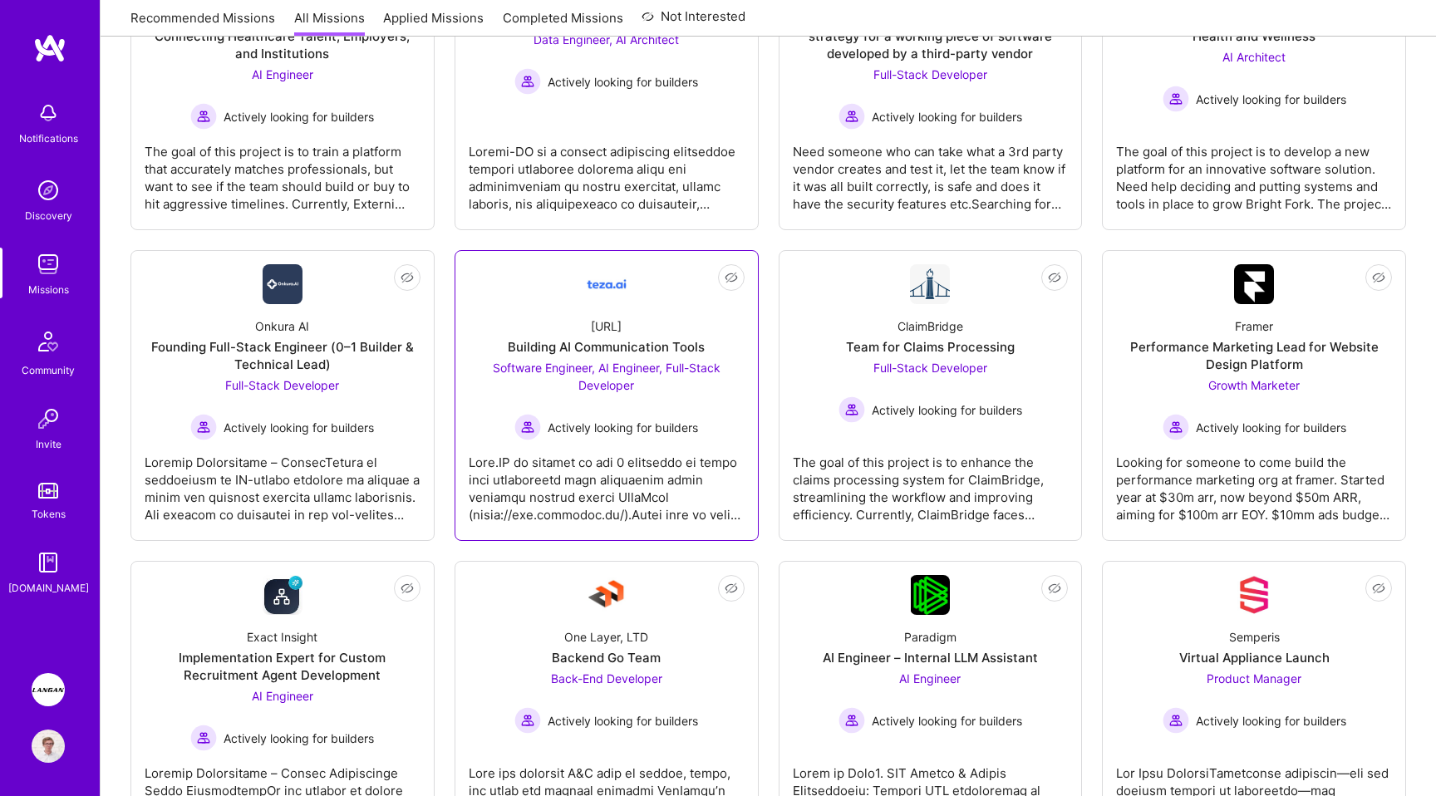
click at [604, 524] on link "Not Interested teza.ai Building AI Communication Tools Software Engineer, AI En…" at bounding box center [607, 395] width 276 height 263
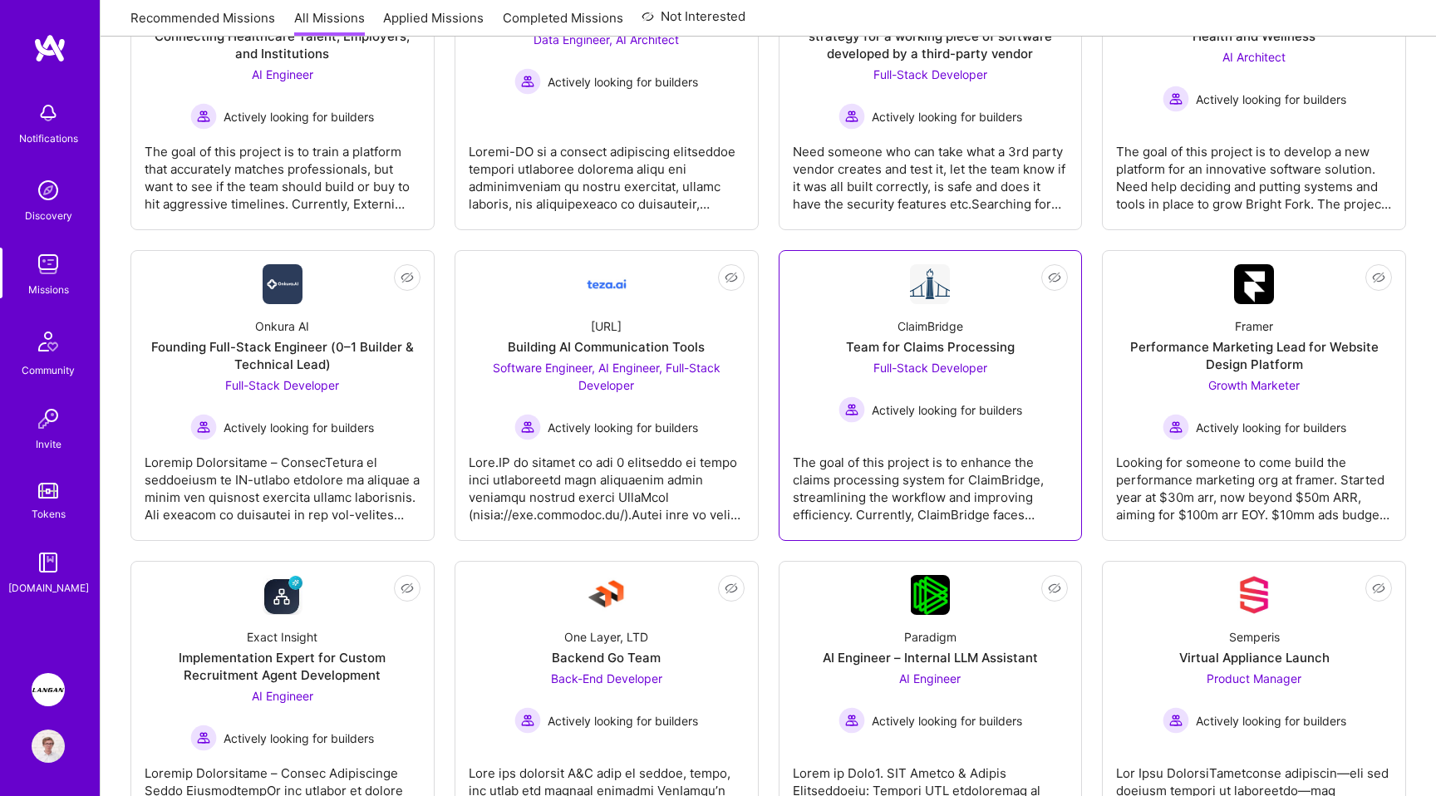
click at [844, 482] on div "The goal of this project is to enhance the claims processing system for ClaimBr…" at bounding box center [931, 482] width 276 height 83
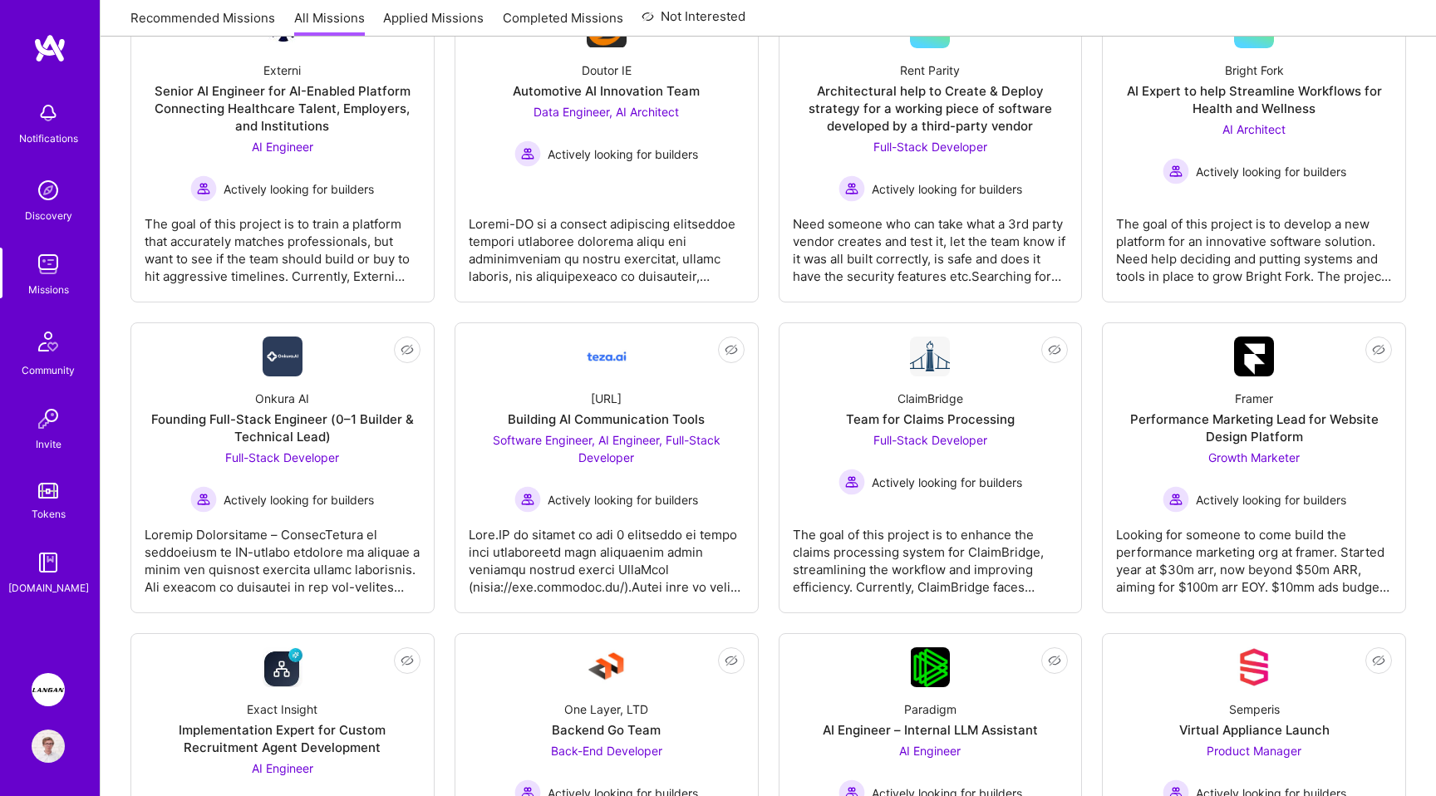
scroll to position [306, 0]
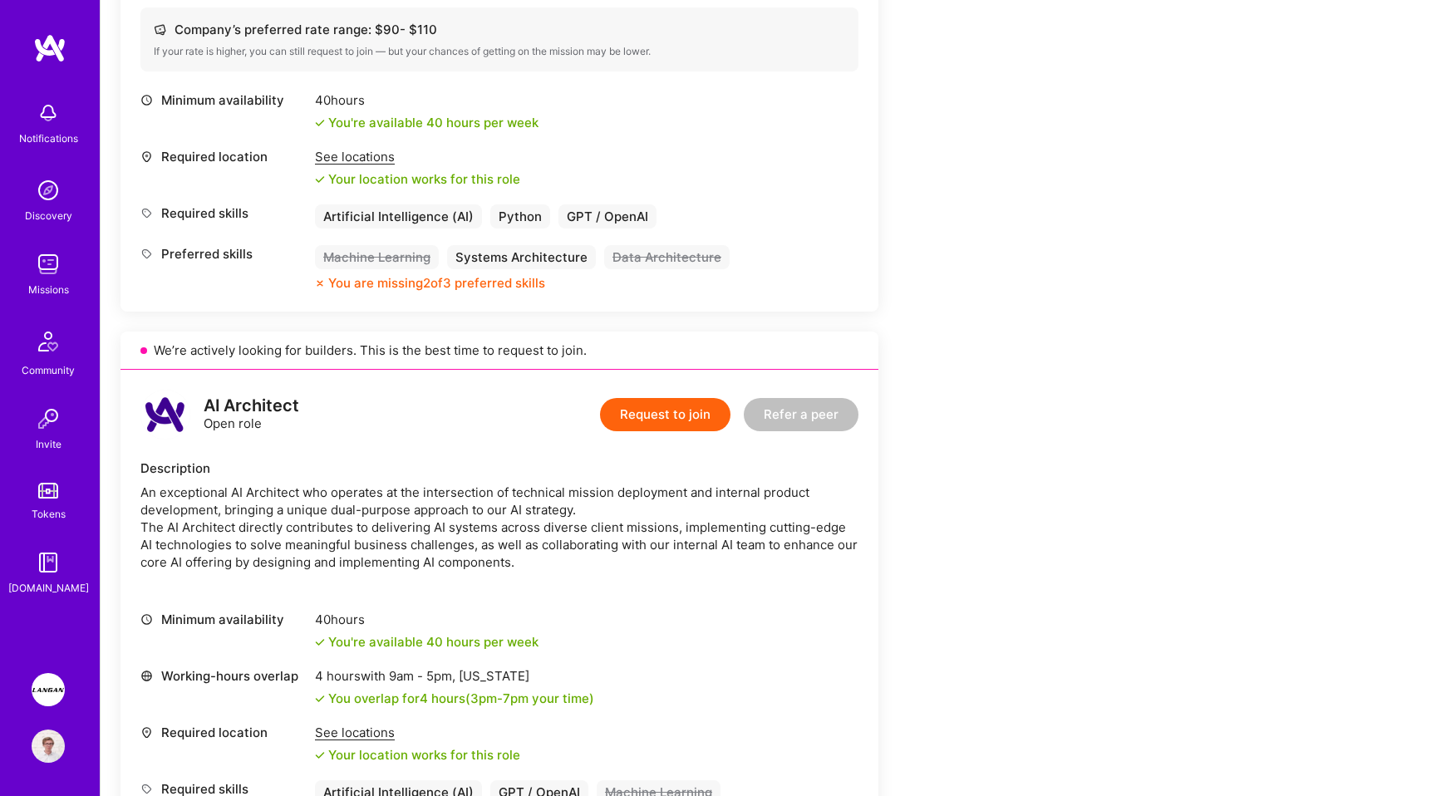
scroll to position [821, 0]
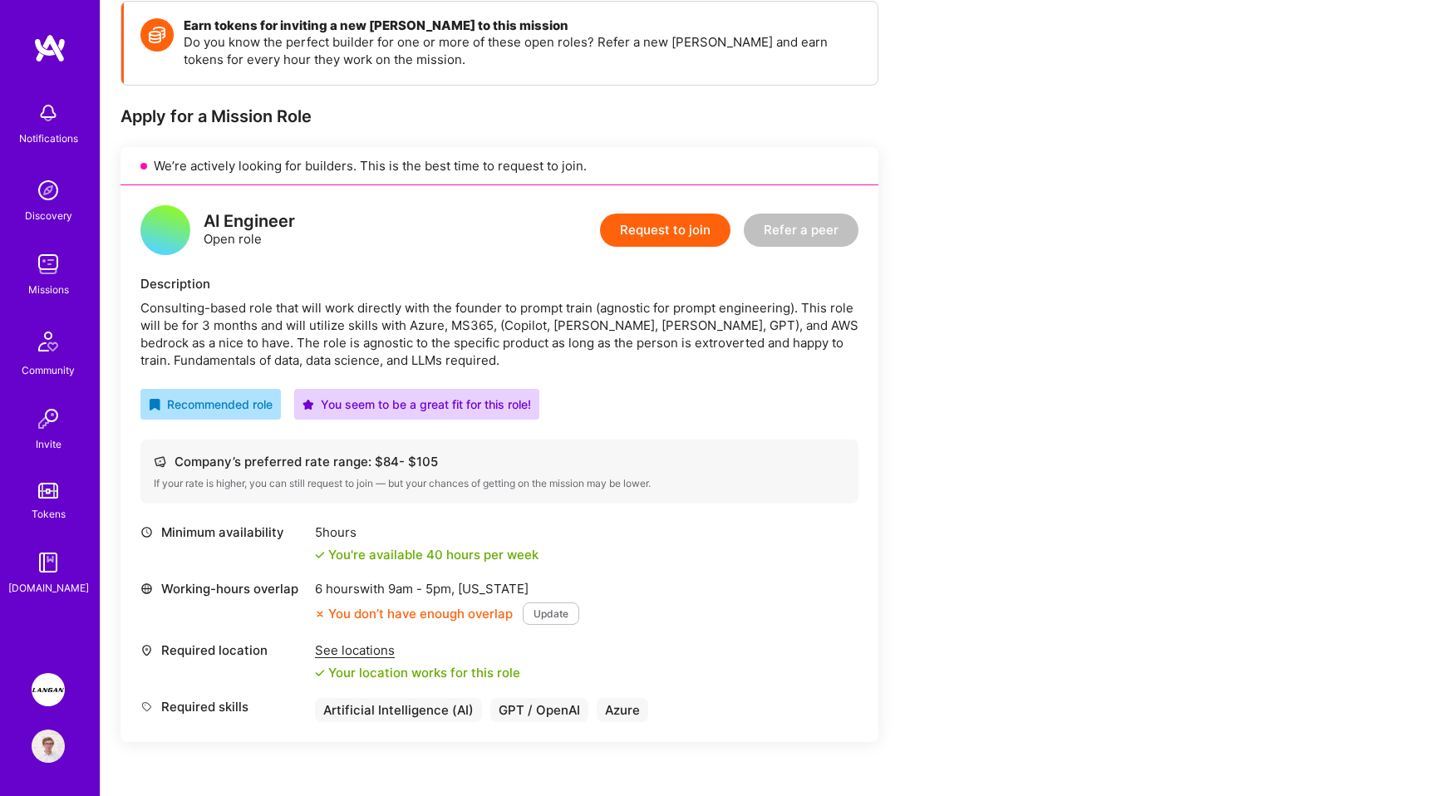
scroll to position [359, 0]
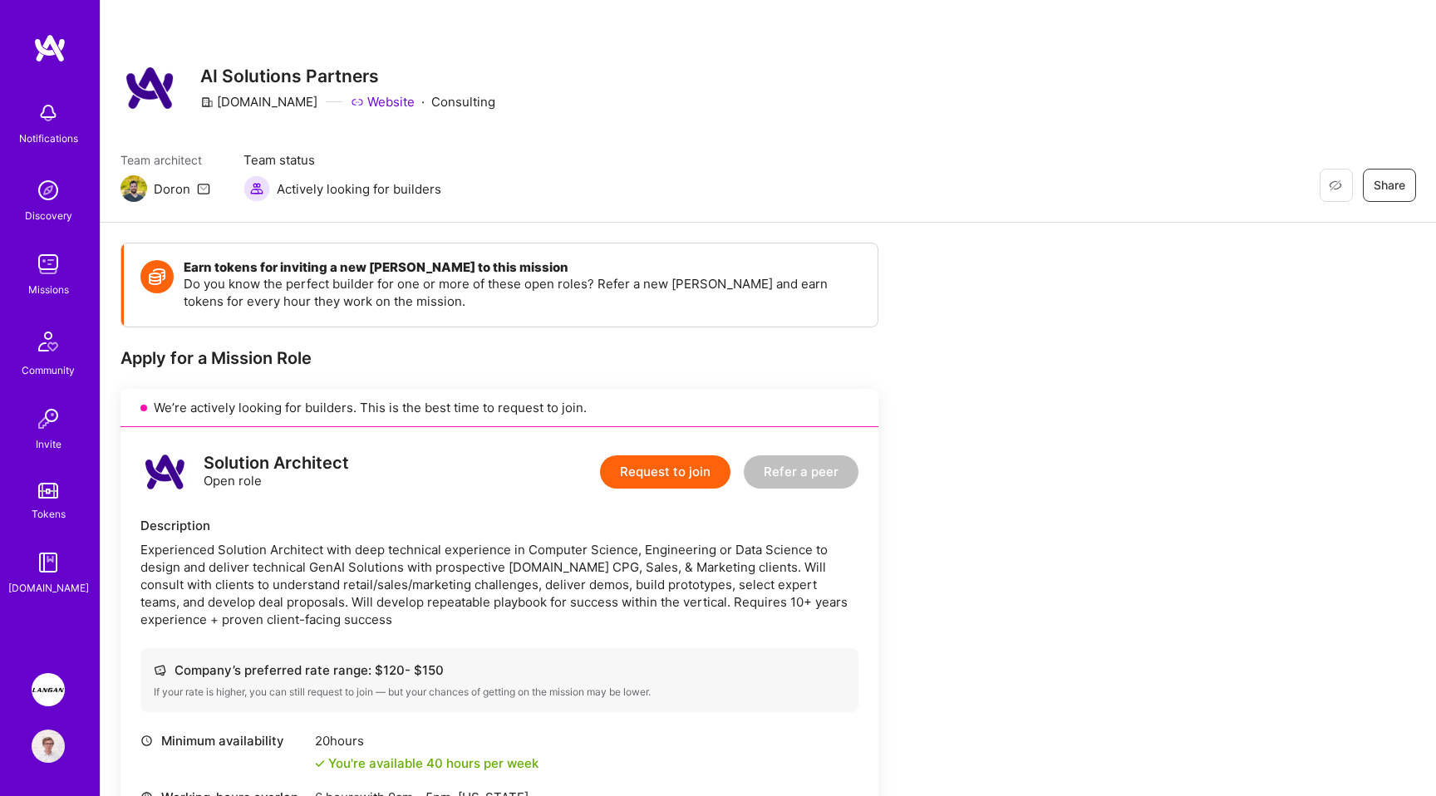
scroll to position [155, 0]
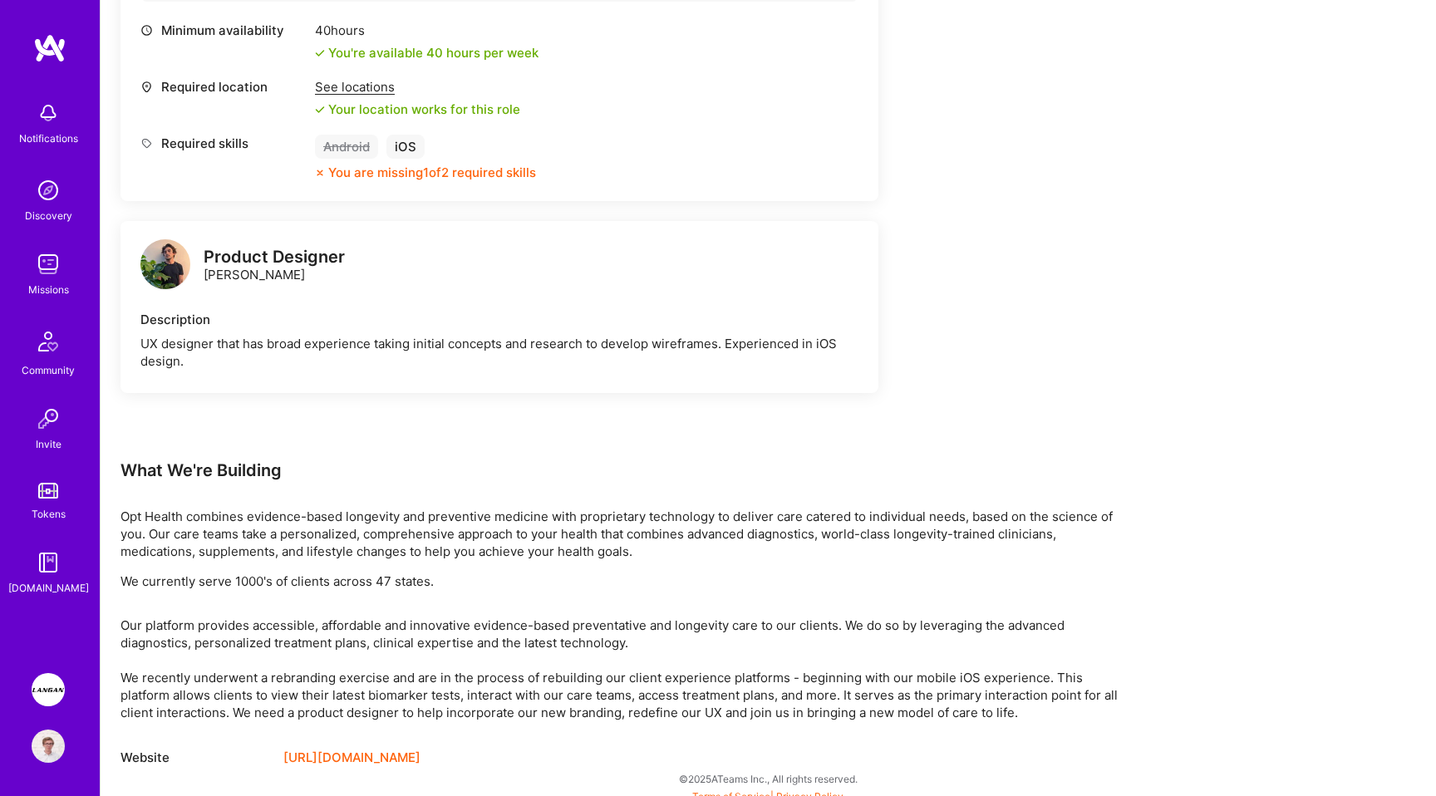
scroll to position [693, 0]
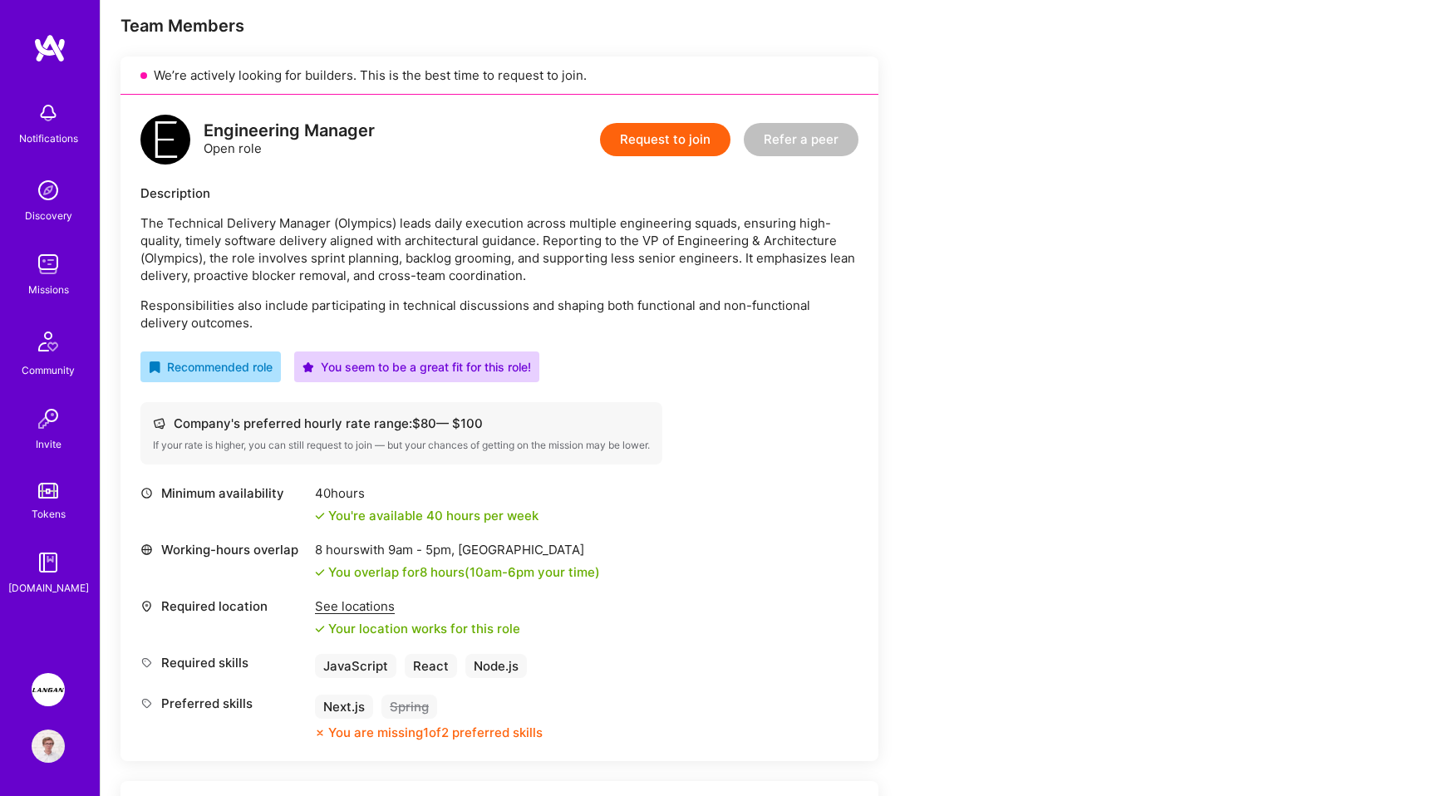
scroll to position [358, 0]
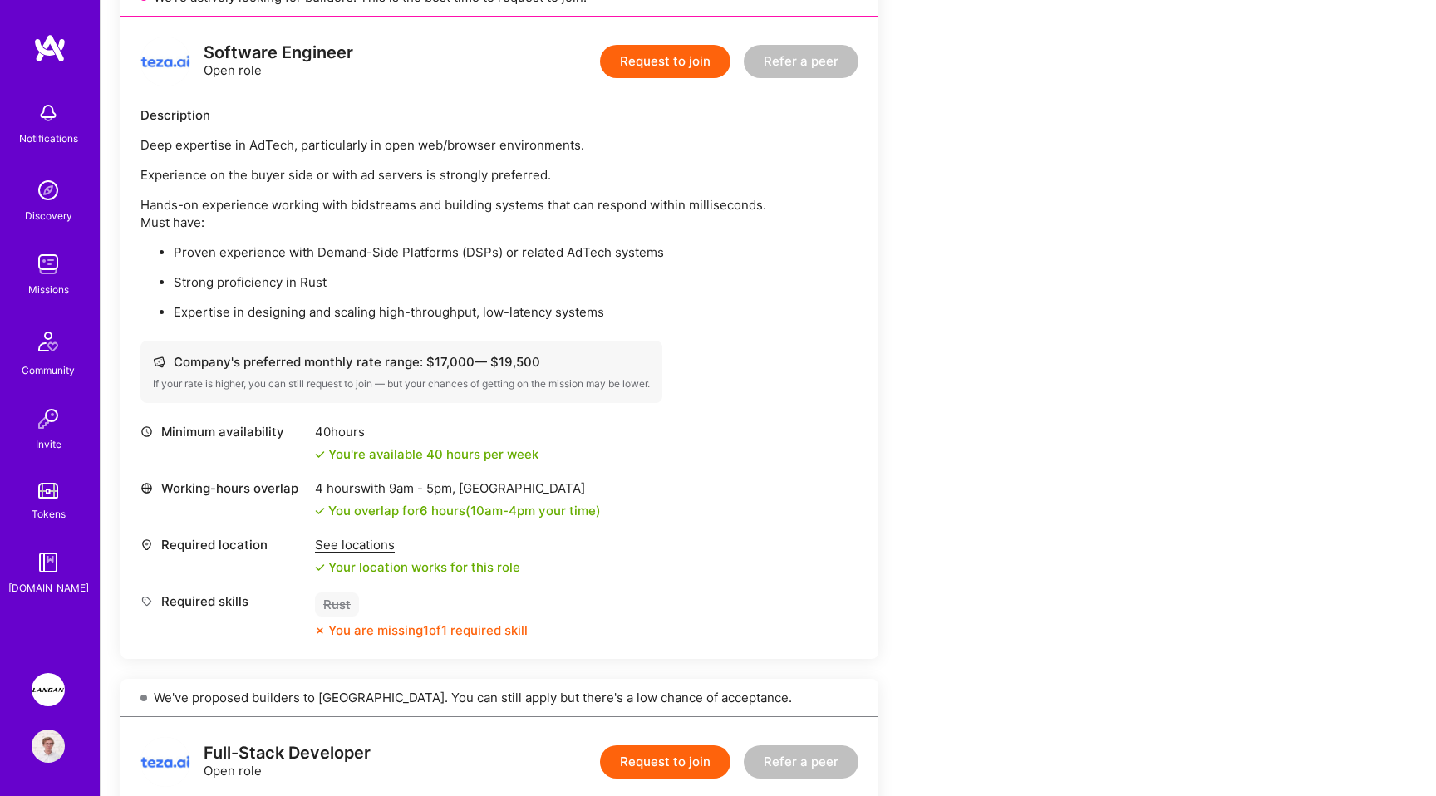
scroll to position [556, 0]
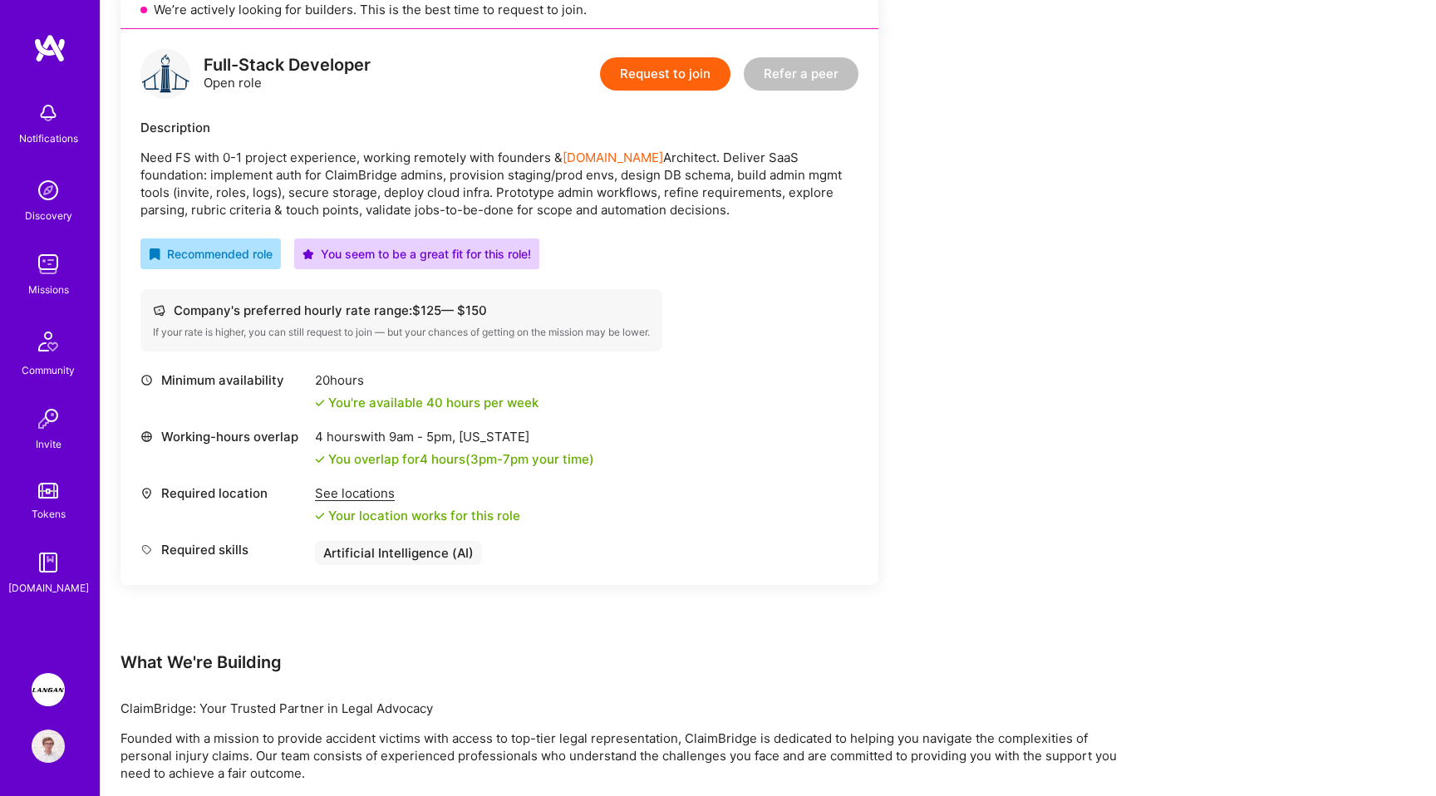
scroll to position [439, 0]
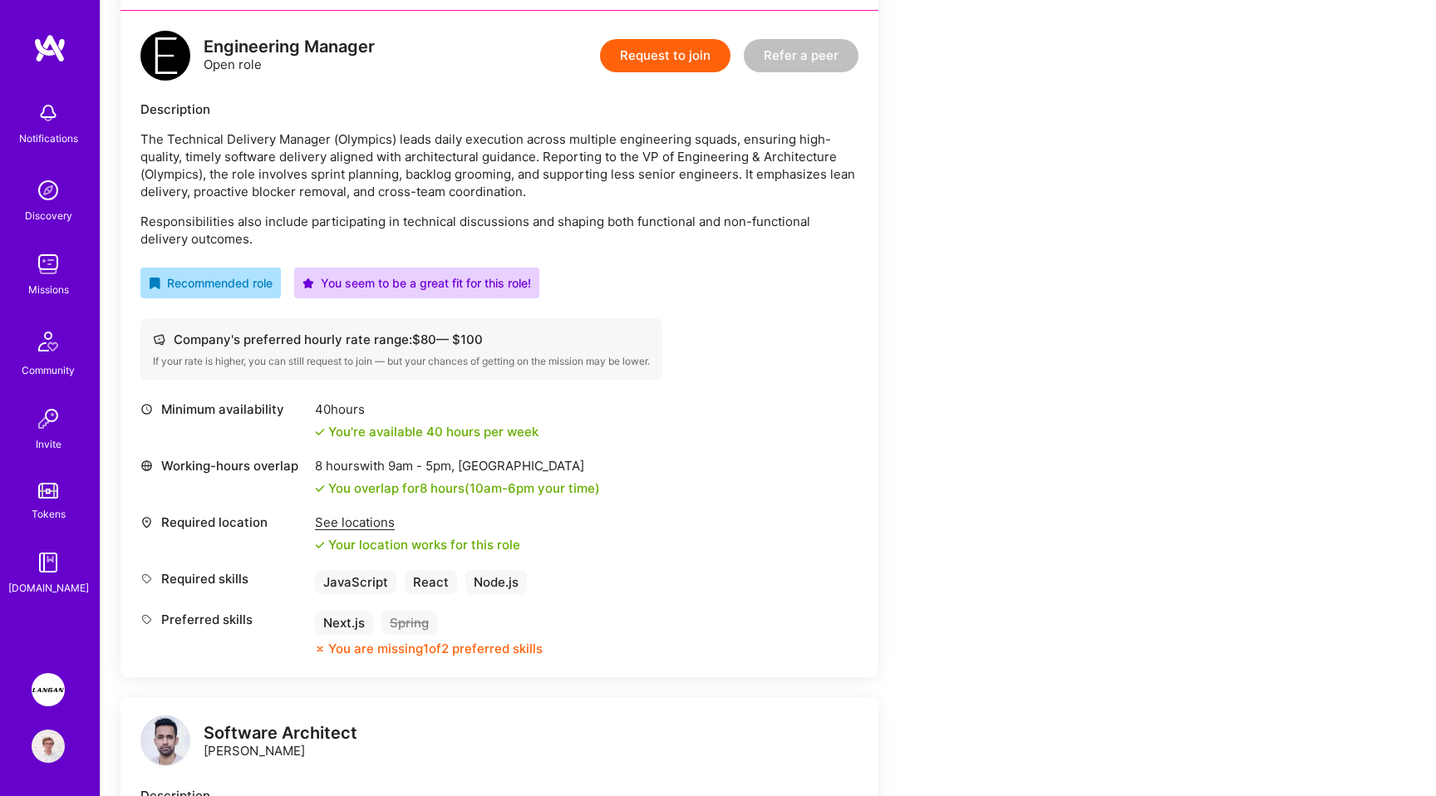
scroll to position [580, 0]
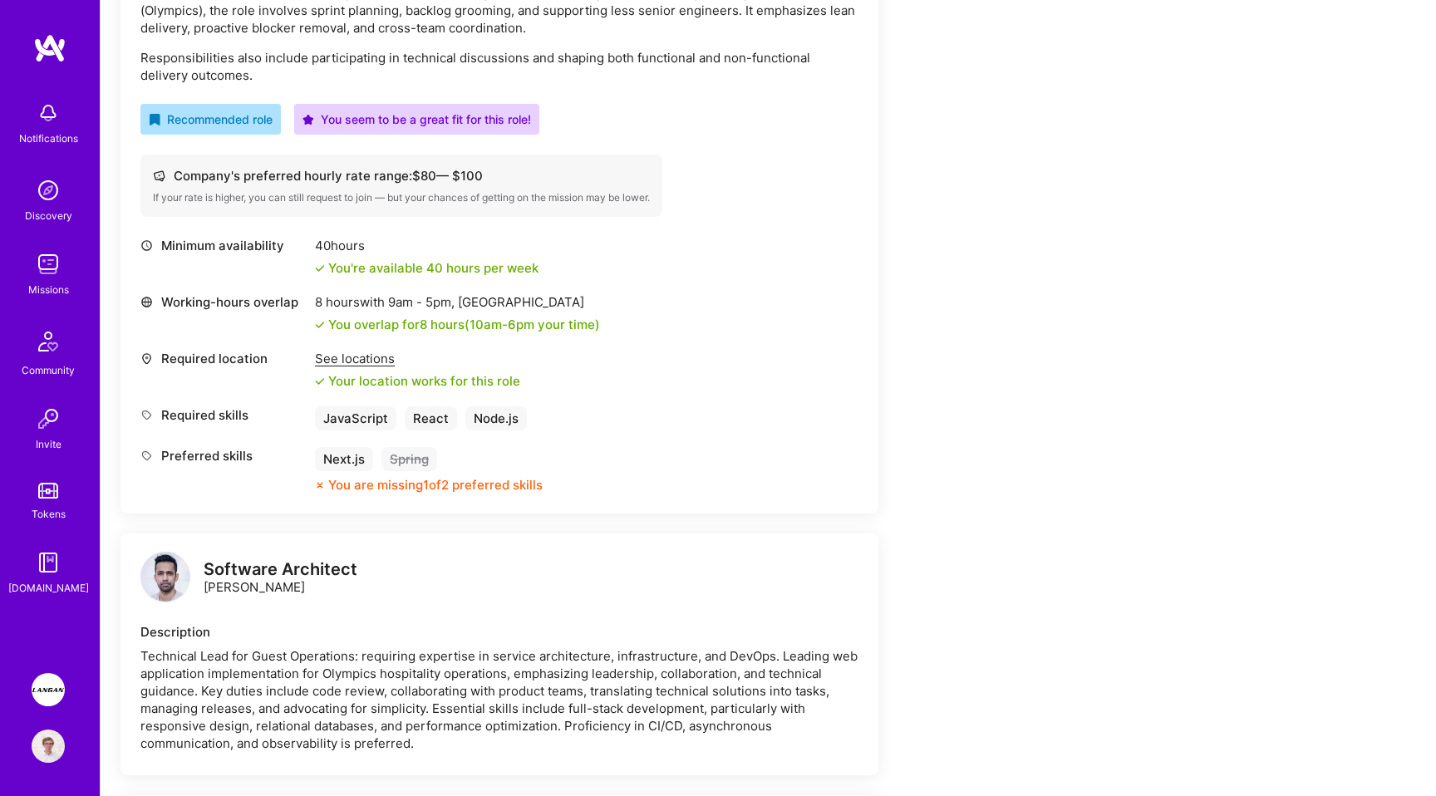
click at [377, 354] on div "See locations" at bounding box center [417, 358] width 205 height 17
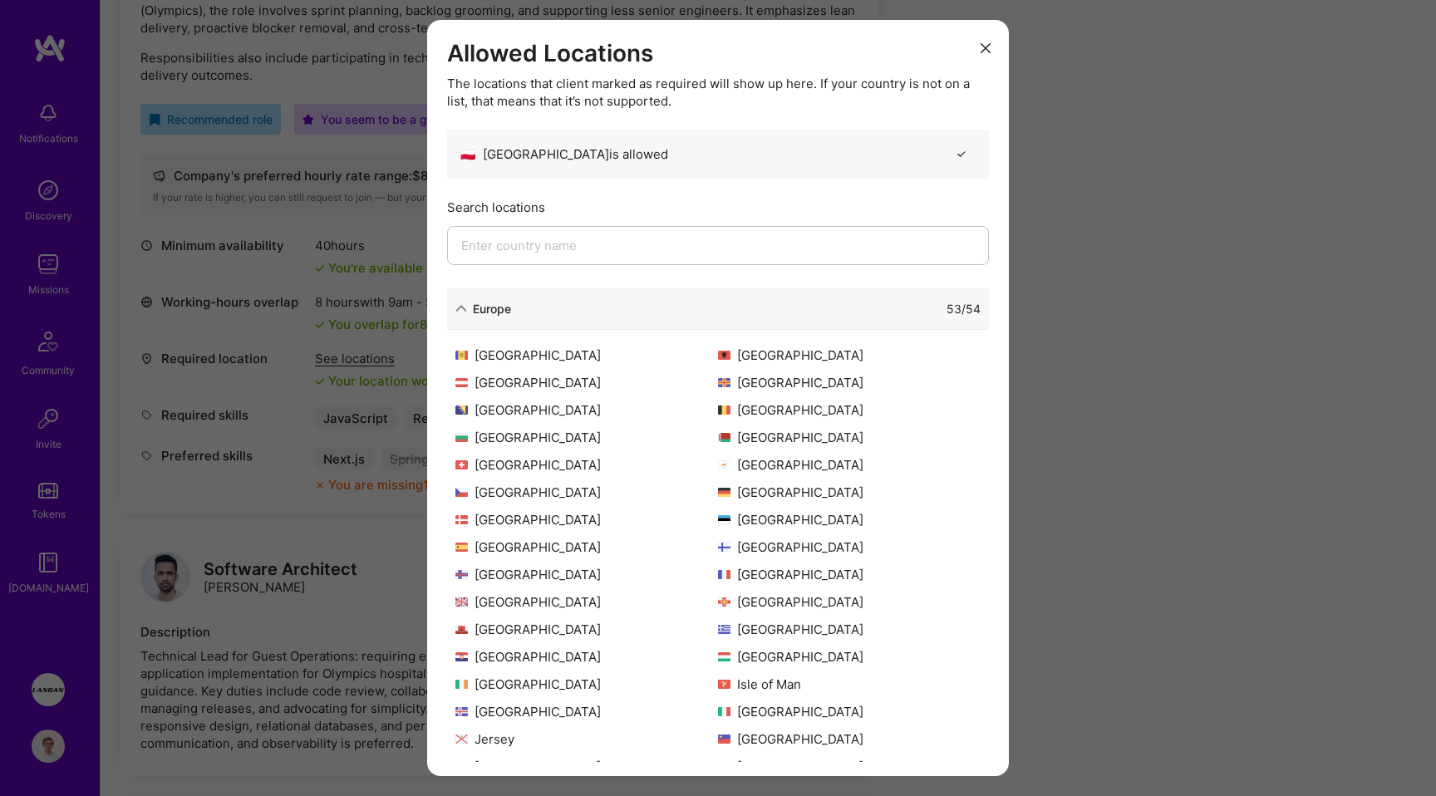
click at [517, 315] on div "53 / 54" at bounding box center [746, 308] width 470 height 17
click at [481, 297] on div "Europe 53 / 54" at bounding box center [718, 309] width 542 height 42
click at [473, 308] on div "Europe" at bounding box center [492, 308] width 38 height 17
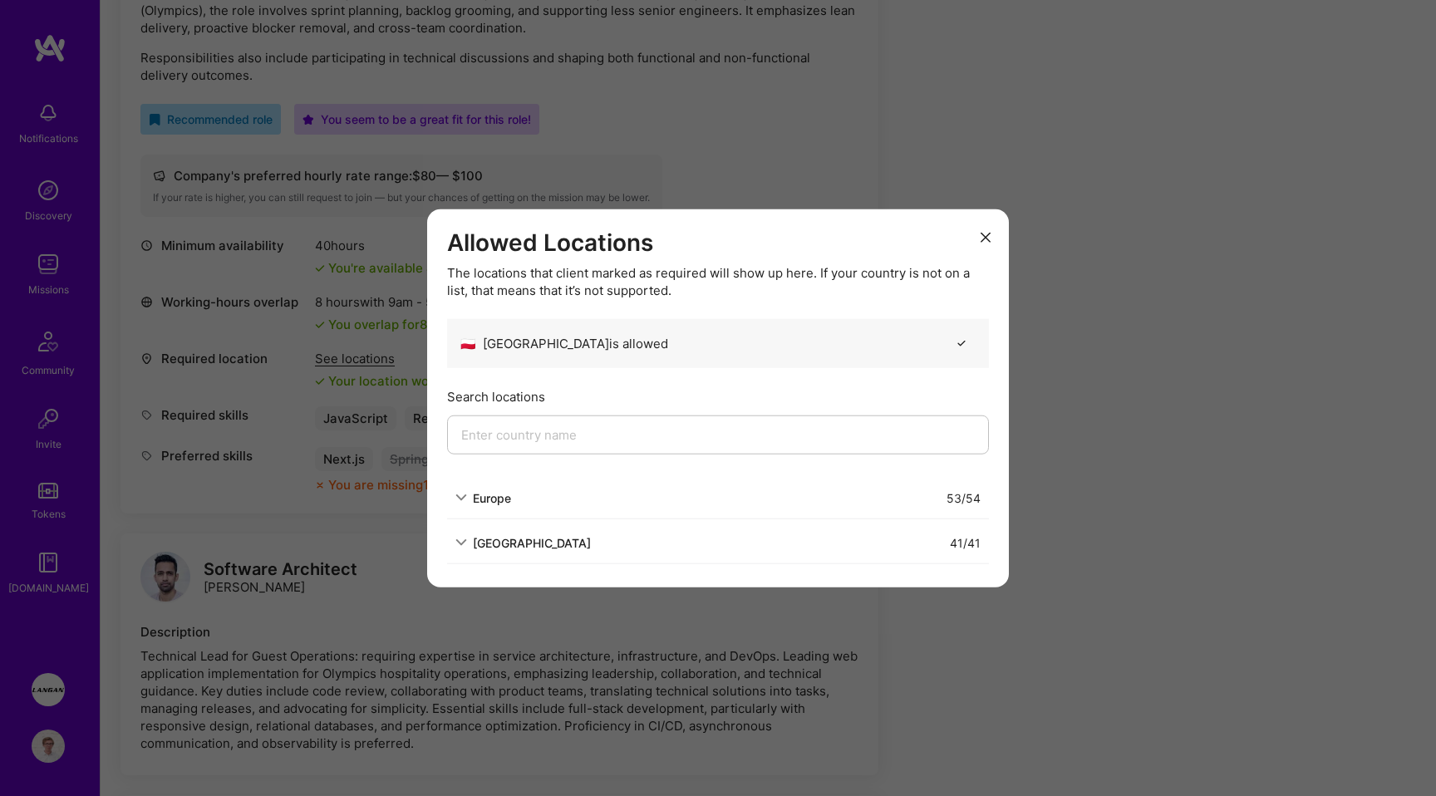
click at [391, 585] on div "Allowed Locations The locations that client marked as required will show up her…" at bounding box center [718, 398] width 1436 height 796
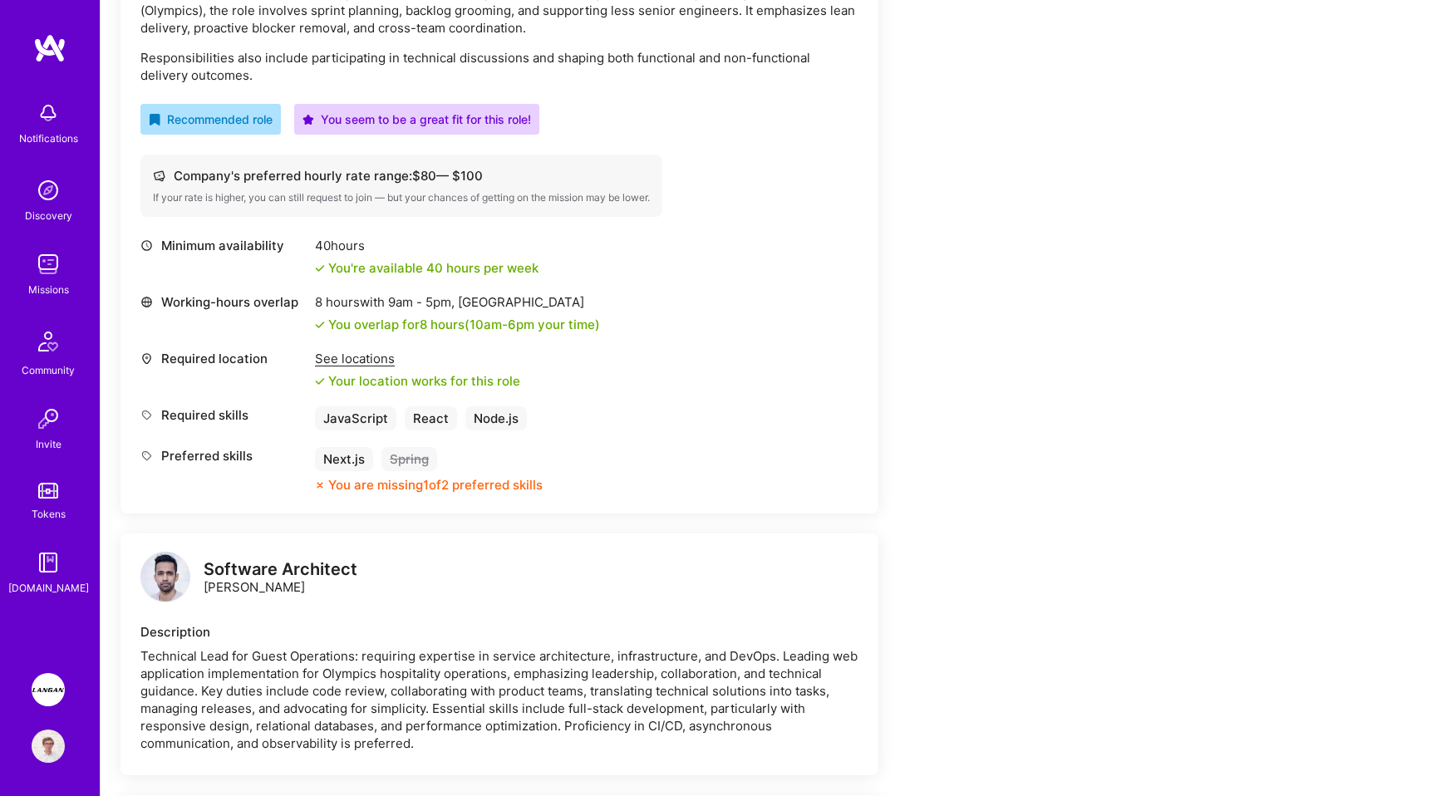
click at [391, 585] on div "Software Architect [PERSON_NAME]" at bounding box center [499, 579] width 718 height 50
click at [359, 361] on div "See locations" at bounding box center [417, 358] width 205 height 17
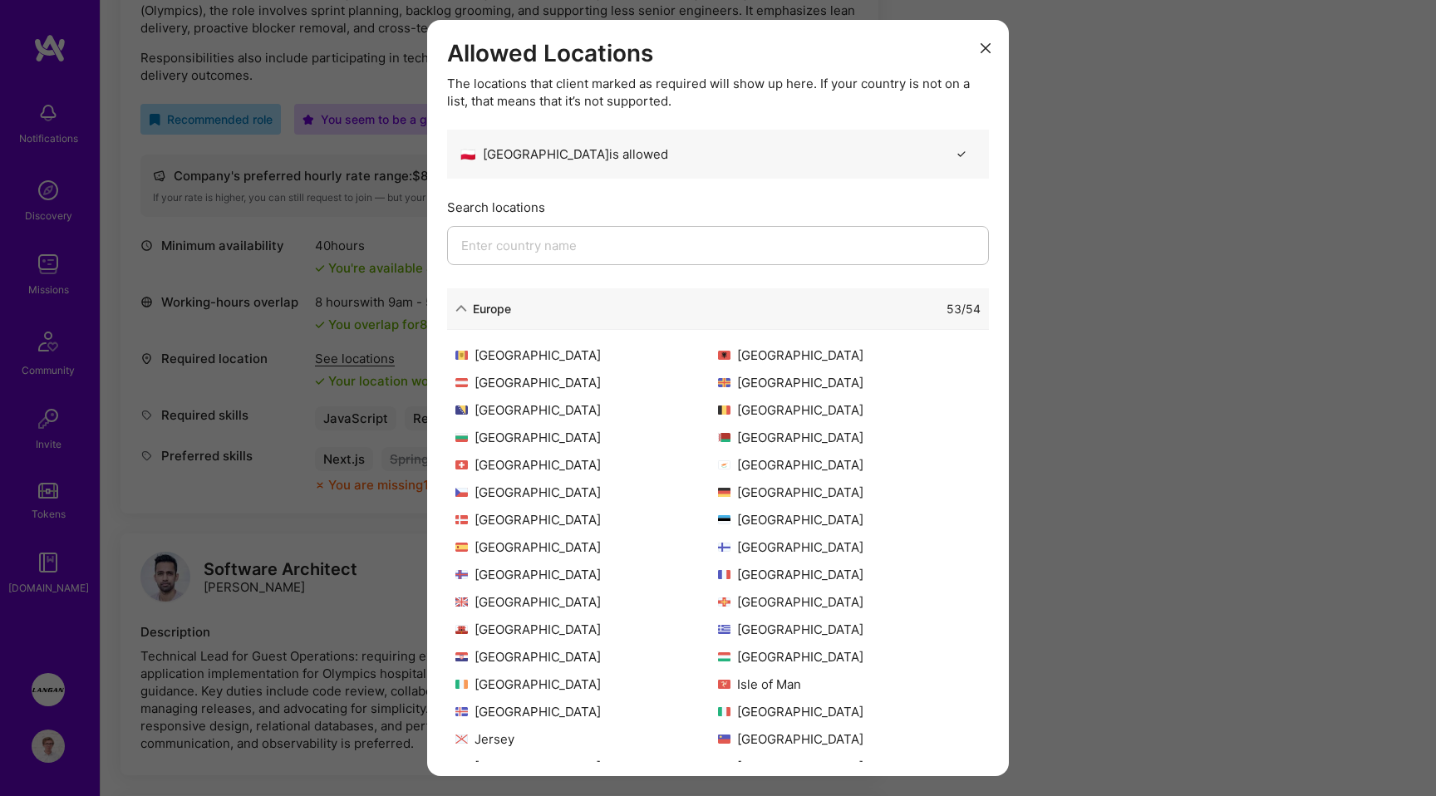
click at [454, 311] on div "Europe 53 / 54" at bounding box center [718, 309] width 542 height 42
click at [470, 313] on div "Europe" at bounding box center [483, 308] width 56 height 17
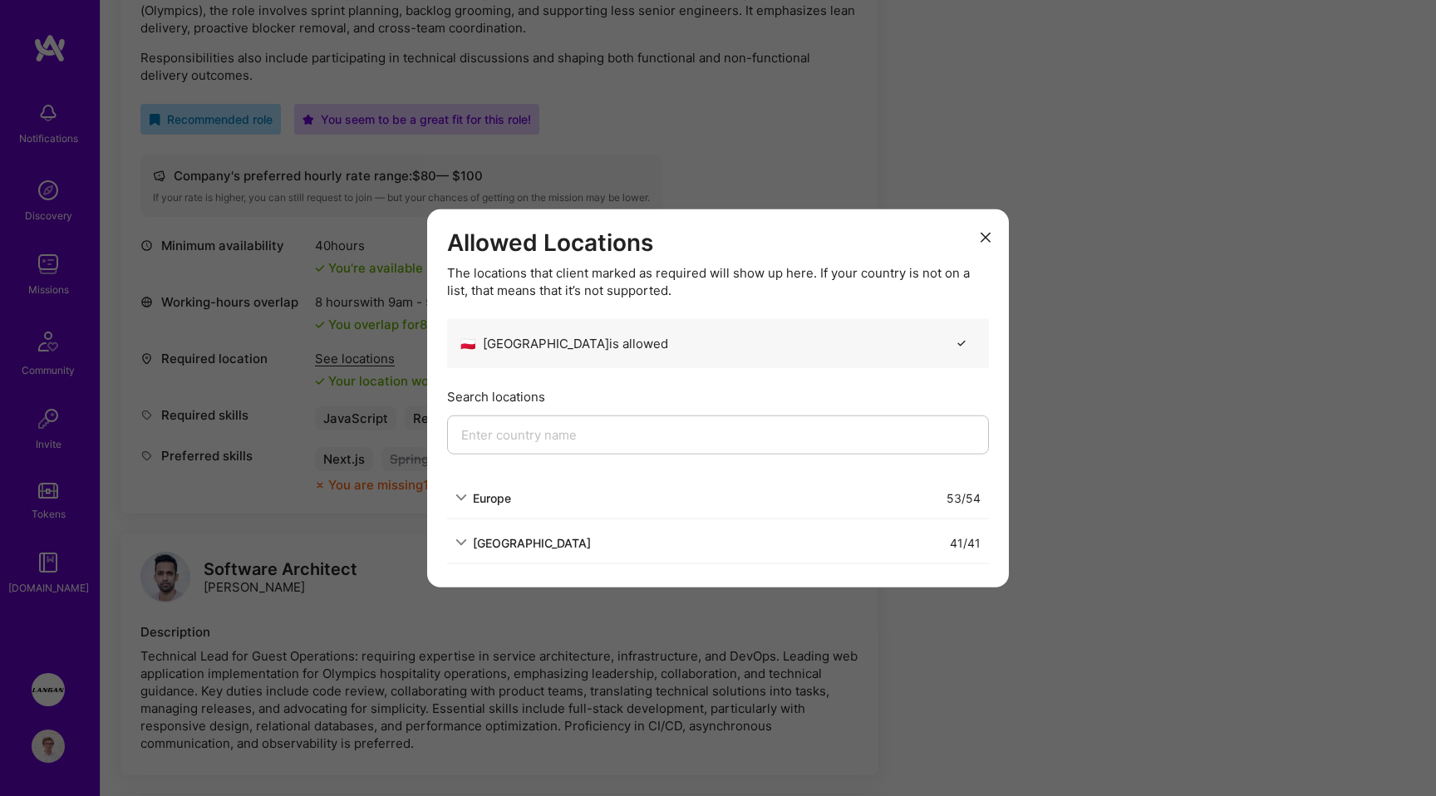
click at [487, 532] on div "[GEOGRAPHIC_DATA] 41 / 41" at bounding box center [718, 543] width 542 height 42
click at [482, 550] on div "[GEOGRAPHIC_DATA]" at bounding box center [532, 542] width 118 height 17
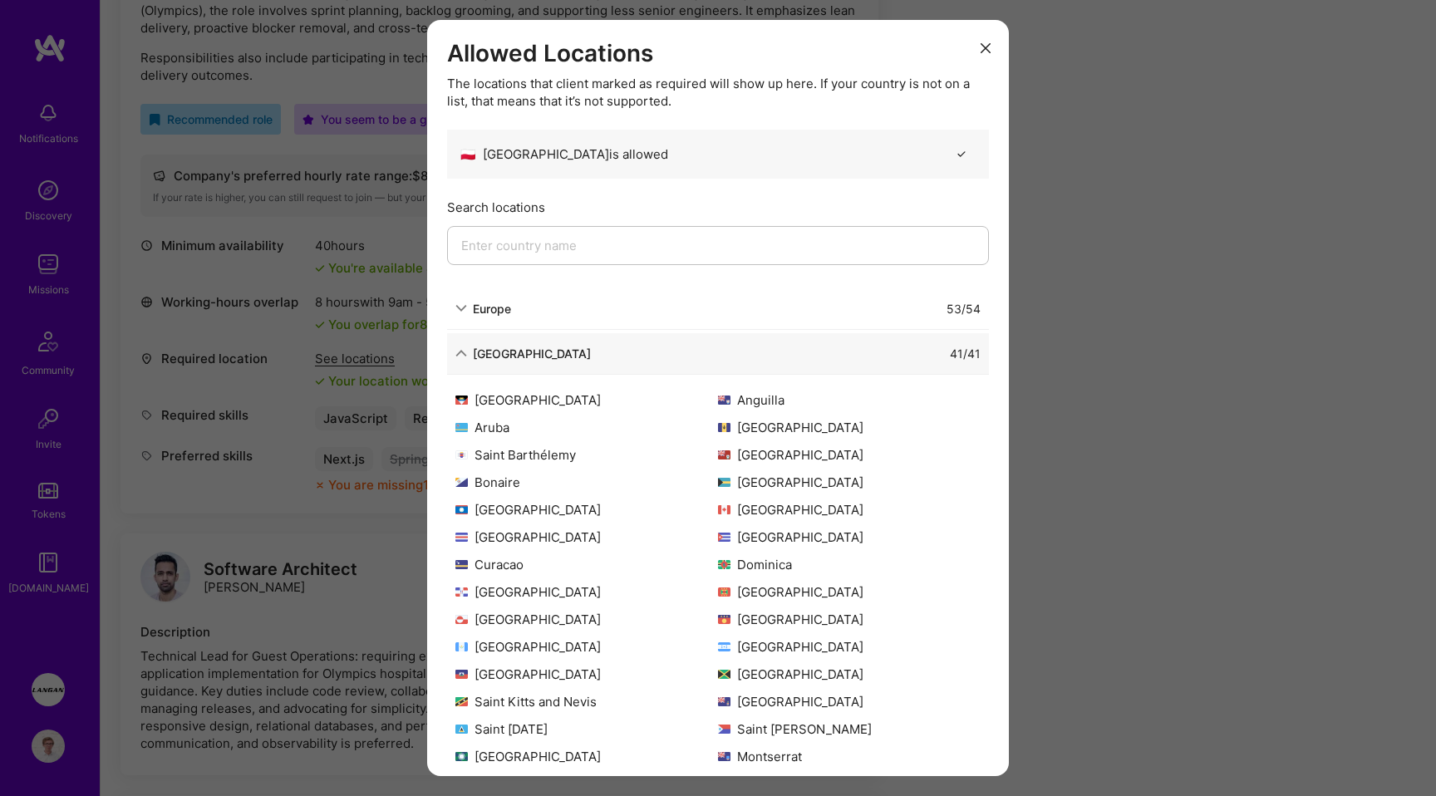
click at [501, 303] on div "Europe" at bounding box center [492, 308] width 38 height 17
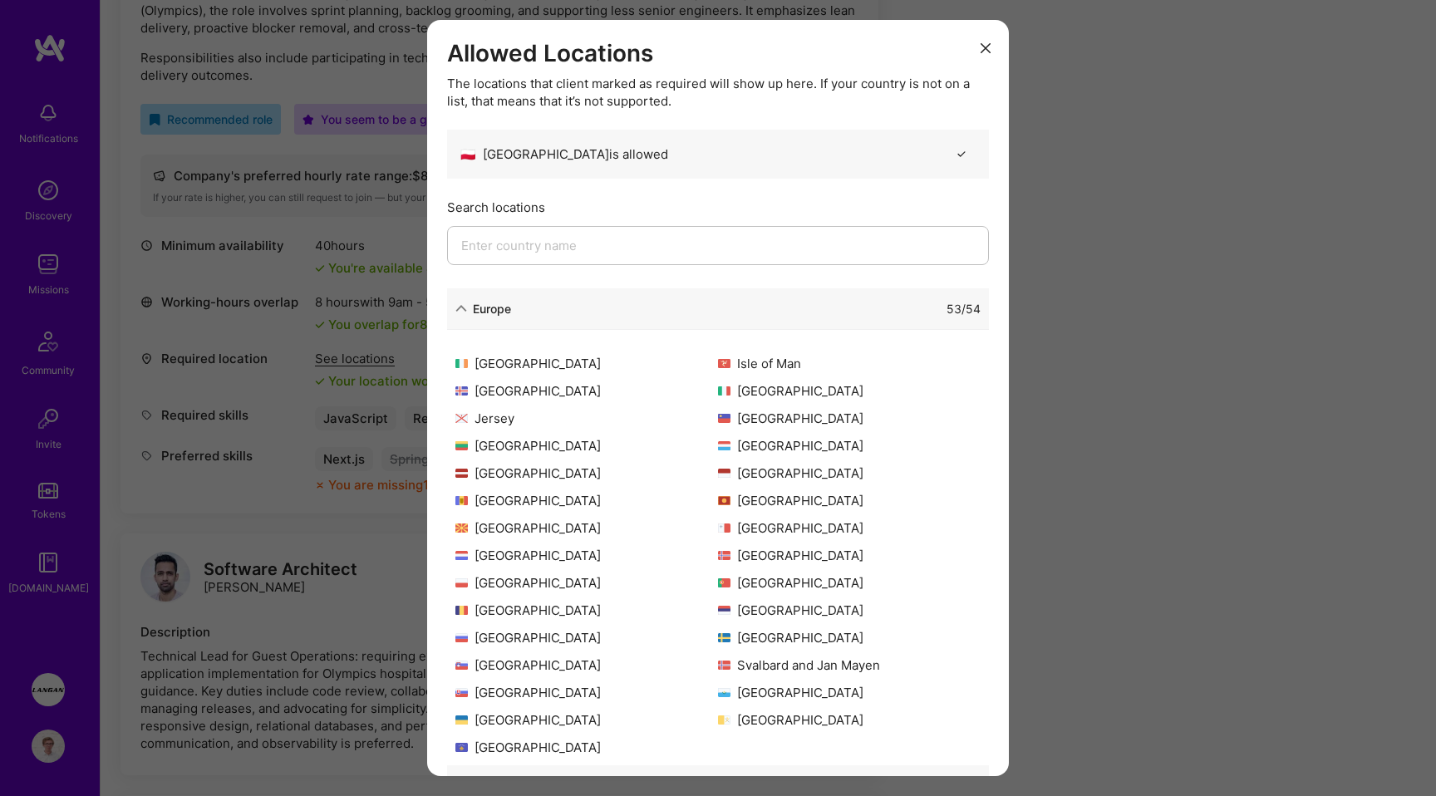
scroll to position [325, 0]
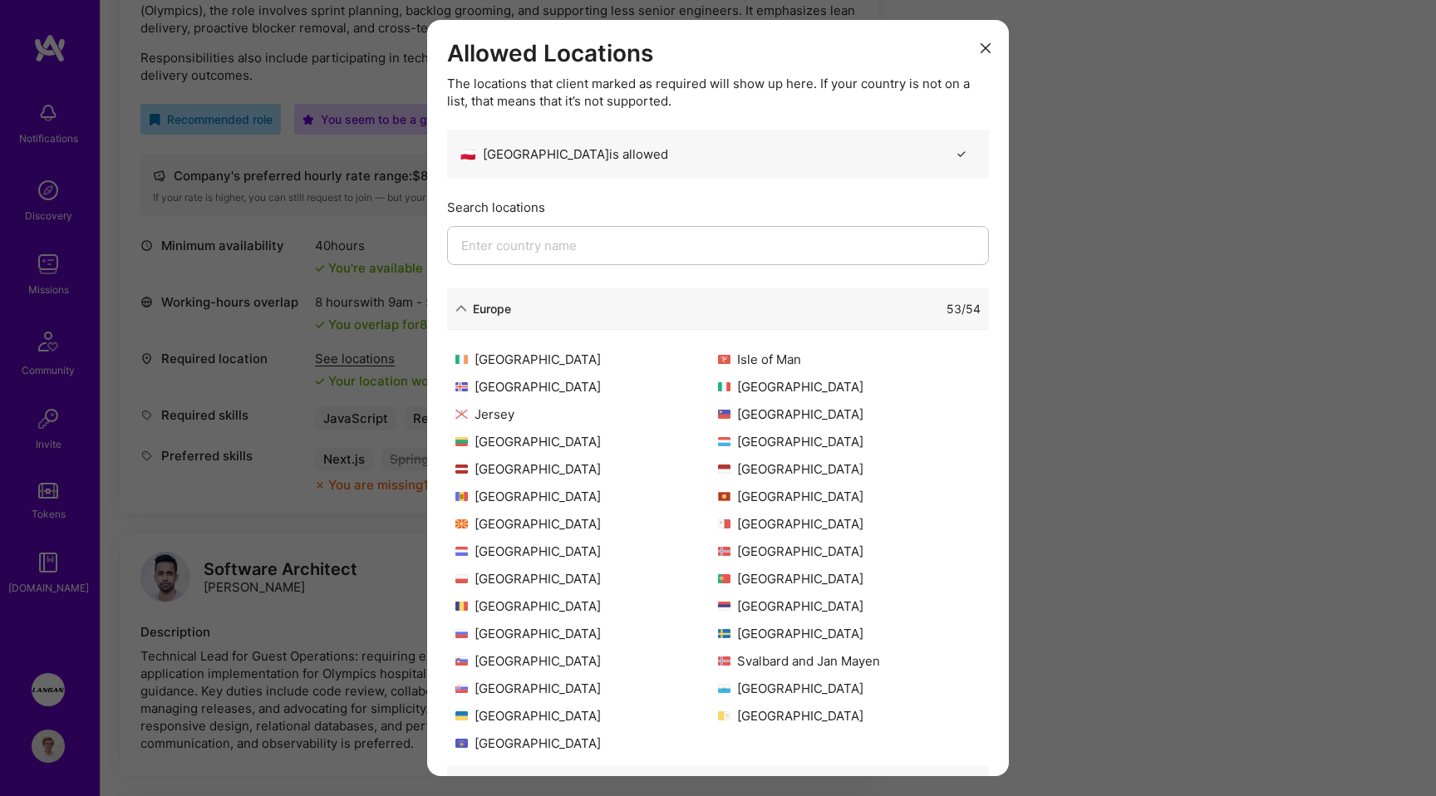
click at [994, 42] on button "modal" at bounding box center [986, 46] width 20 height 27
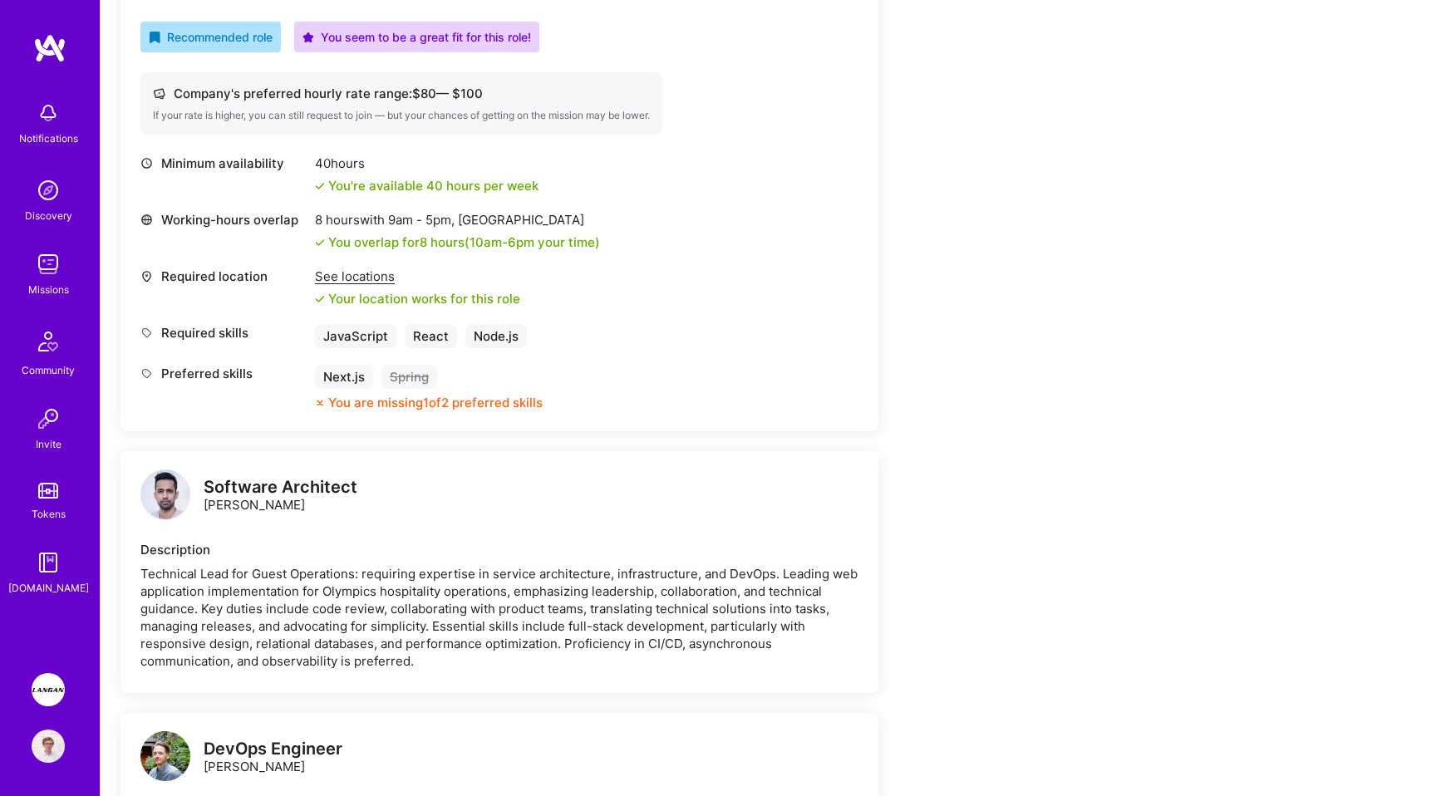
scroll to position [666, 0]
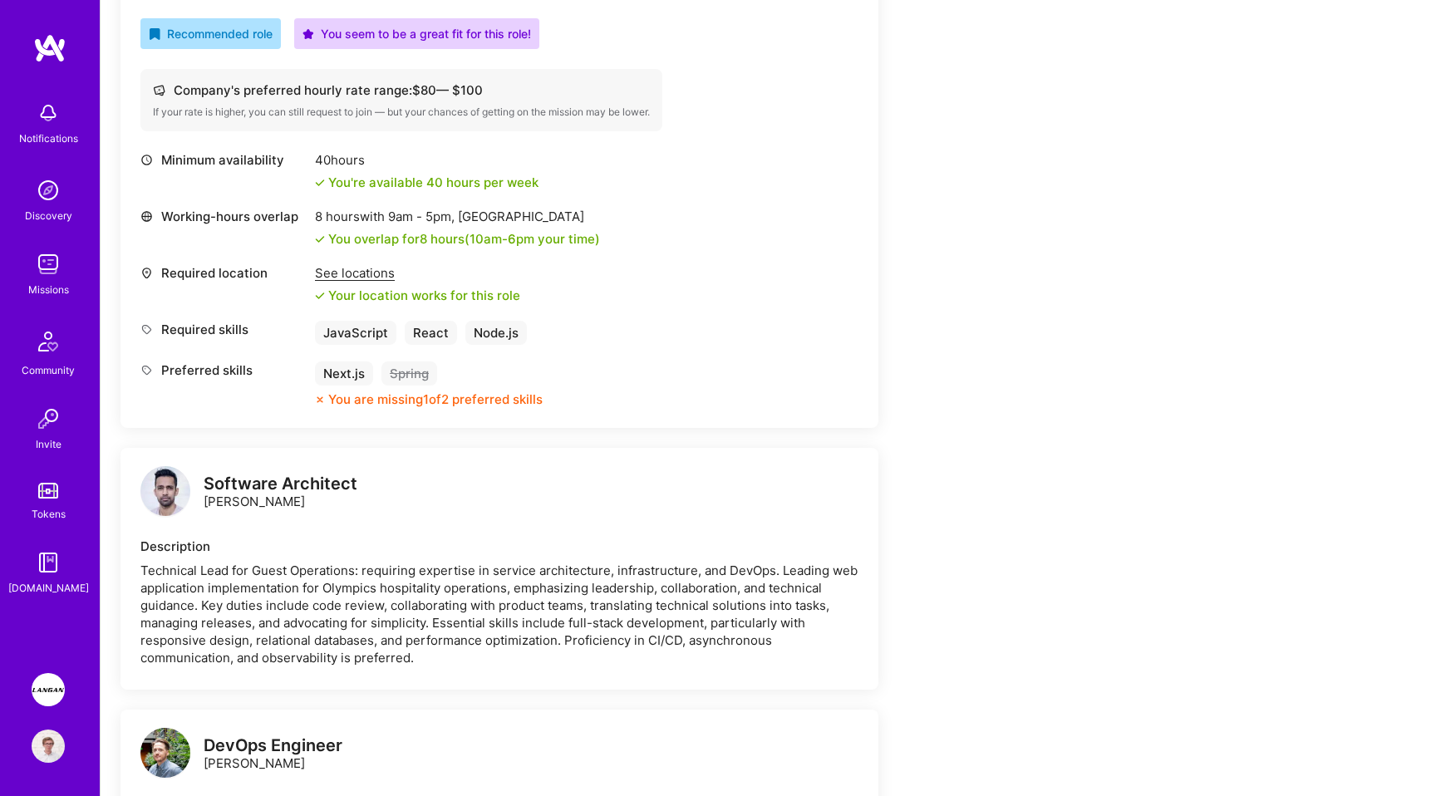
click at [47, 692] on img at bounding box center [48, 689] width 33 height 33
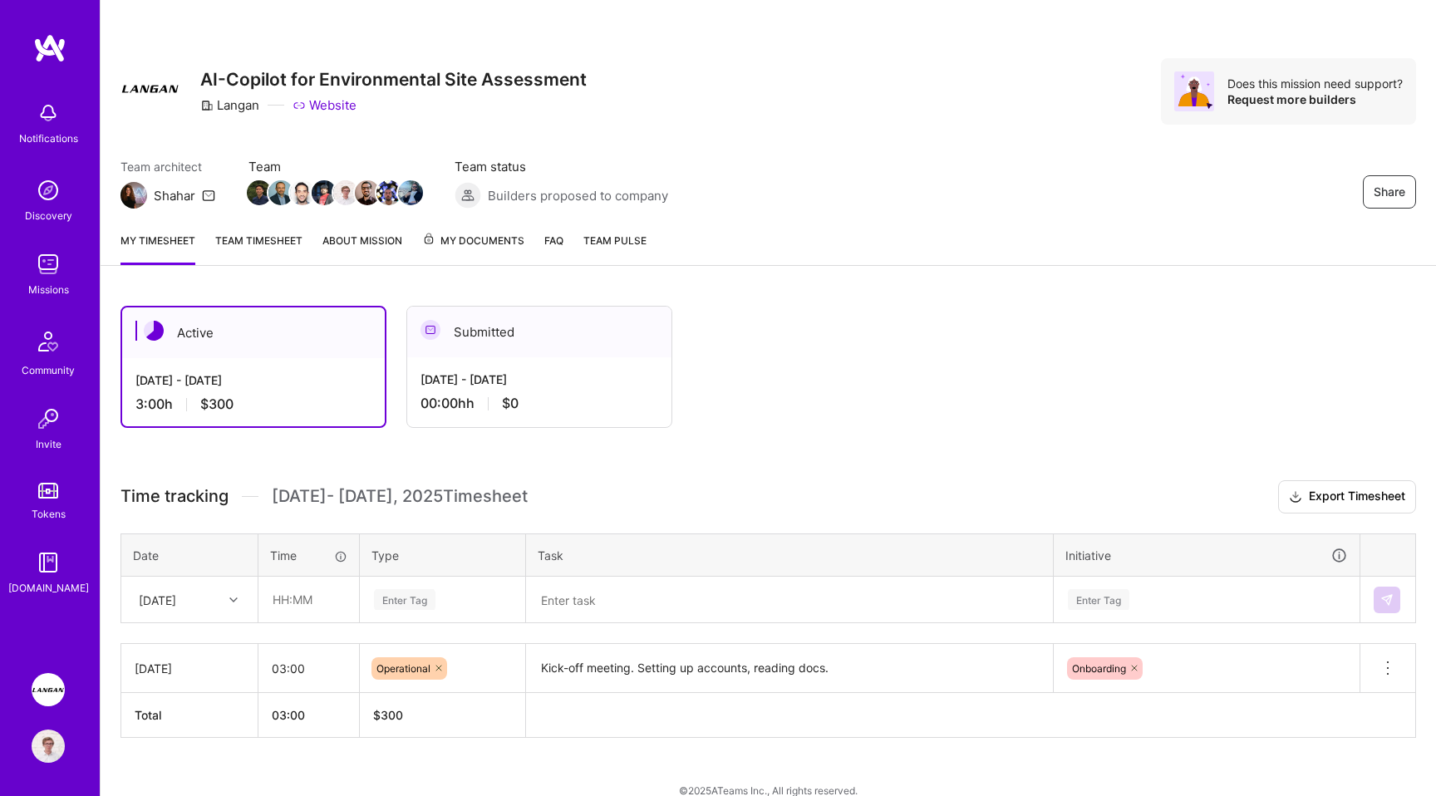
scroll to position [22, 0]
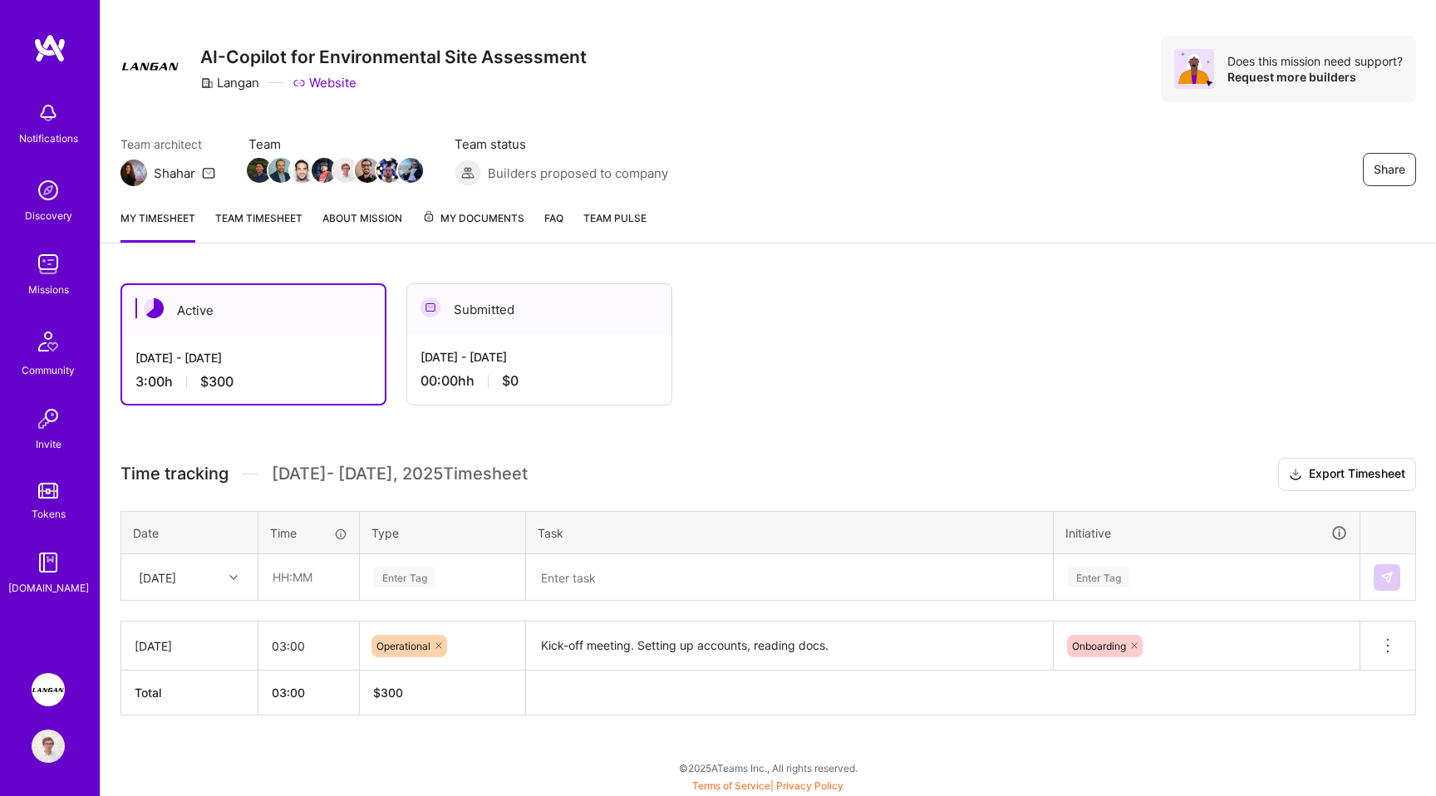
click at [263, 227] on link "Team timesheet" at bounding box center [258, 225] width 87 height 33
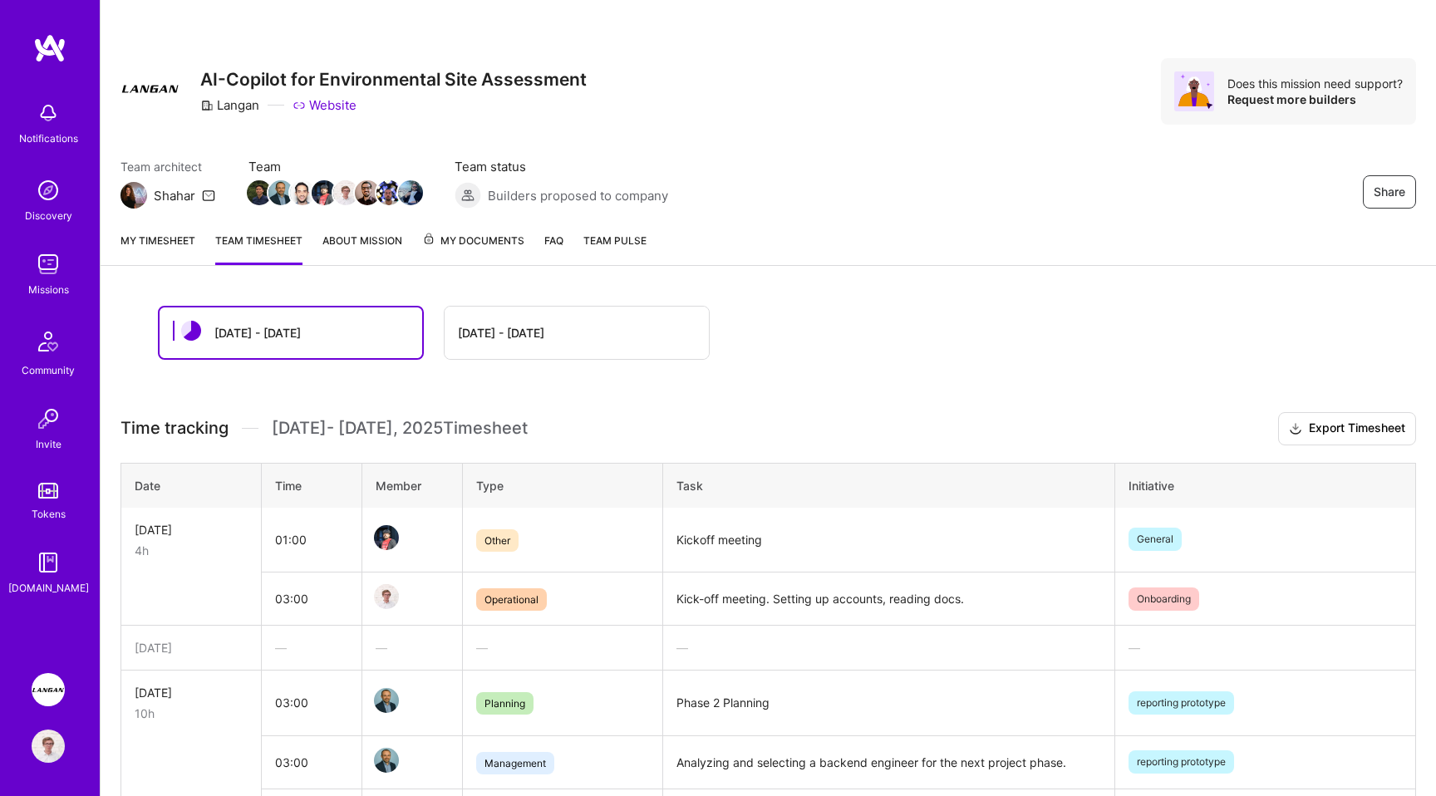
click at [367, 244] on link "About Mission" at bounding box center [362, 248] width 80 height 33
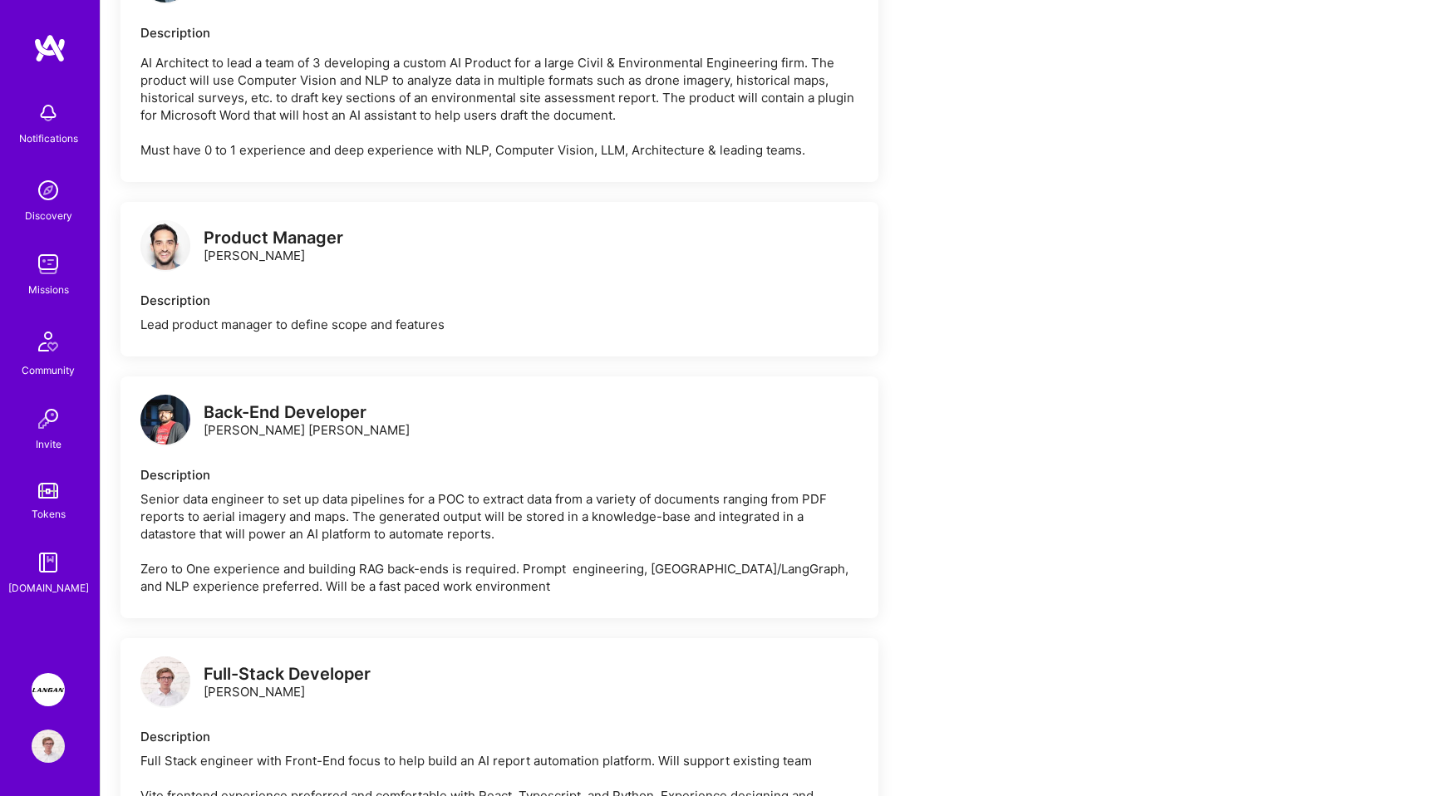
scroll to position [358, 0]
